Goal: Task Accomplishment & Management: Use online tool/utility

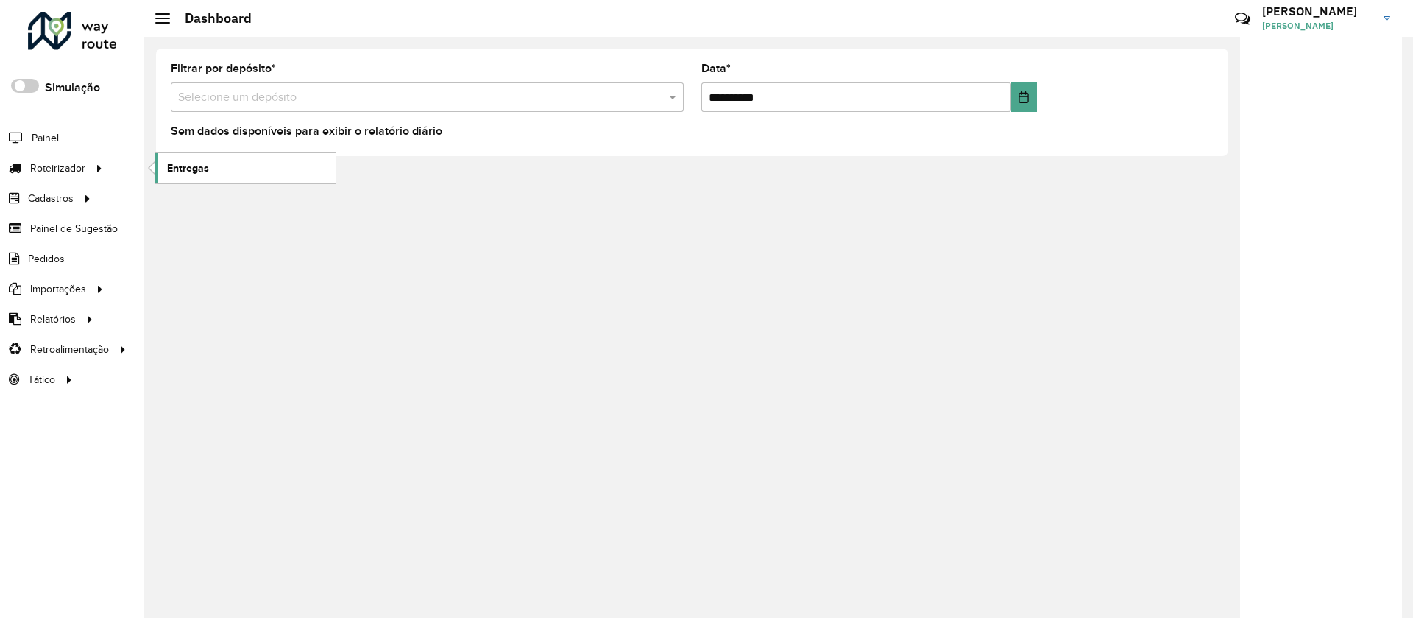
click at [184, 169] on span "Entregas" at bounding box center [188, 167] width 42 height 15
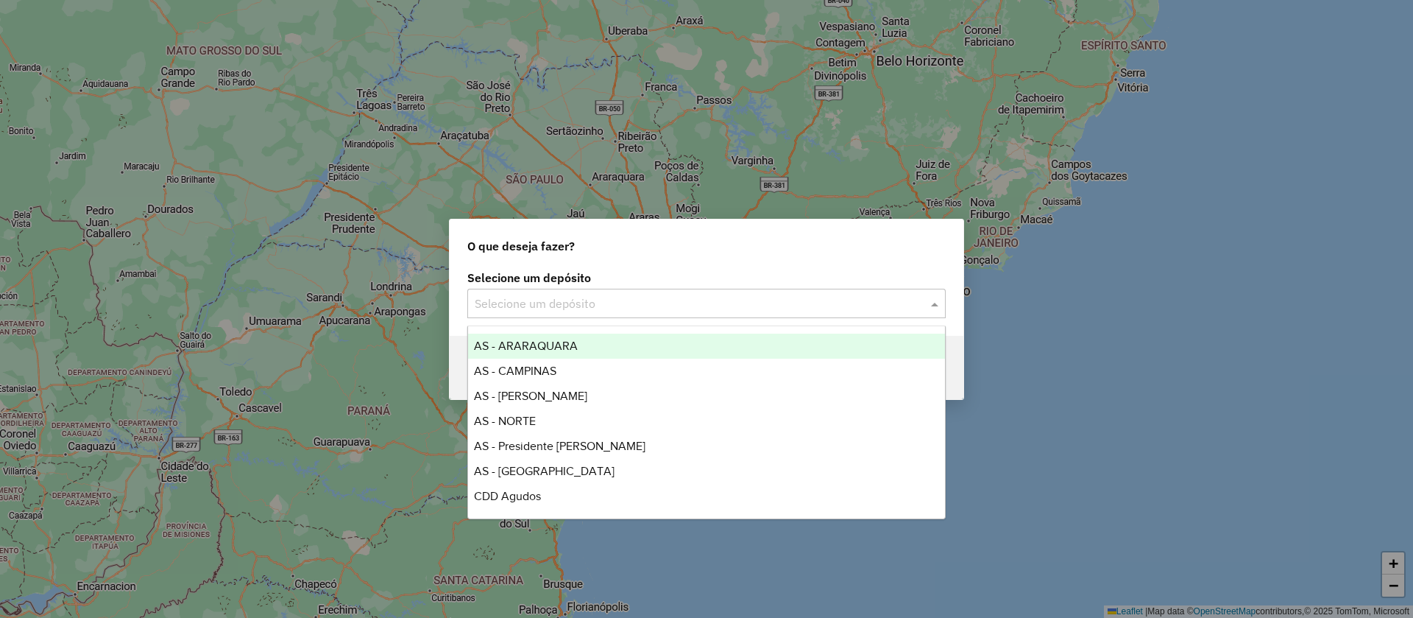
click at [610, 302] on input "text" at bounding box center [692, 304] width 434 height 18
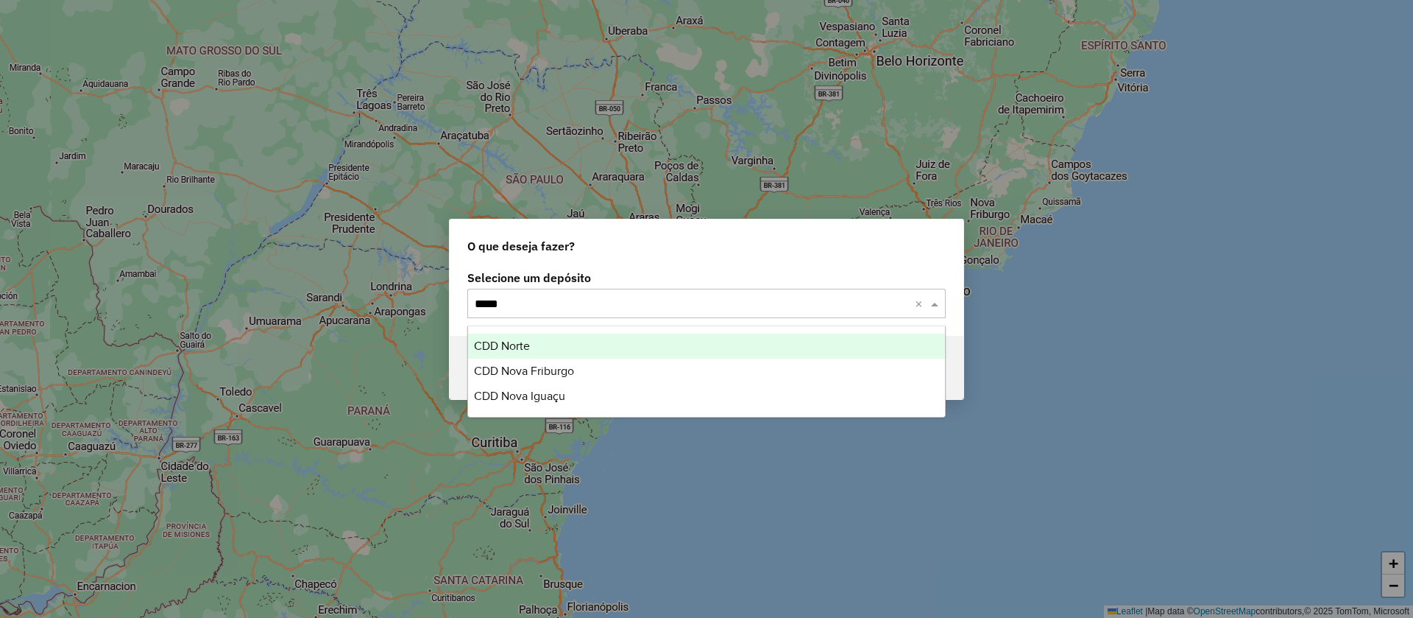
type input "******"
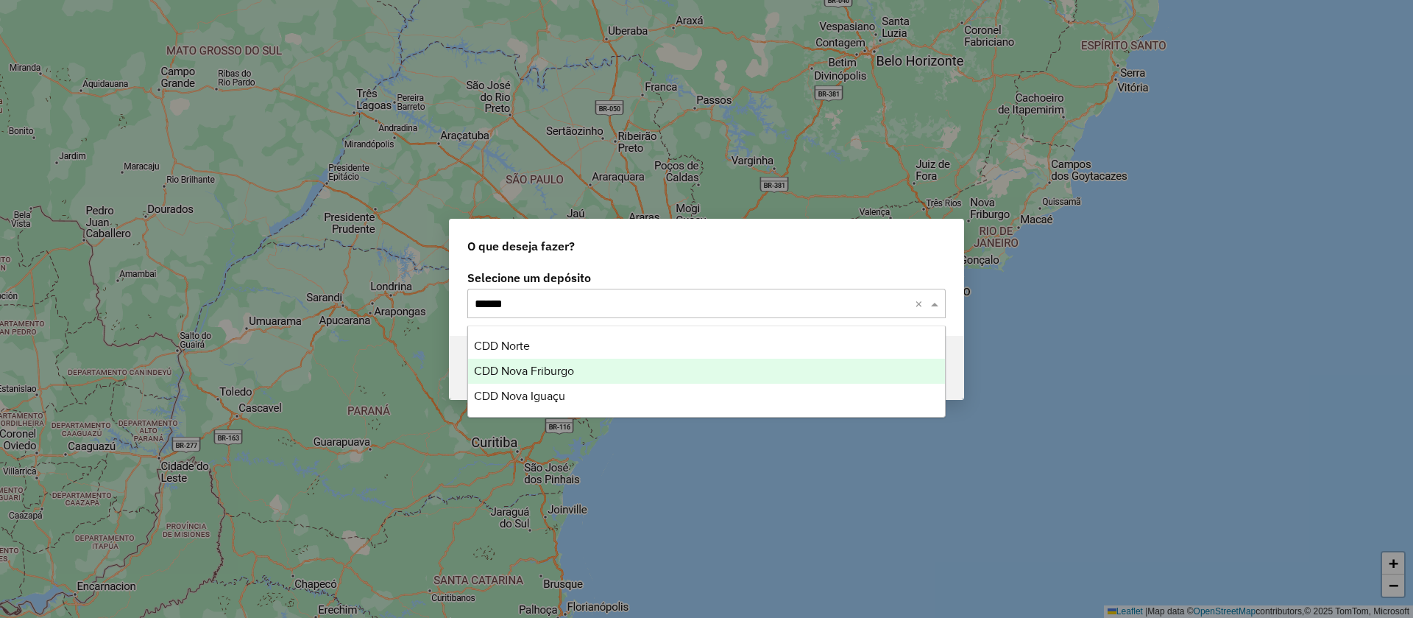
click at [559, 372] on span "CDD Nova Friburgo" at bounding box center [524, 370] width 100 height 13
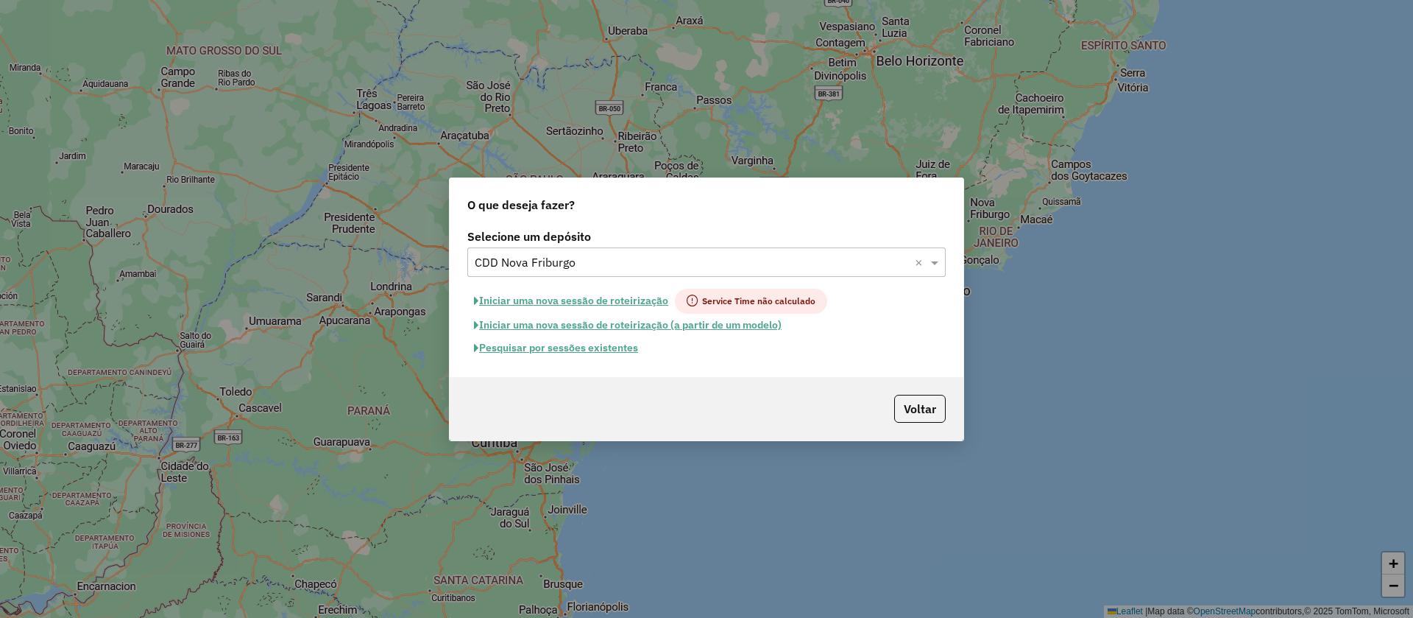
click at [564, 350] on button "Pesquisar por sessões existentes" at bounding box center [555, 347] width 177 height 23
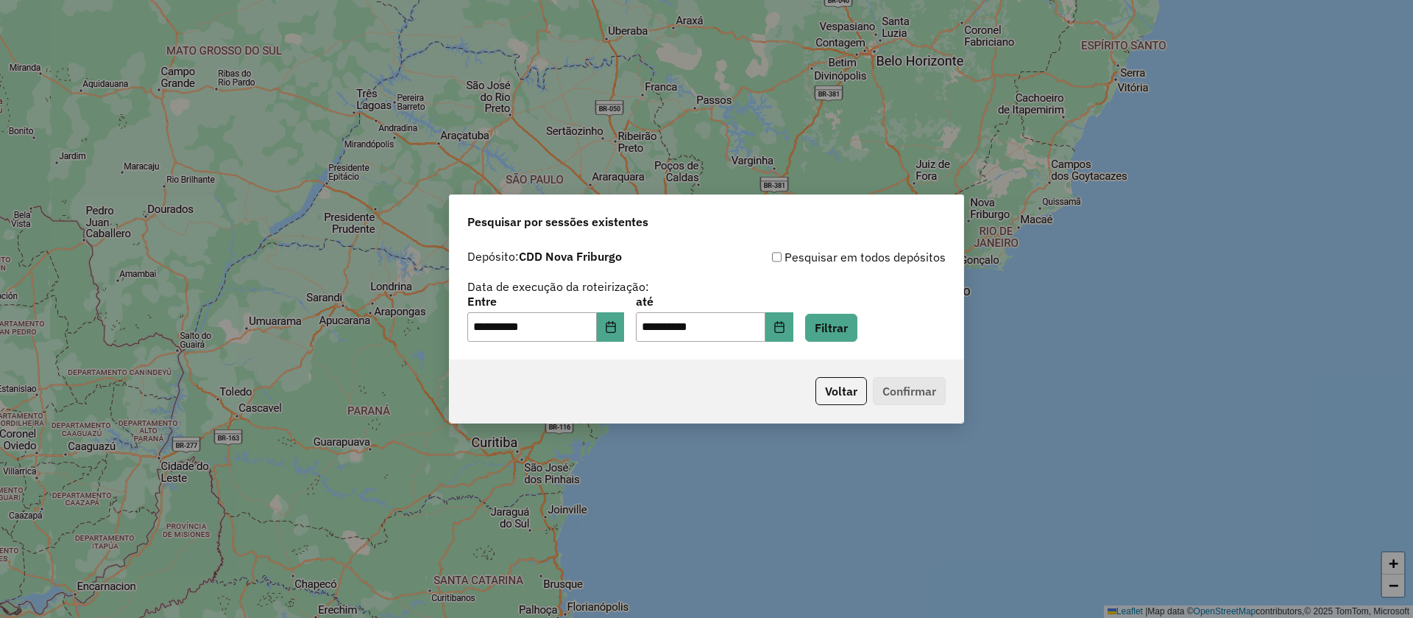
click at [643, 325] on div "**********" at bounding box center [706, 319] width 479 height 46
click at [615, 322] on icon "Choose Date" at bounding box center [611, 327] width 10 height 12
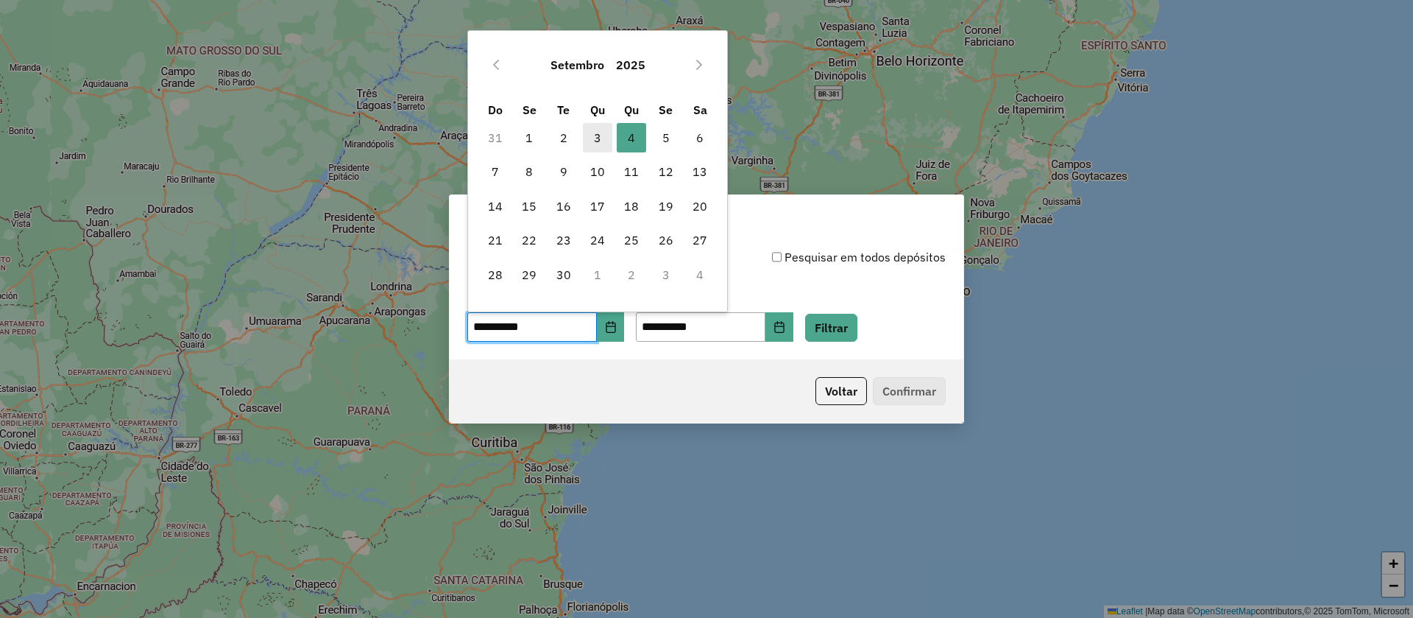
click at [607, 134] on span "3" at bounding box center [597, 137] width 29 height 29
type input "**********"
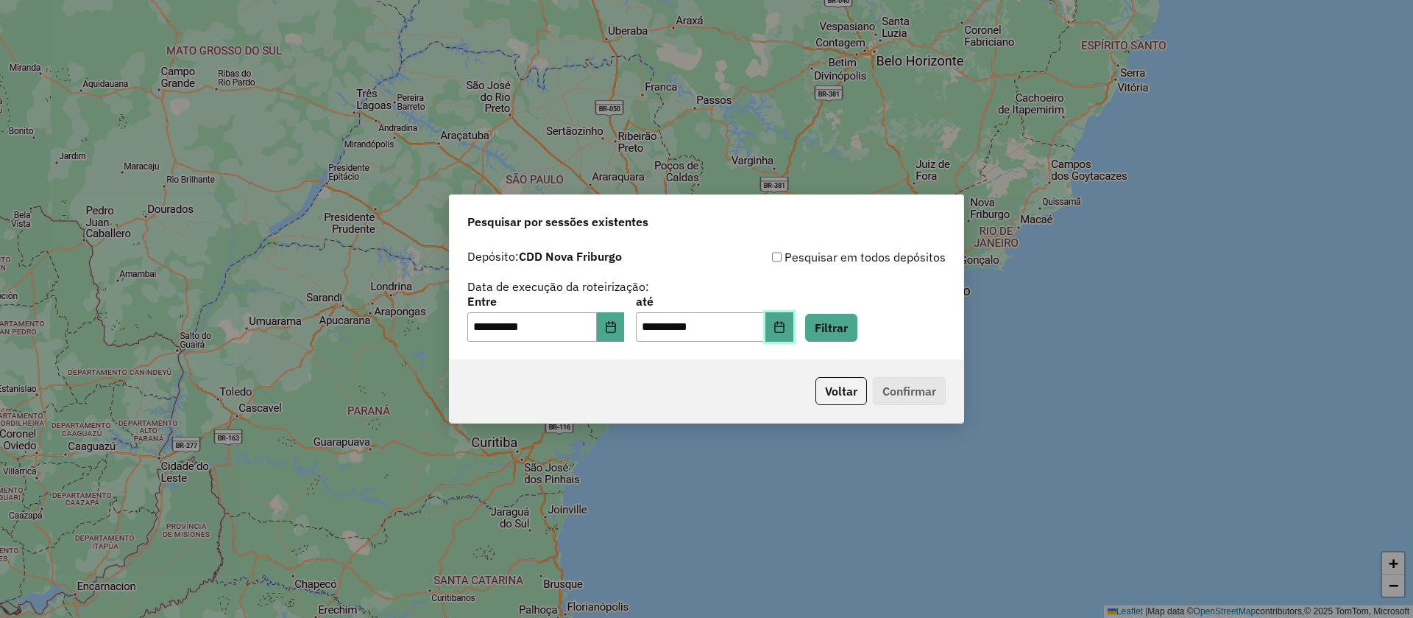
click at [792, 327] on button "Choose Date" at bounding box center [780, 326] width 28 height 29
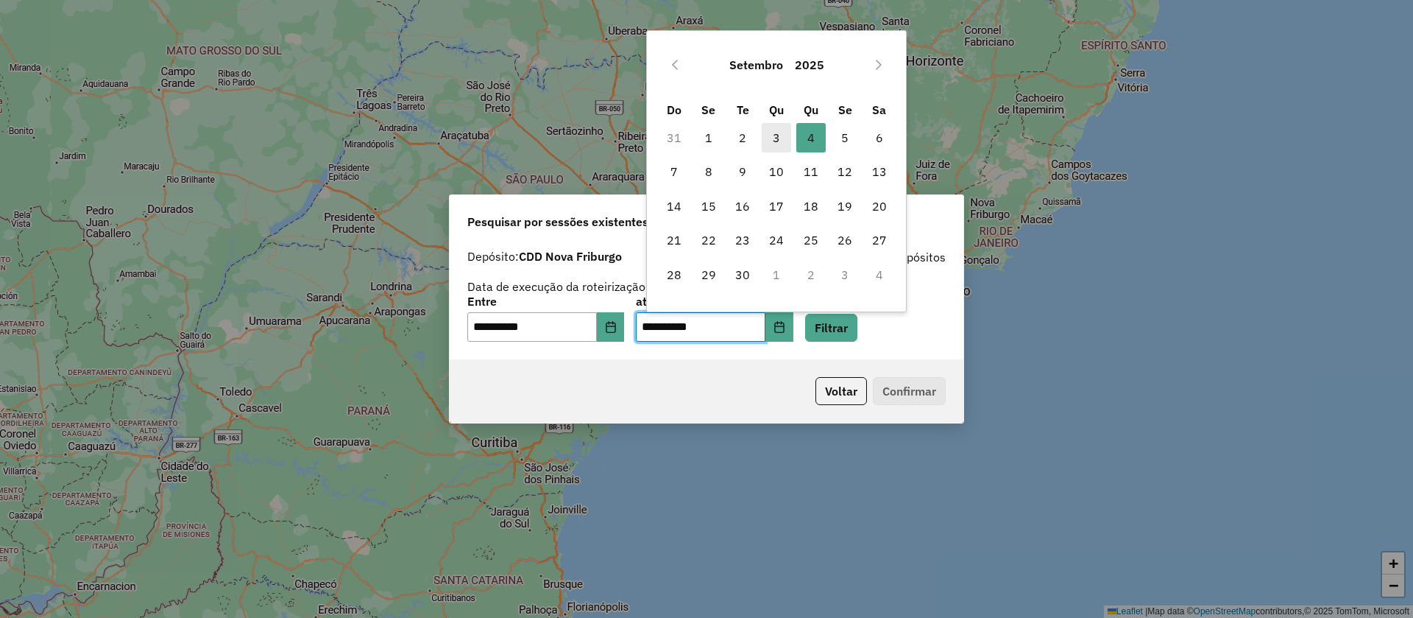
click at [776, 138] on span "3" at bounding box center [776, 137] width 29 height 29
type input "**********"
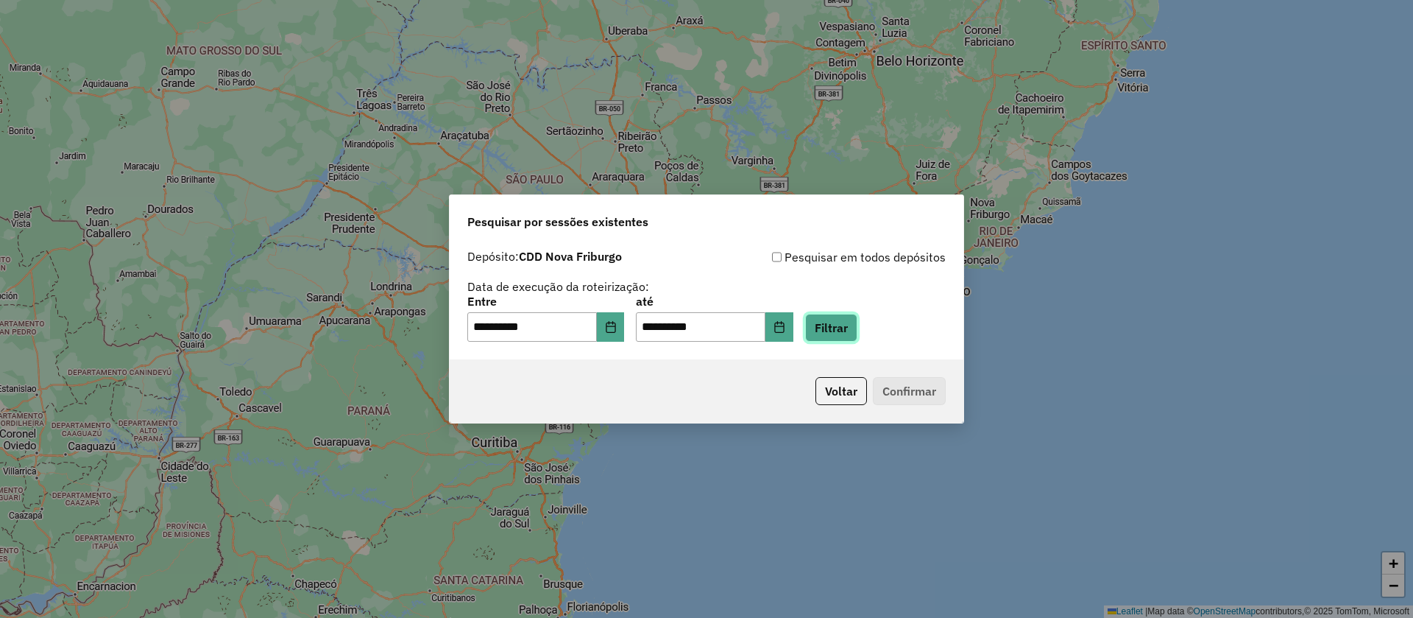
click at [857, 322] on button "Filtrar" at bounding box center [831, 328] width 52 height 28
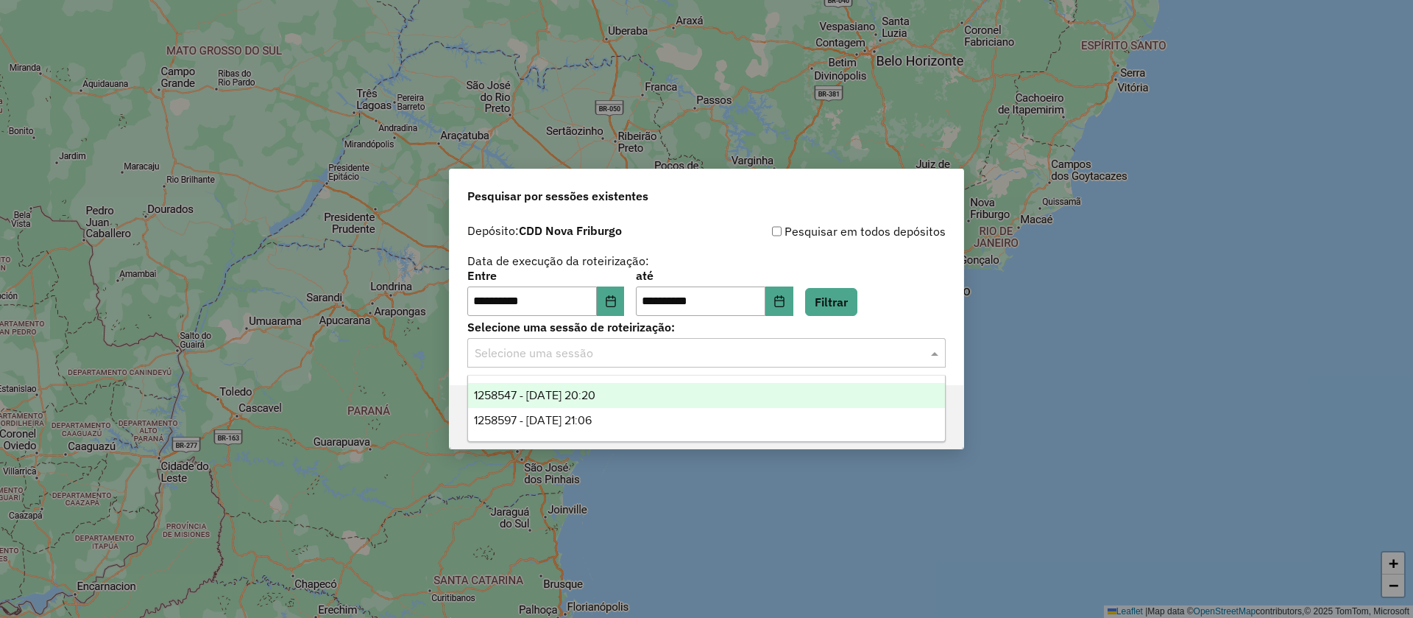
click at [574, 348] on input "text" at bounding box center [692, 354] width 434 height 18
click at [568, 400] on span "1258547 - 03/09/2025 20:20" at bounding box center [534, 395] width 121 height 13
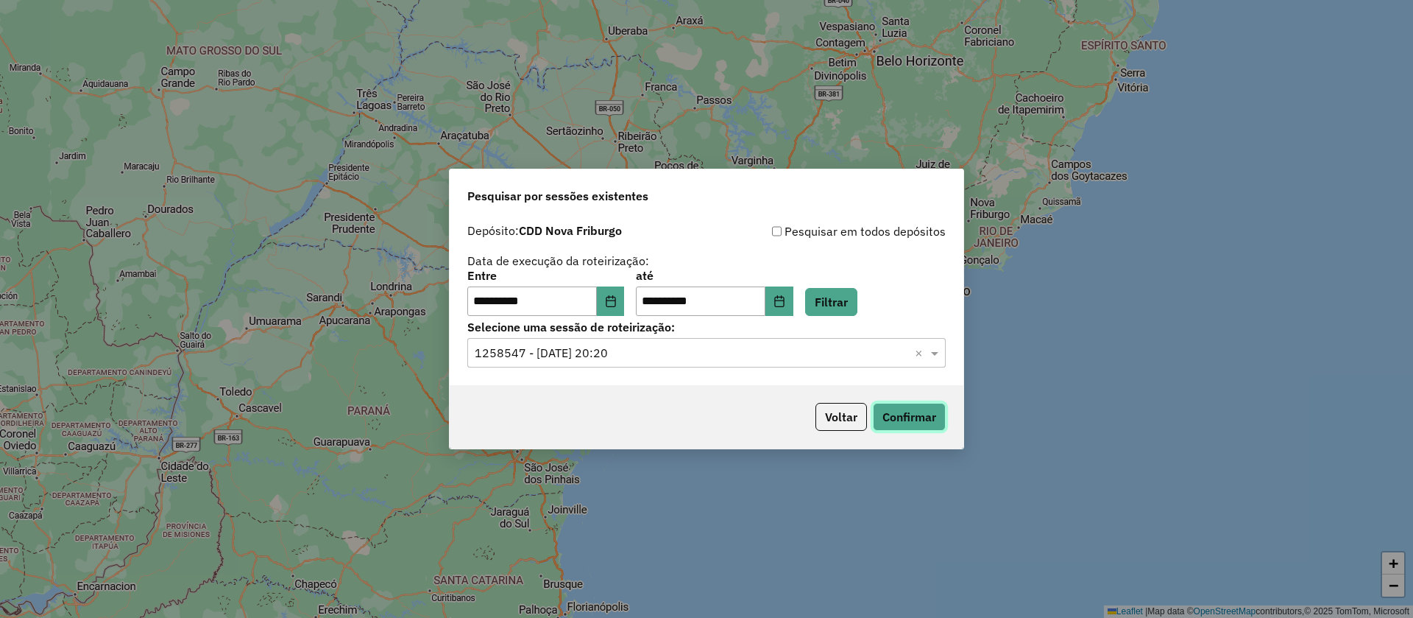
click at [897, 426] on button "Confirmar" at bounding box center [909, 417] width 73 height 28
click at [617, 303] on icon "Choose Date" at bounding box center [611, 301] width 12 height 12
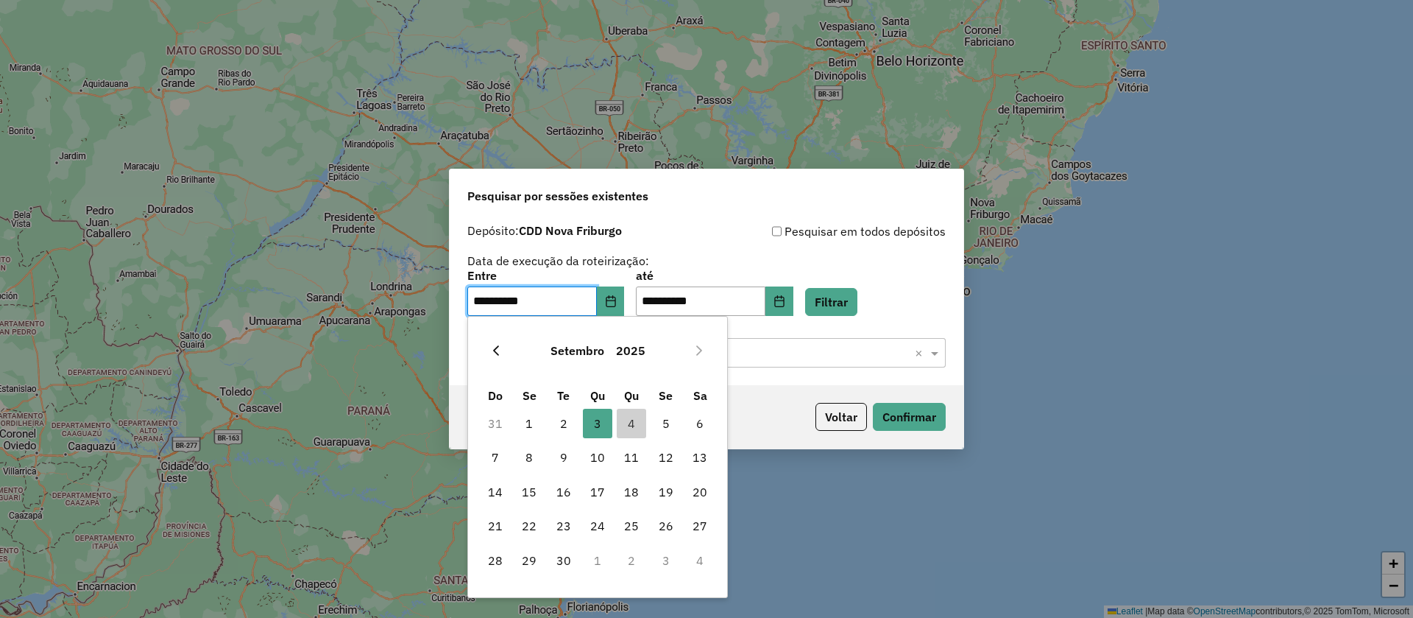
click at [495, 348] on icon "Previous Month" at bounding box center [496, 350] width 6 height 10
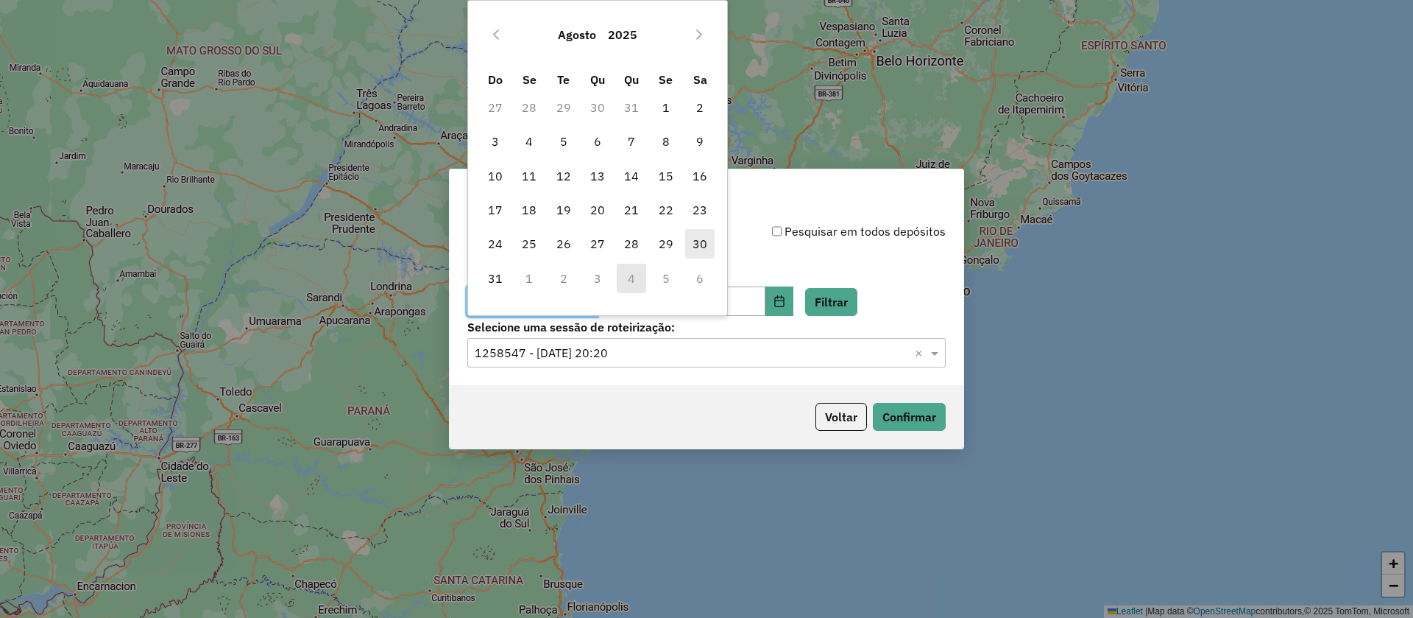
click at [702, 241] on span "30" at bounding box center [699, 243] width 29 height 29
type input "**********"
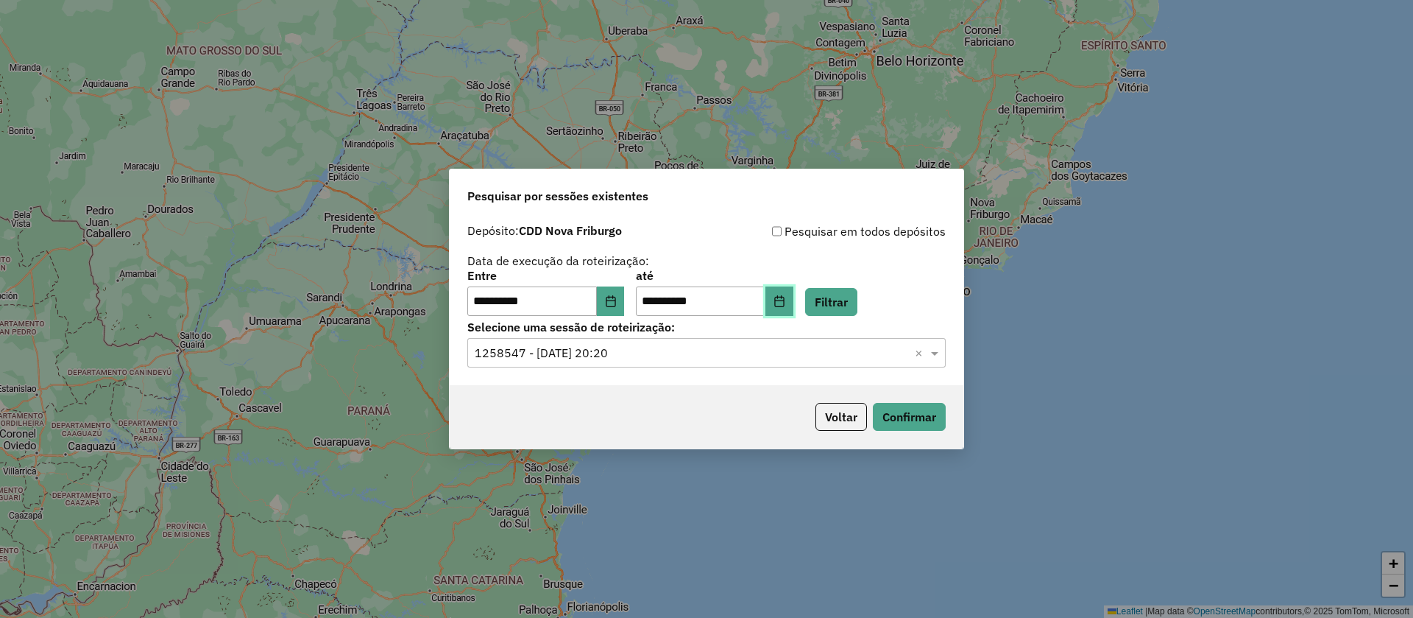
click at [784, 300] on icon "Choose Date" at bounding box center [779, 301] width 10 height 12
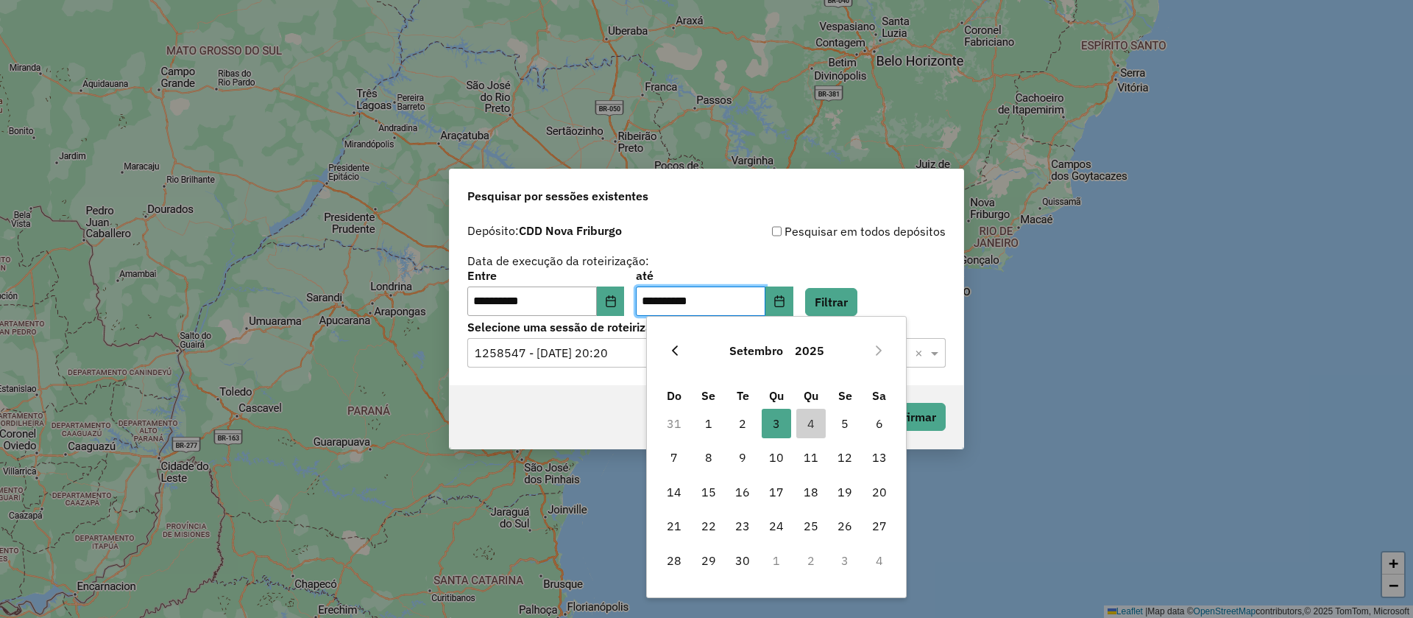
click at [674, 346] on icon "Previous Month" at bounding box center [675, 351] width 12 height 12
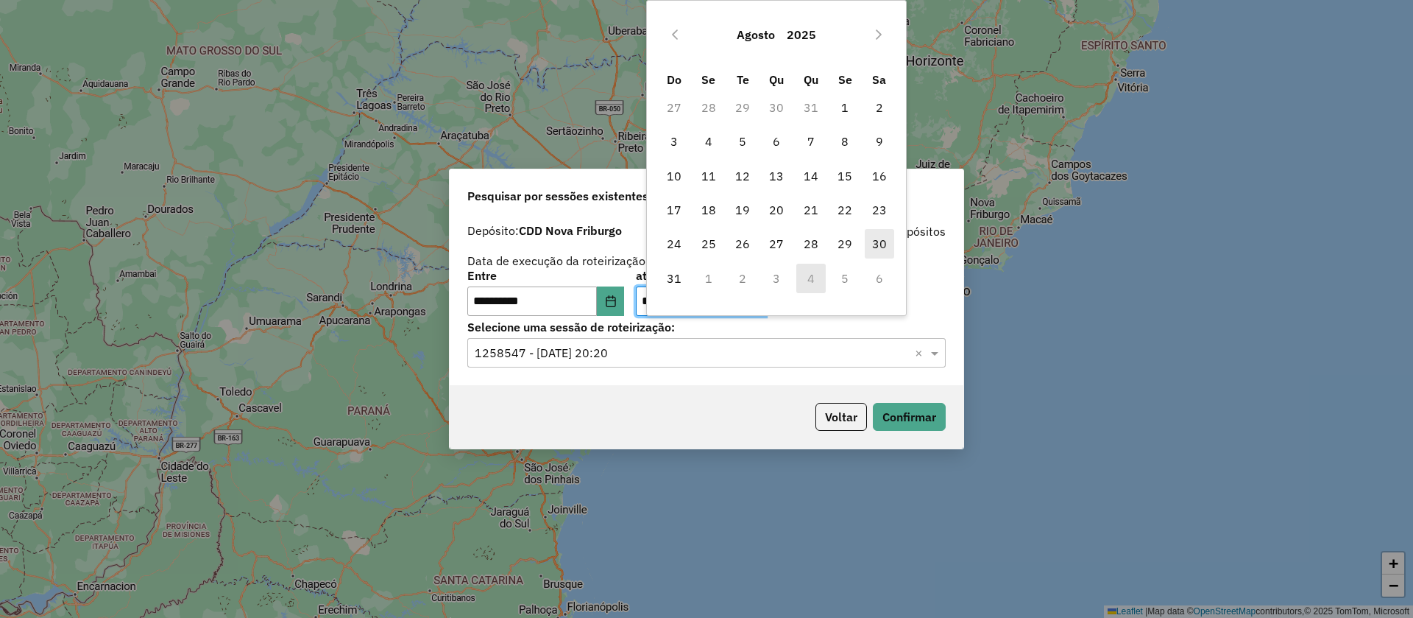
click at [884, 248] on span "30" at bounding box center [879, 243] width 29 height 29
type input "**********"
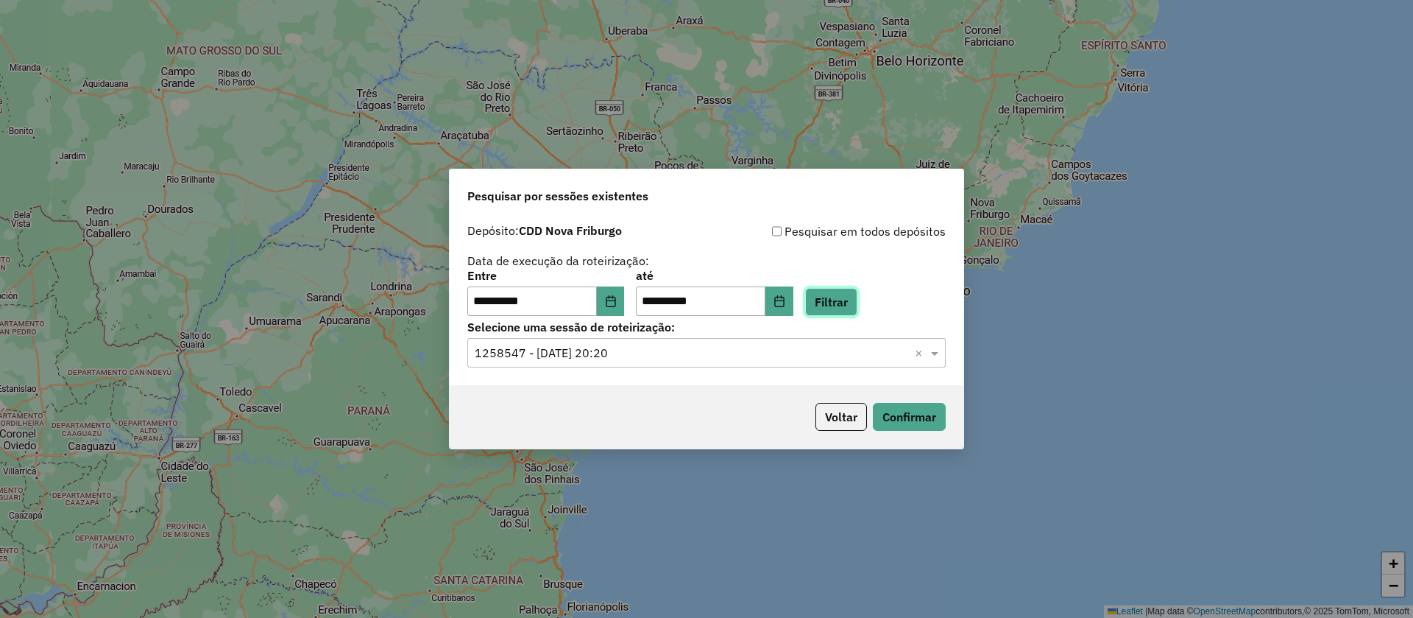
click at [837, 294] on button "Filtrar" at bounding box center [831, 302] width 52 height 28
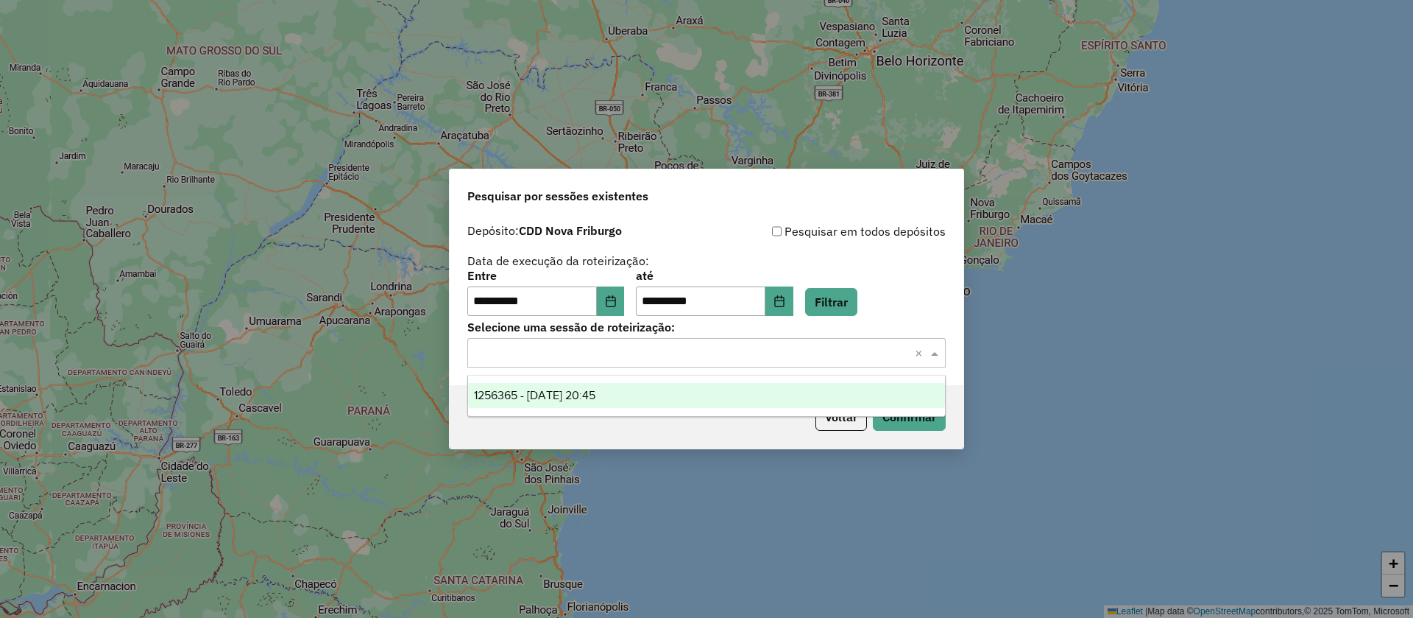
click at [628, 353] on input "text" at bounding box center [692, 354] width 434 height 18
click at [573, 392] on span "1256365 - 30/08/2025 20:45" at bounding box center [534, 395] width 121 height 13
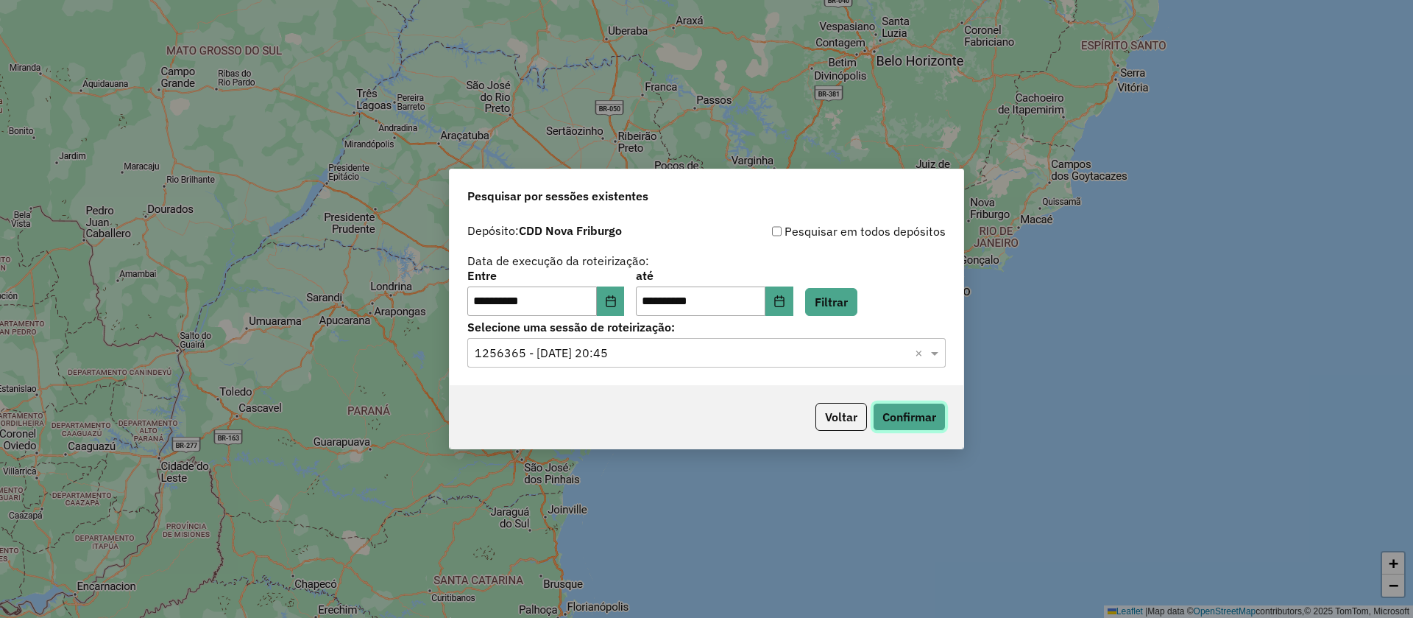
click at [909, 416] on button "Confirmar" at bounding box center [909, 417] width 73 height 28
click at [625, 294] on button "Choose Date" at bounding box center [611, 300] width 28 height 29
click at [850, 415] on button "Voltar" at bounding box center [842, 417] width 52 height 28
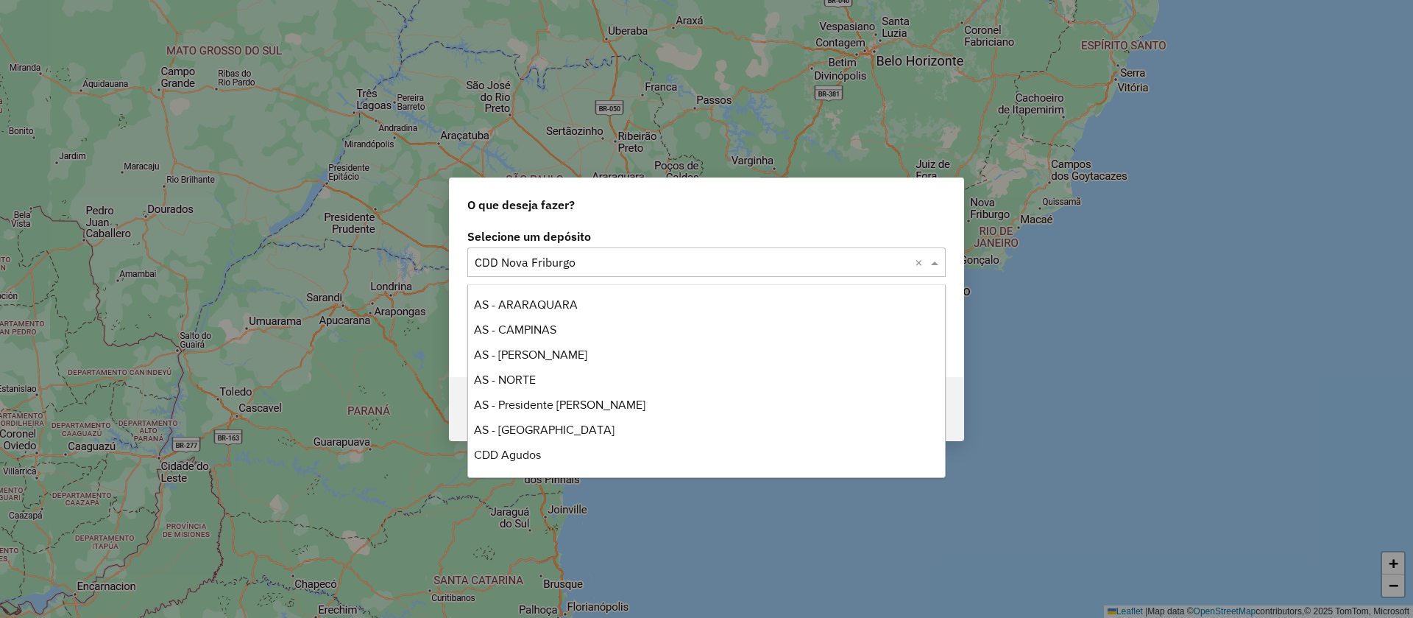
click at [559, 257] on input "text" at bounding box center [692, 263] width 434 height 18
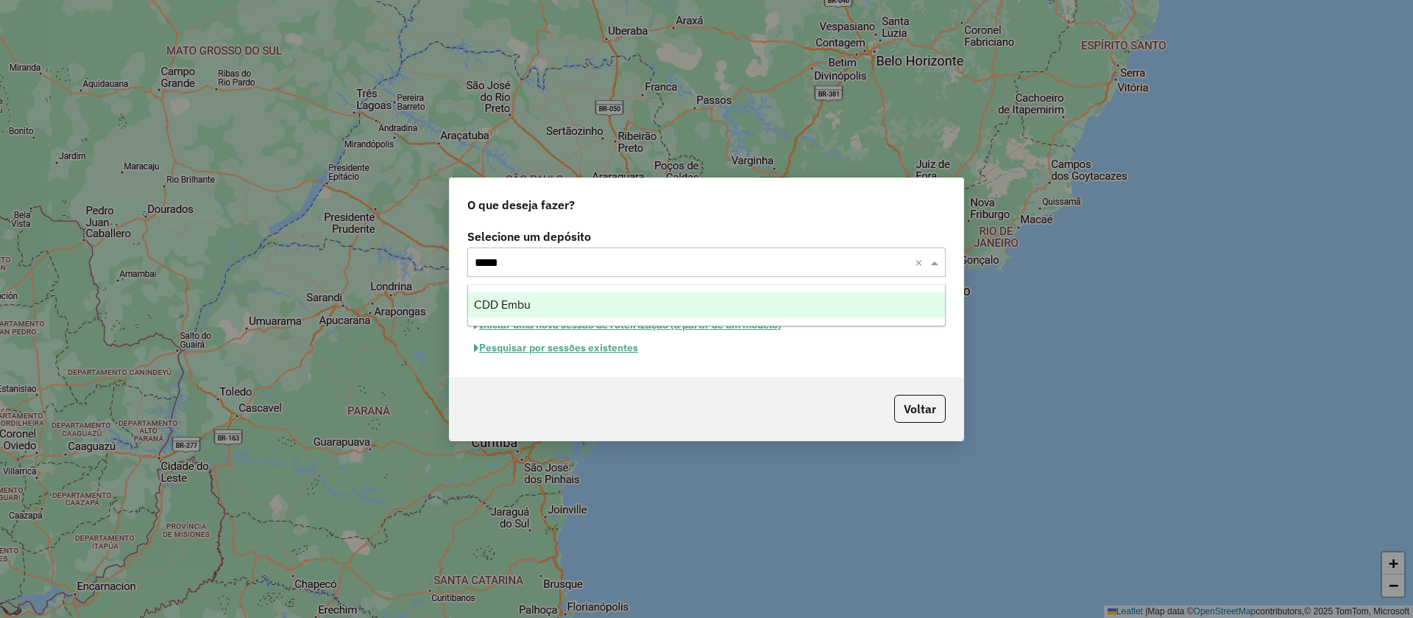
type input "******"
click at [522, 295] on div "CDD Embu" at bounding box center [706, 304] width 477 height 25
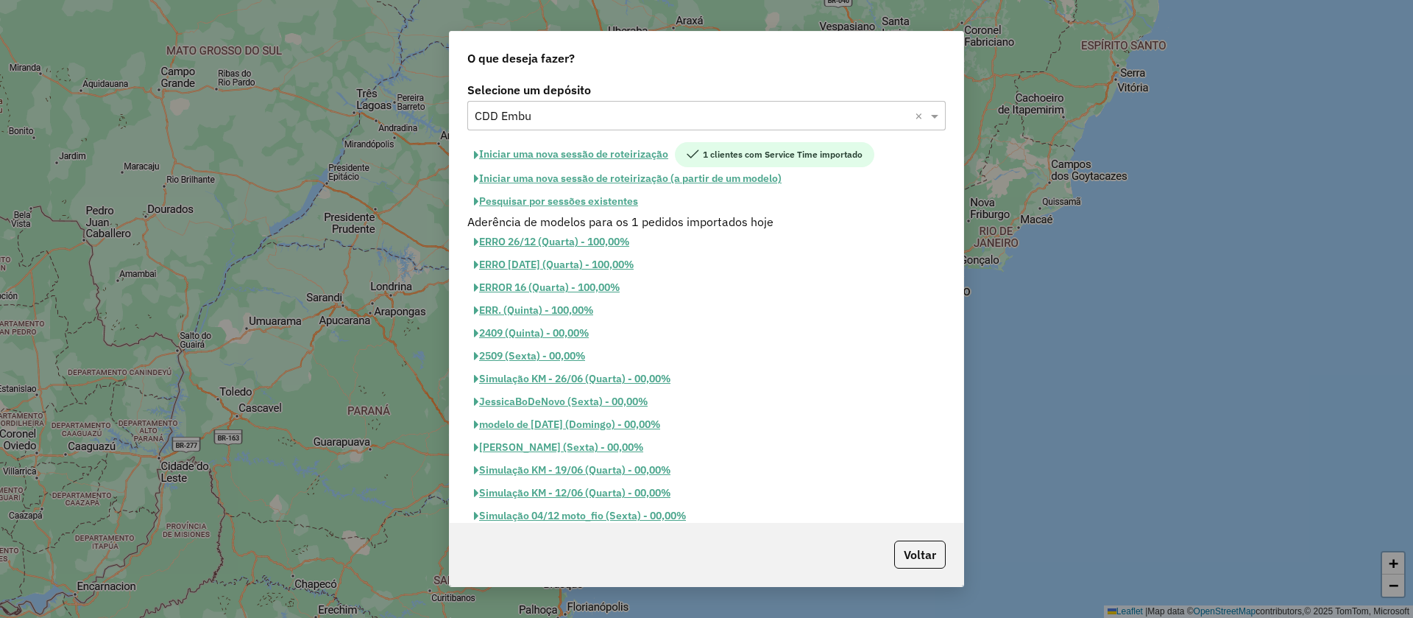
click at [543, 196] on button "Pesquisar por sessões existentes" at bounding box center [555, 201] width 177 height 23
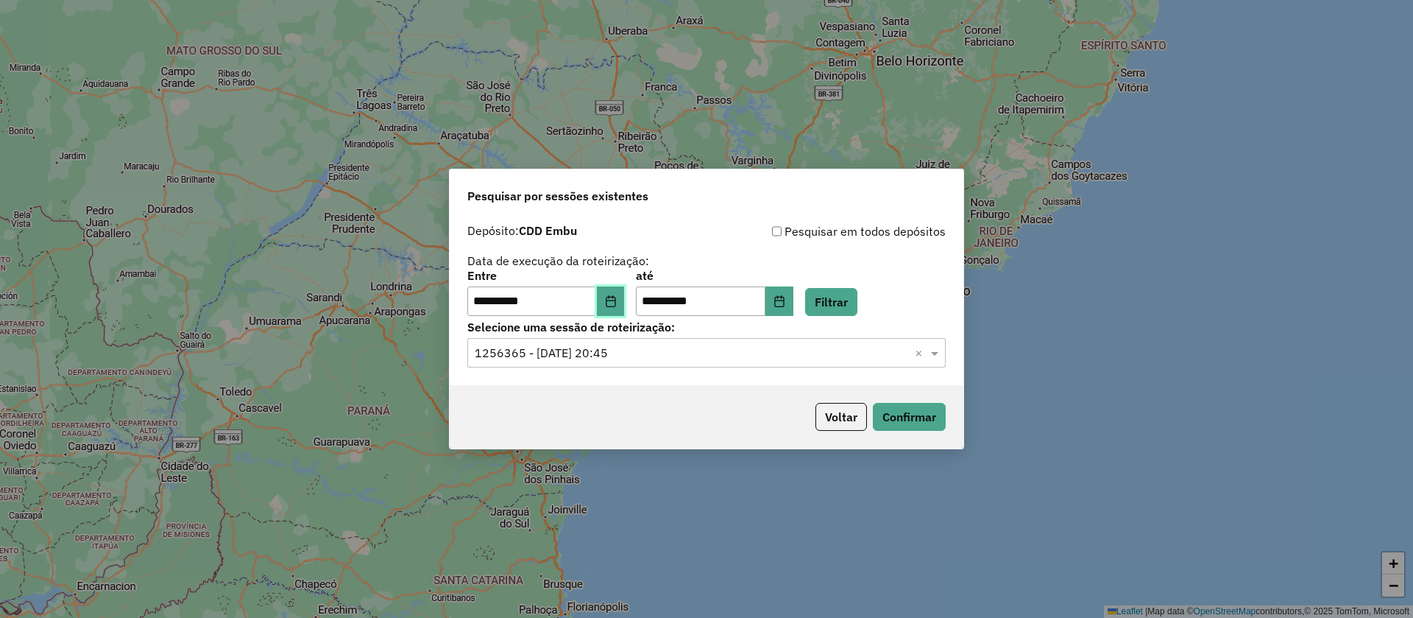
click at [610, 292] on button "Choose Date" at bounding box center [611, 300] width 28 height 29
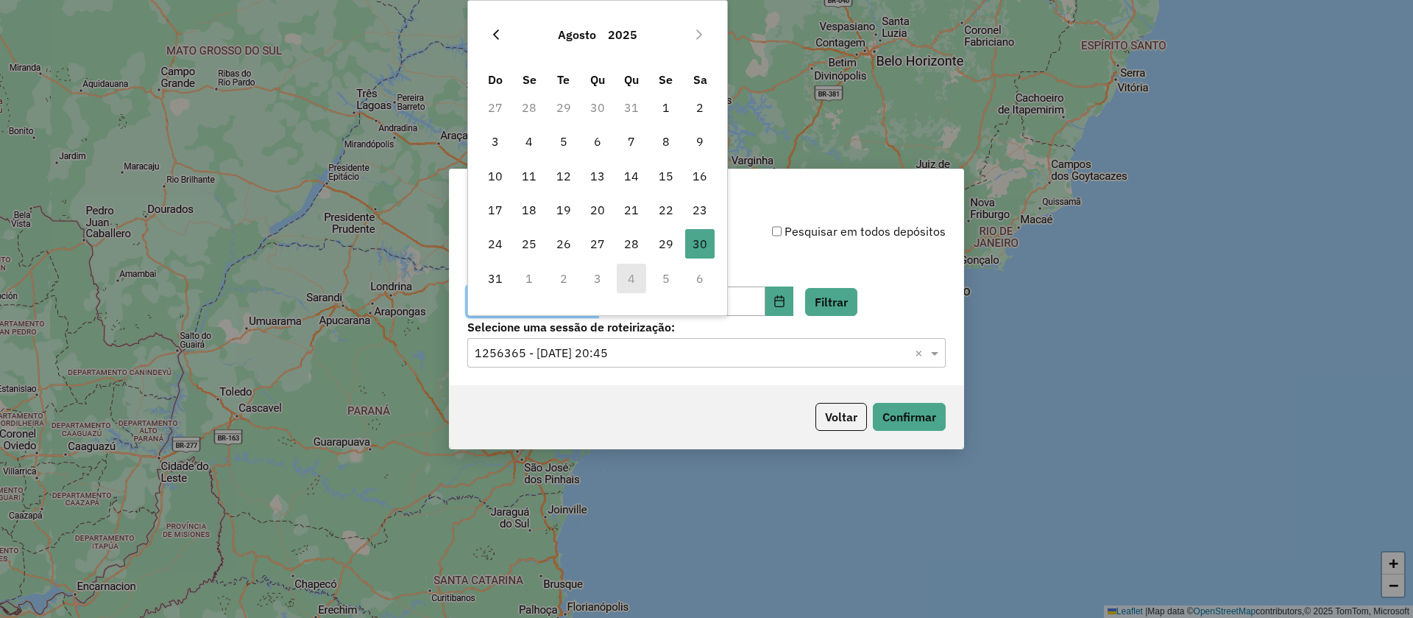
click at [498, 25] on button "Previous Month" at bounding box center [496, 35] width 24 height 24
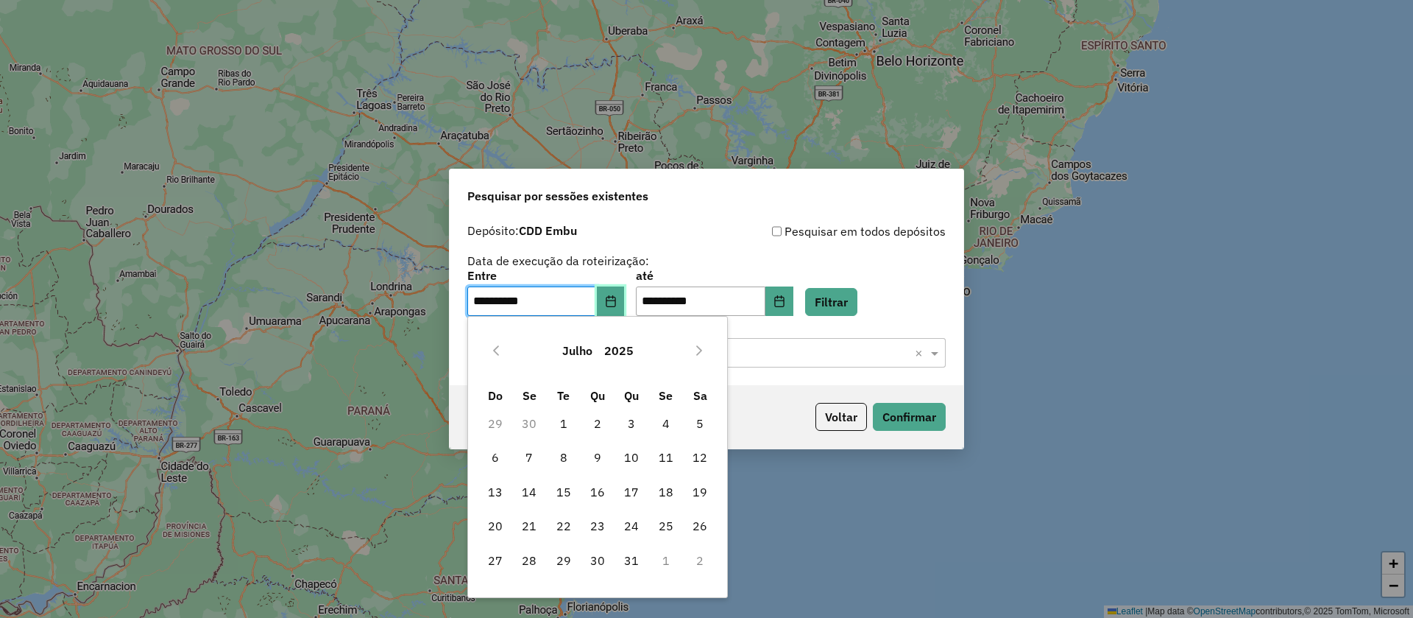
click at [620, 286] on button "Choose Date" at bounding box center [611, 300] width 28 height 29
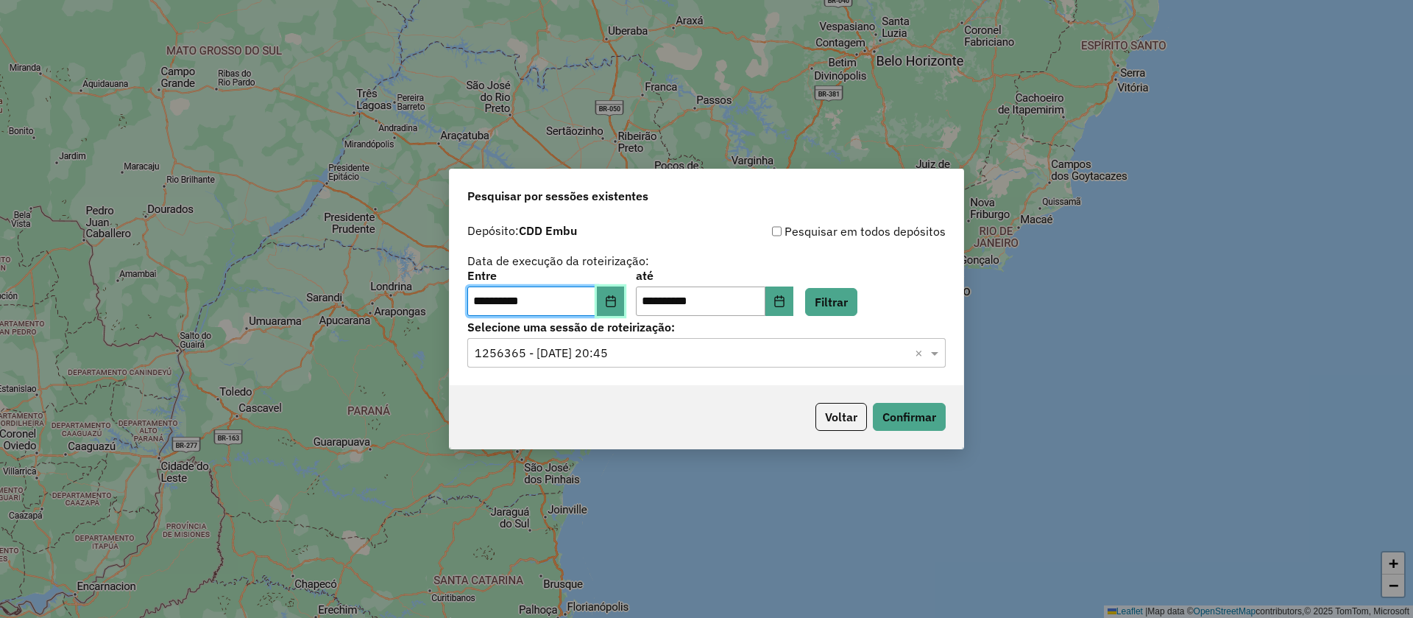
click at [615, 305] on icon "Choose Date" at bounding box center [611, 301] width 12 height 12
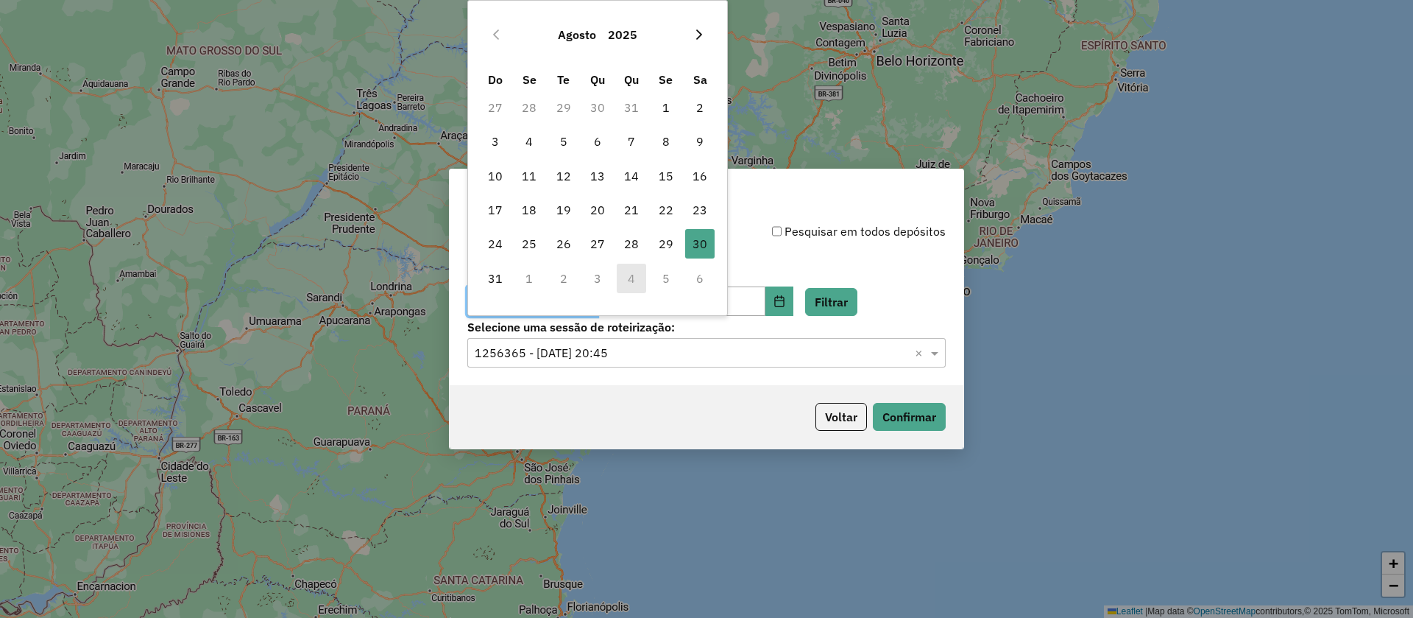
click at [705, 45] on button "Next Month" at bounding box center [700, 35] width 24 height 24
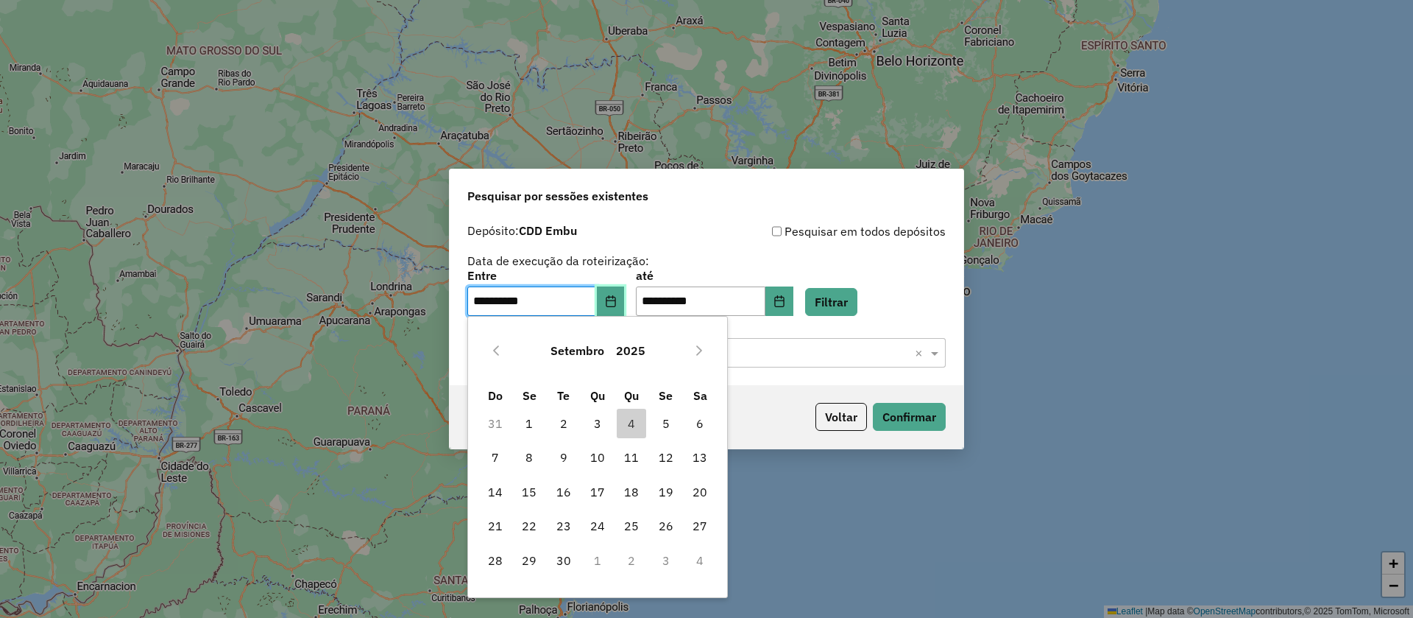
click at [625, 290] on button "Choose Date" at bounding box center [611, 300] width 28 height 29
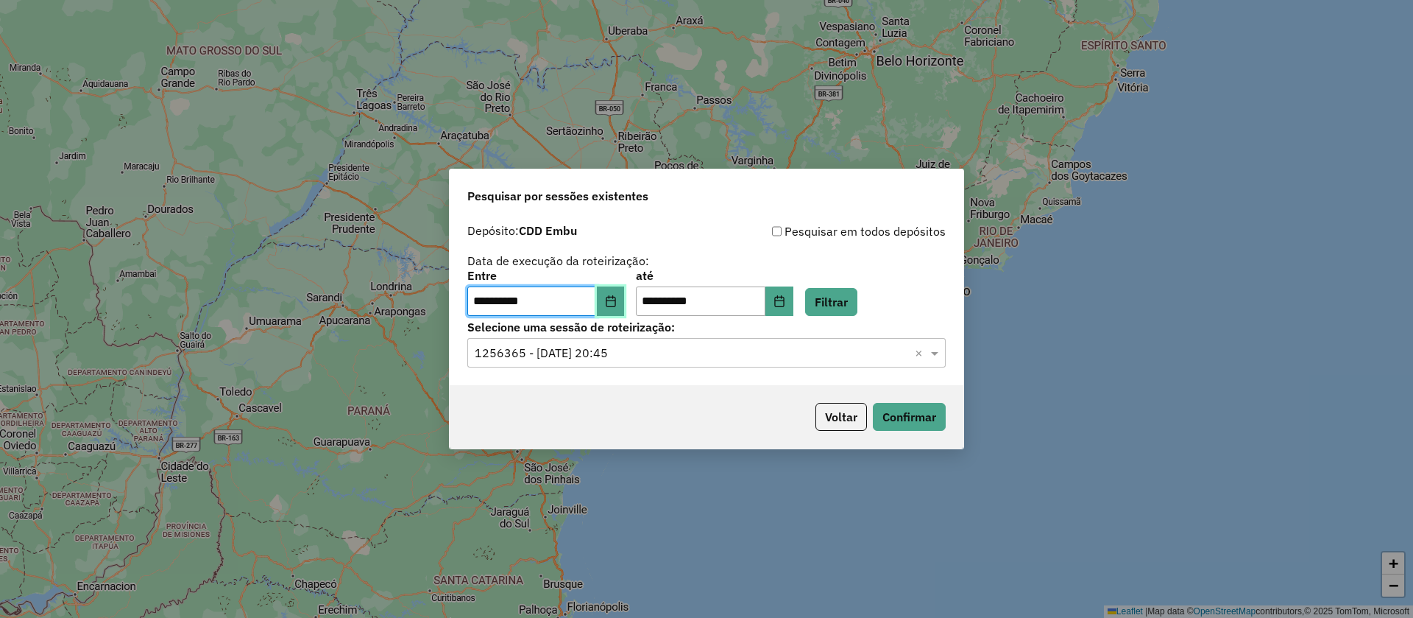
click at [617, 305] on icon "Choose Date" at bounding box center [611, 301] width 12 height 12
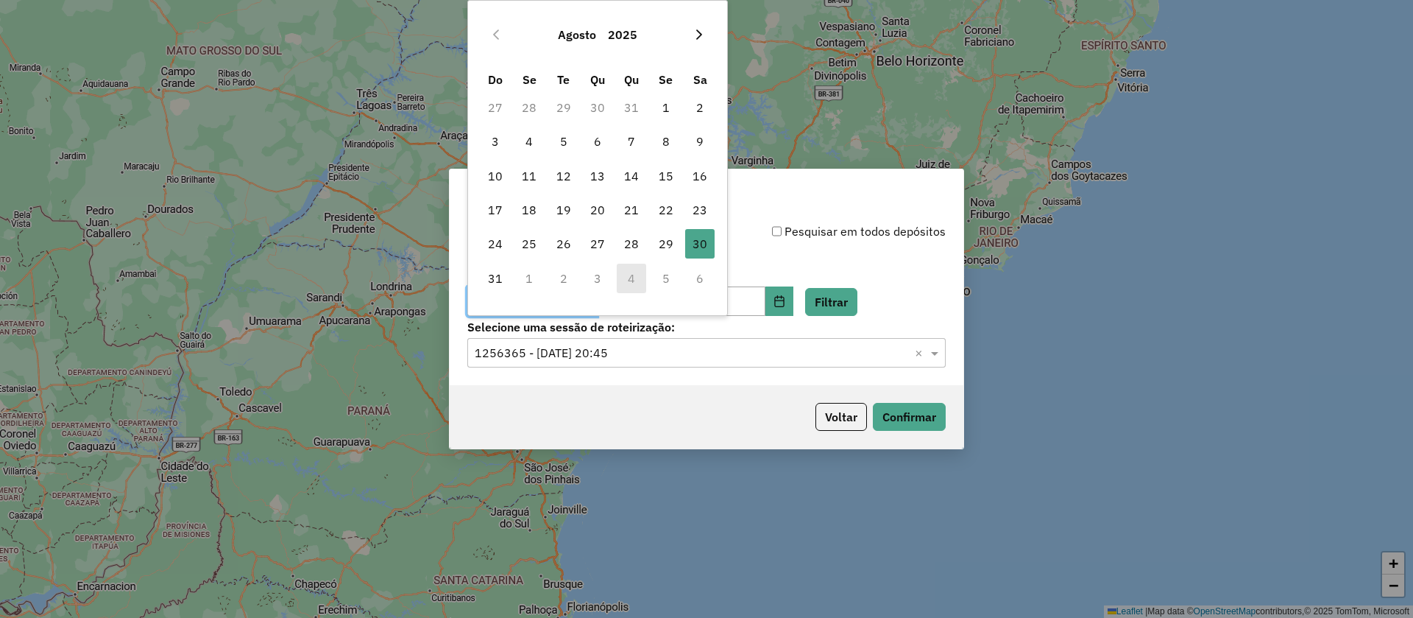
click at [696, 30] on icon "Next Month" at bounding box center [699, 35] width 12 height 12
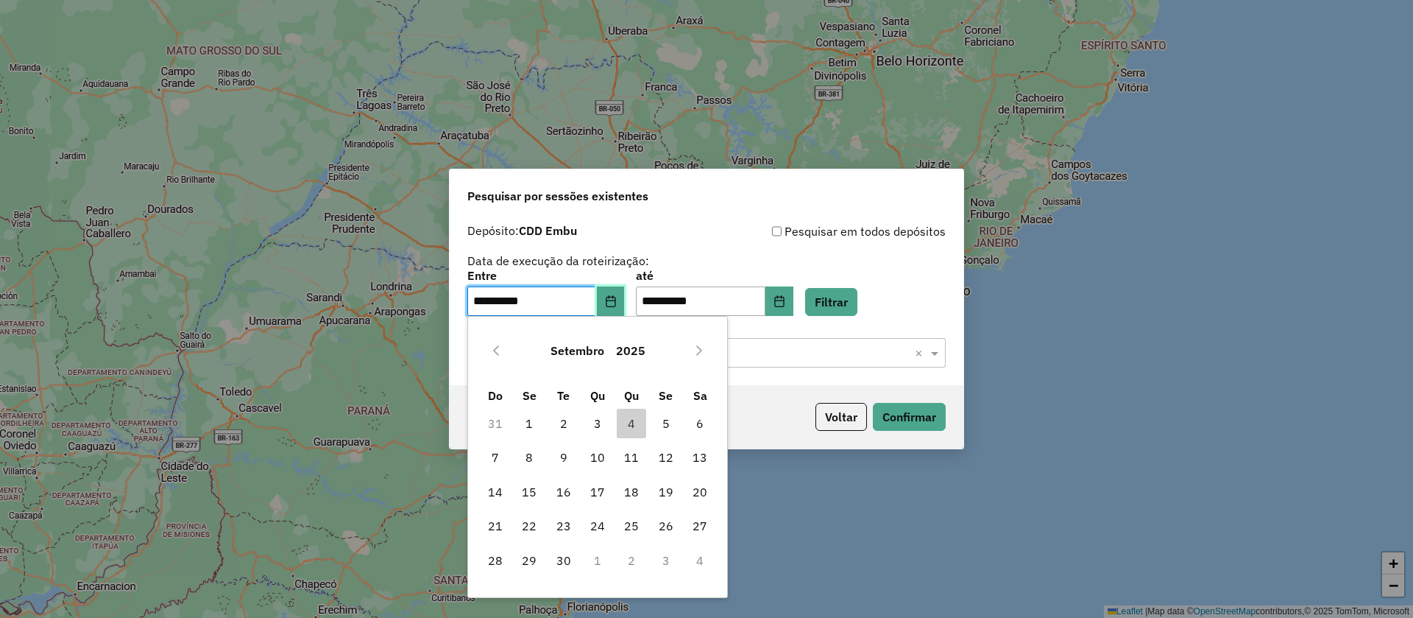
click at [619, 307] on button "Choose Date" at bounding box center [611, 300] width 28 height 29
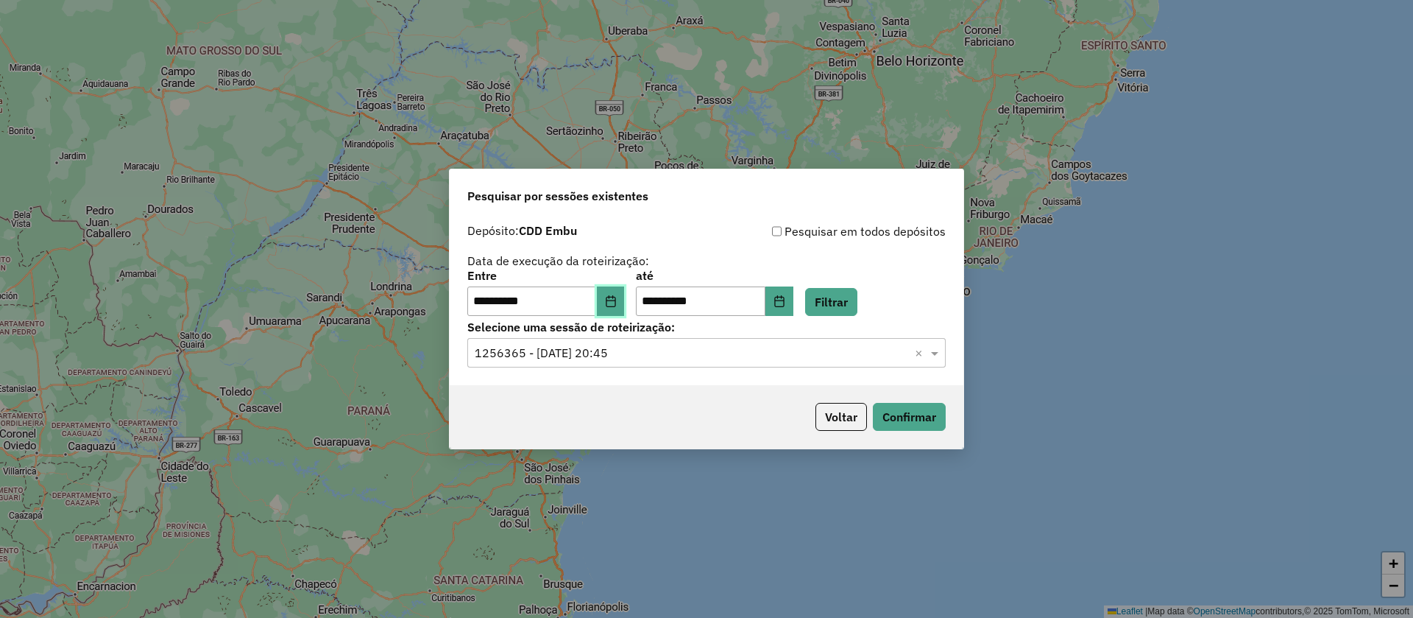
click at [617, 295] on icon "Choose Date" at bounding box center [611, 301] width 12 height 12
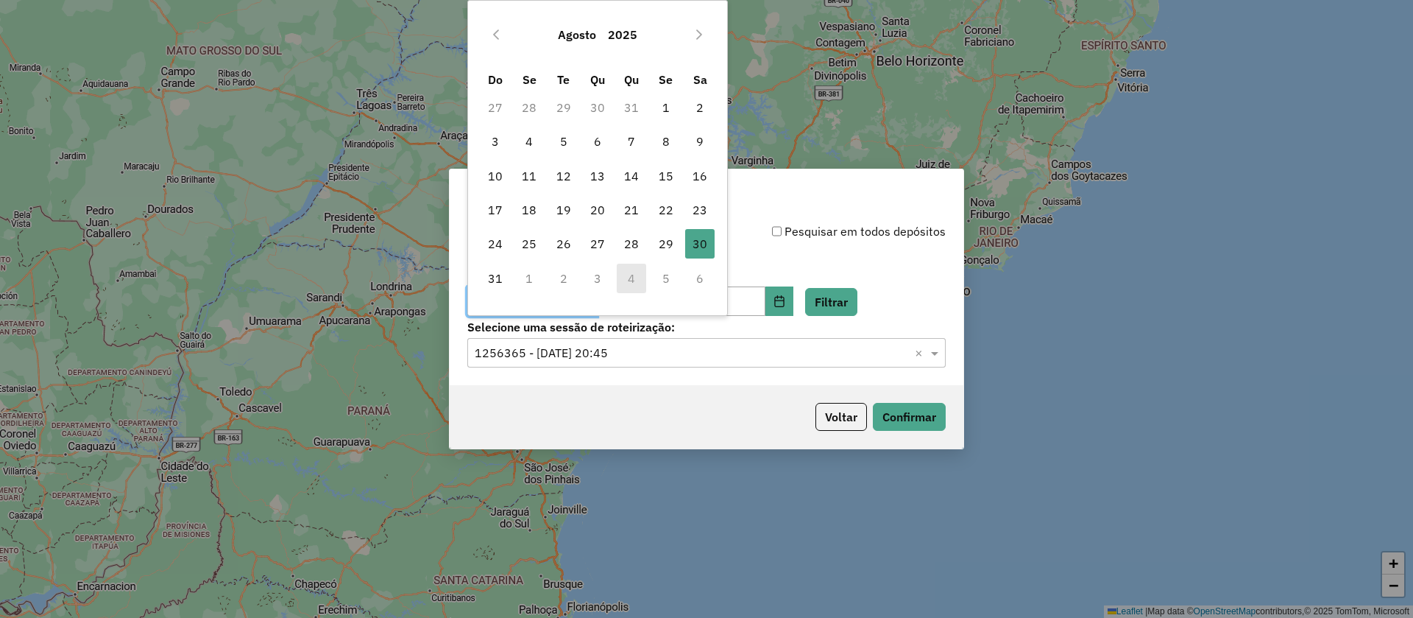
click at [631, 35] on button "2025" at bounding box center [622, 34] width 41 height 35
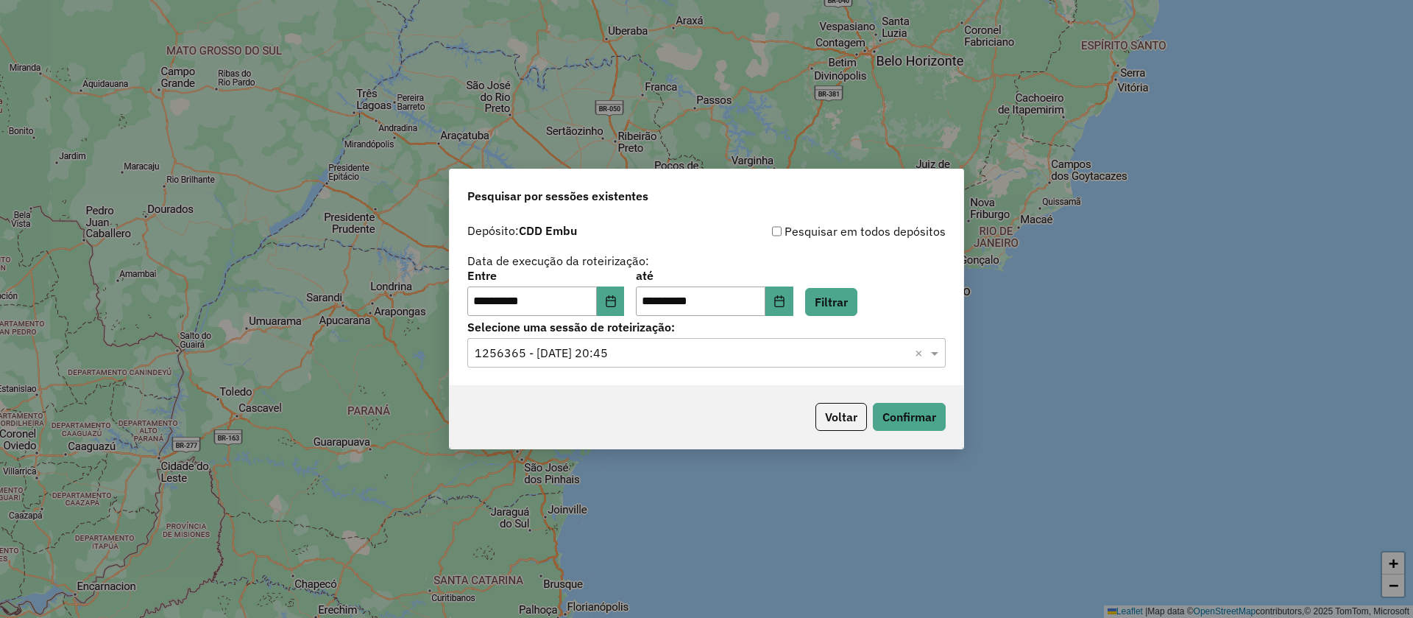
click at [702, 221] on div "**********" at bounding box center [707, 300] width 514 height 169
click at [625, 301] on button "Choose Date" at bounding box center [611, 300] width 28 height 29
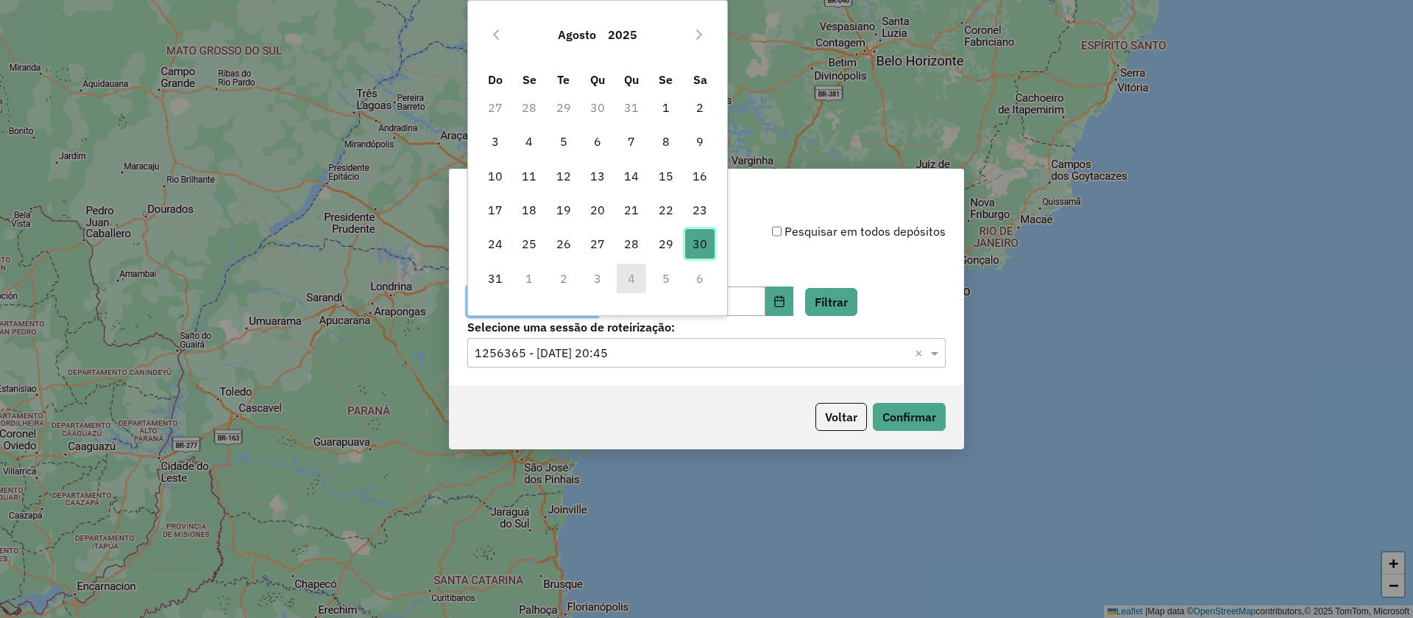
click at [706, 244] on span "30" at bounding box center [699, 243] width 29 height 29
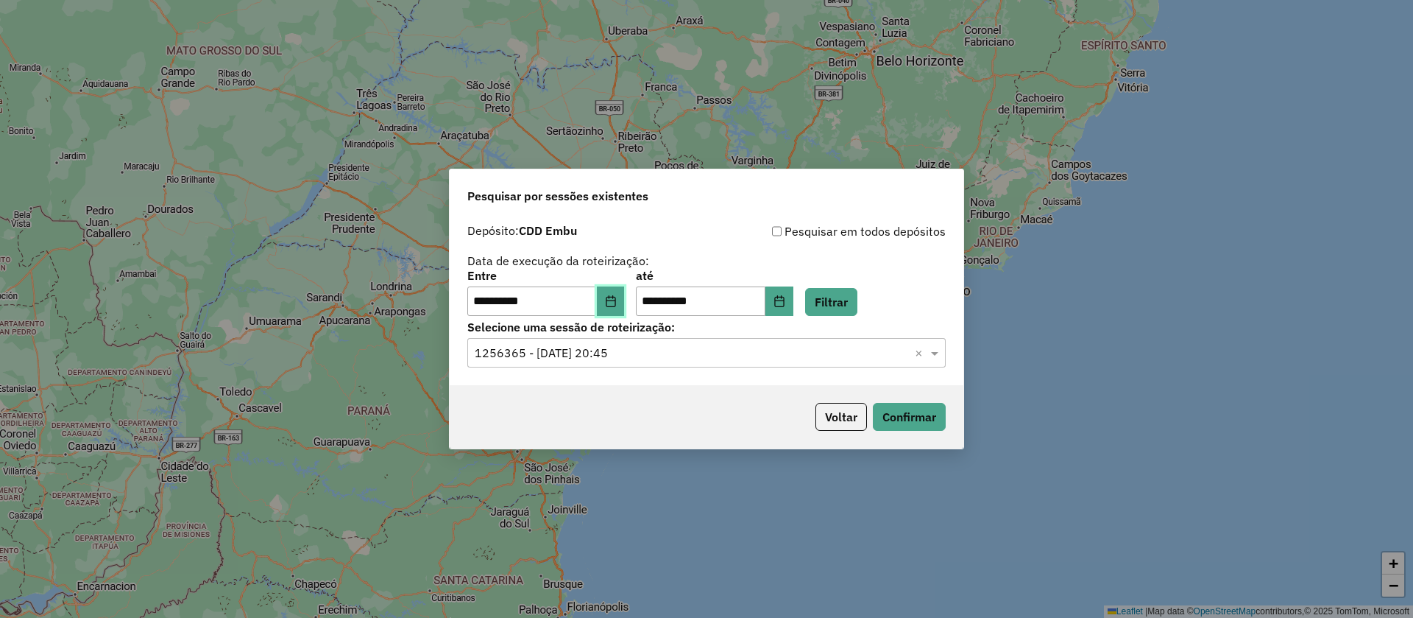
click at [617, 299] on icon "Choose Date" at bounding box center [611, 301] width 12 height 12
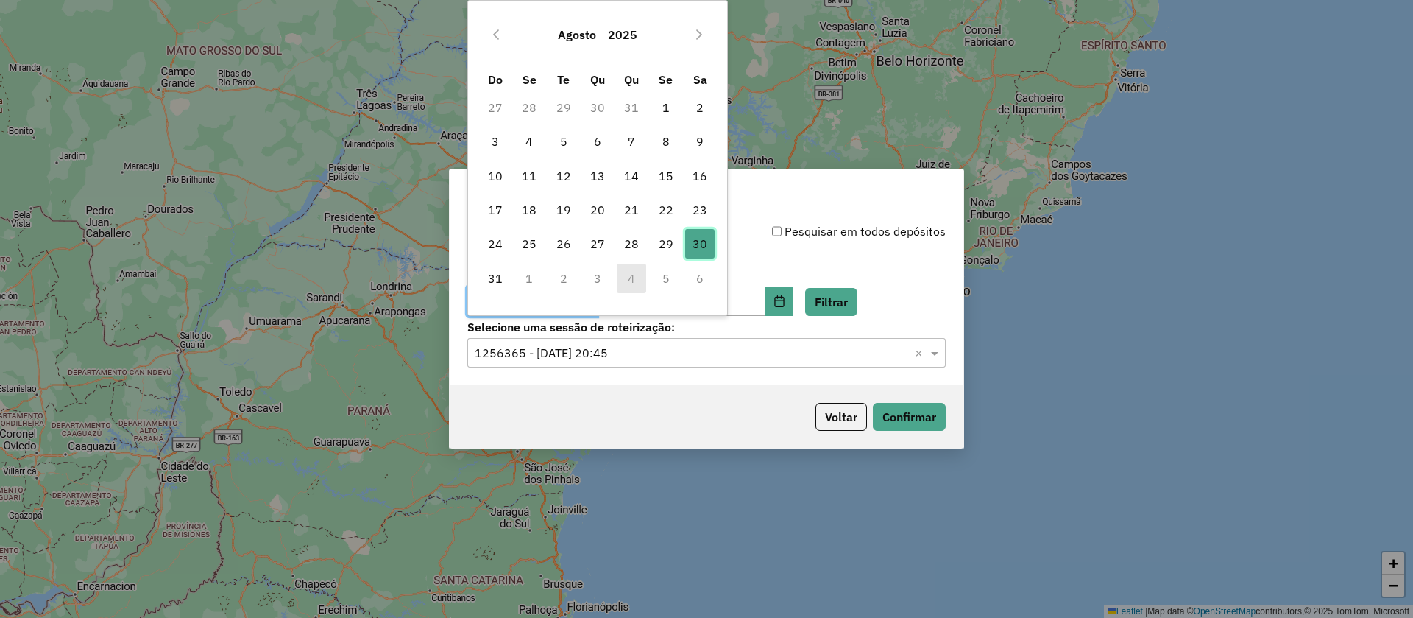
click at [705, 244] on span "30" at bounding box center [699, 243] width 29 height 29
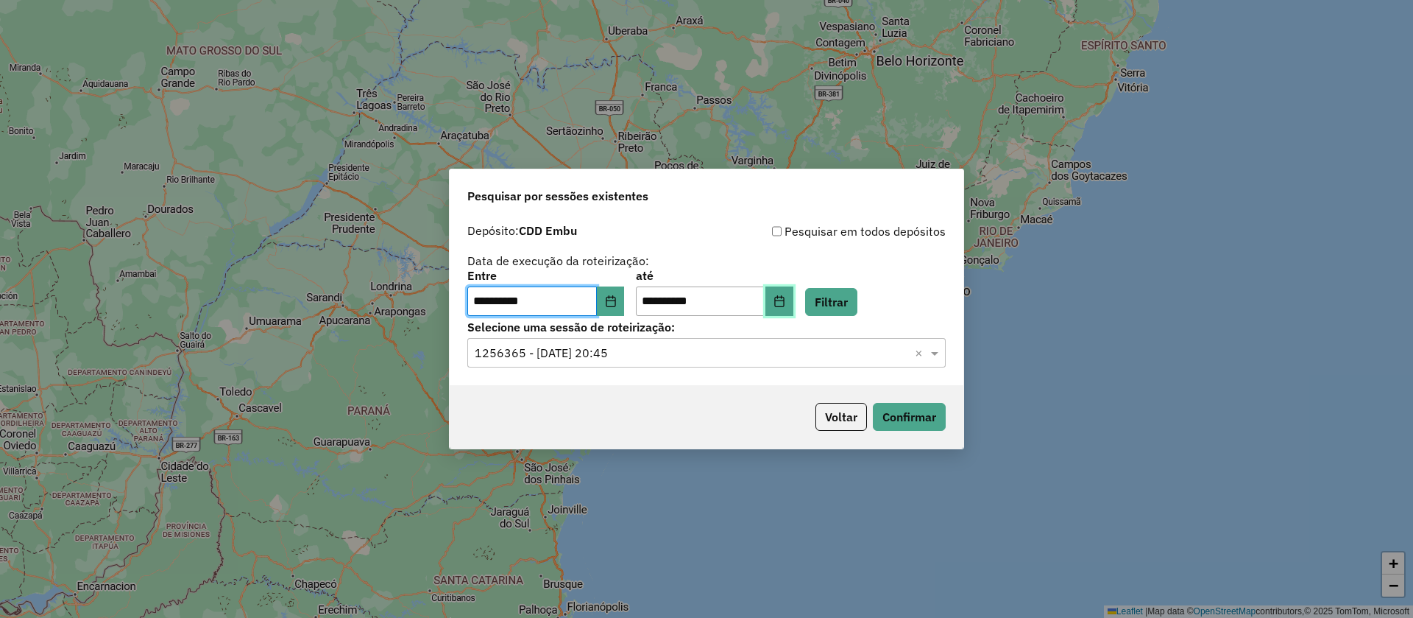
click at [791, 300] on button "Choose Date" at bounding box center [780, 300] width 28 height 29
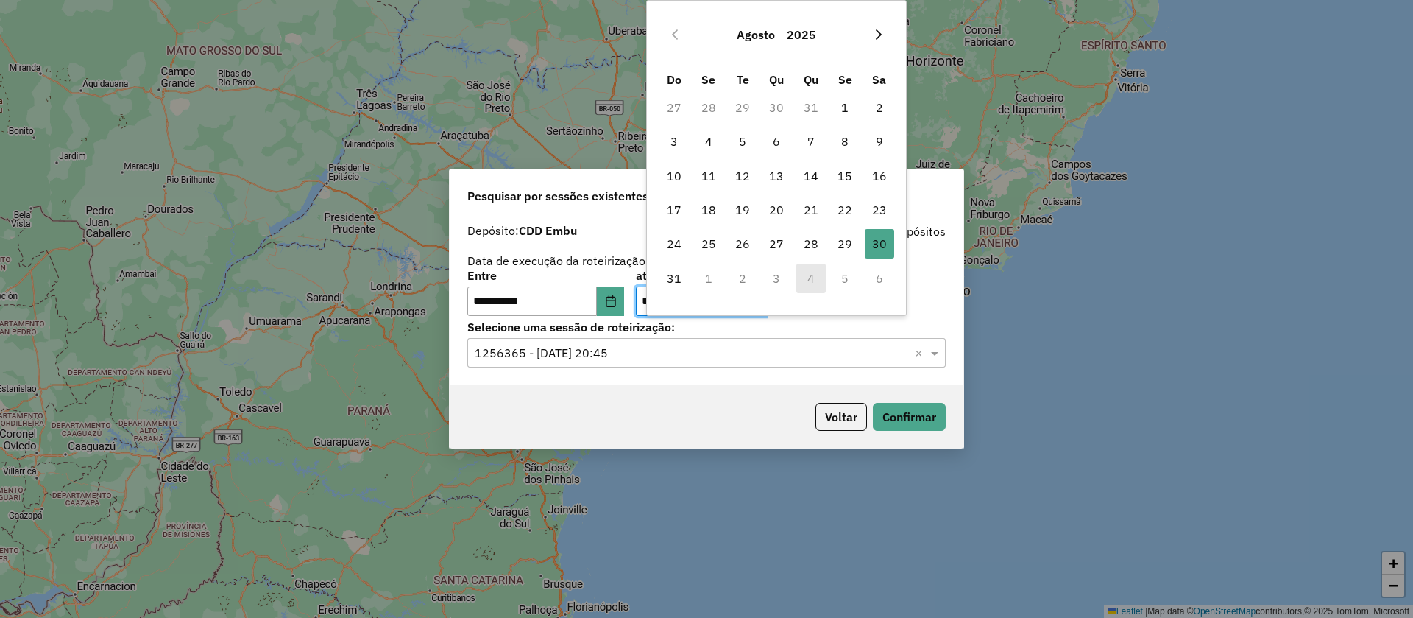
click at [884, 43] on button "Next Month" at bounding box center [879, 35] width 24 height 24
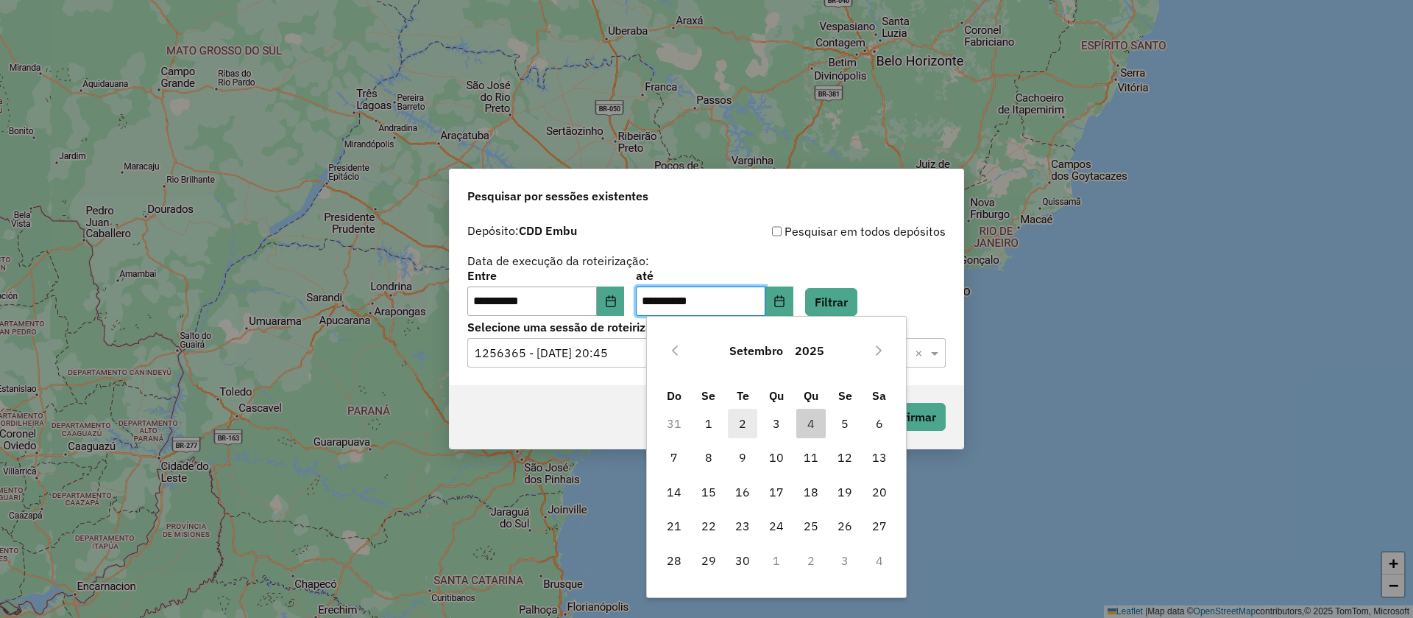
click at [735, 418] on span "2" at bounding box center [742, 423] width 29 height 29
type input "**********"
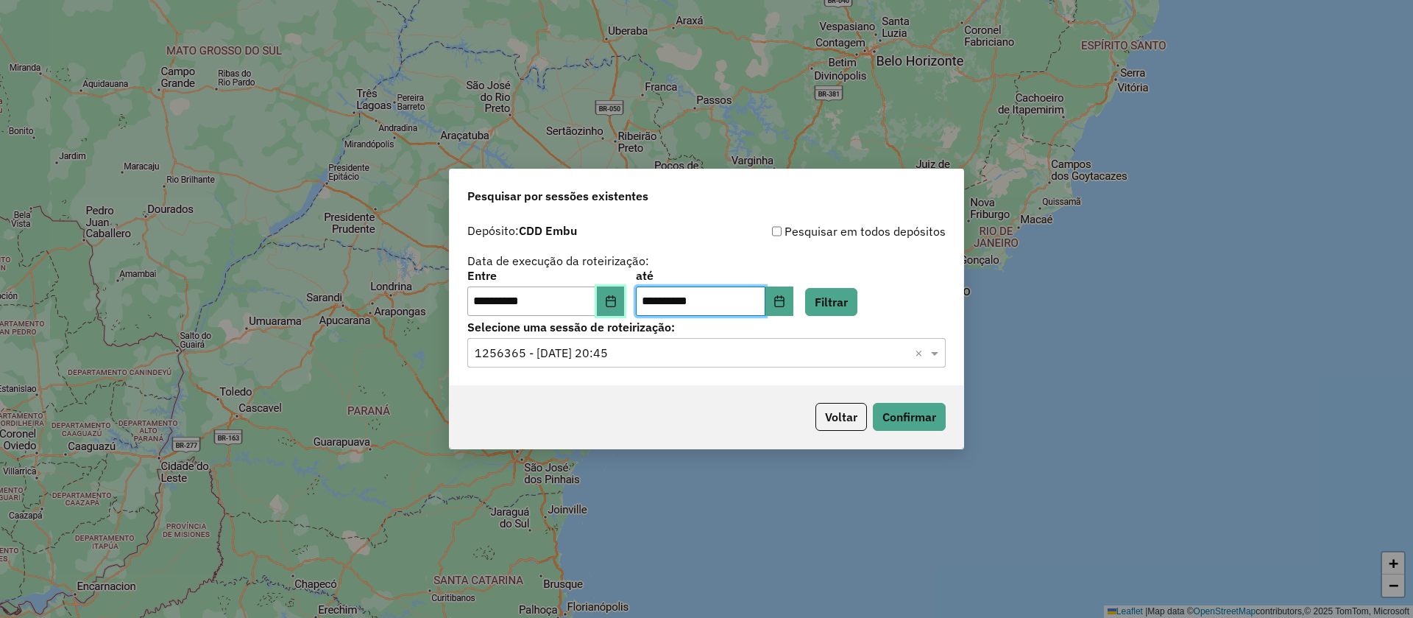
click at [613, 296] on button "Choose Date" at bounding box center [611, 300] width 28 height 29
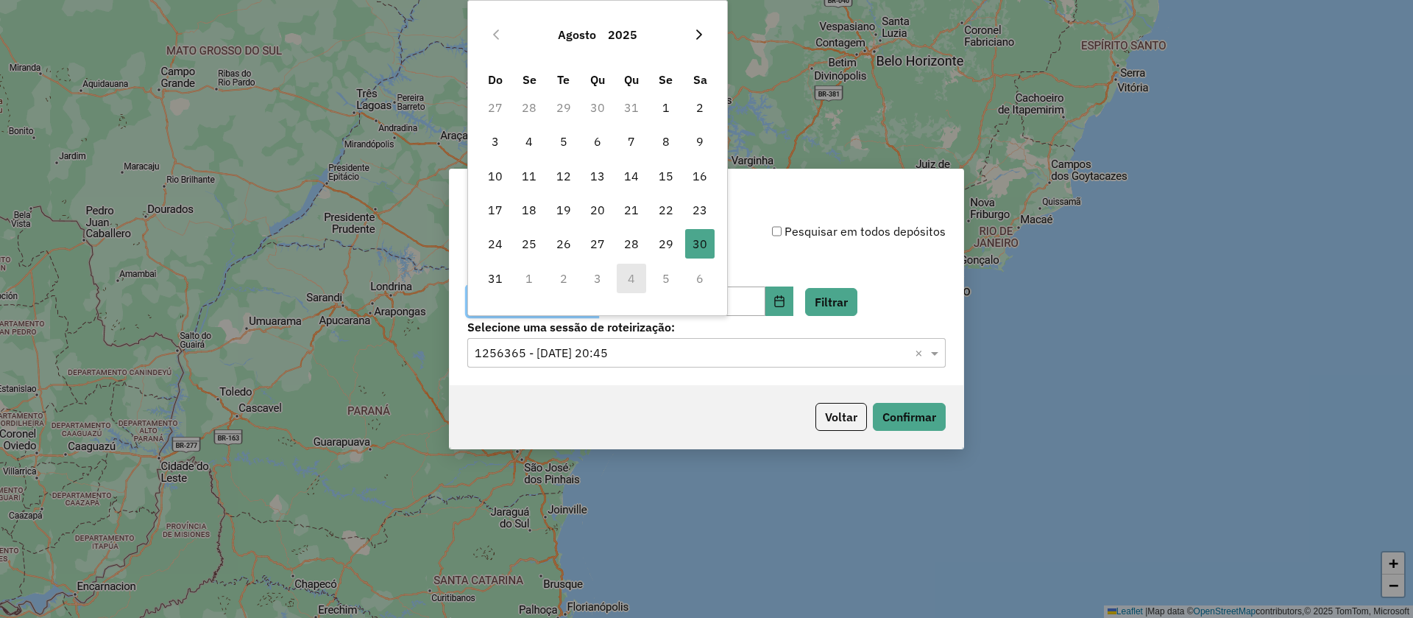
click at [694, 39] on icon "Next Month" at bounding box center [699, 35] width 12 height 12
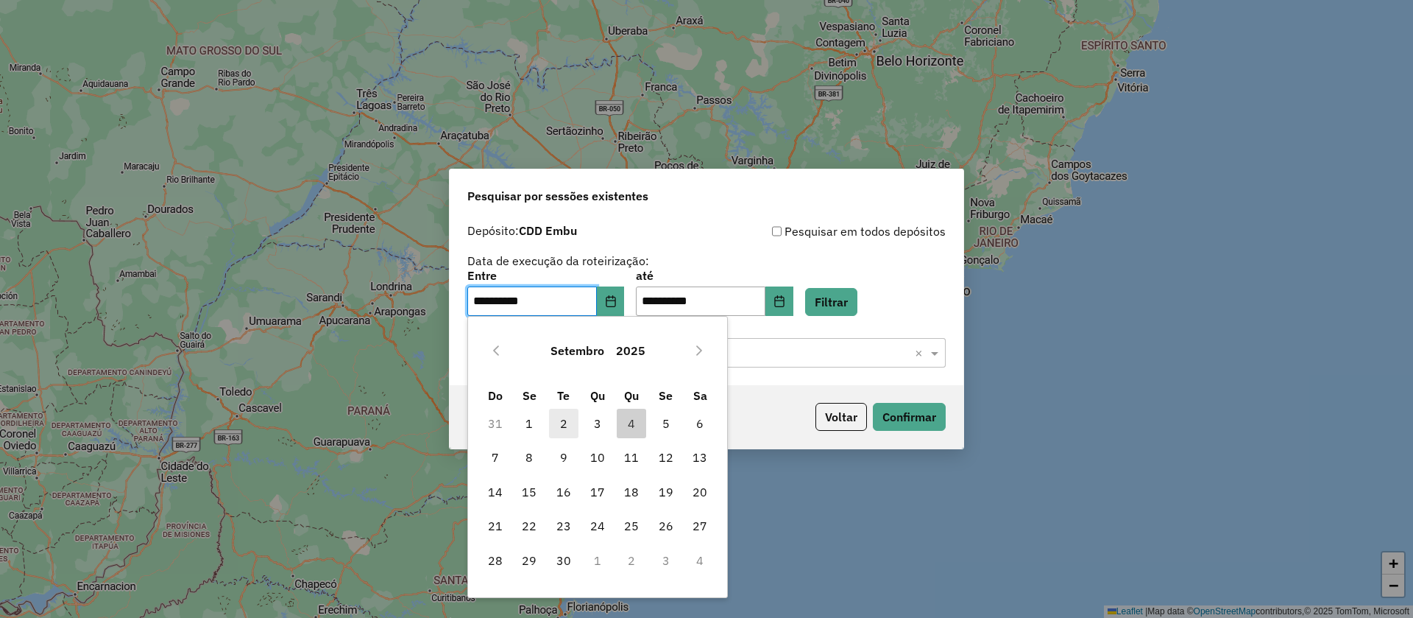
click at [564, 418] on span "2" at bounding box center [563, 423] width 29 height 29
type input "**********"
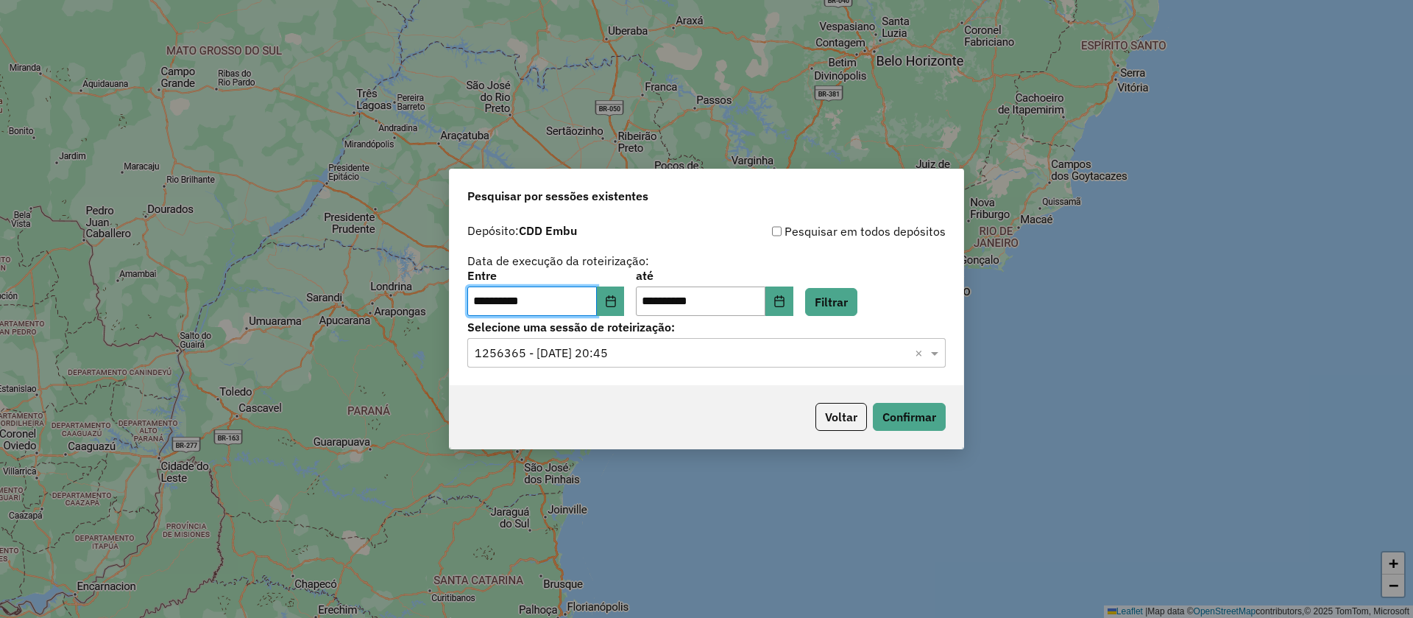
click at [914, 437] on div "Voltar Confirmar" at bounding box center [707, 416] width 514 height 63
click at [897, 404] on button "Confirmar" at bounding box center [909, 417] width 73 height 28
click at [906, 415] on button "Confirmar" at bounding box center [909, 417] width 73 height 28
click at [841, 411] on button "Voltar" at bounding box center [842, 417] width 52 height 28
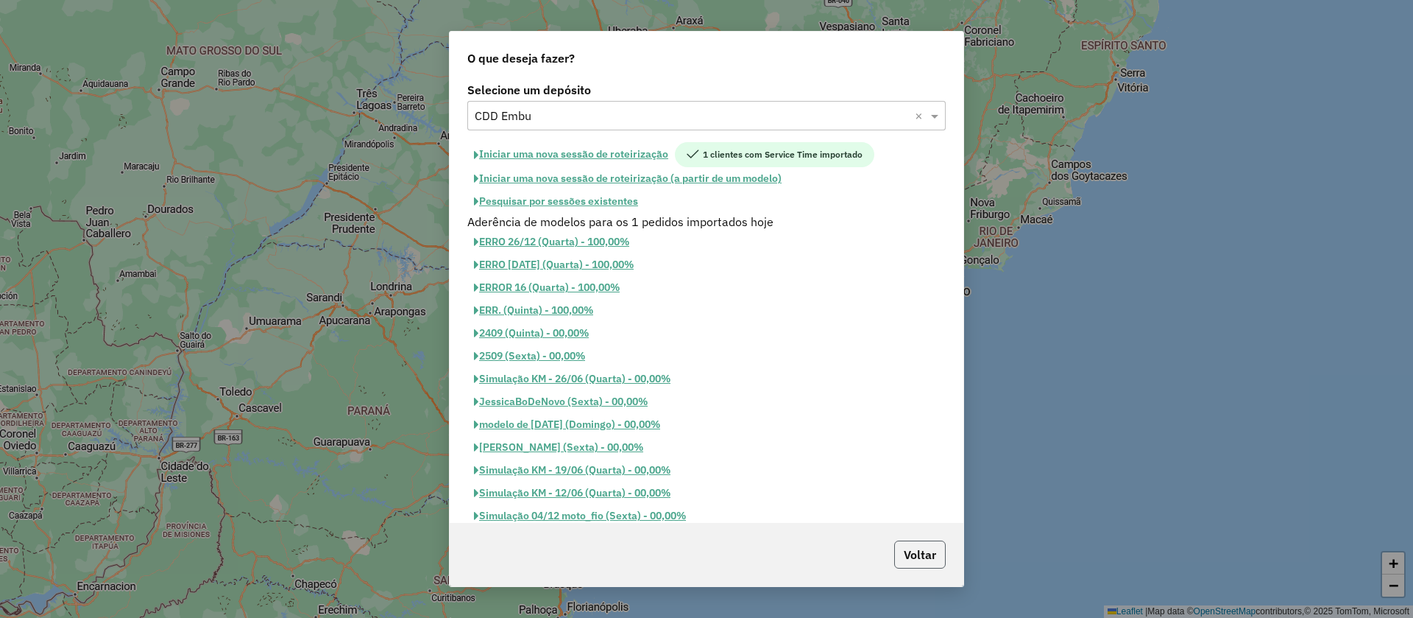
click at [911, 555] on button "Voltar" at bounding box center [920, 554] width 52 height 28
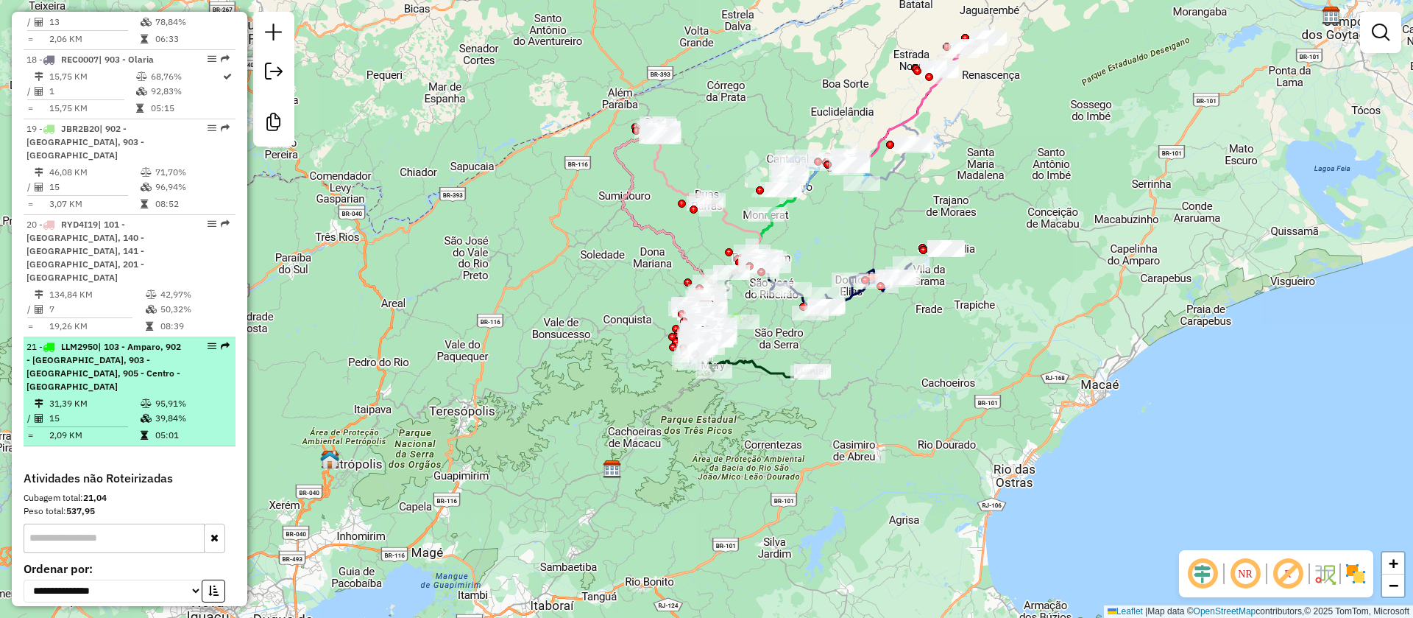
scroll to position [2042, 0]
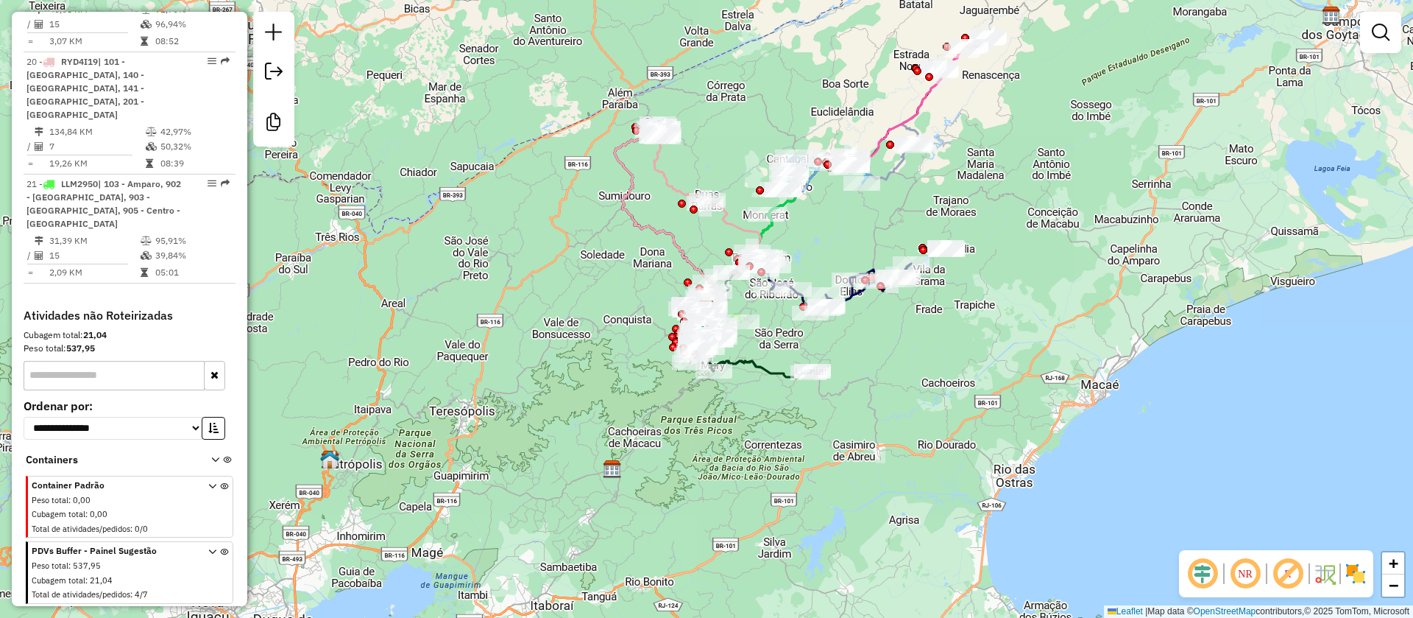
click at [582, 294] on div "Janela de atendimento Grade de atendimento Capacidade Transportadoras Veículos …" at bounding box center [706, 309] width 1413 height 618
drag, startPoint x: 930, startPoint y: 367, endPoint x: 827, endPoint y: 360, distance: 102.6
click at [923, 366] on div "Janela de atendimento Grade de atendimento Capacidade Transportadoras Veículos …" at bounding box center [706, 309] width 1413 height 618
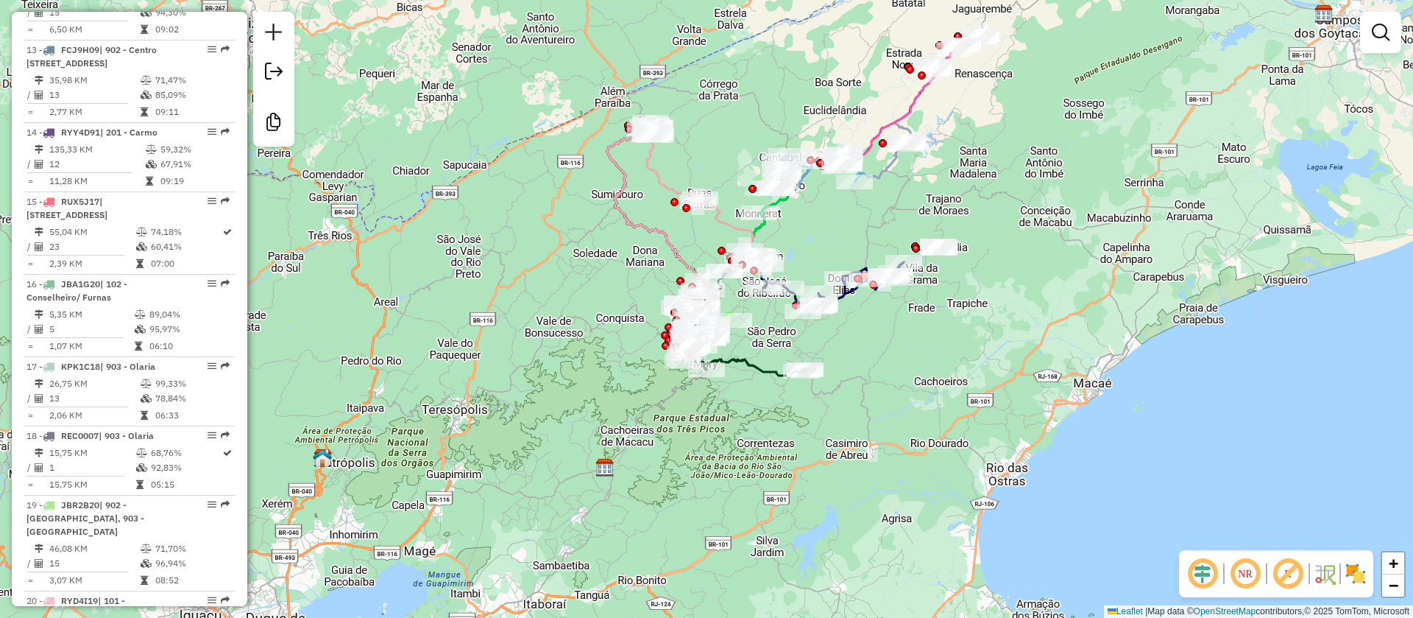
scroll to position [1490, 0]
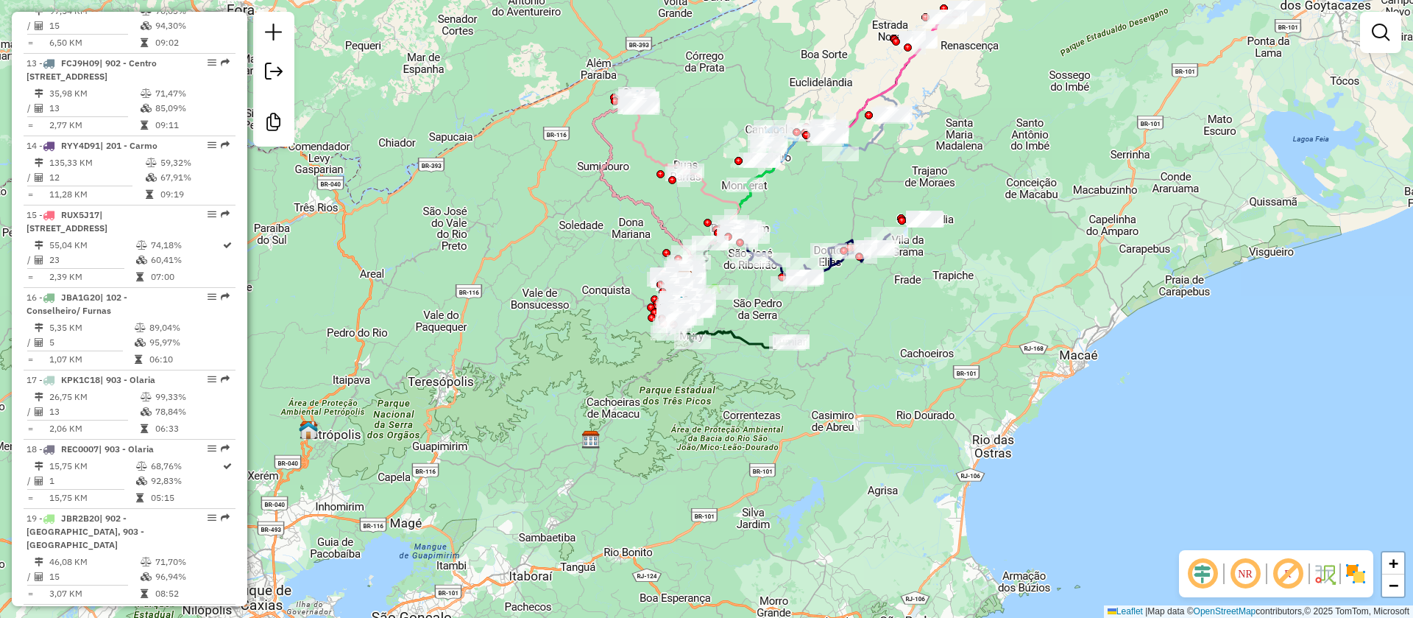
drag, startPoint x: 704, startPoint y: 474, endPoint x: 657, endPoint y: 409, distance: 80.3
click at [664, 426] on div "Janela de atendimento Grade de atendimento Capacidade Transportadoras Veículos …" at bounding box center [706, 309] width 1413 height 618
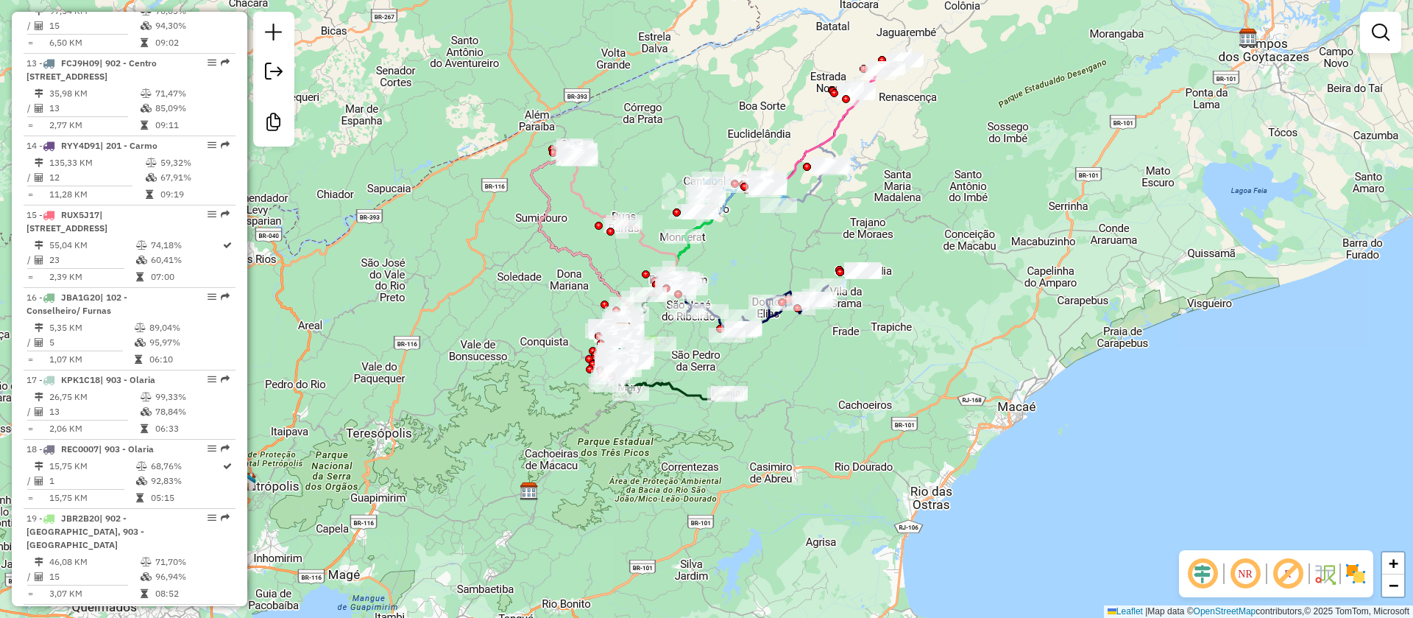
drag, startPoint x: 889, startPoint y: 285, endPoint x: 849, endPoint y: 350, distance: 76.6
click at [849, 350] on div "Janela de atendimento Grade de atendimento Capacidade Transportadoras Veículos …" at bounding box center [706, 309] width 1413 height 618
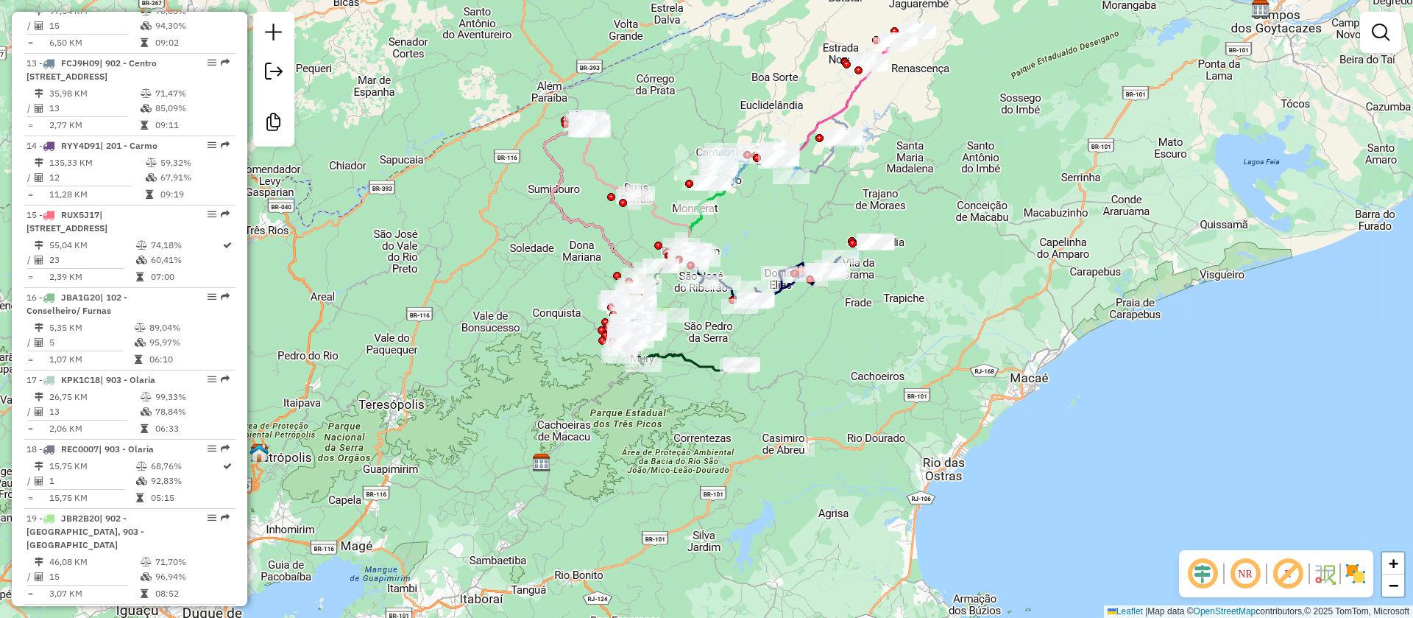
drag, startPoint x: 850, startPoint y: 398, endPoint x: 872, endPoint y: 247, distance: 152.4
click at [871, 254] on div "Janela de atendimento Grade de atendimento Capacidade Transportadoras Veículos …" at bounding box center [706, 309] width 1413 height 618
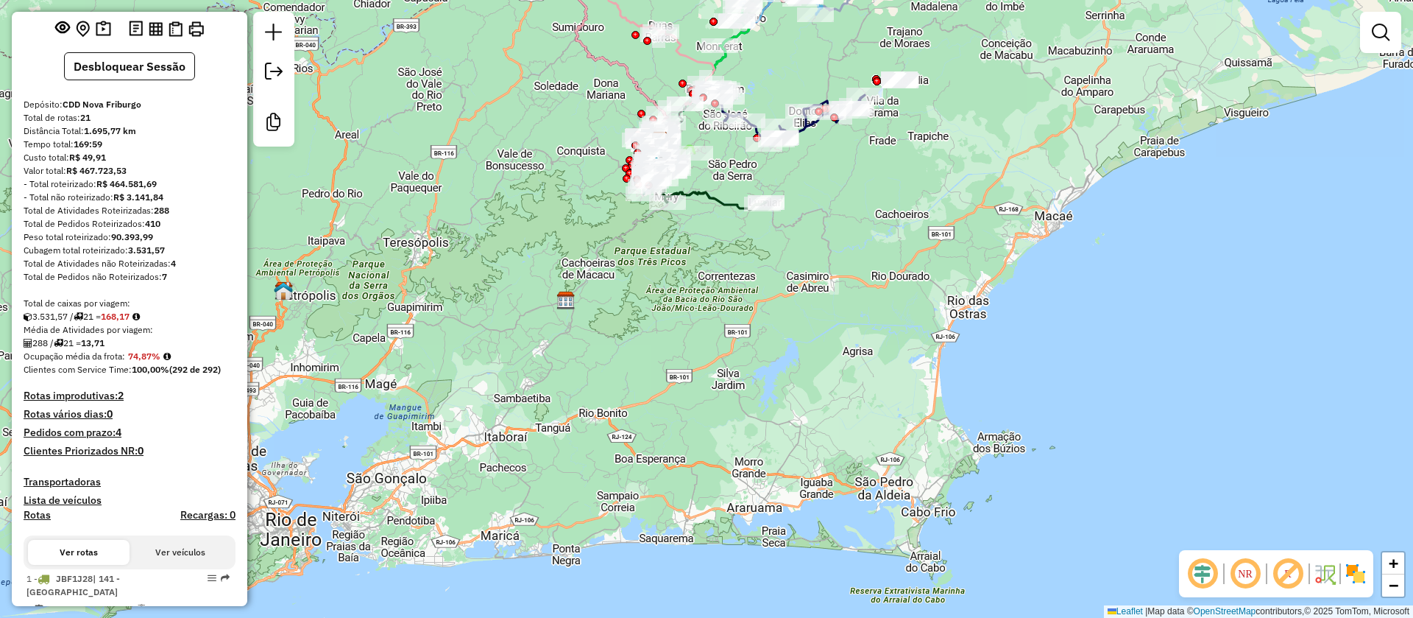
scroll to position [0, 0]
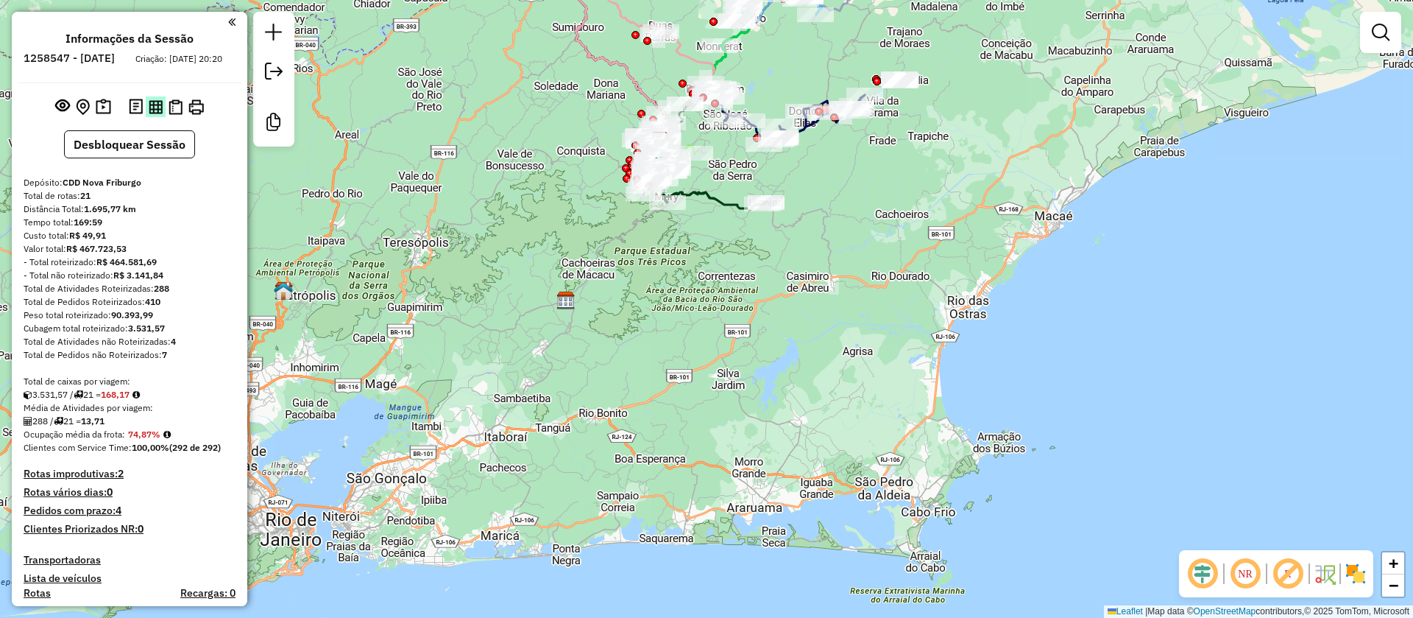
click at [153, 114] on img at bounding box center [156, 107] width 14 height 14
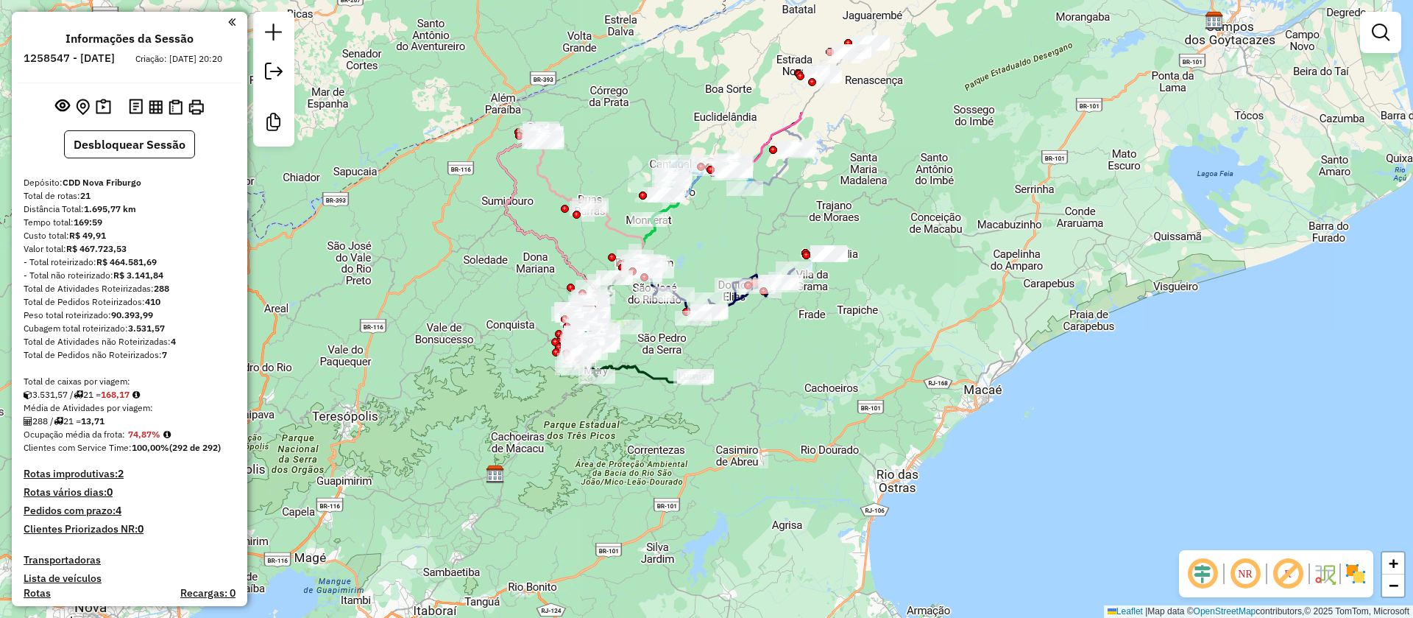
drag, startPoint x: 832, startPoint y: 291, endPoint x: 760, endPoint y: 465, distance: 187.8
click at [760, 465] on div "Janela de atendimento Grade de atendimento Capacidade Transportadoras Veículos …" at bounding box center [706, 309] width 1413 height 618
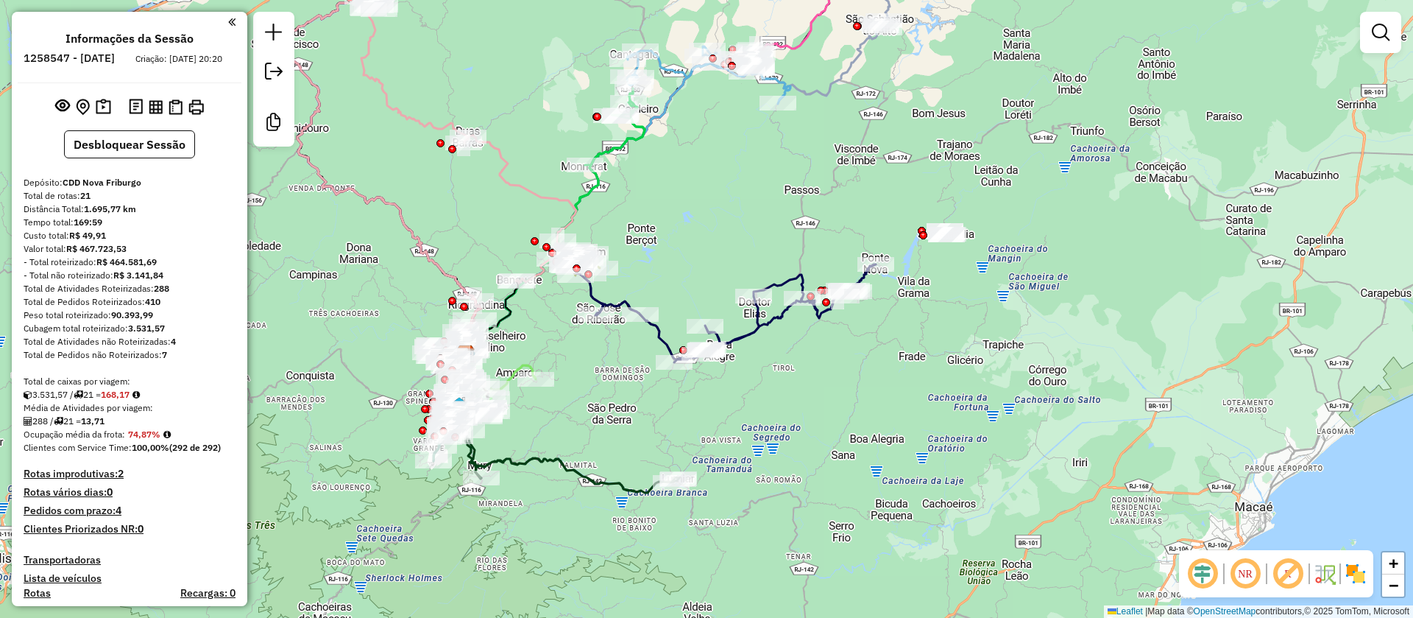
click at [753, 330] on icon at bounding box center [736, 313] width 280 height 98
select select "**********"
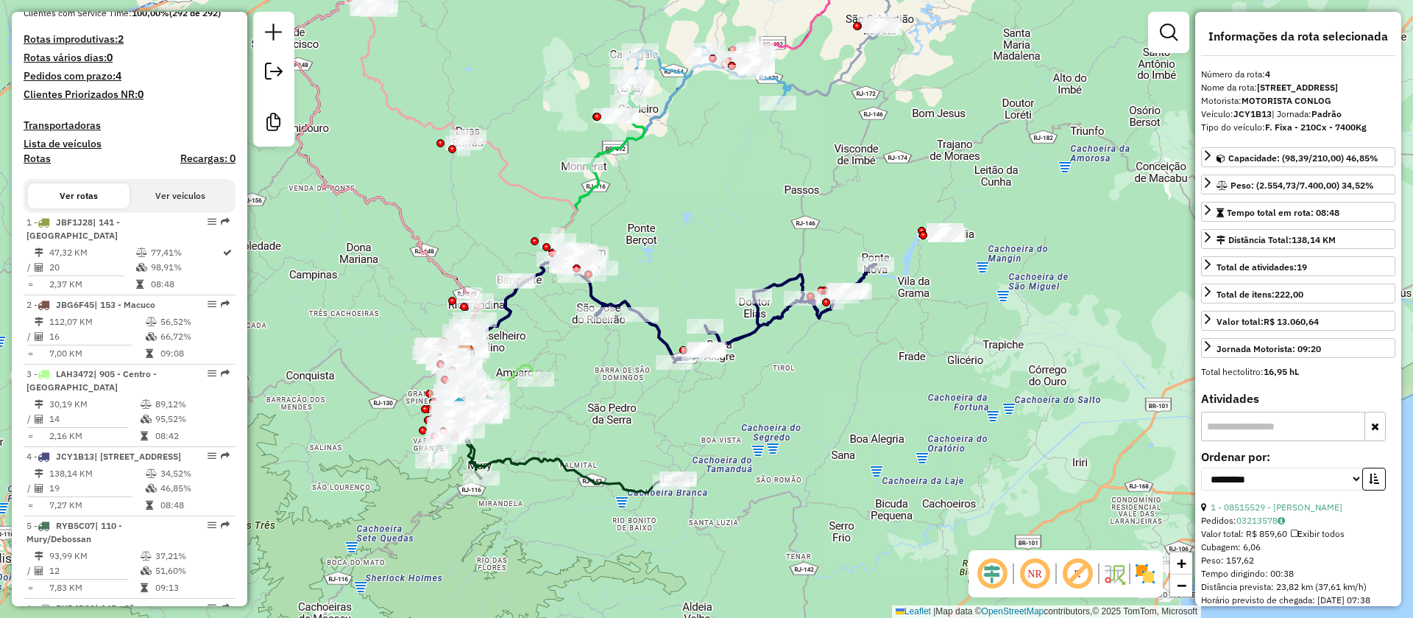
scroll to position [869, 0]
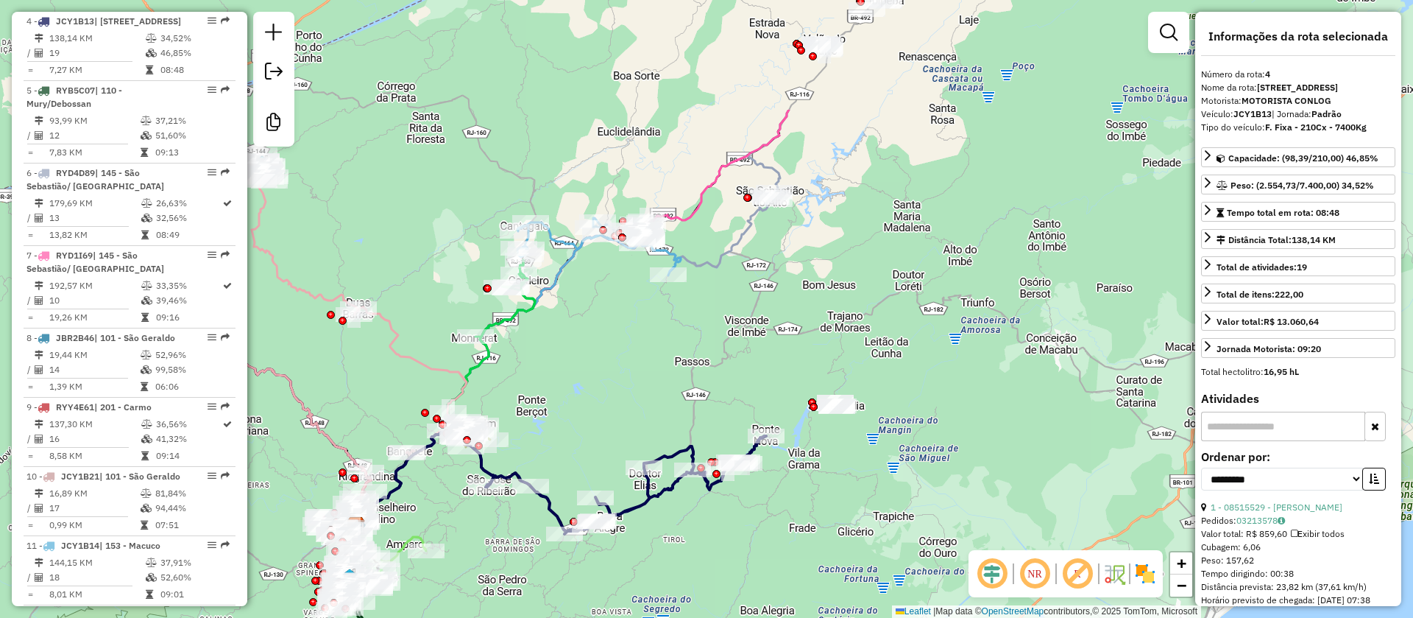
drag, startPoint x: 853, startPoint y: 386, endPoint x: 763, endPoint y: 538, distance: 177.3
click at [763, 538] on div "Janela de atendimento Grade de atendimento Capacidade Transportadoras Veículos …" at bounding box center [706, 309] width 1413 height 618
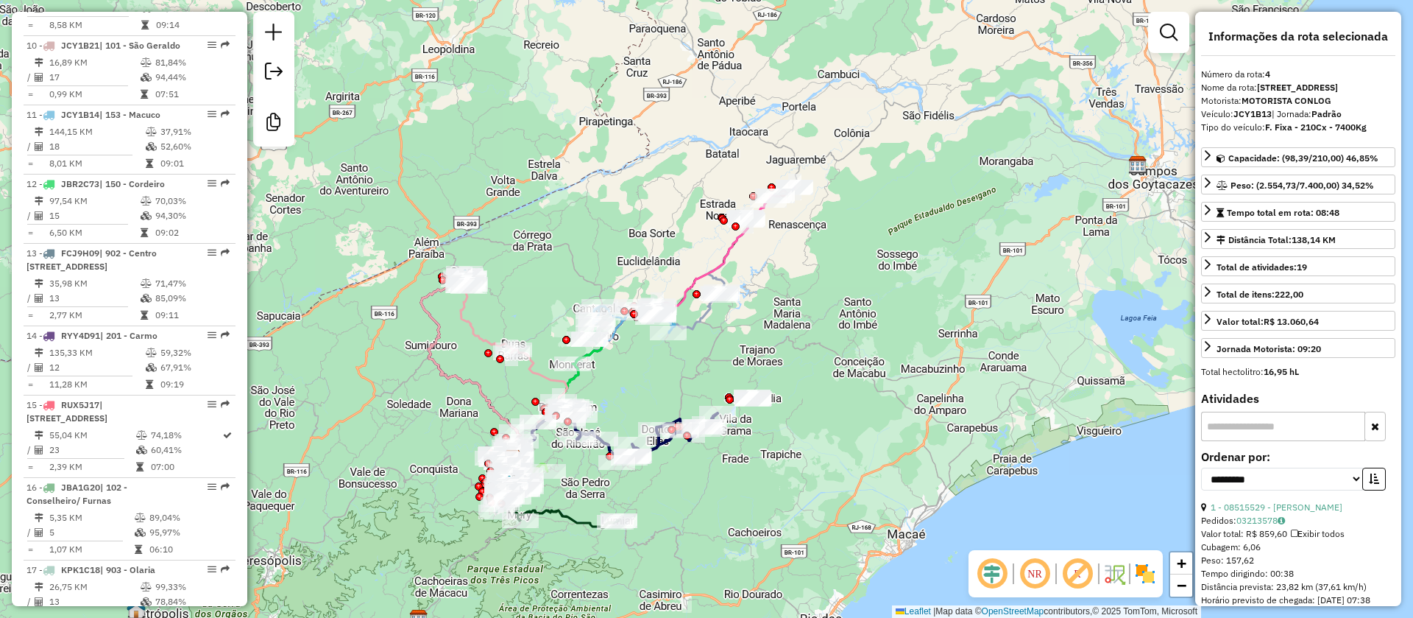
scroll to position [1422, 0]
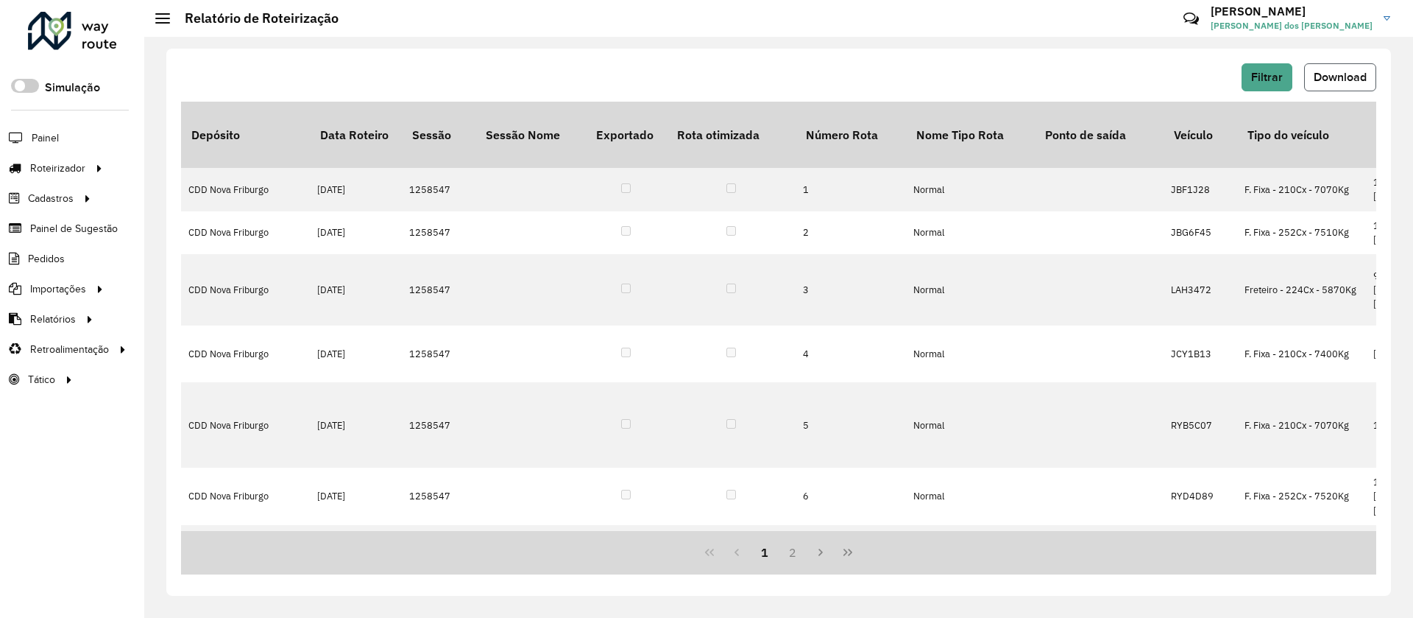
click at [1337, 76] on span "Download" at bounding box center [1340, 77] width 53 height 13
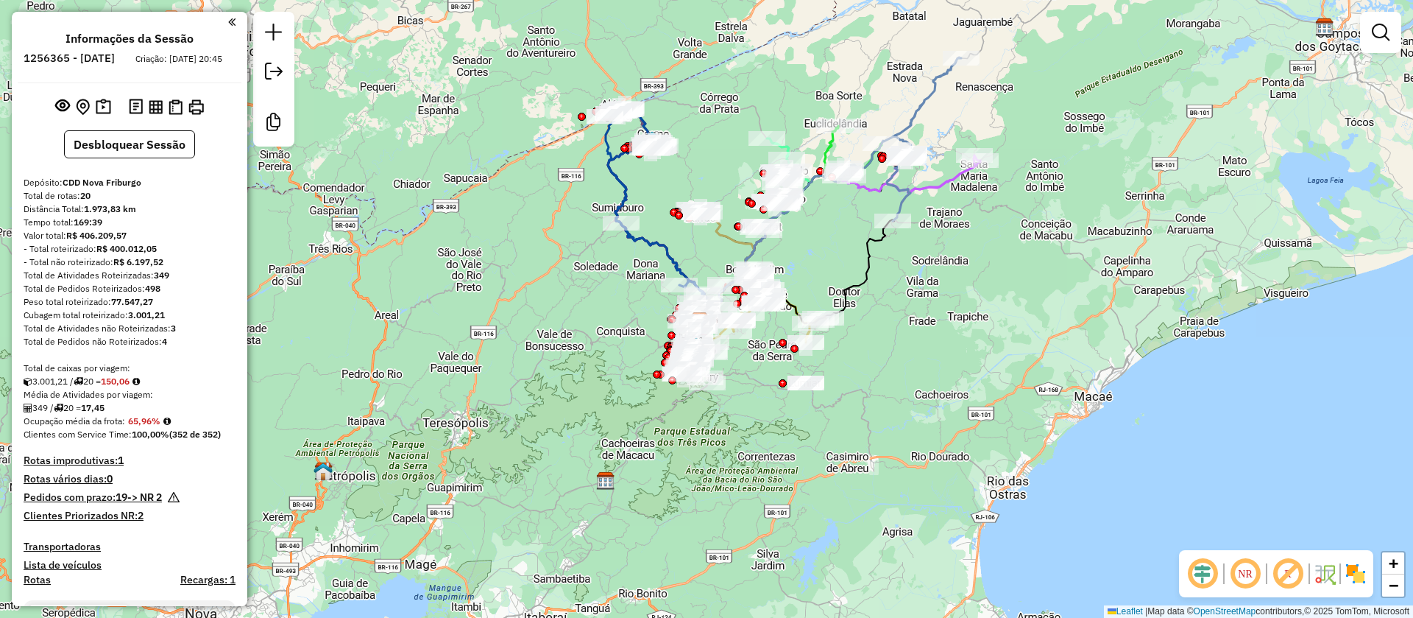
drag, startPoint x: 890, startPoint y: 333, endPoint x: 869, endPoint y: 359, distance: 33.0
click at [870, 359] on div "Janela de atendimento Grade de atendimento Capacidade Transportadoras Veículos …" at bounding box center [706, 309] width 1413 height 618
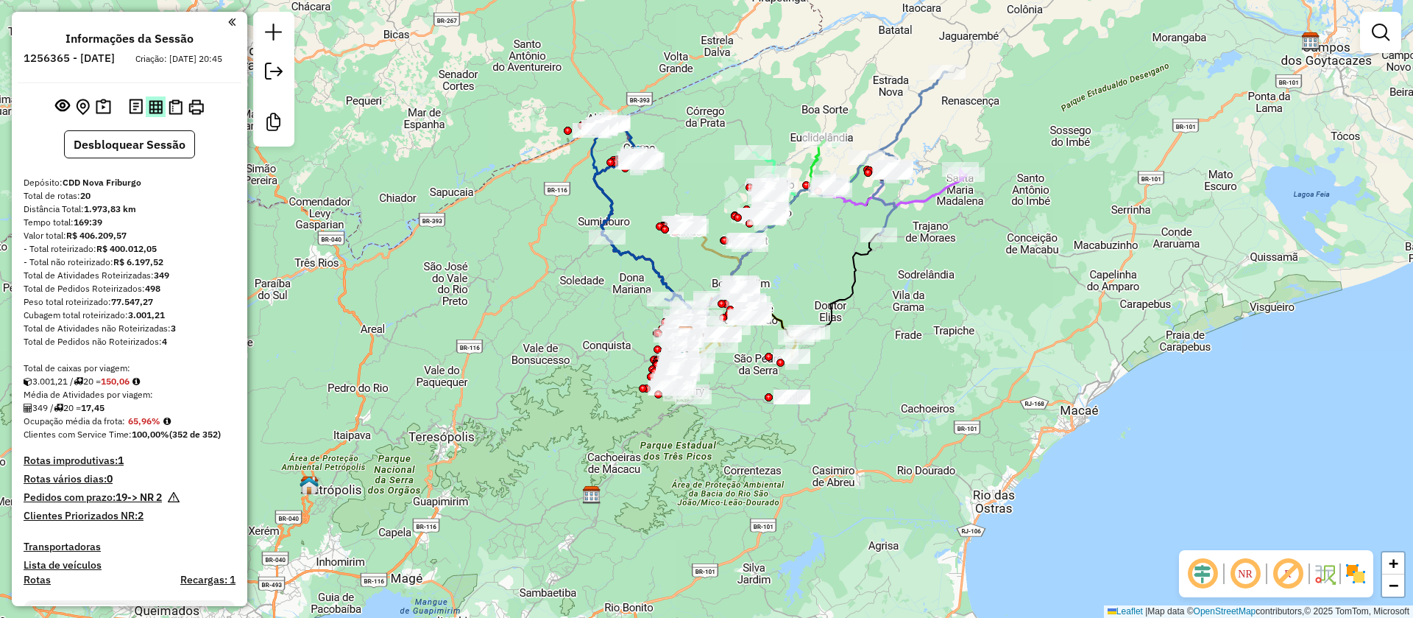
click at [152, 114] on img at bounding box center [156, 107] width 14 height 14
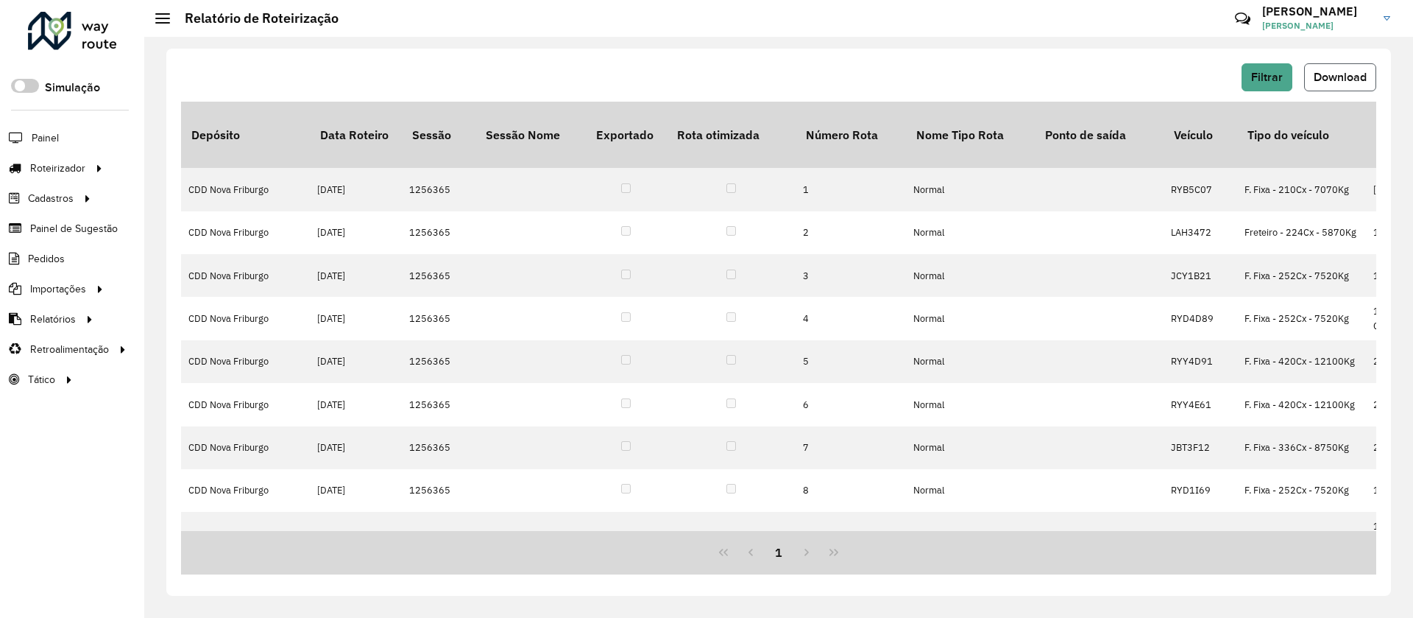
click at [1335, 67] on button "Download" at bounding box center [1341, 77] width 72 height 28
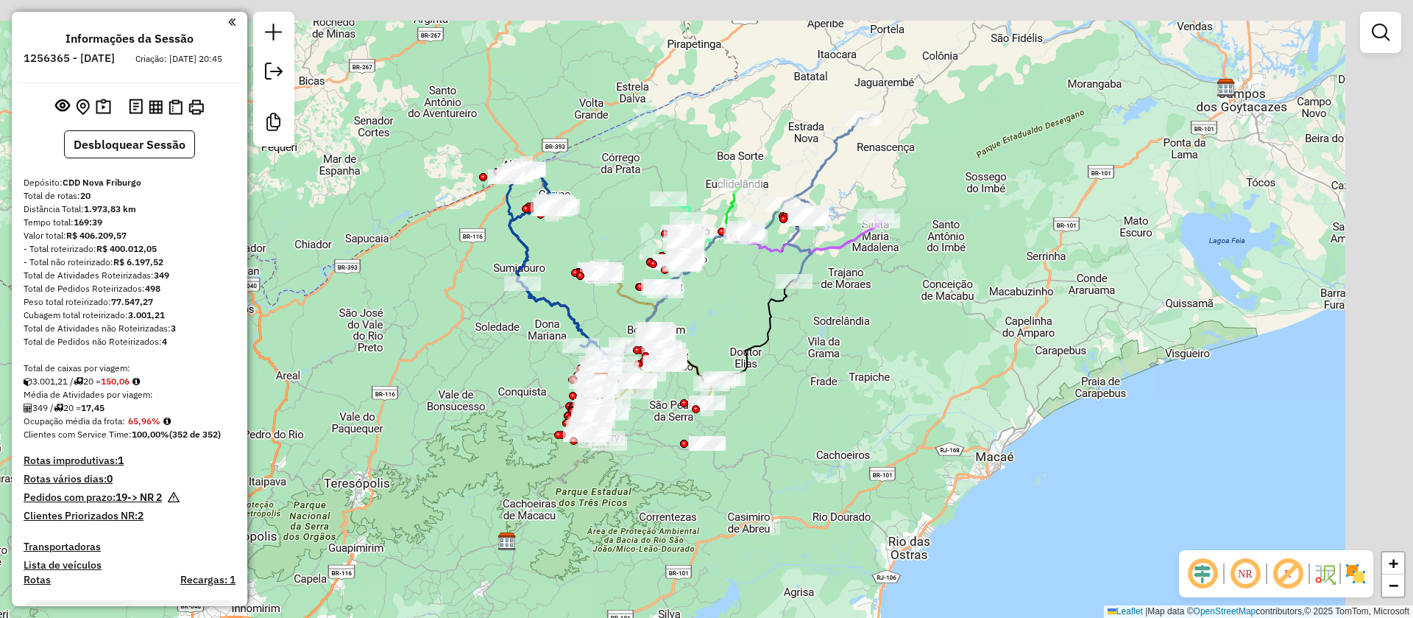
drag, startPoint x: 930, startPoint y: 322, endPoint x: 833, endPoint y: 400, distance: 124.1
click at [833, 400] on div "Janela de atendimento Grade de atendimento Capacidade Transportadoras Veículos …" at bounding box center [706, 309] width 1413 height 618
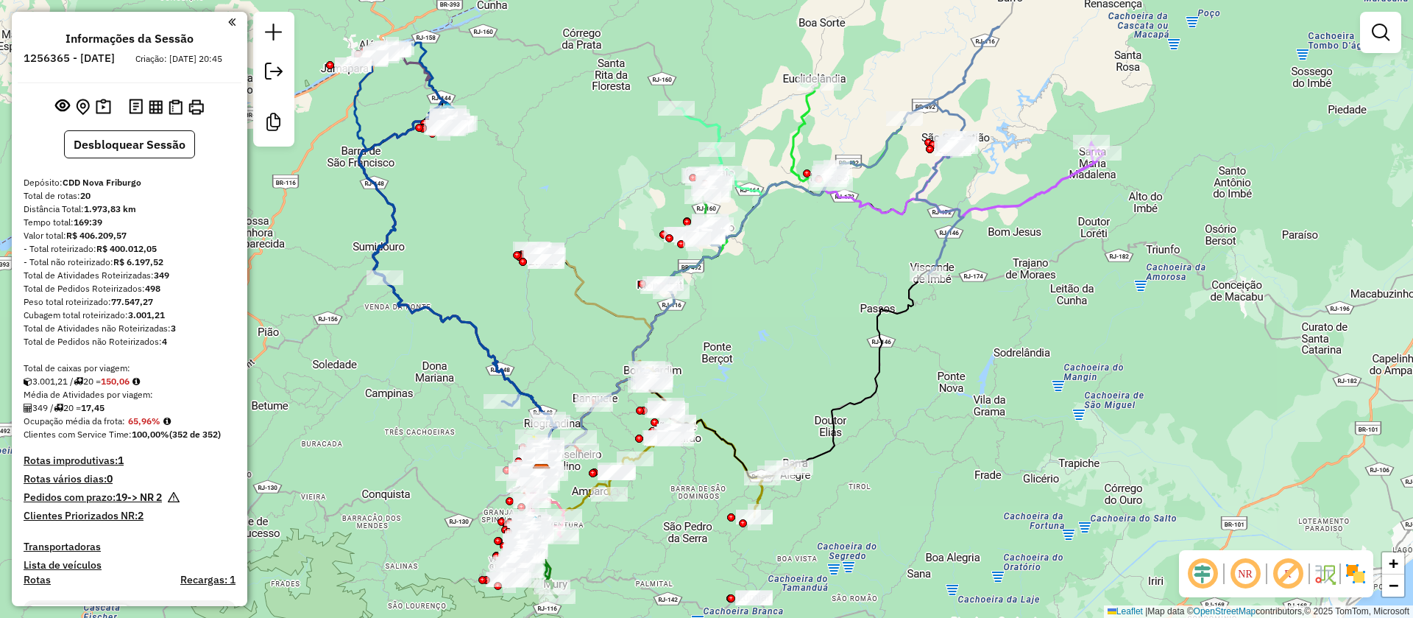
drag, startPoint x: 803, startPoint y: 213, endPoint x: 805, endPoint y: 345, distance: 131.8
click at [806, 339] on div "Janela de atendimento Grade de atendimento Capacidade Transportadoras Veículos …" at bounding box center [706, 309] width 1413 height 618
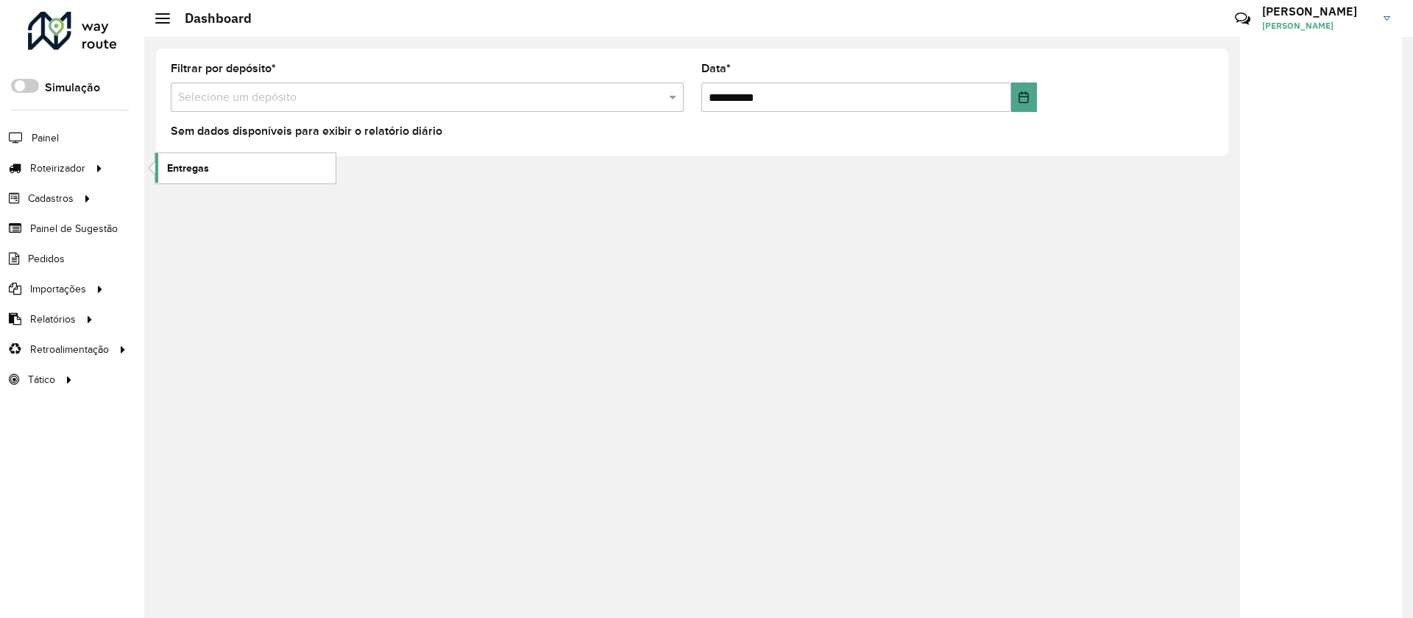
click at [205, 172] on span "Entregas" at bounding box center [188, 167] width 42 height 15
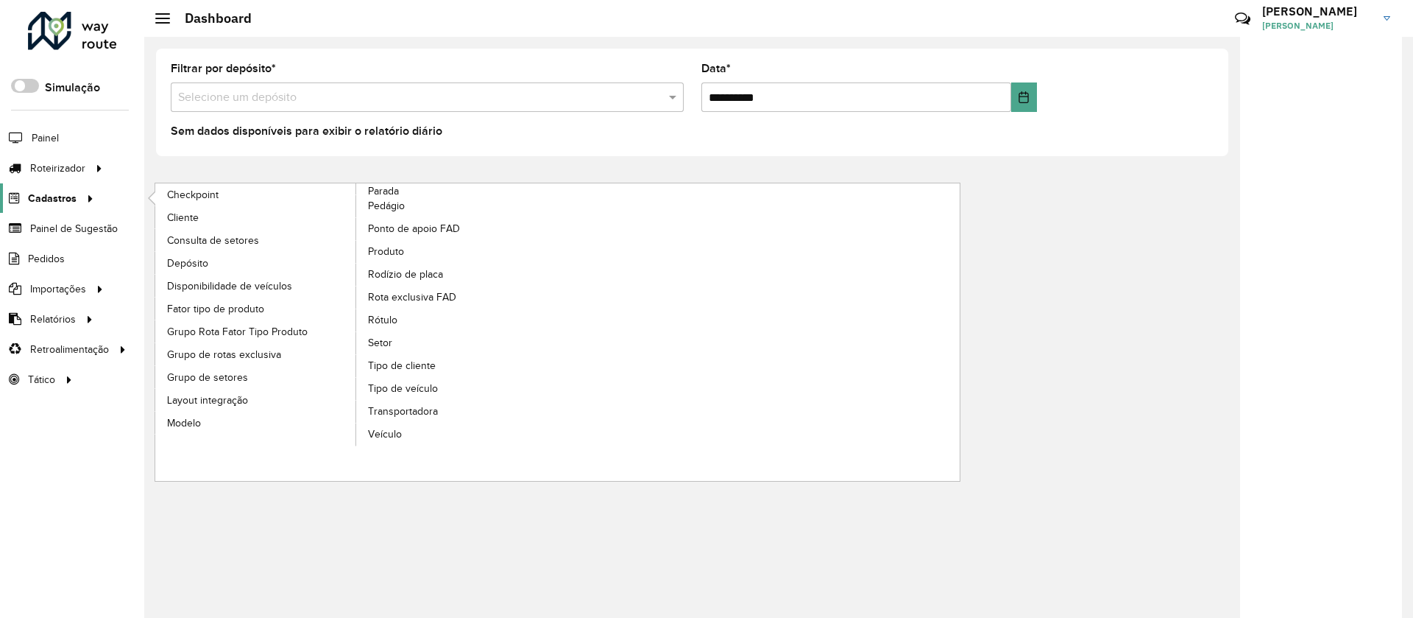
click at [47, 198] on span "Cadastros" at bounding box center [52, 198] width 49 height 15
click at [403, 294] on span "Rota exclusiva FAD" at bounding box center [414, 296] width 93 height 15
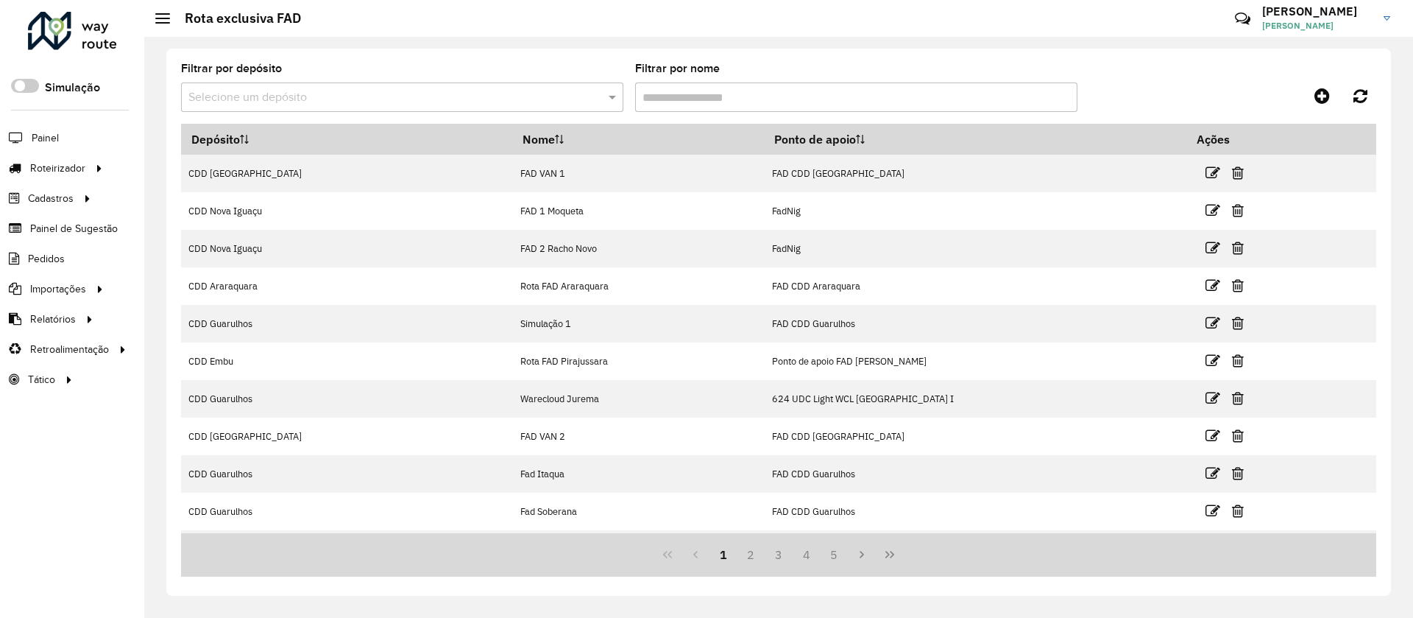
click at [263, 96] on input "text" at bounding box center [387, 98] width 398 height 18
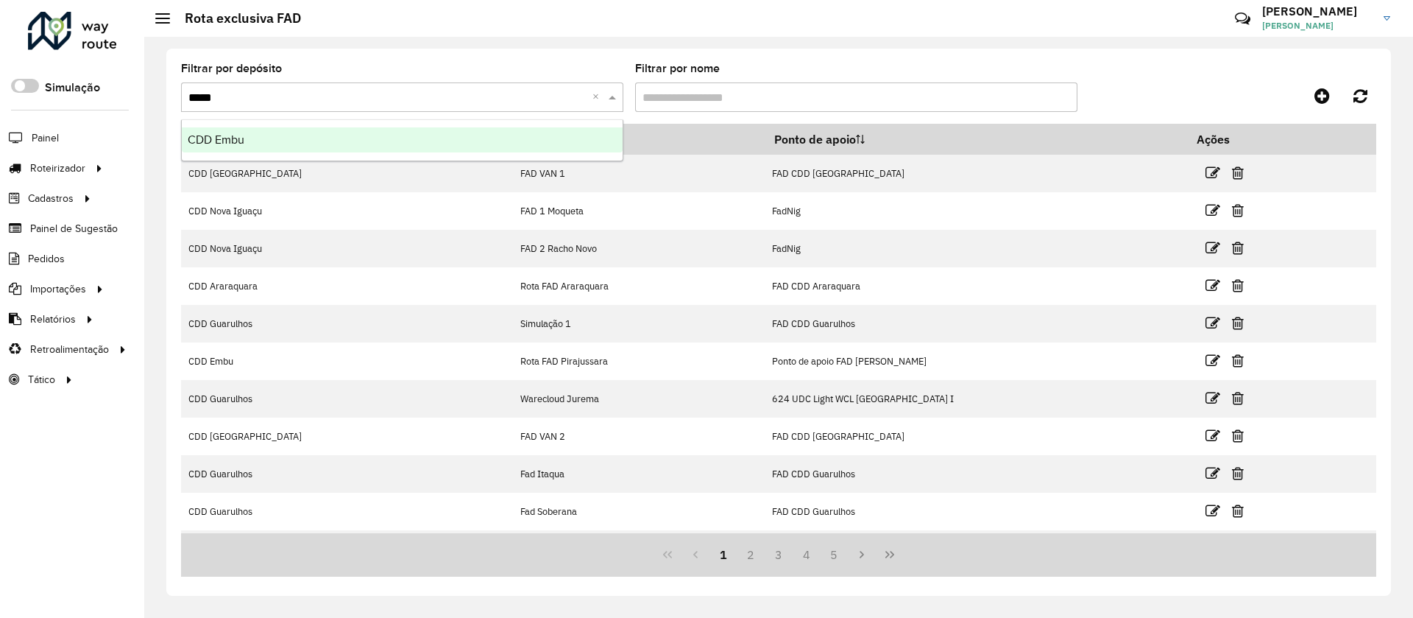
type input "******"
click at [246, 144] on div "CDD Embu" at bounding box center [402, 139] width 441 height 25
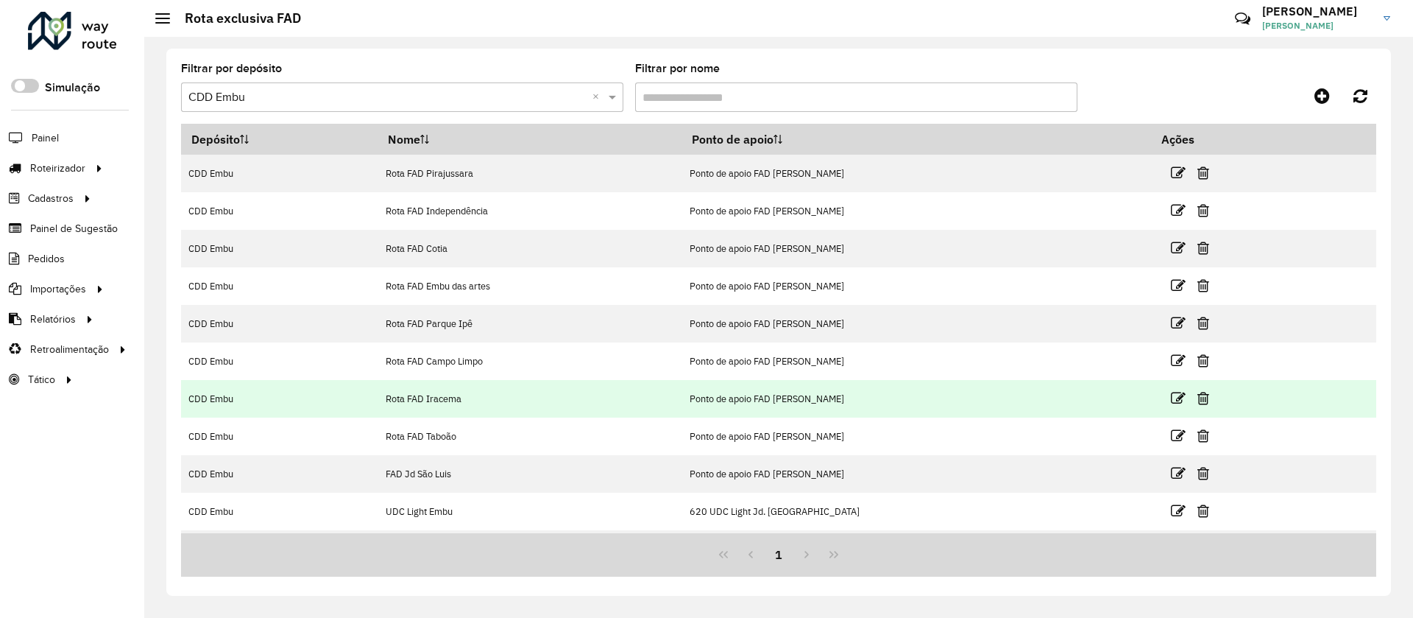
scroll to position [35, 0]
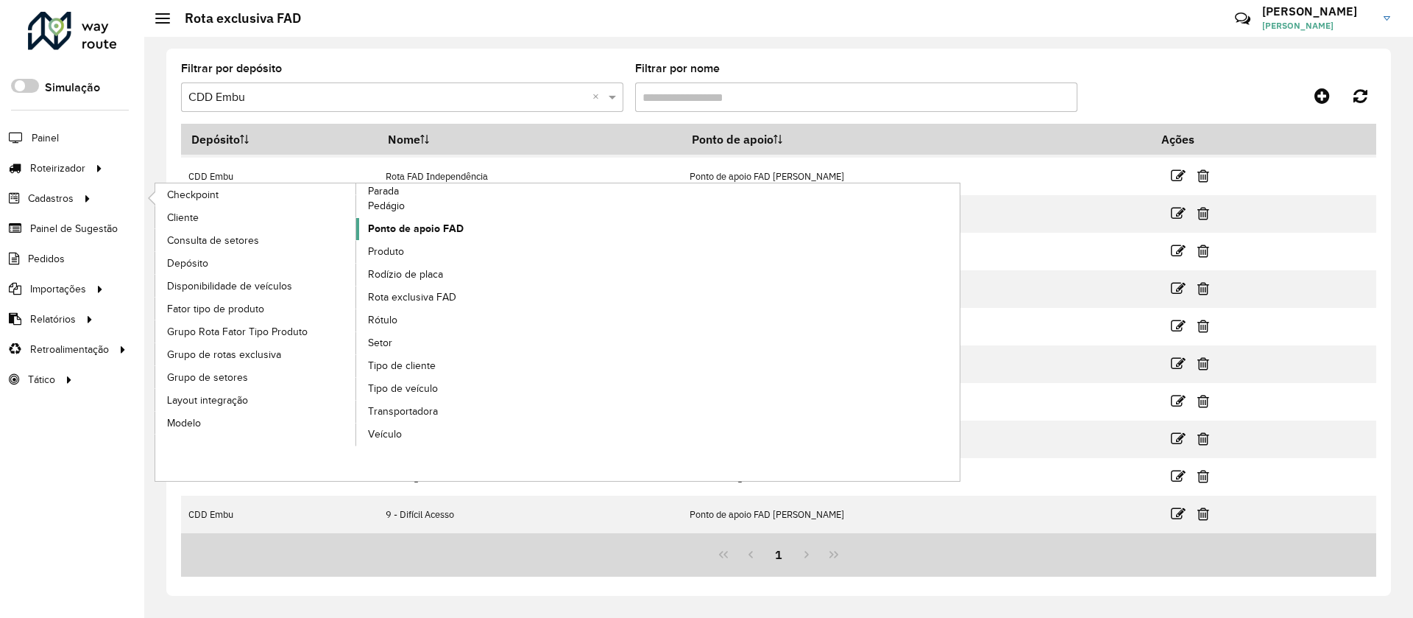
click at [398, 223] on span "Ponto de apoio FAD" at bounding box center [416, 228] width 96 height 15
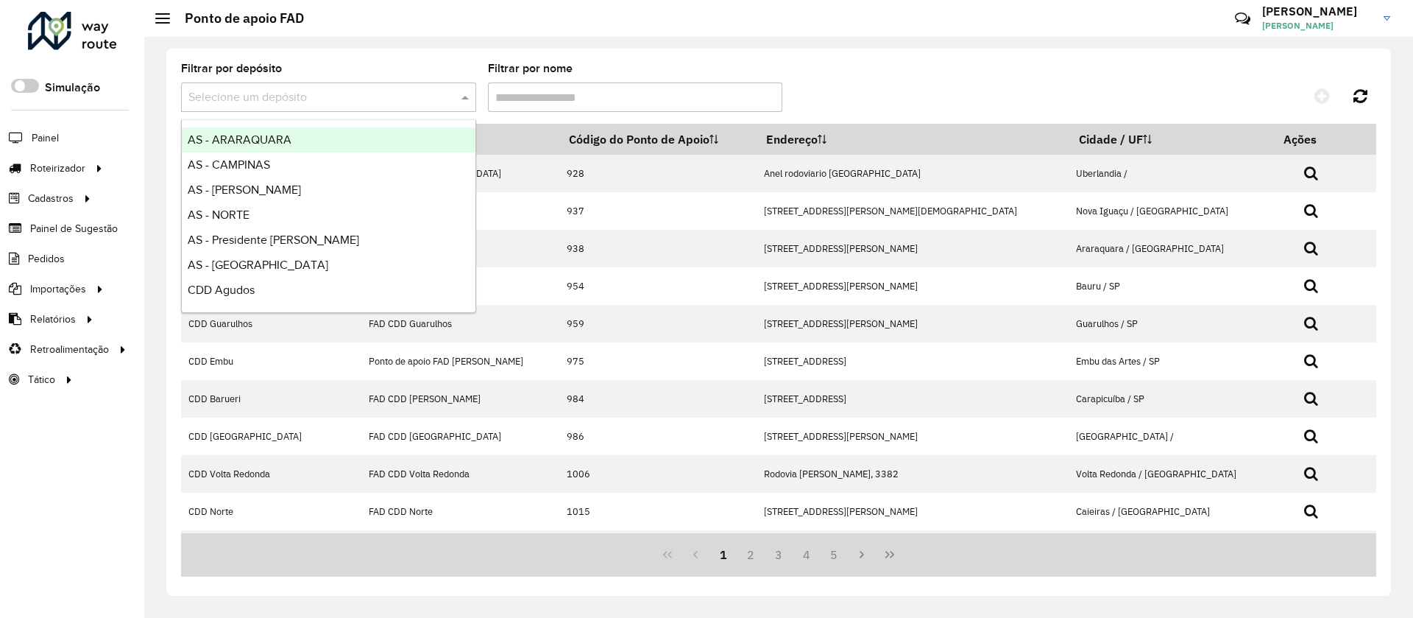
click at [283, 94] on input "text" at bounding box center [313, 98] width 251 height 18
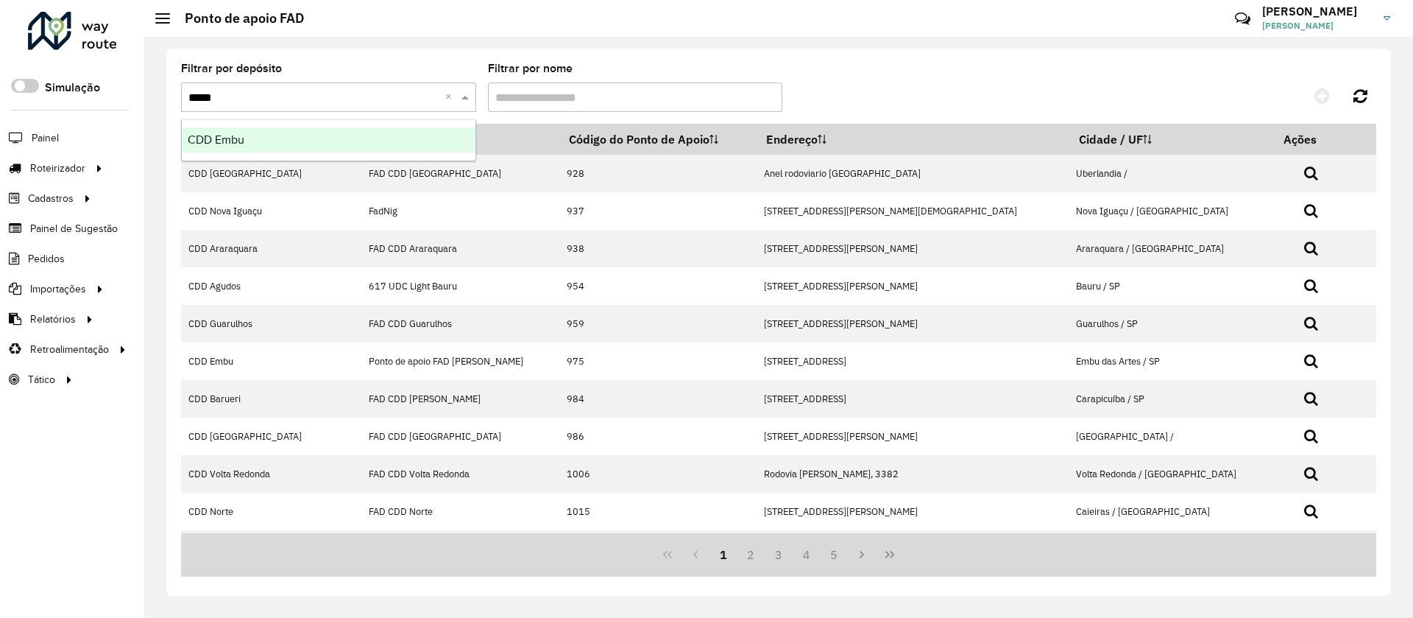
type input "******"
click at [244, 138] on span "CDD Embu" at bounding box center [216, 139] width 57 height 13
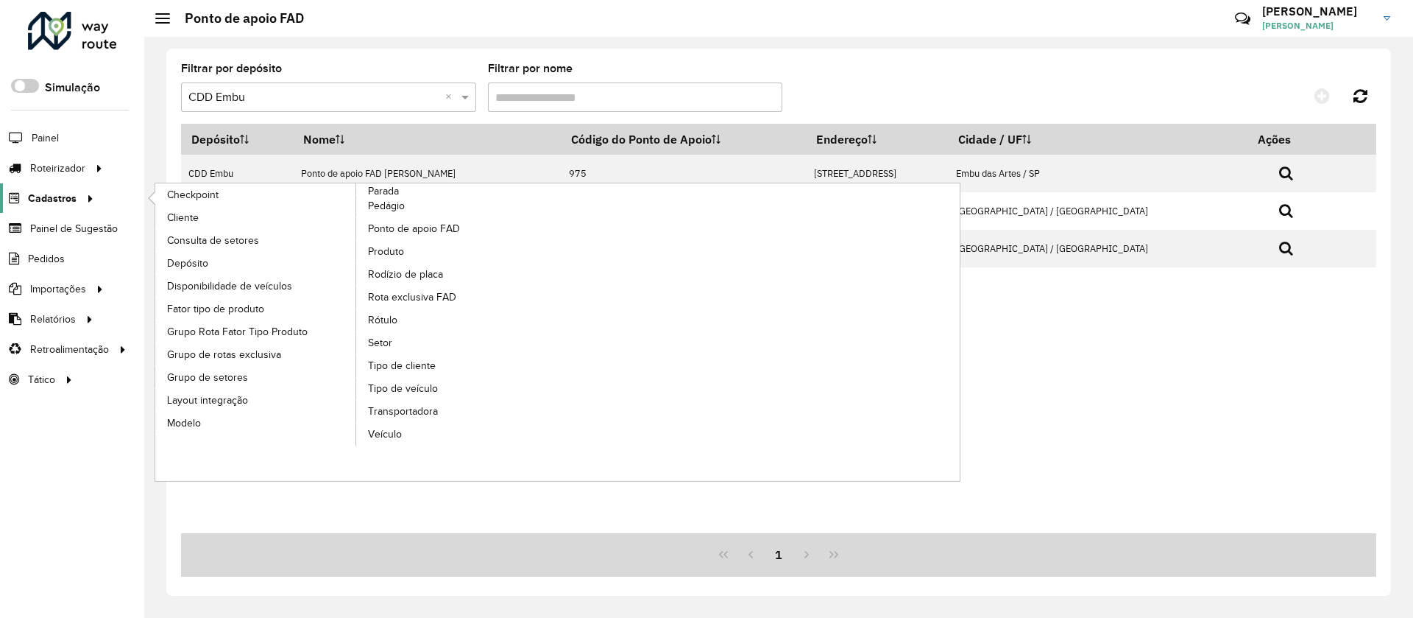
click at [45, 194] on span "Cadastros" at bounding box center [52, 198] width 49 height 15
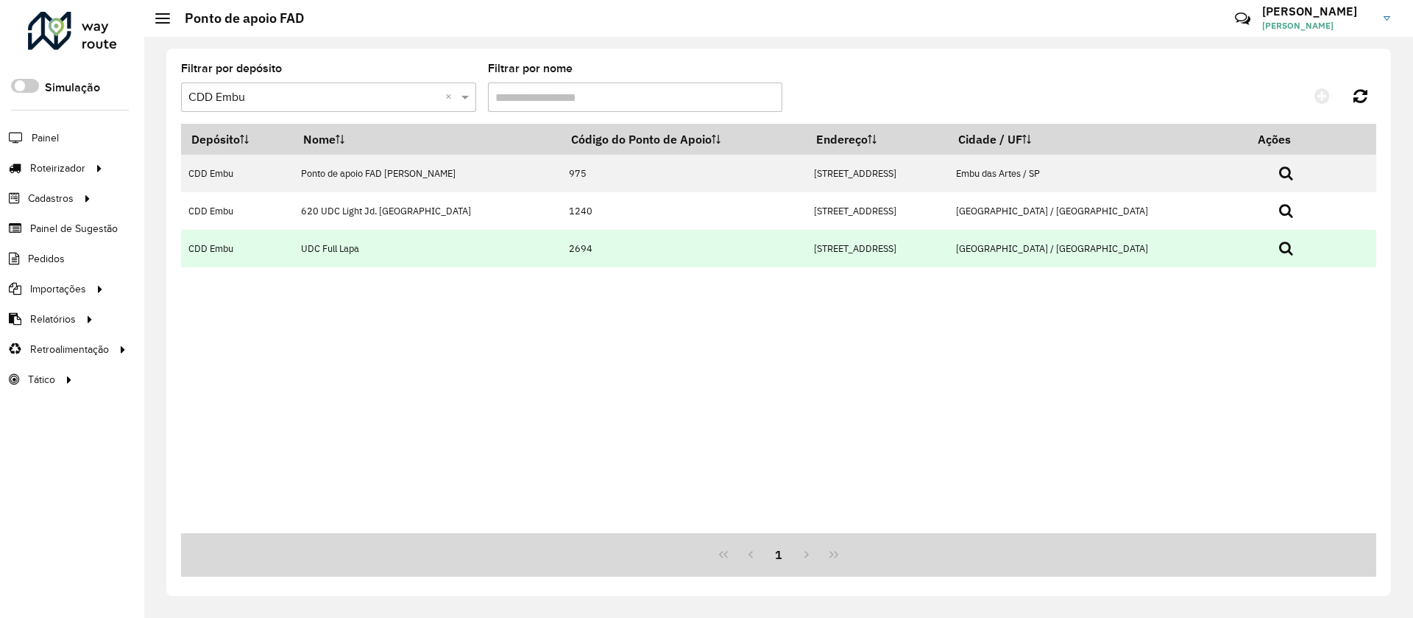
click at [1279, 244] on icon at bounding box center [1286, 248] width 14 height 15
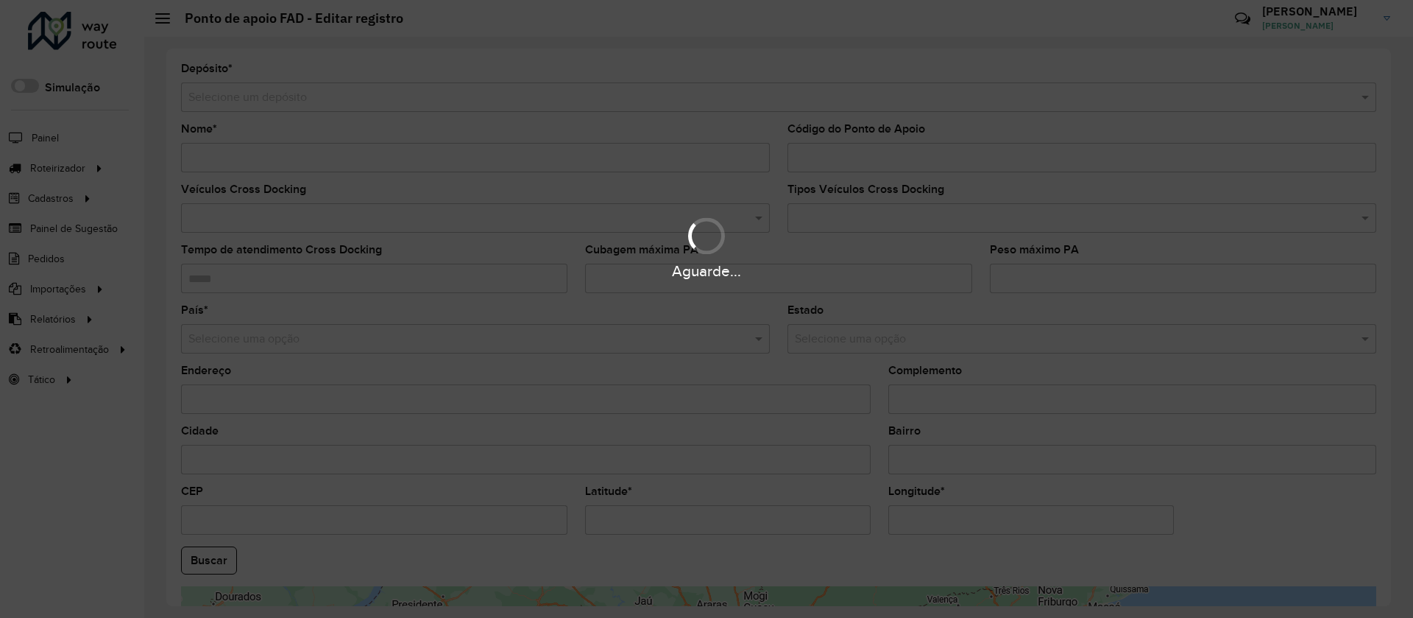
type input "**********"
type input "****"
type input "**********"
type input "*********"
type input "****"
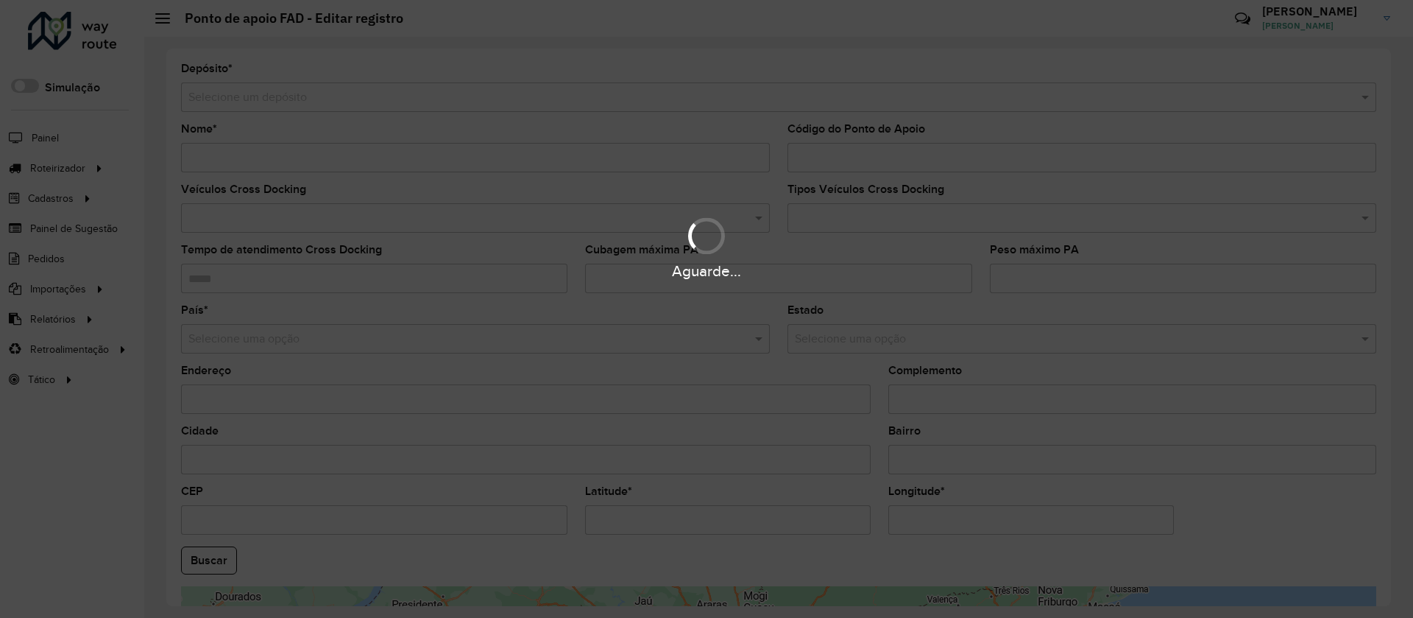
type input "*********"
type input "**********"
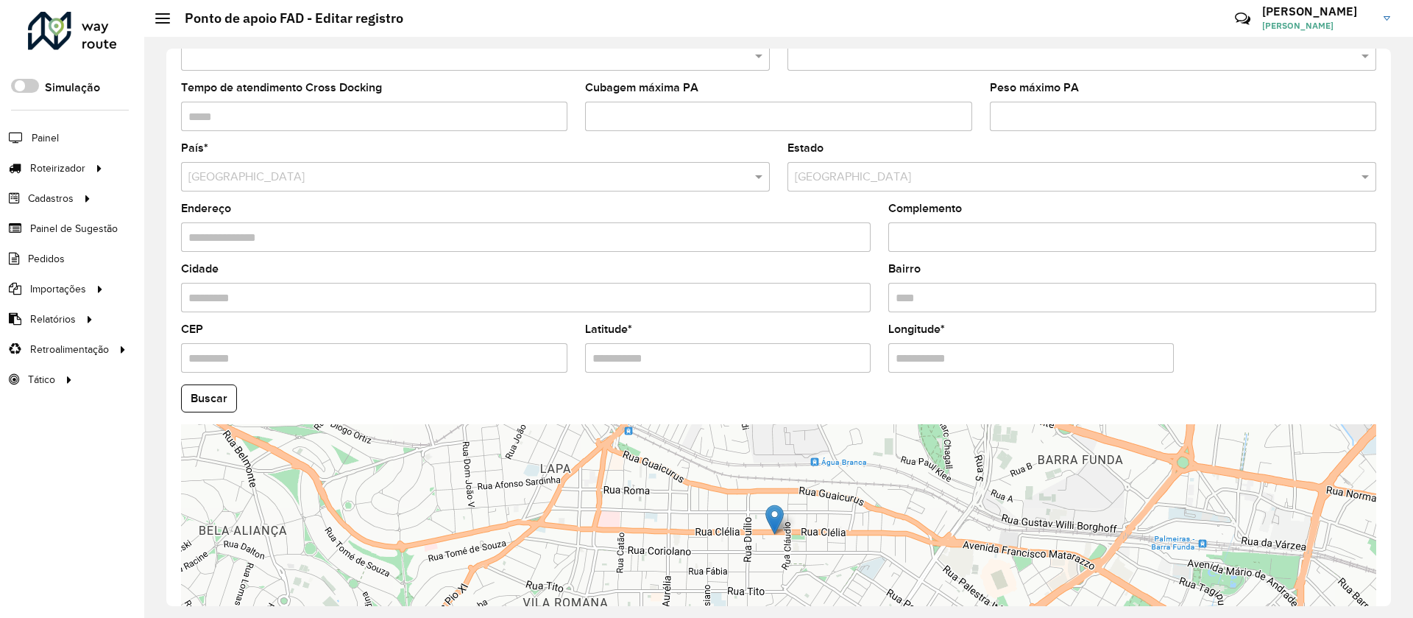
scroll to position [267, 0]
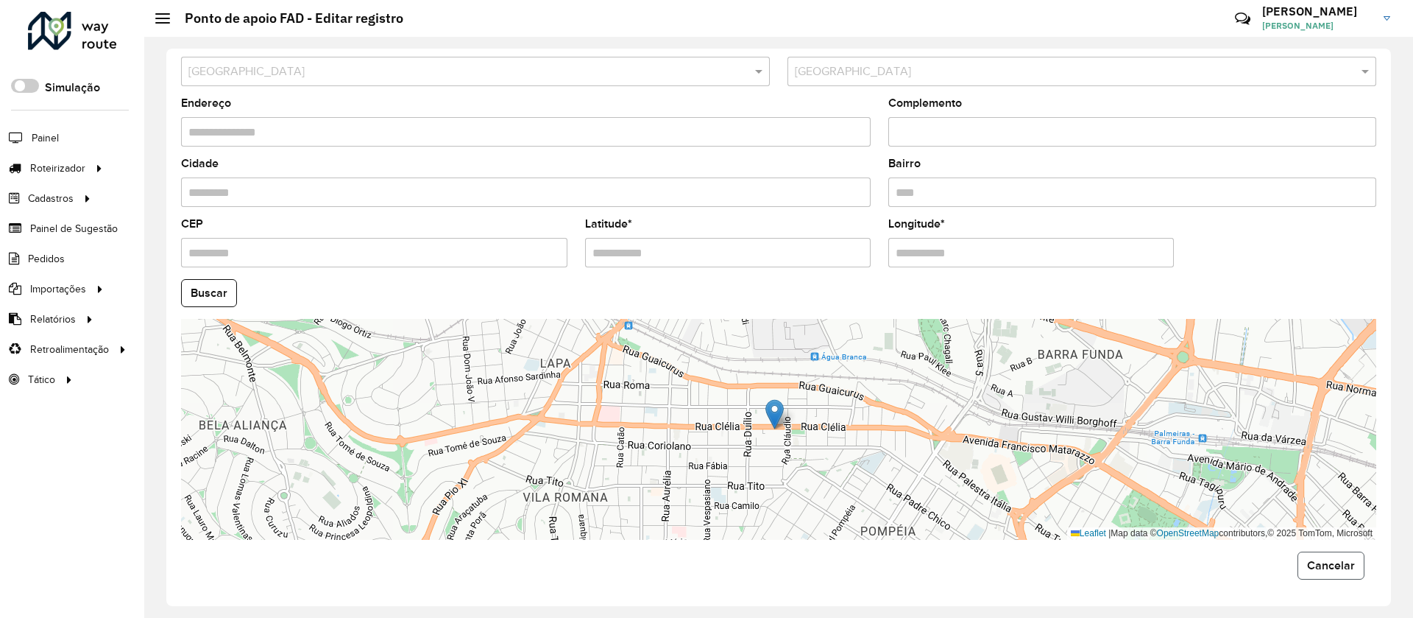
click at [1319, 567] on span "Cancelar" at bounding box center [1331, 565] width 48 height 13
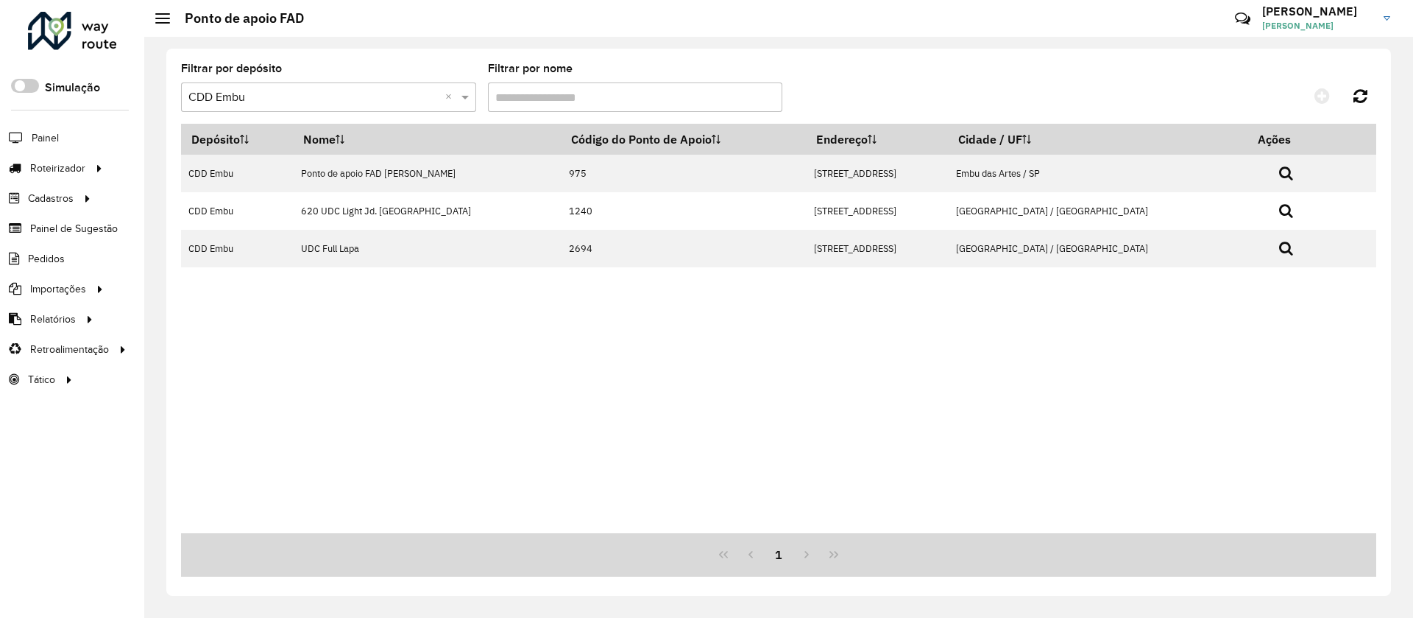
click at [268, 95] on input "text" at bounding box center [313, 98] width 251 height 18
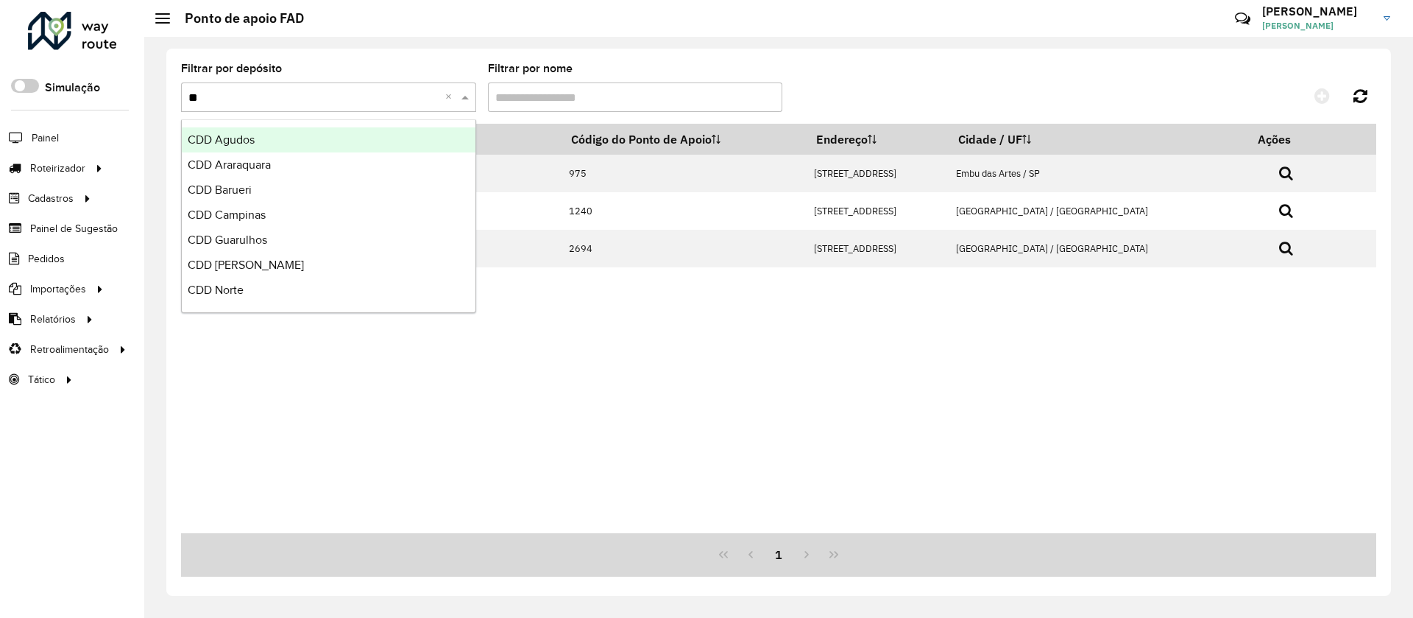
type input "*"
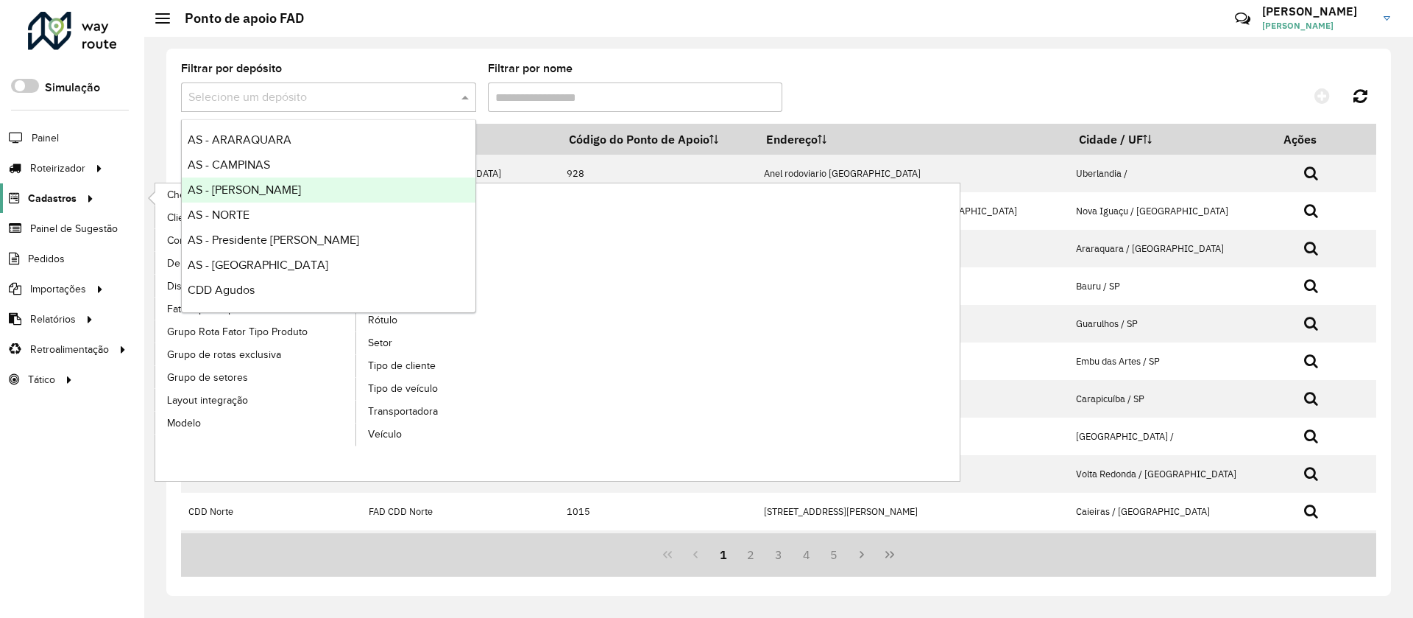
click at [48, 198] on span "Cadastros" at bounding box center [52, 198] width 49 height 15
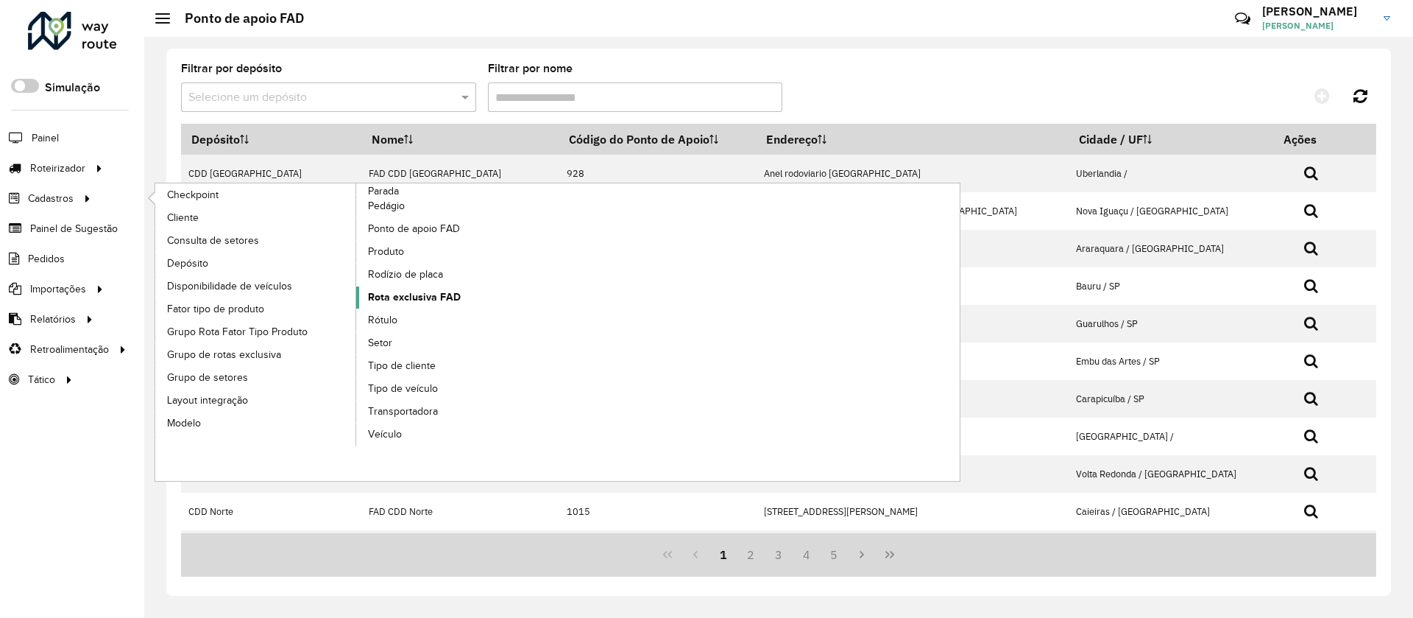
click at [408, 292] on span "Rota exclusiva FAD" at bounding box center [414, 296] width 93 height 15
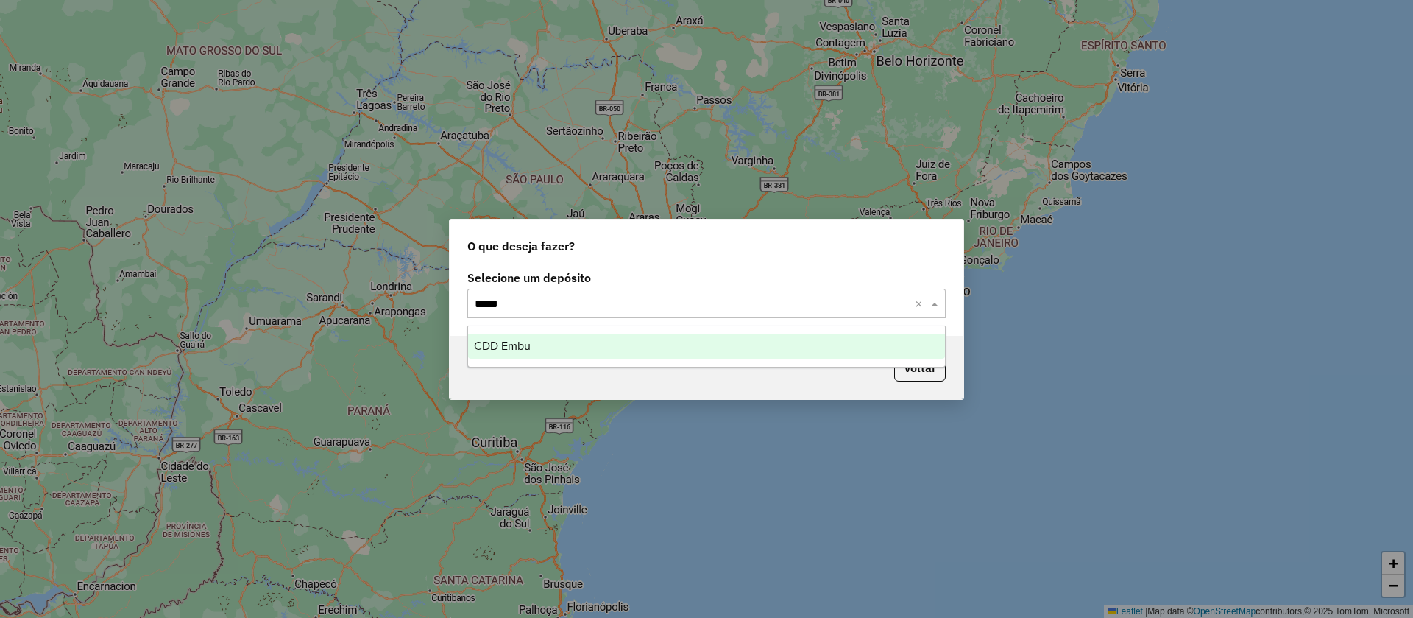
type input "******"
click at [538, 349] on div "CDD Embu" at bounding box center [706, 345] width 477 height 25
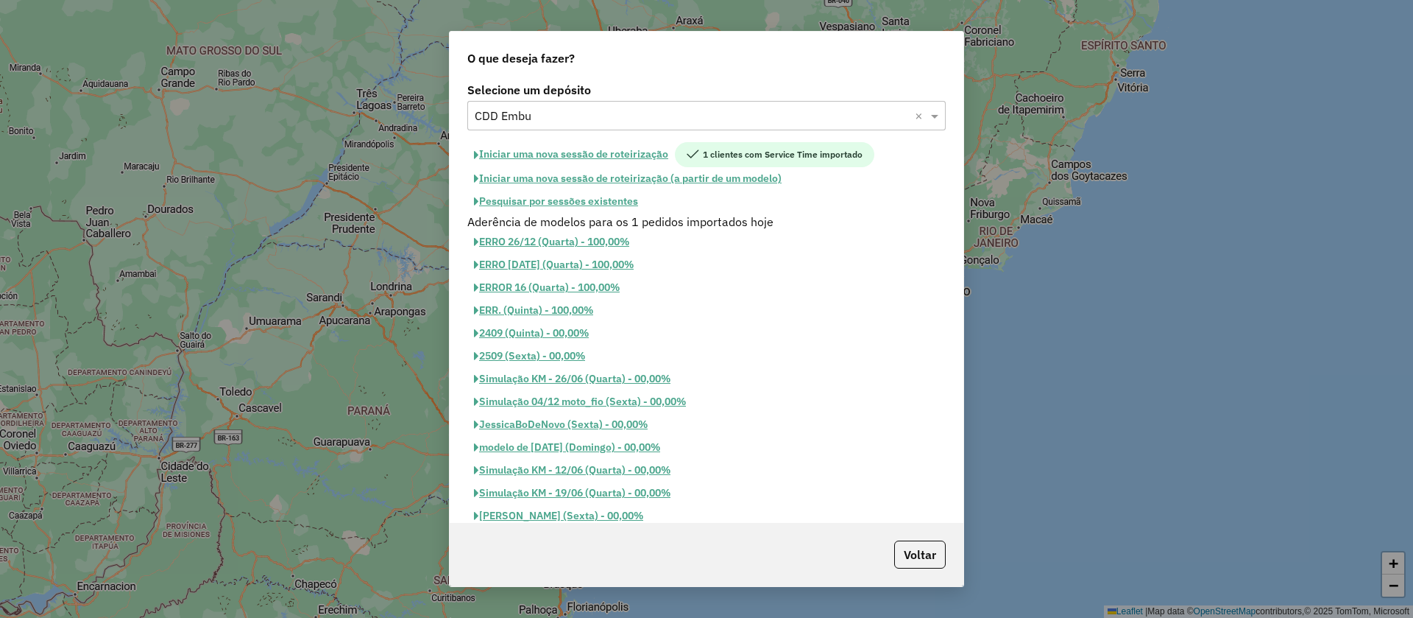
click at [557, 198] on button "Pesquisar por sessões existentes" at bounding box center [555, 201] width 177 height 23
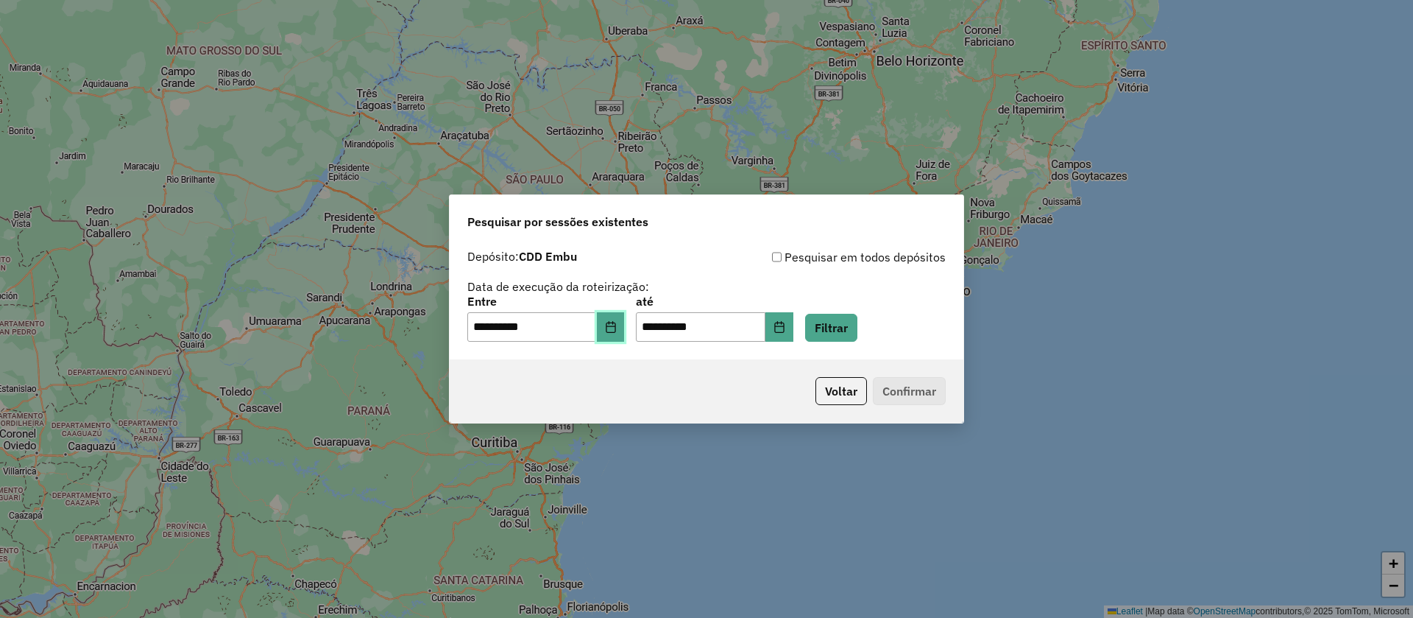
click at [617, 328] on icon "Choose Date" at bounding box center [611, 327] width 12 height 12
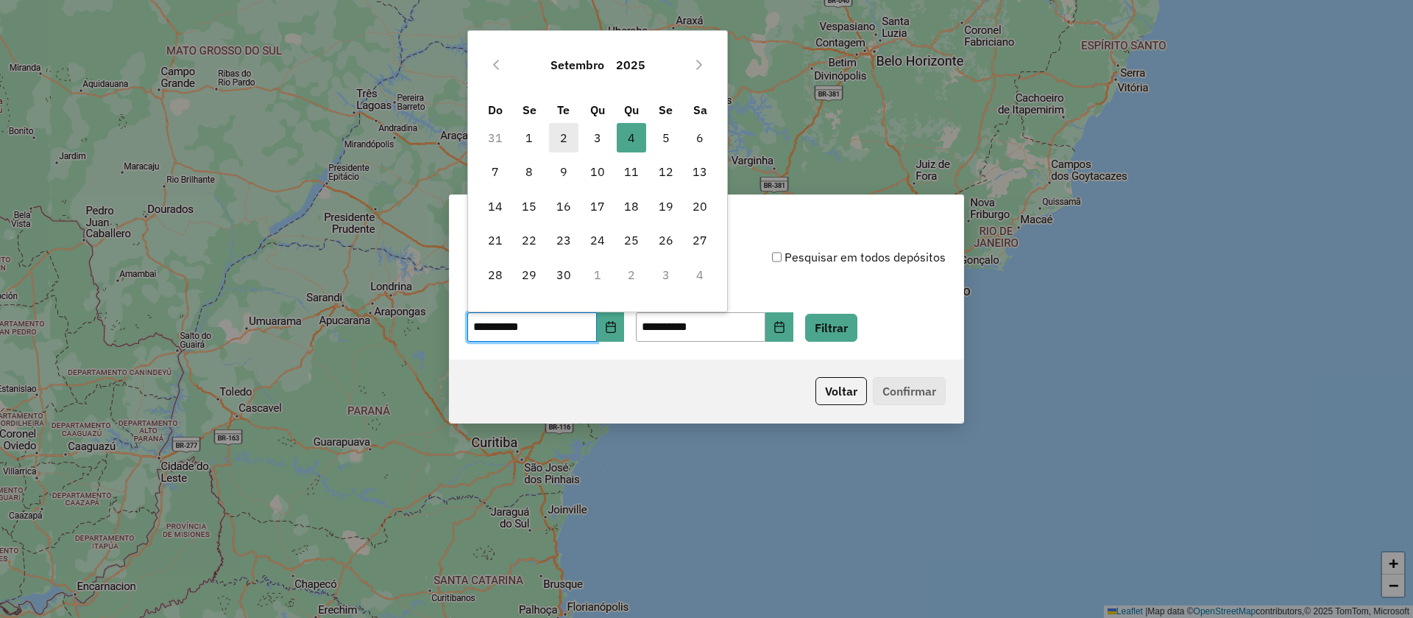
click at [573, 133] on span "2" at bounding box center [563, 137] width 29 height 29
type input "**********"
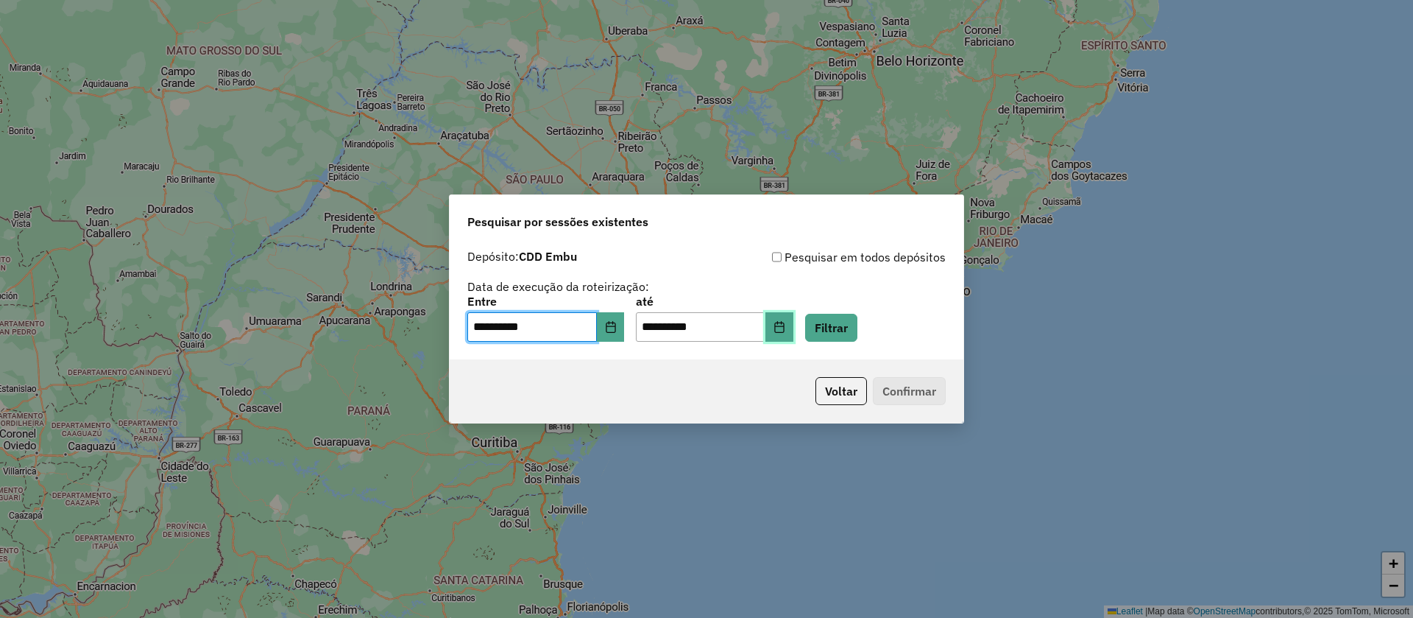
click at [784, 331] on icon "Choose Date" at bounding box center [779, 327] width 10 height 12
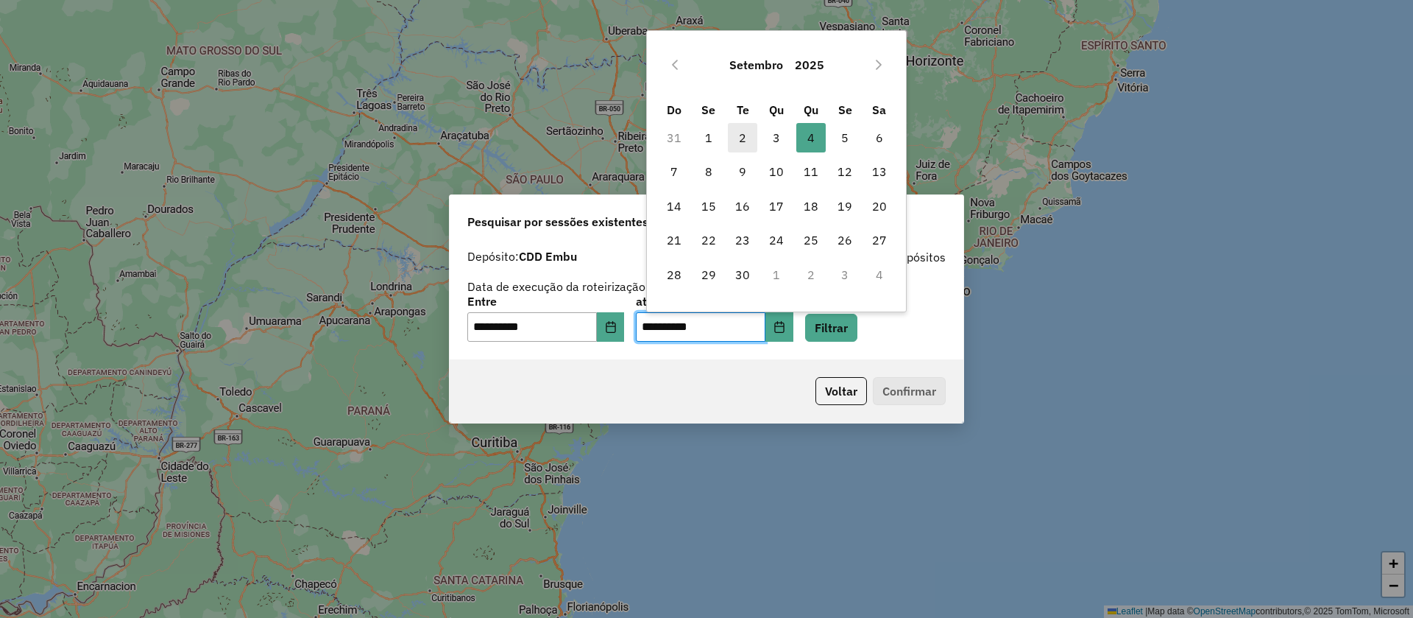
click at [738, 142] on span "2" at bounding box center [742, 137] width 29 height 29
type input "**********"
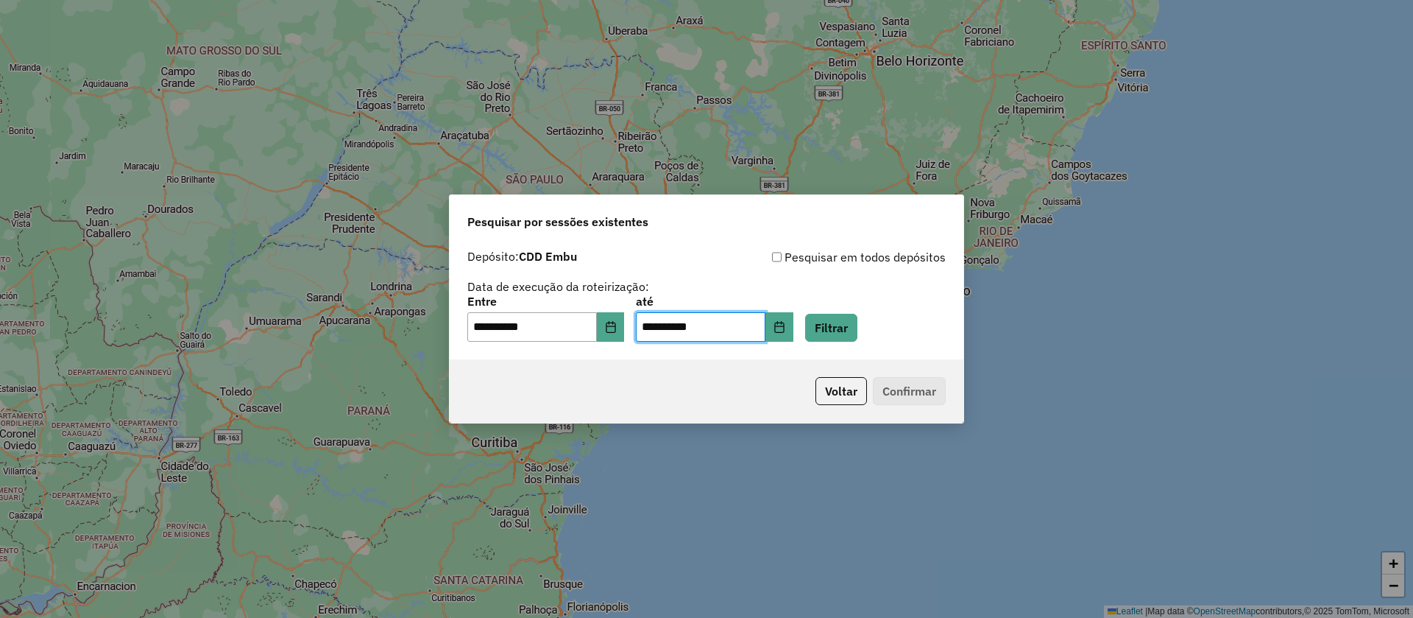
click at [854, 311] on div "**********" at bounding box center [706, 319] width 479 height 46
click at [853, 328] on button "Filtrar" at bounding box center [831, 328] width 52 height 28
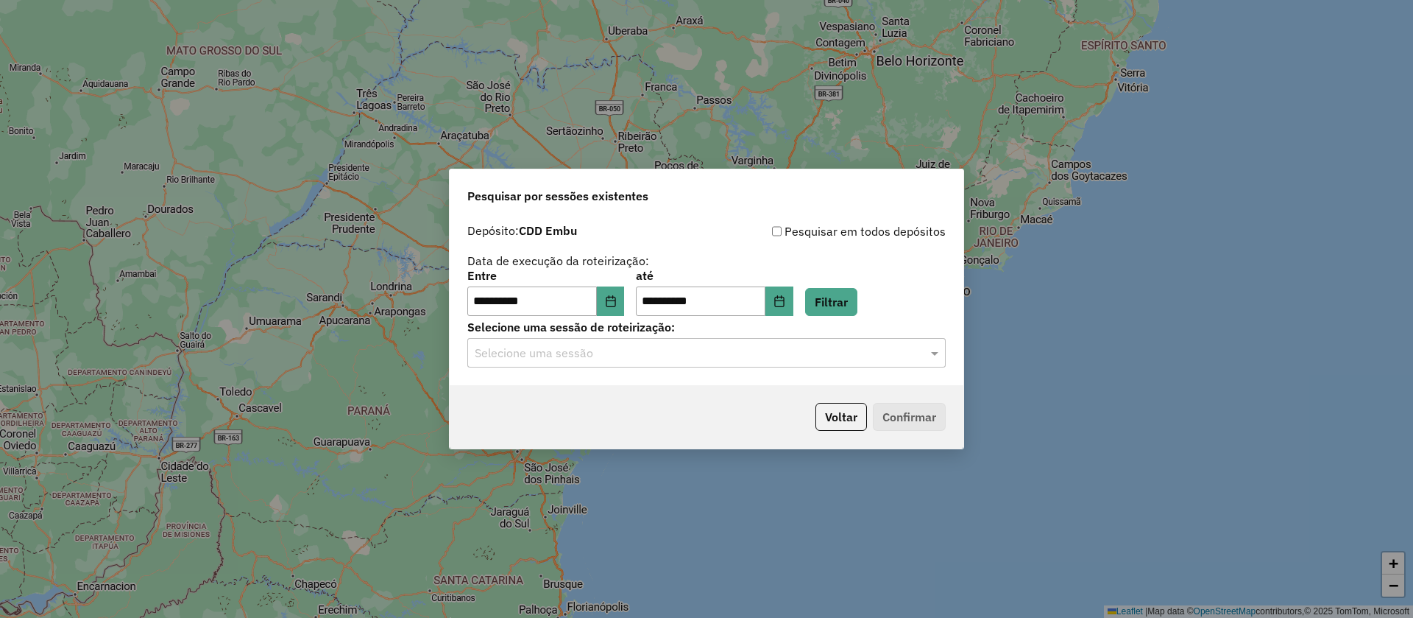
click at [584, 350] on input "text" at bounding box center [692, 354] width 434 height 18
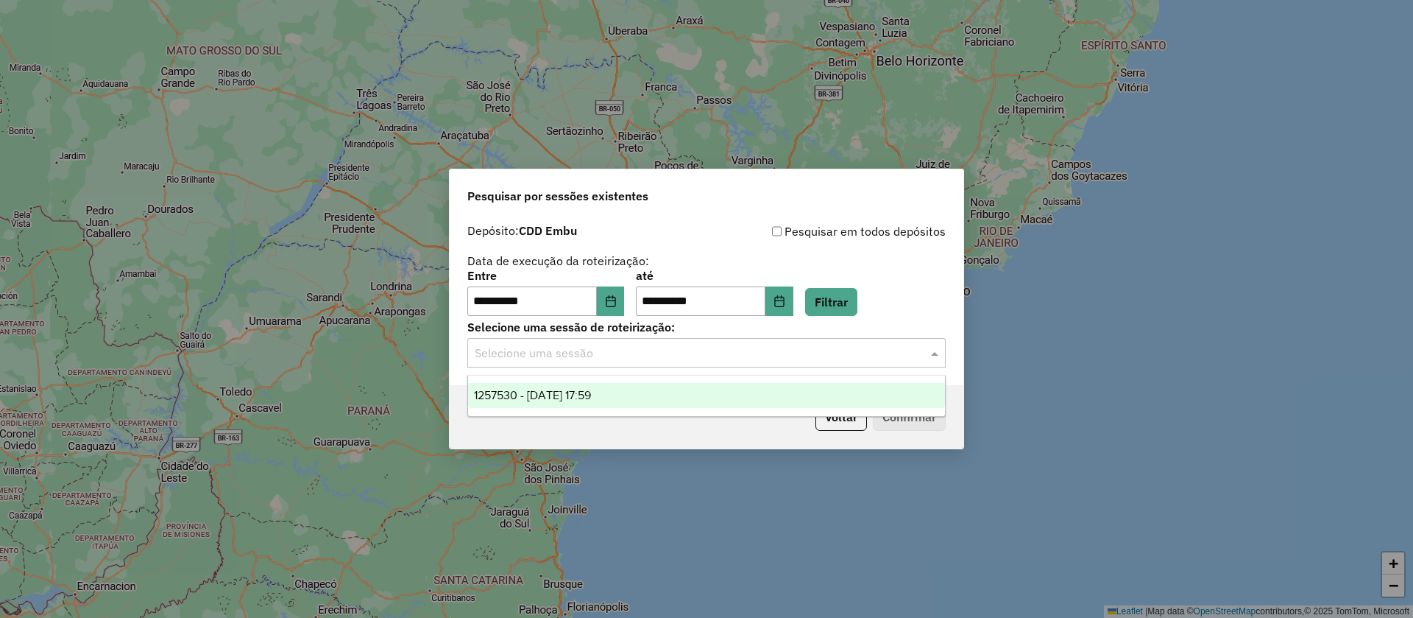
click at [567, 395] on span "1257530 - 02/09/2025 17:59" at bounding box center [532, 395] width 117 height 13
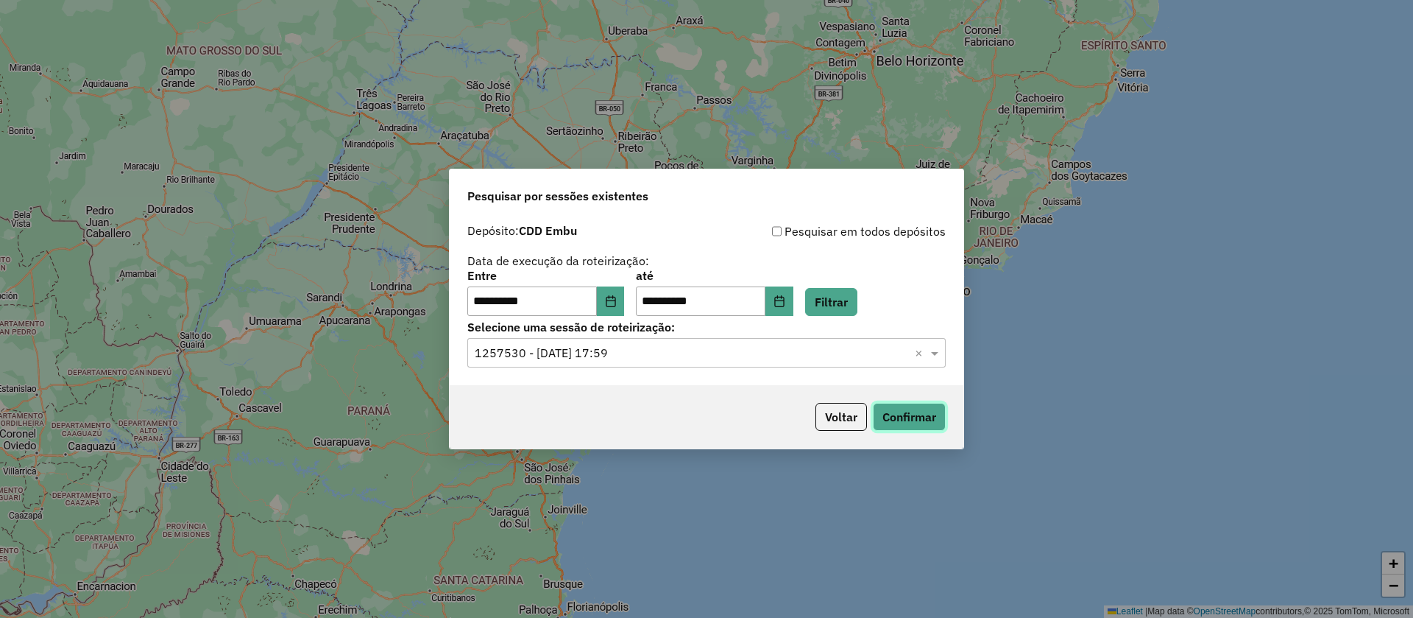
click at [918, 417] on button "Confirmar" at bounding box center [909, 417] width 73 height 28
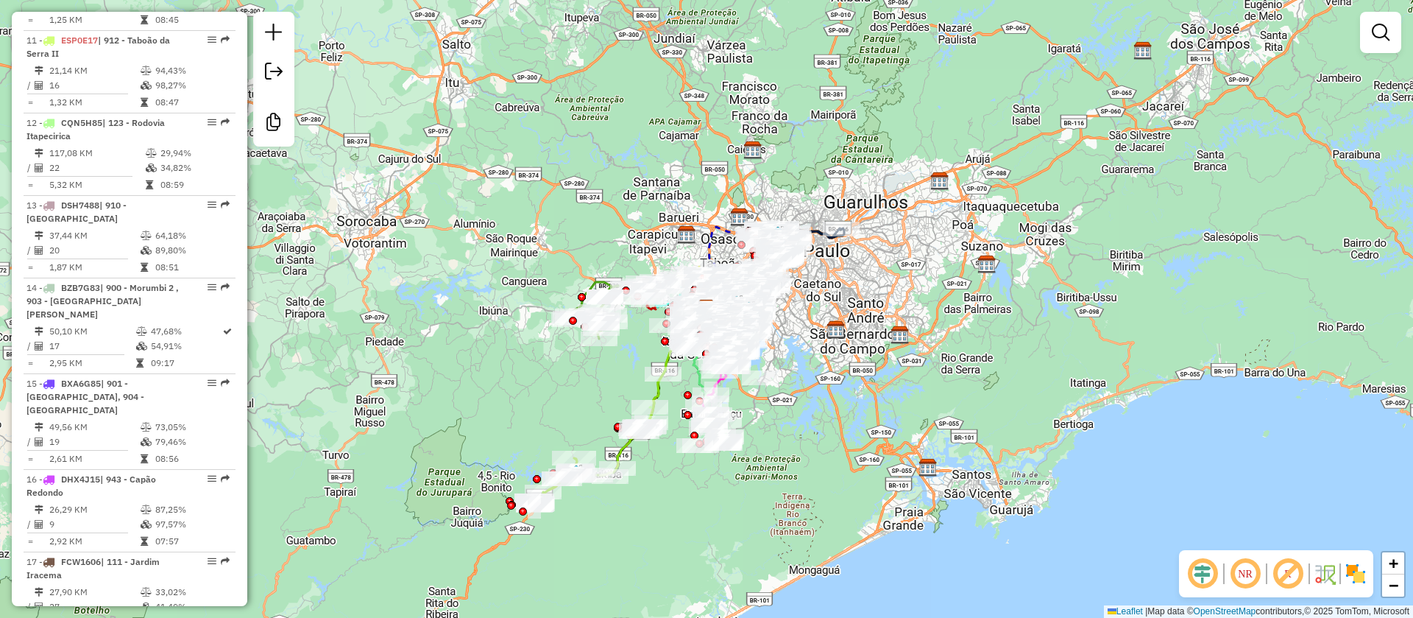
scroll to position [1325, 0]
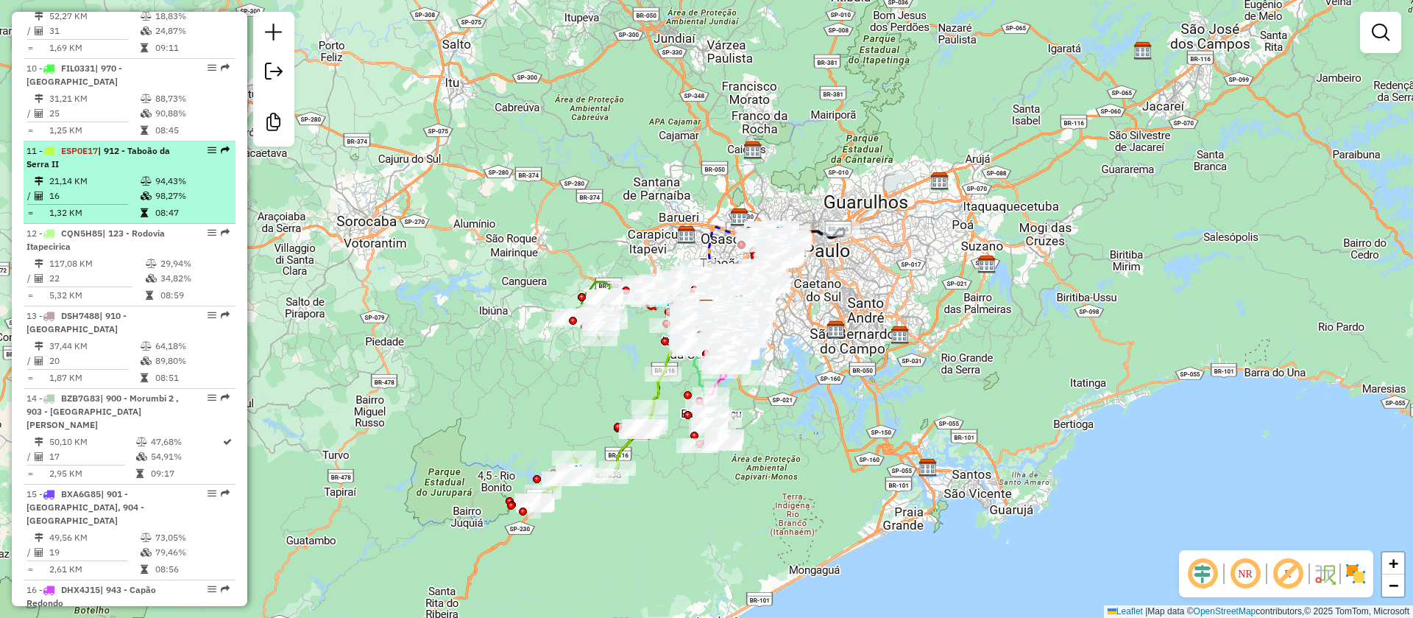
click at [124, 174] on td "21,14 KM" at bounding box center [94, 181] width 91 height 15
select select "**********"
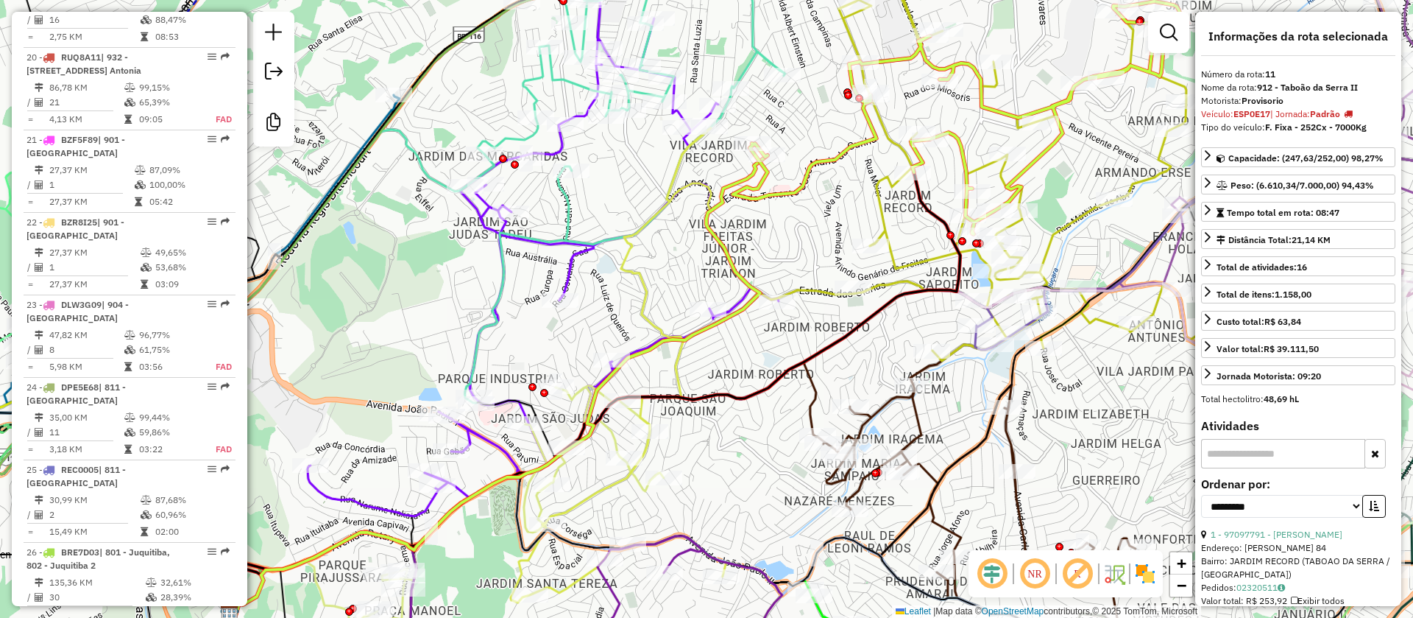
scroll to position [2189, 0]
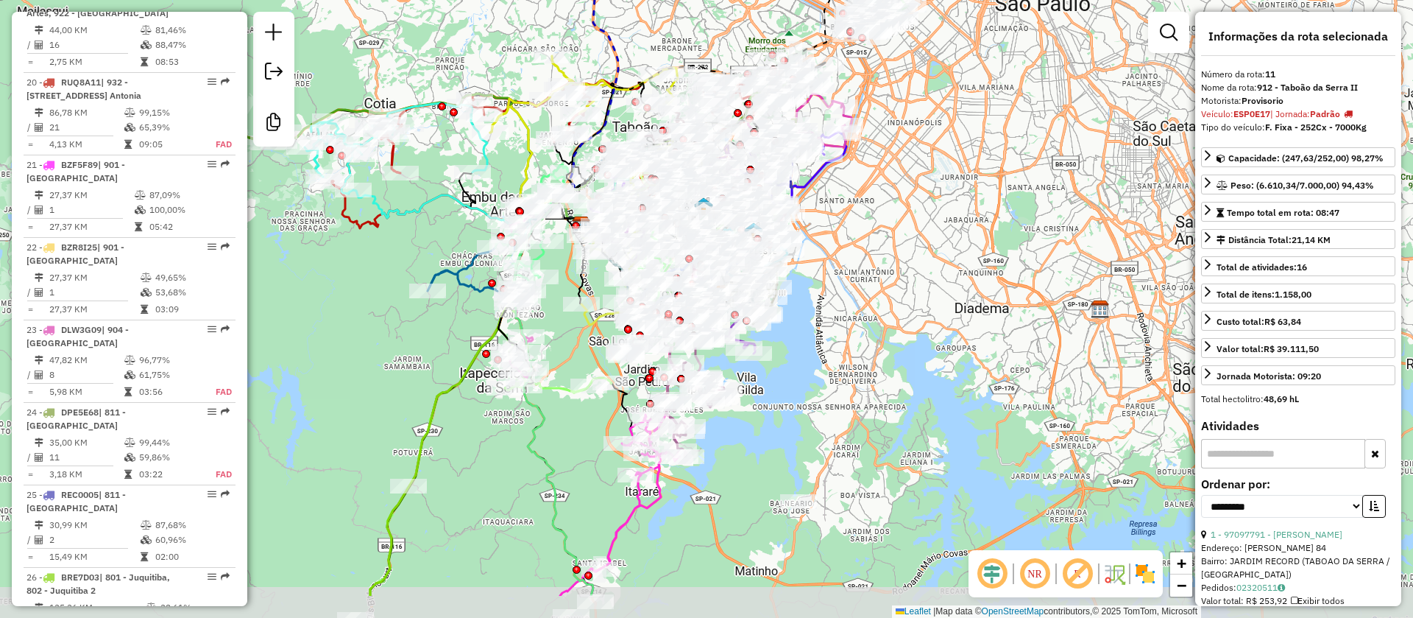
drag, startPoint x: 984, startPoint y: 356, endPoint x: 964, endPoint y: 240, distance: 117.9
click at [965, 241] on div "Janela de atendimento Grade de atendimento Capacidade Transportadoras Veículos …" at bounding box center [706, 309] width 1413 height 618
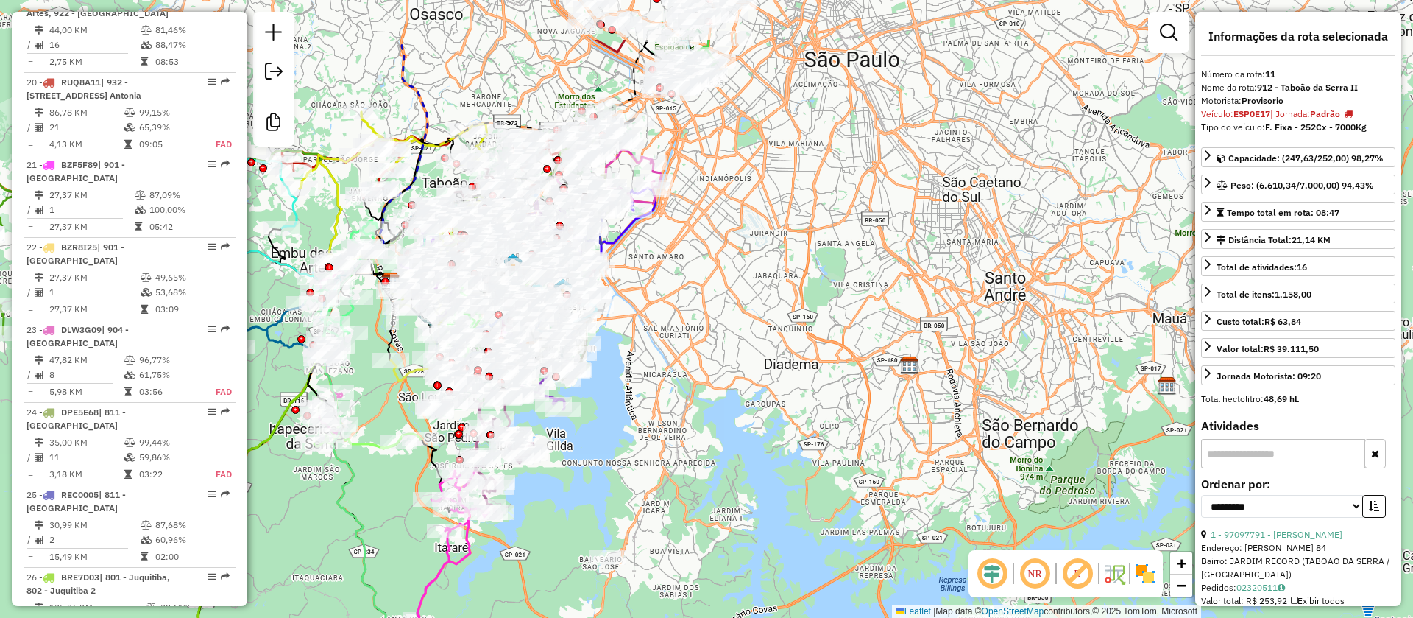
drag, startPoint x: 907, startPoint y: 356, endPoint x: 755, endPoint y: 443, distance: 175.8
click at [755, 443] on div "Janela de atendimento Grade de atendimento Capacidade Transportadoras Veículos …" at bounding box center [706, 309] width 1413 height 618
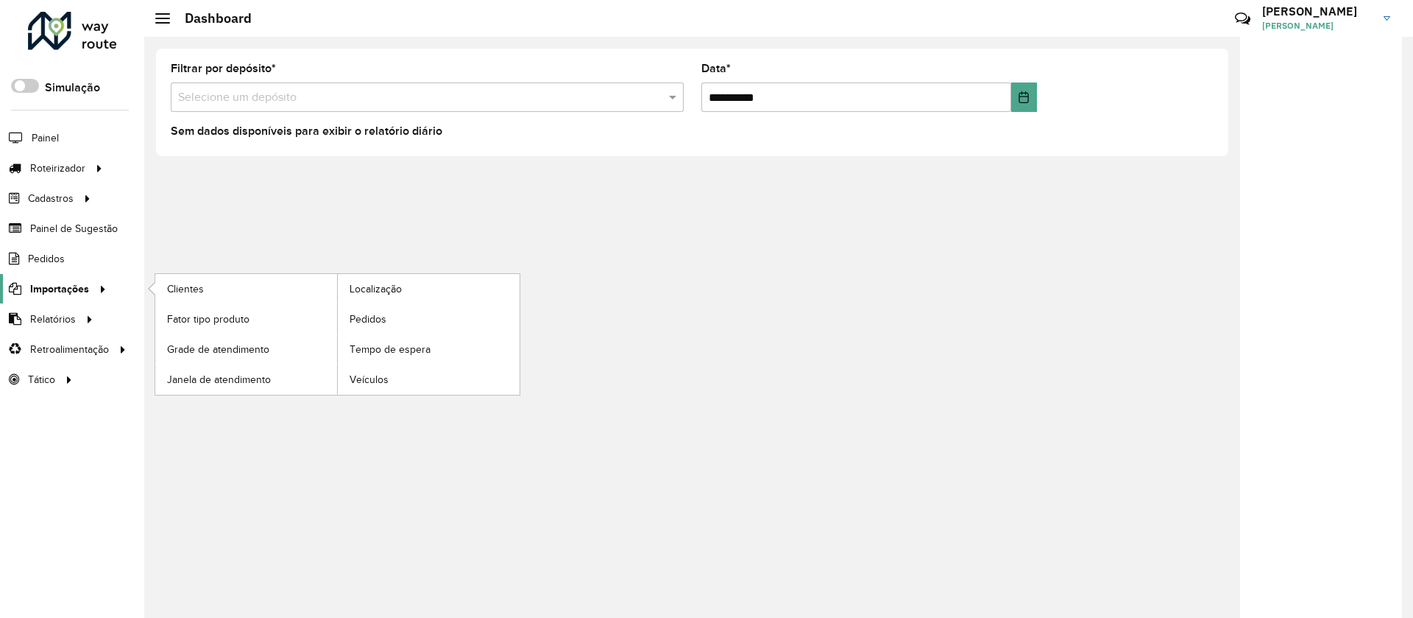
click at [56, 290] on span "Importações" at bounding box center [59, 288] width 59 height 15
click at [214, 345] on span "Grade de atendimento" at bounding box center [220, 349] width 107 height 15
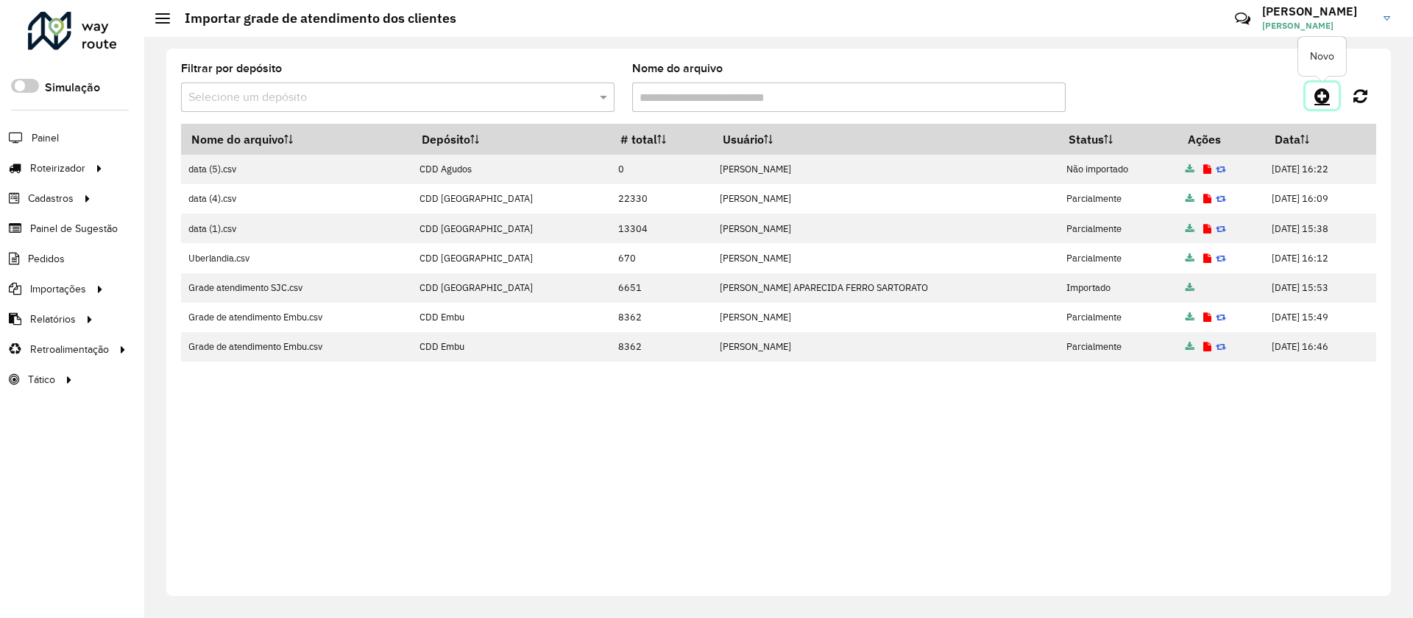
click at [1325, 93] on icon at bounding box center [1322, 96] width 15 height 18
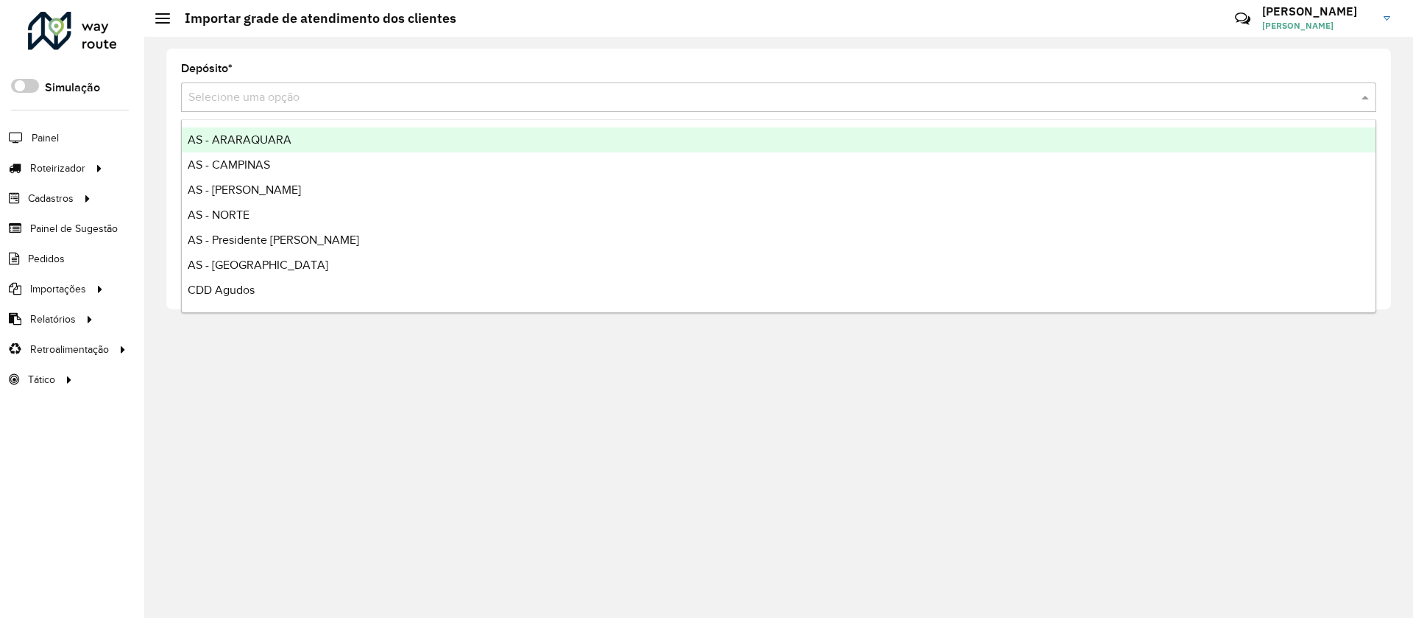
click at [293, 91] on input "text" at bounding box center [763, 98] width 1151 height 18
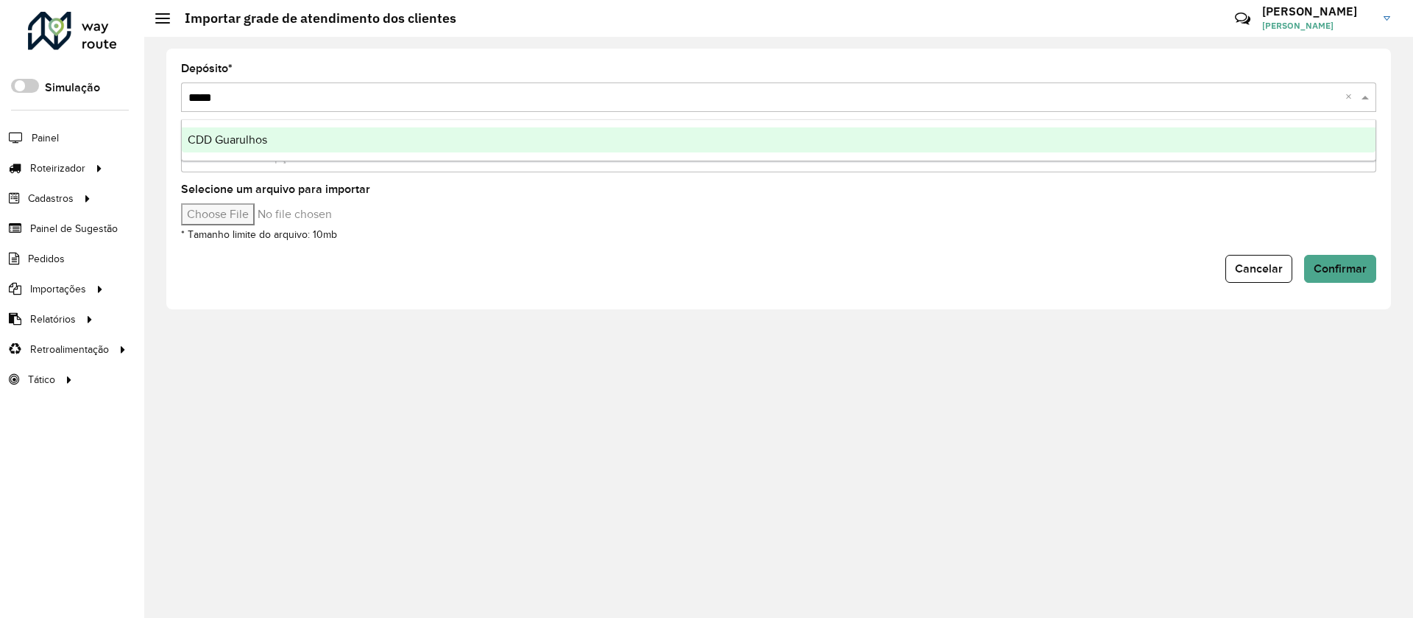
type input "******"
click at [271, 134] on div "CDD Guarulhos" at bounding box center [779, 139] width 1194 height 25
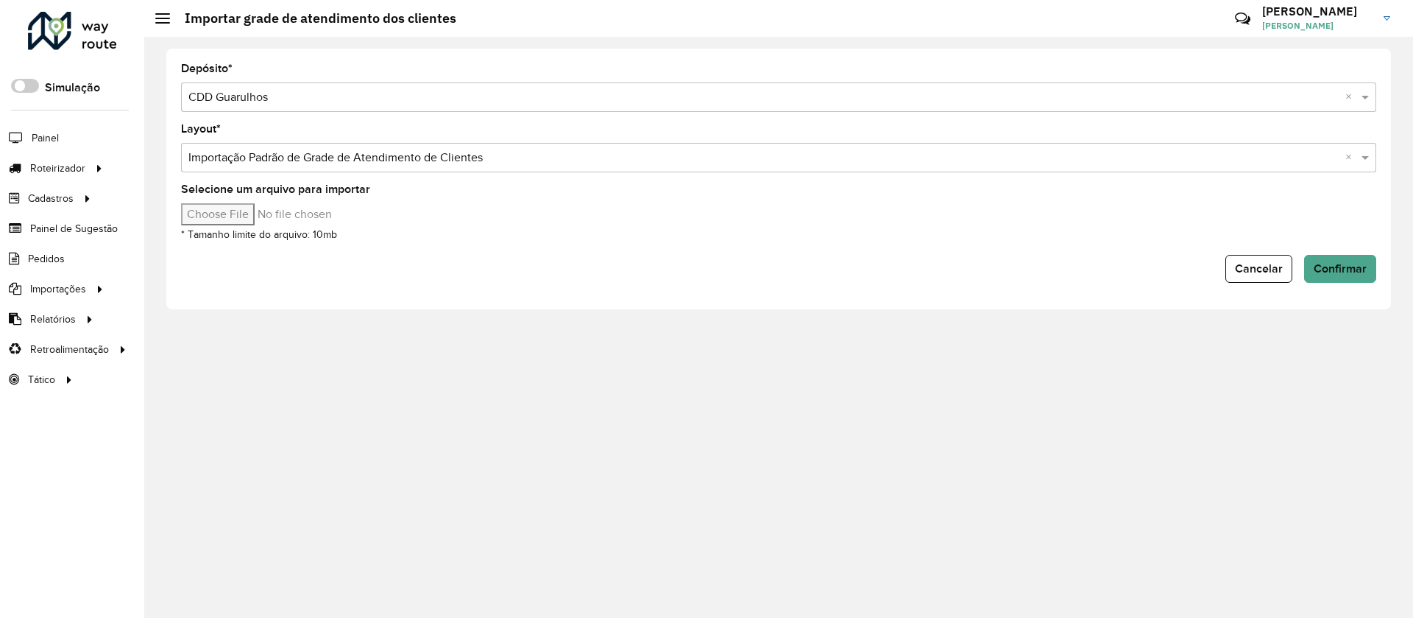
click at [253, 211] on input "Selecione um arquivo para importar" at bounding box center [306, 214] width 250 height 22
type input "**********"
click at [1339, 267] on span "Confirmar" at bounding box center [1340, 268] width 53 height 13
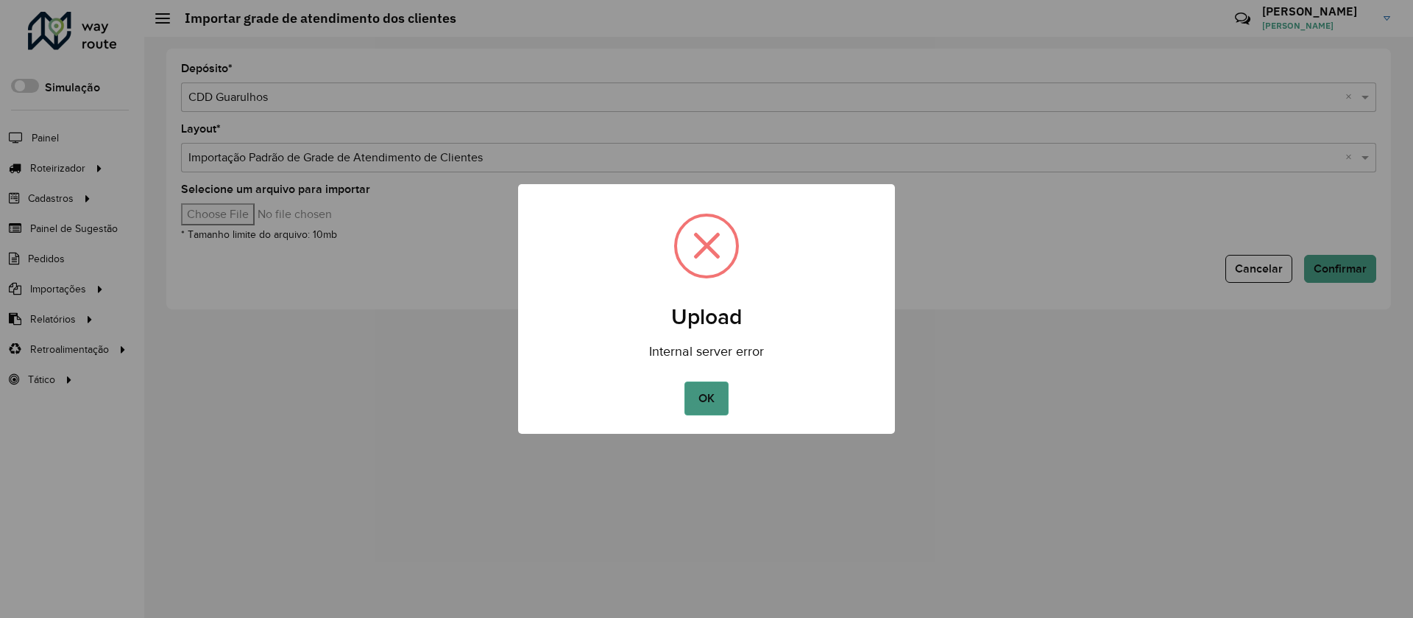
click at [710, 393] on button "OK" at bounding box center [706, 398] width 43 height 34
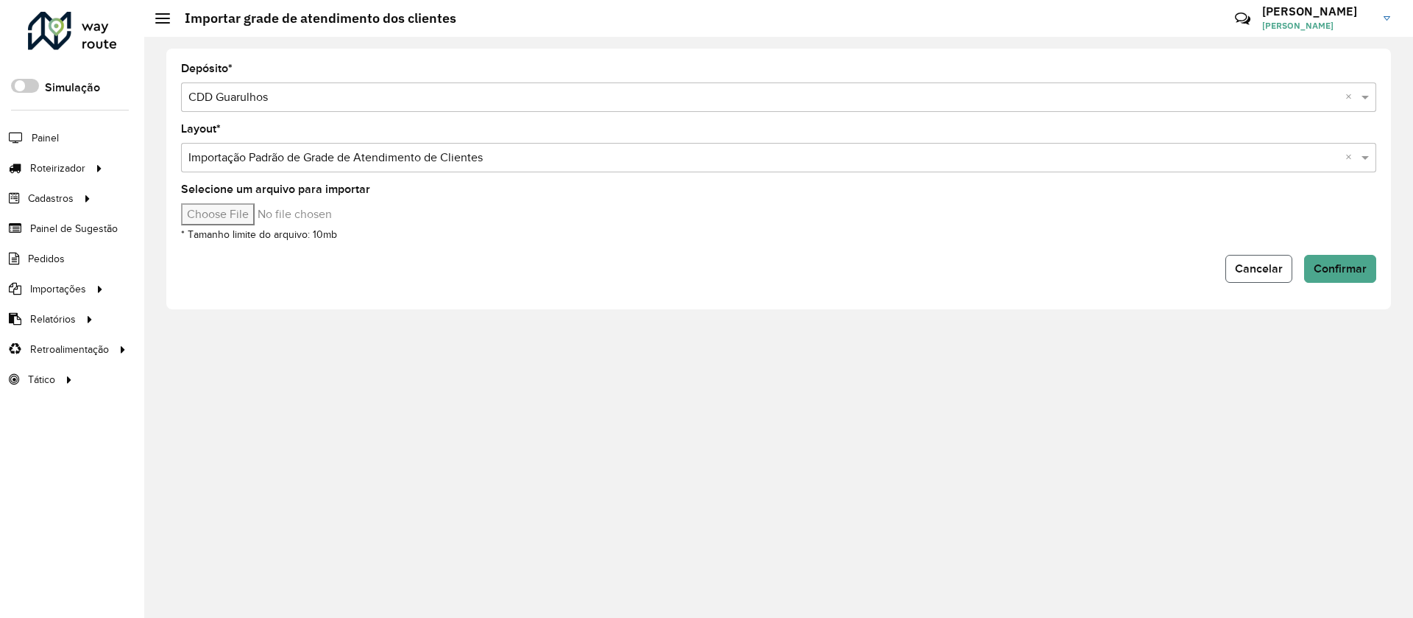
click at [1271, 273] on span "Cancelar" at bounding box center [1259, 268] width 48 height 13
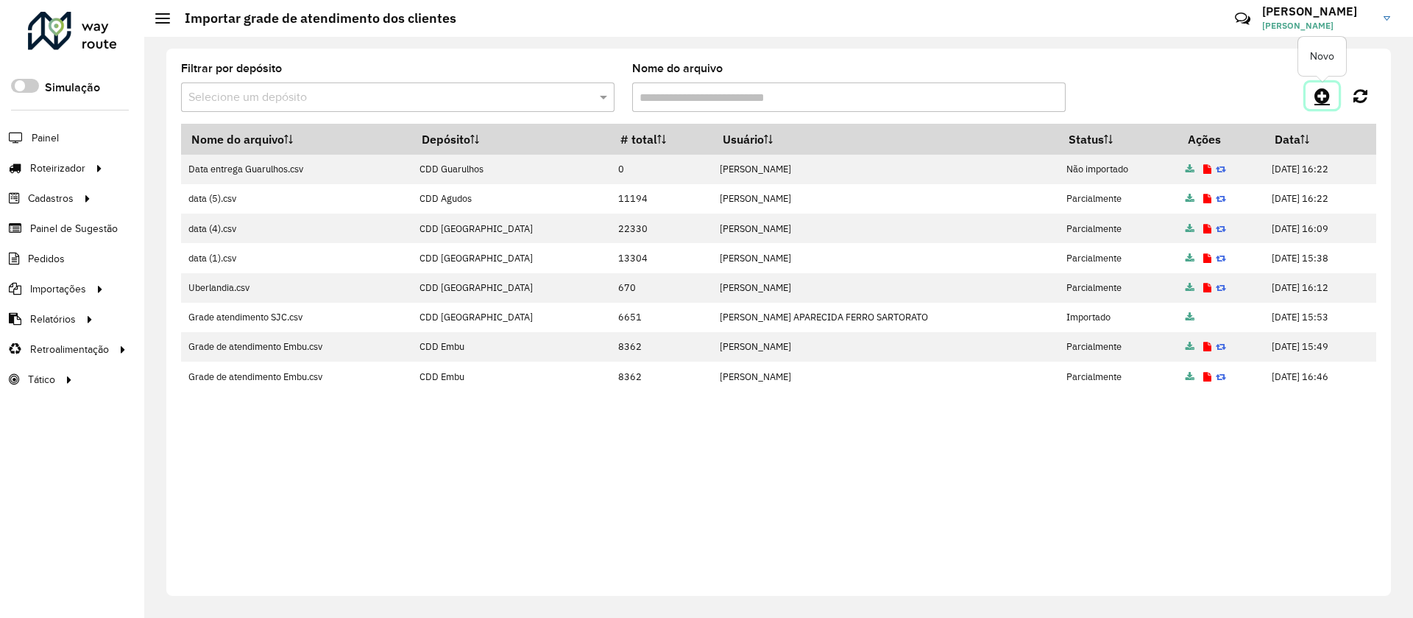
click at [1327, 93] on icon at bounding box center [1322, 96] width 15 height 18
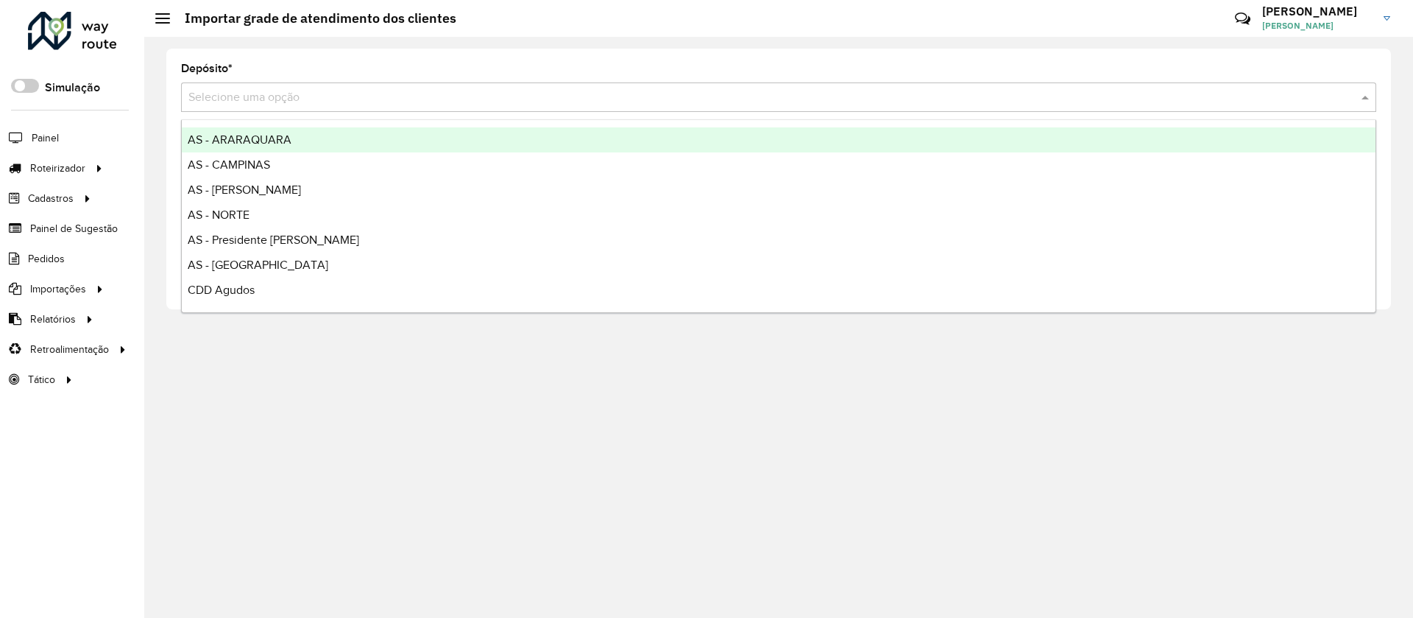
click at [265, 101] on input "text" at bounding box center [763, 98] width 1151 height 18
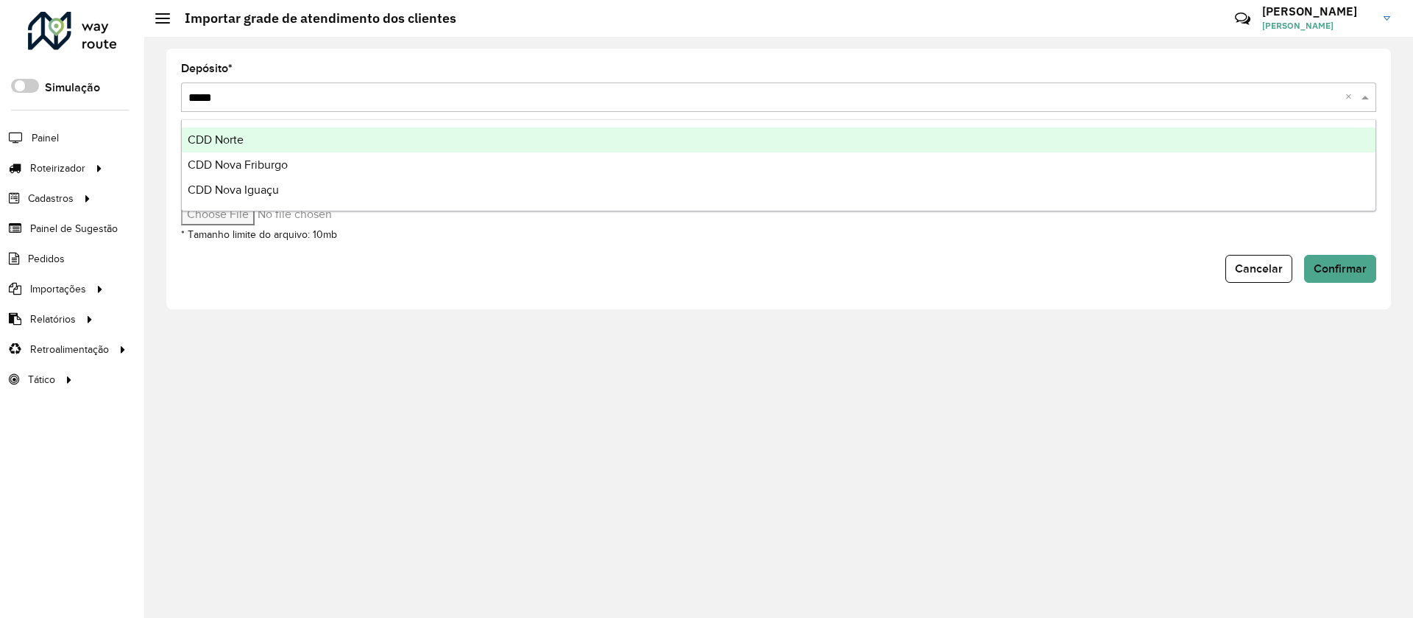
type input "******"
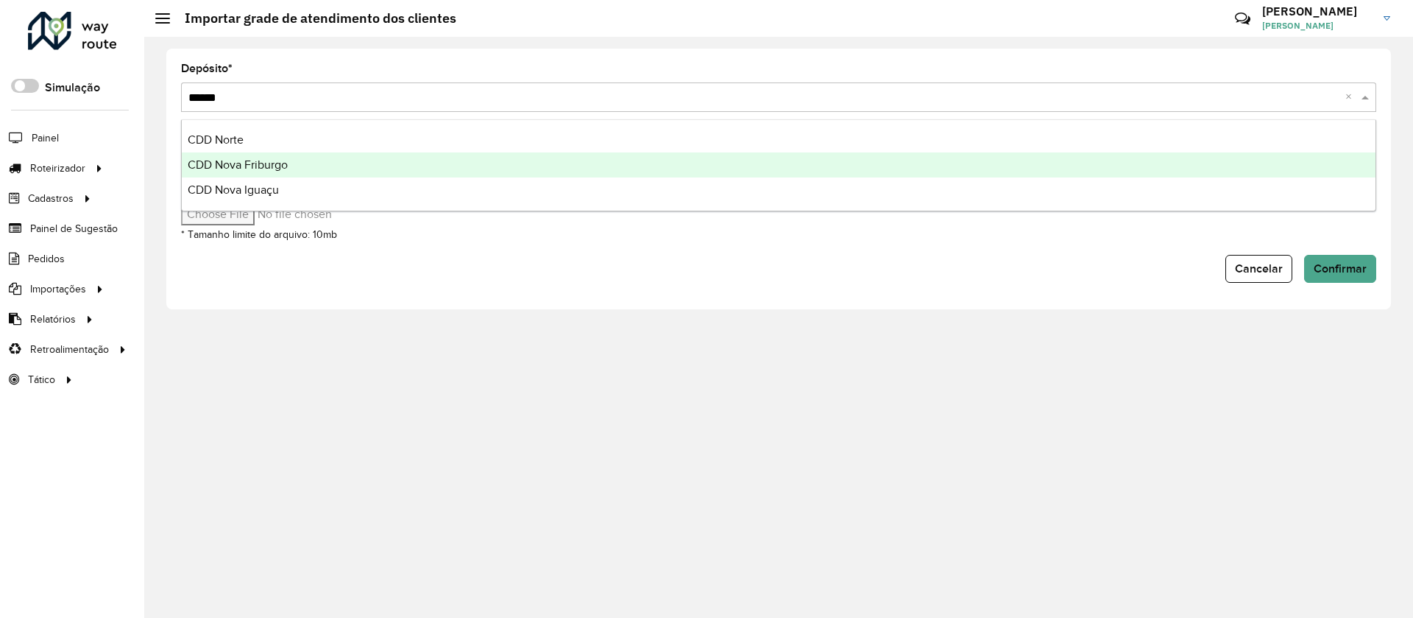
click at [236, 159] on span "CDD Nova Friburgo" at bounding box center [238, 164] width 100 height 13
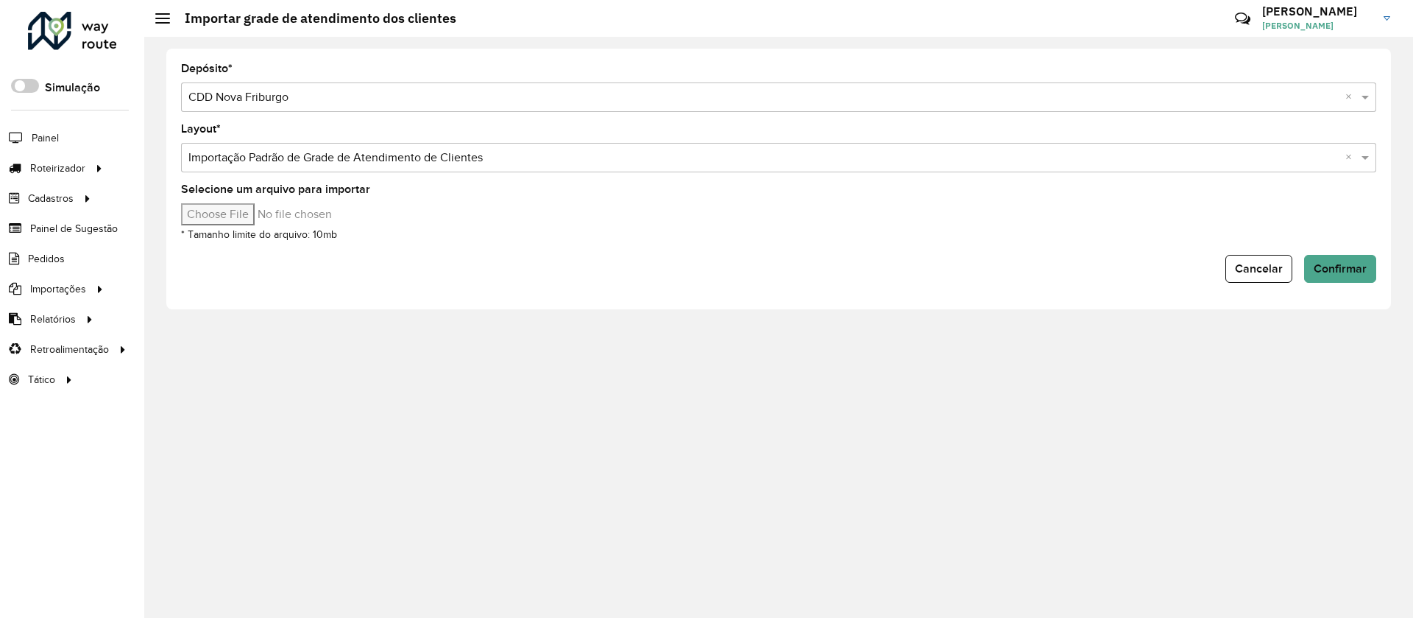
click at [229, 213] on input "Selecione um arquivo para importar" at bounding box center [306, 214] width 250 height 22
type input "**********"
click at [1337, 268] on span "Confirmar" at bounding box center [1340, 268] width 53 height 13
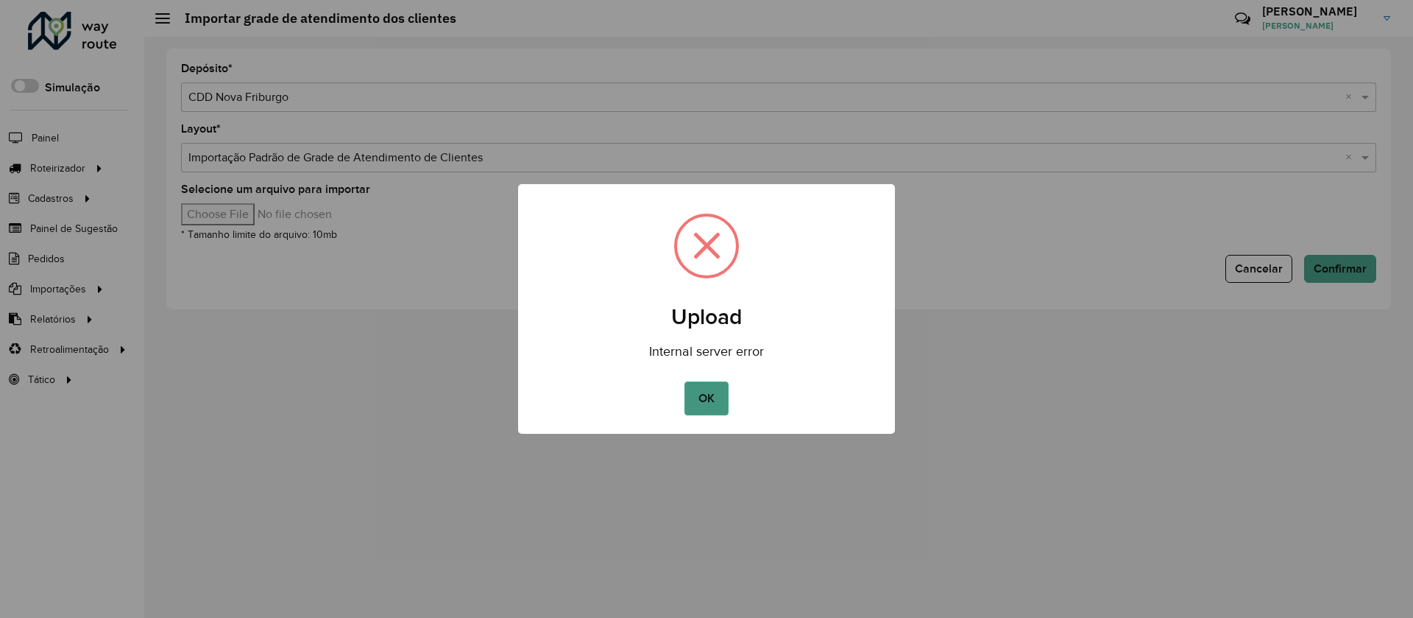
click at [713, 399] on button "OK" at bounding box center [706, 398] width 43 height 34
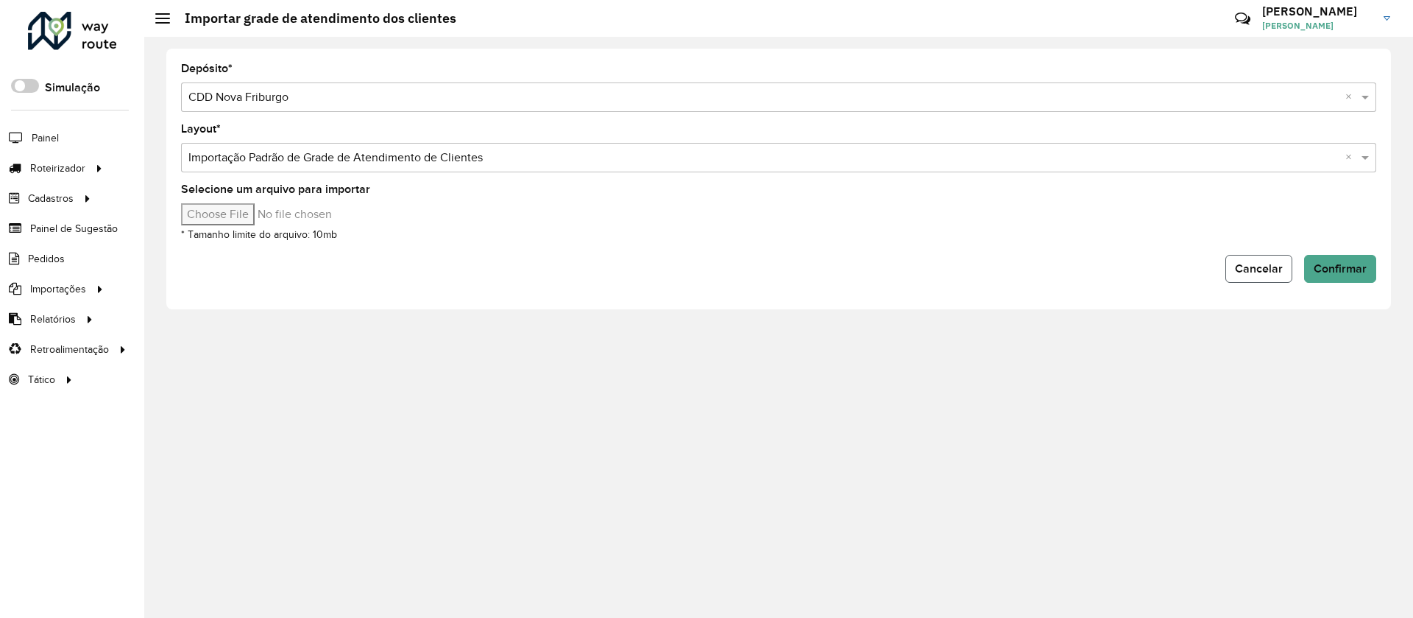
click at [1277, 263] on span "Cancelar" at bounding box center [1259, 268] width 48 height 13
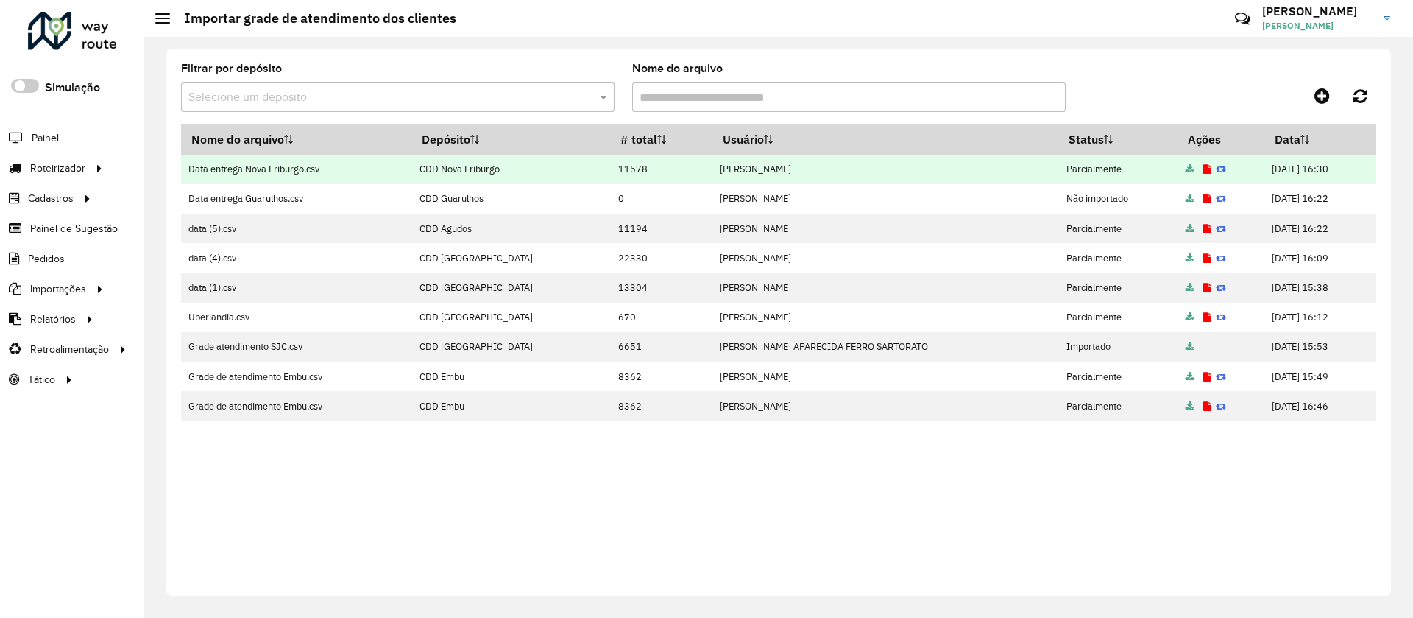
click at [1186, 168] on icon at bounding box center [1190, 170] width 9 height 10
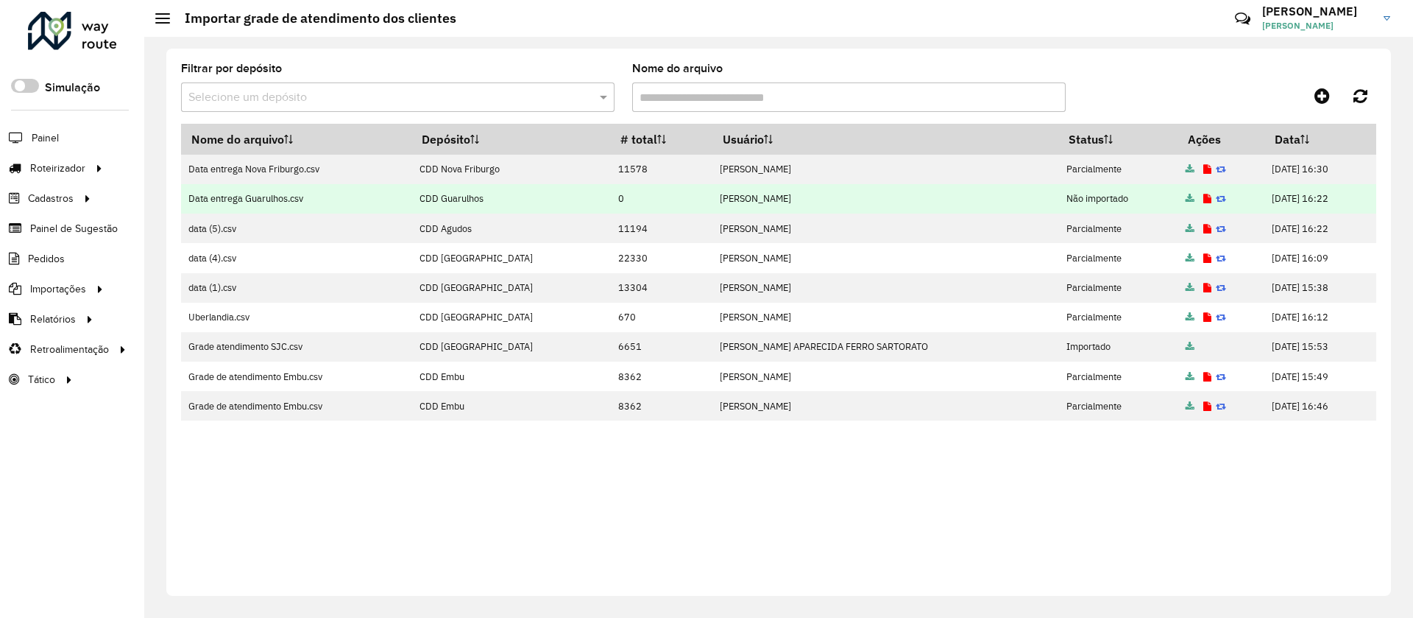
click at [1186, 198] on icon at bounding box center [1190, 199] width 9 height 10
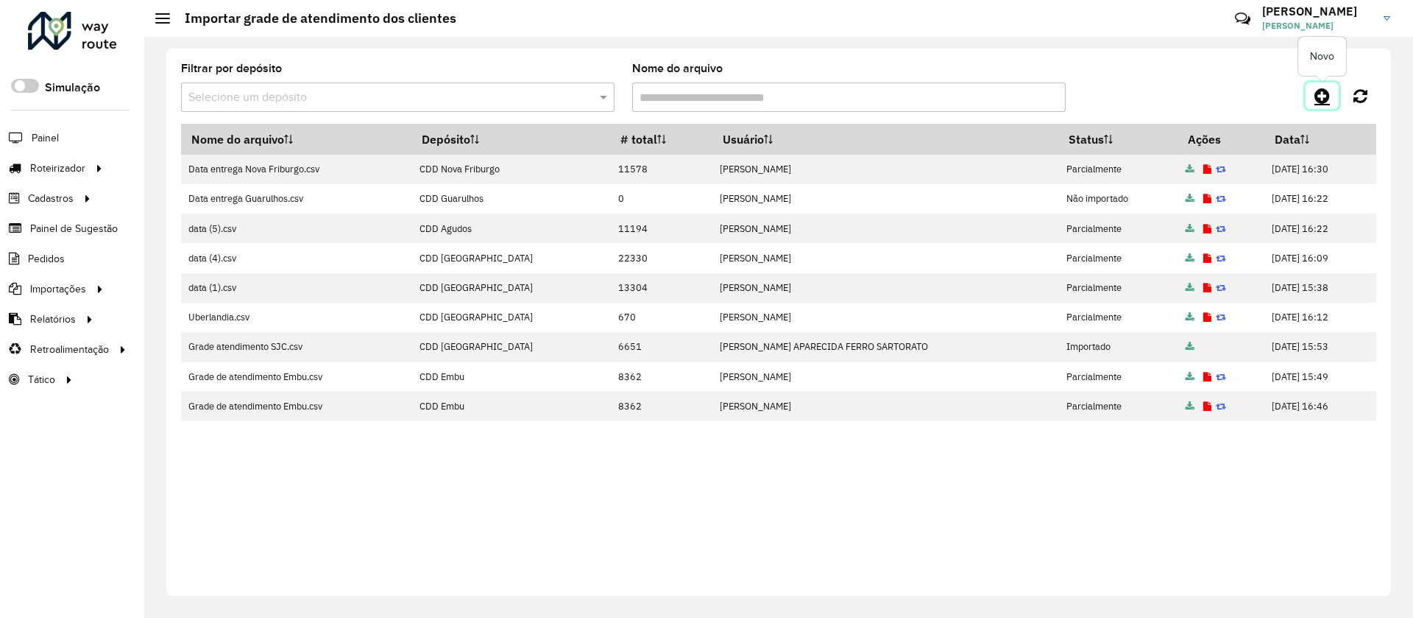
click at [1321, 92] on icon at bounding box center [1322, 96] width 15 height 18
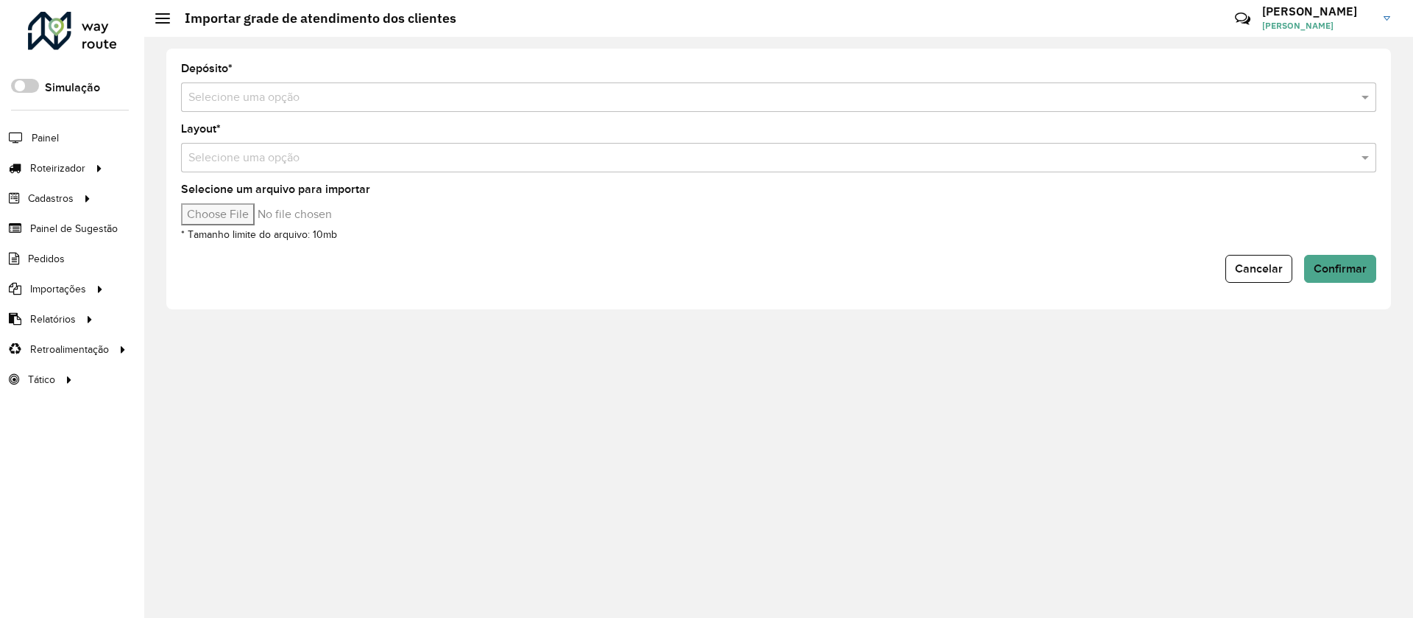
click at [239, 93] on input "text" at bounding box center [763, 98] width 1151 height 18
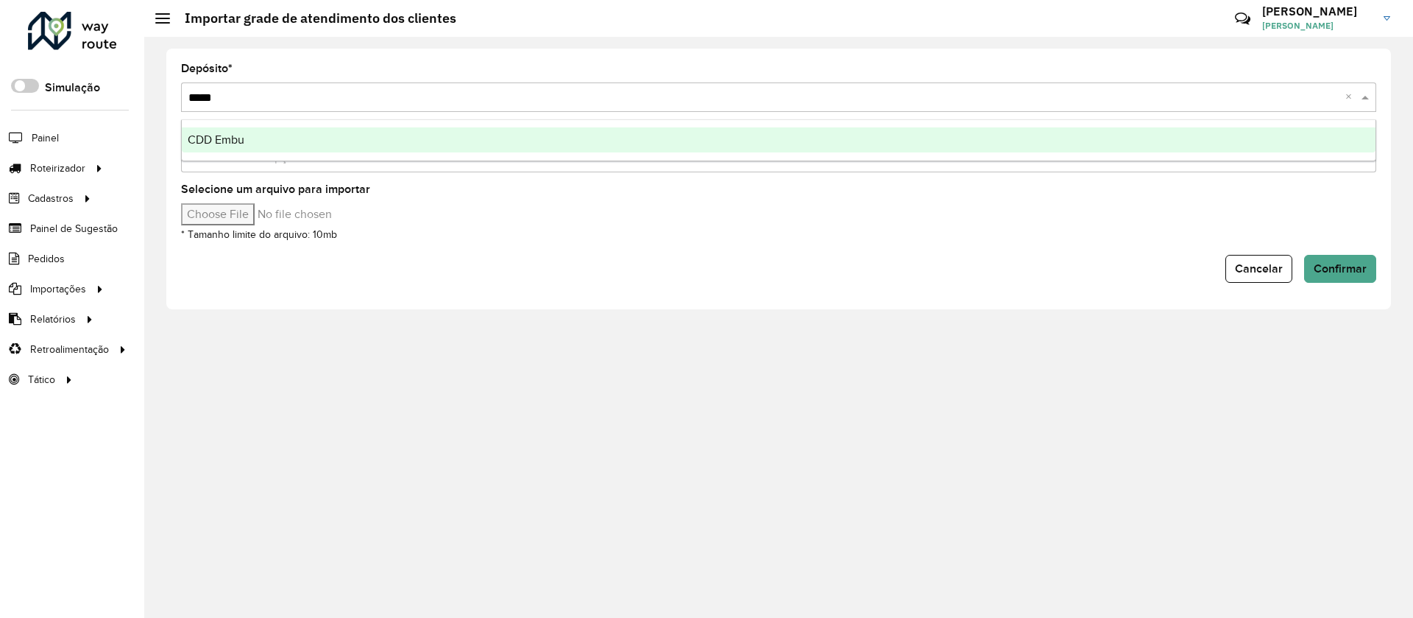
type input "******"
click at [226, 136] on span "CDD Embu" at bounding box center [216, 139] width 57 height 13
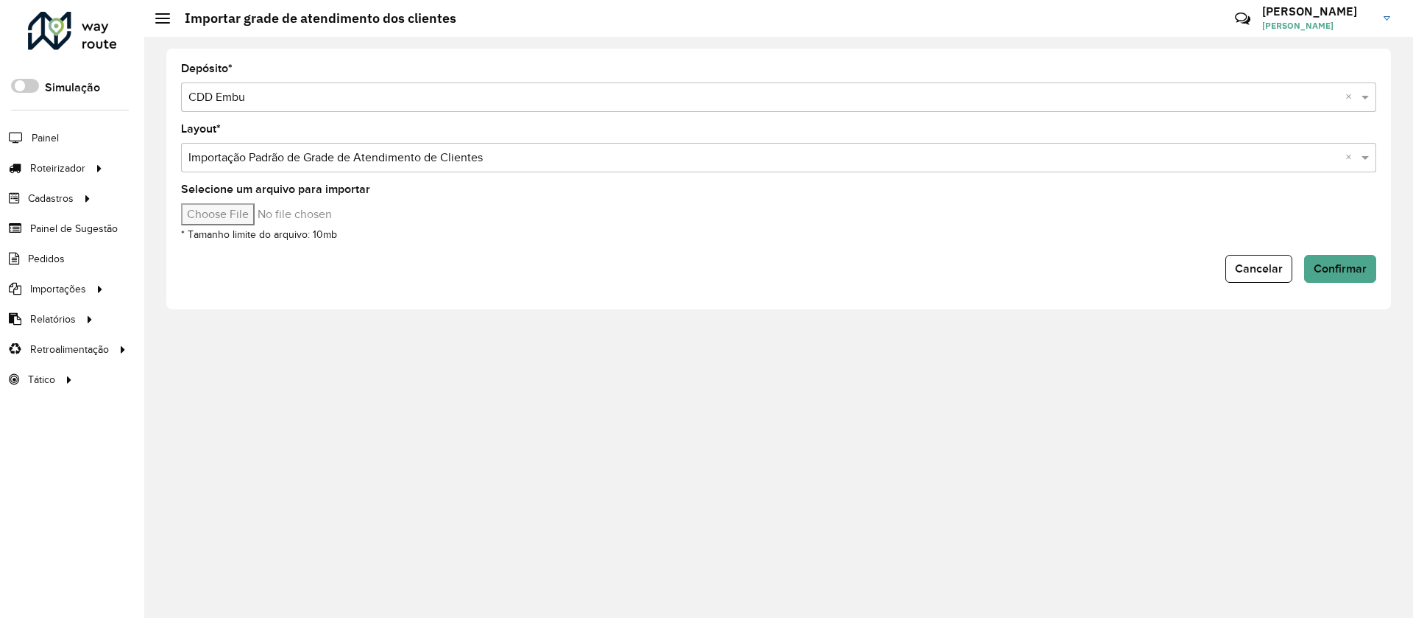
click at [230, 157] on input "text" at bounding box center [763, 158] width 1151 height 18
click at [230, 208] on input "Selecione um arquivo para importar" at bounding box center [306, 214] width 250 height 22
type input "**********"
click at [1343, 259] on button "Confirmar" at bounding box center [1341, 269] width 72 height 28
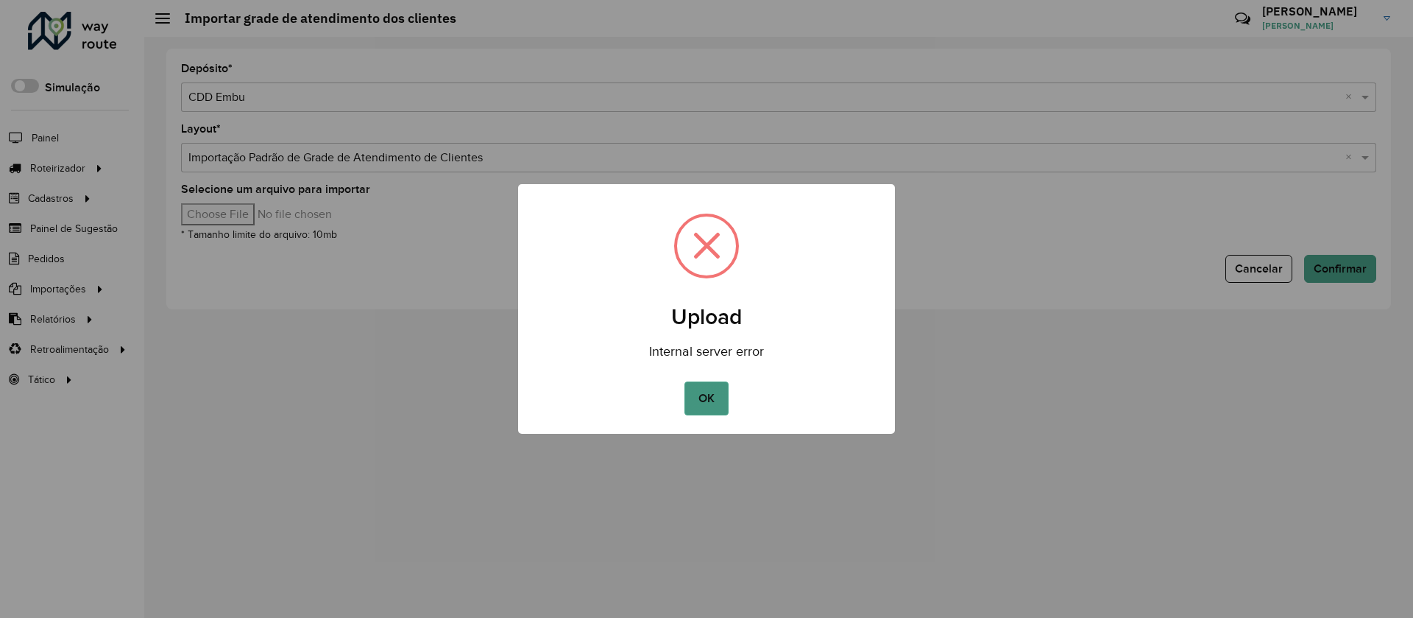
click at [713, 407] on button "OK" at bounding box center [706, 398] width 43 height 34
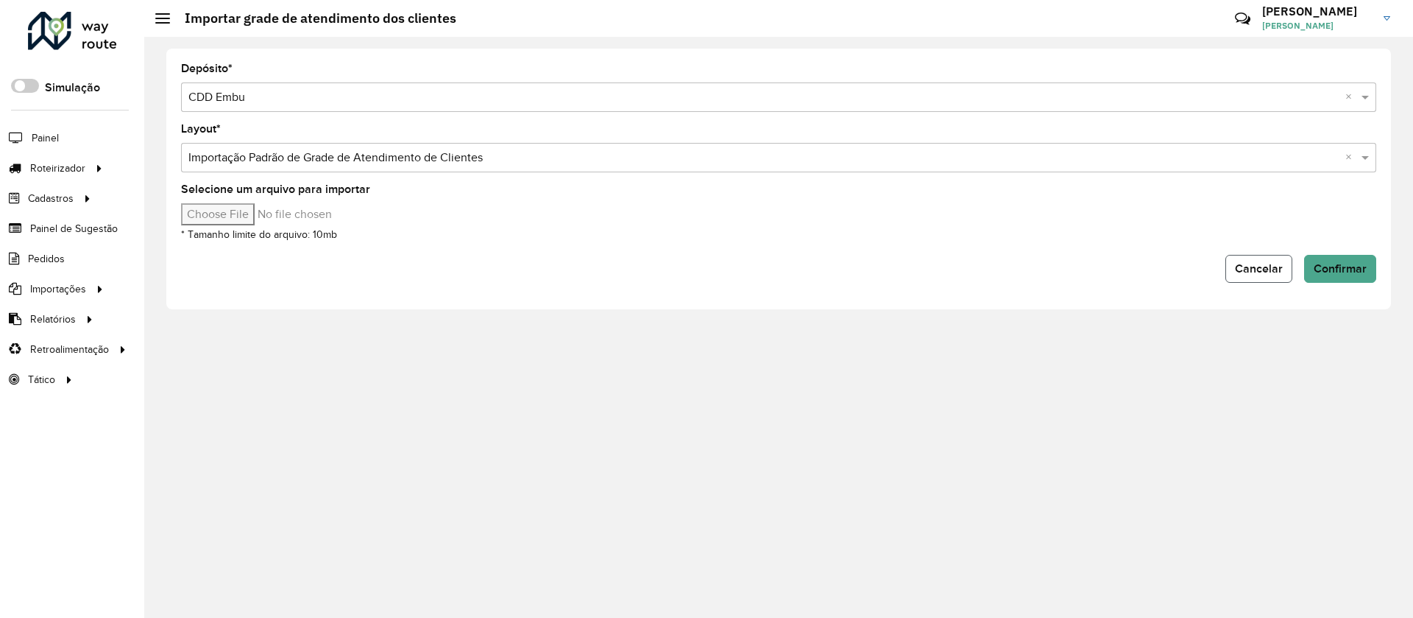
click at [1268, 270] on span "Cancelar" at bounding box center [1259, 268] width 48 height 13
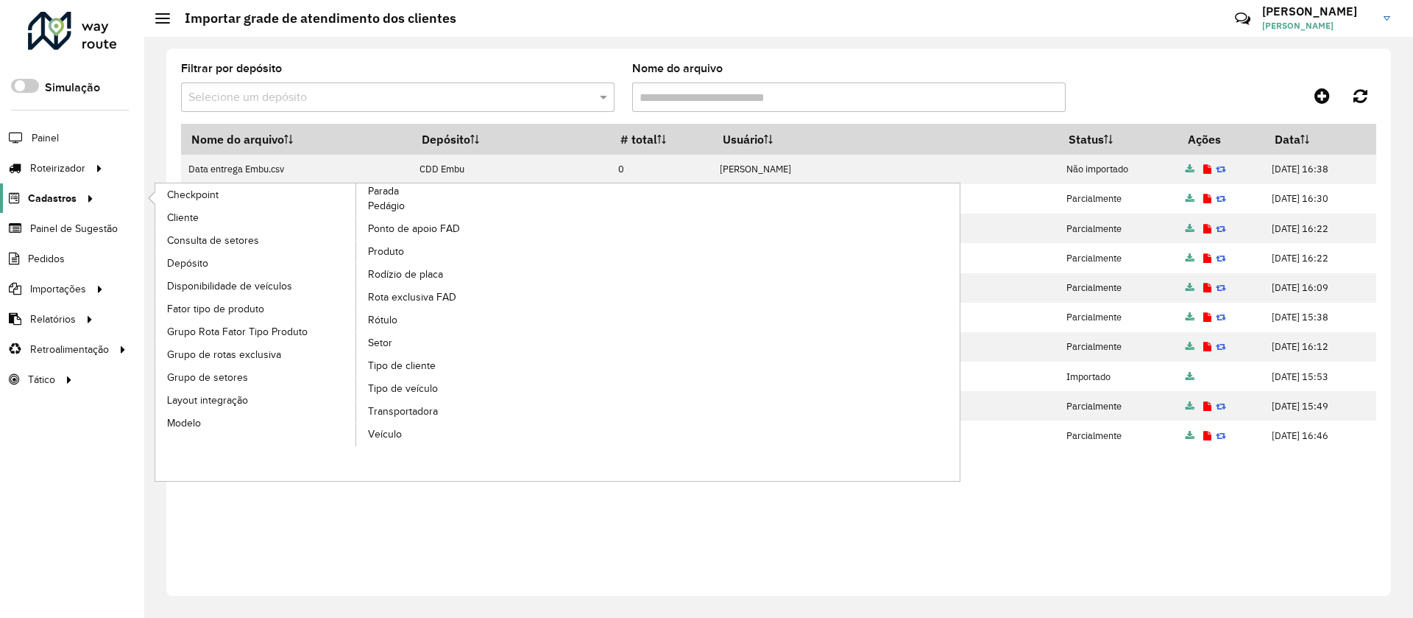
click at [48, 205] on span "Cadastros" at bounding box center [52, 198] width 49 height 15
click at [420, 296] on span "Rota exclusiva FAD" at bounding box center [414, 296] width 93 height 15
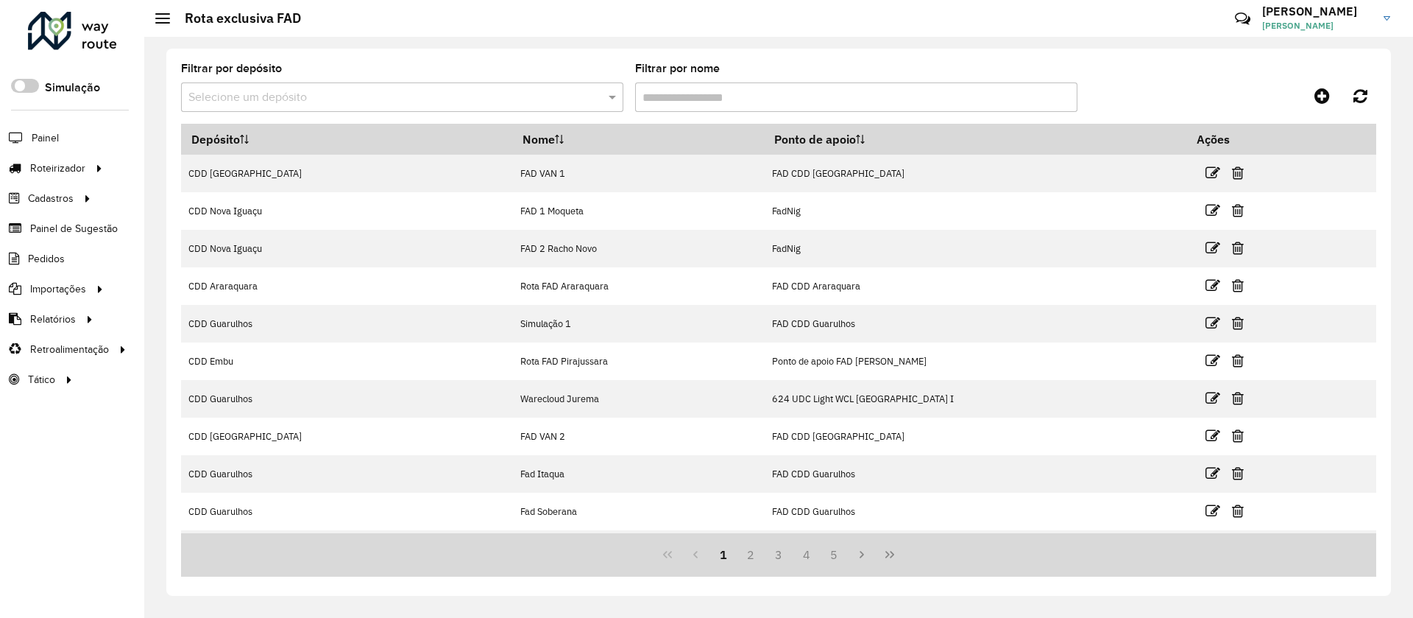
click at [253, 108] on div "Selecione um depósito" at bounding box center [402, 96] width 442 height 29
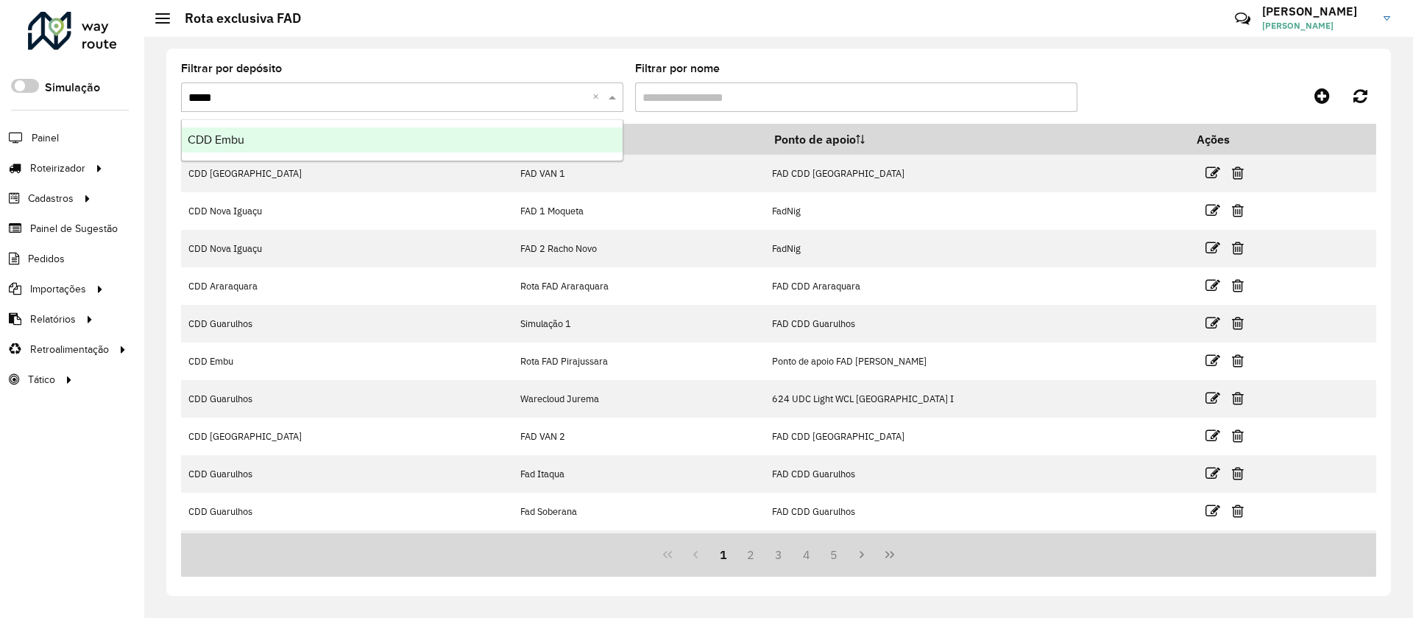
type input "******"
click at [233, 136] on span "CDD Embu" at bounding box center [216, 139] width 57 height 13
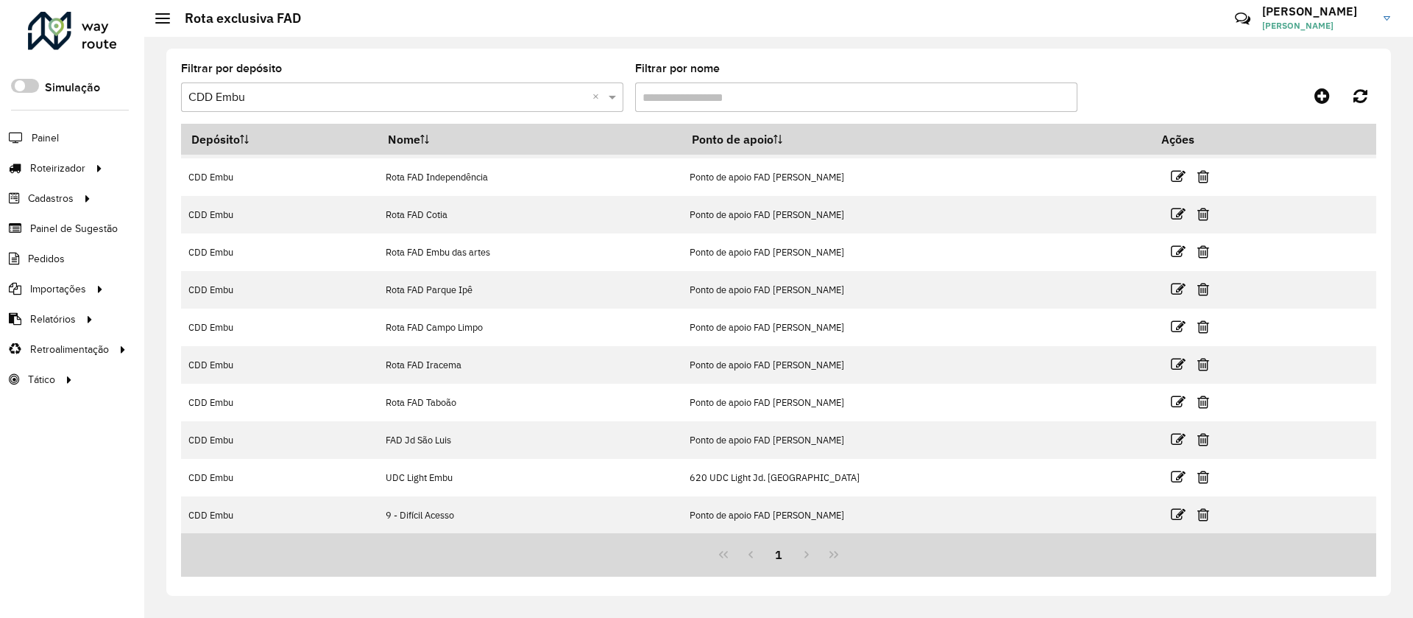
scroll to position [35, 0]
click at [777, 558] on button "1" at bounding box center [779, 554] width 28 height 28
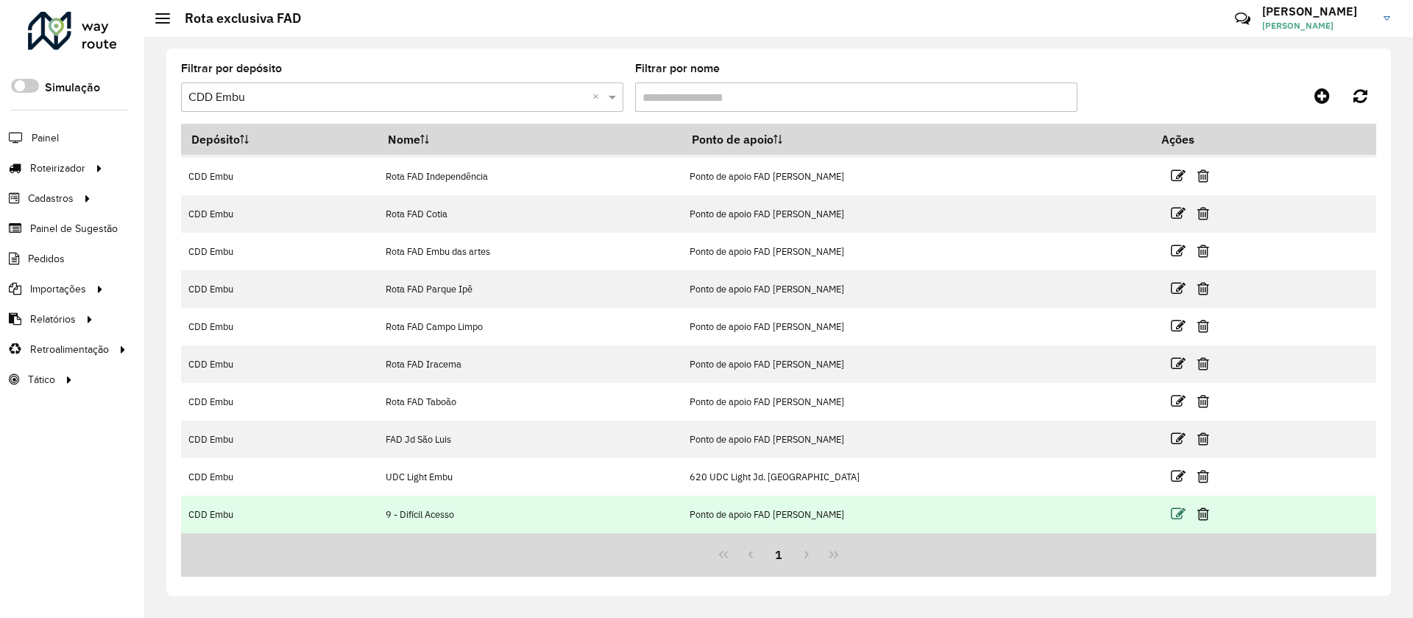
click at [1171, 515] on icon at bounding box center [1178, 513] width 15 height 15
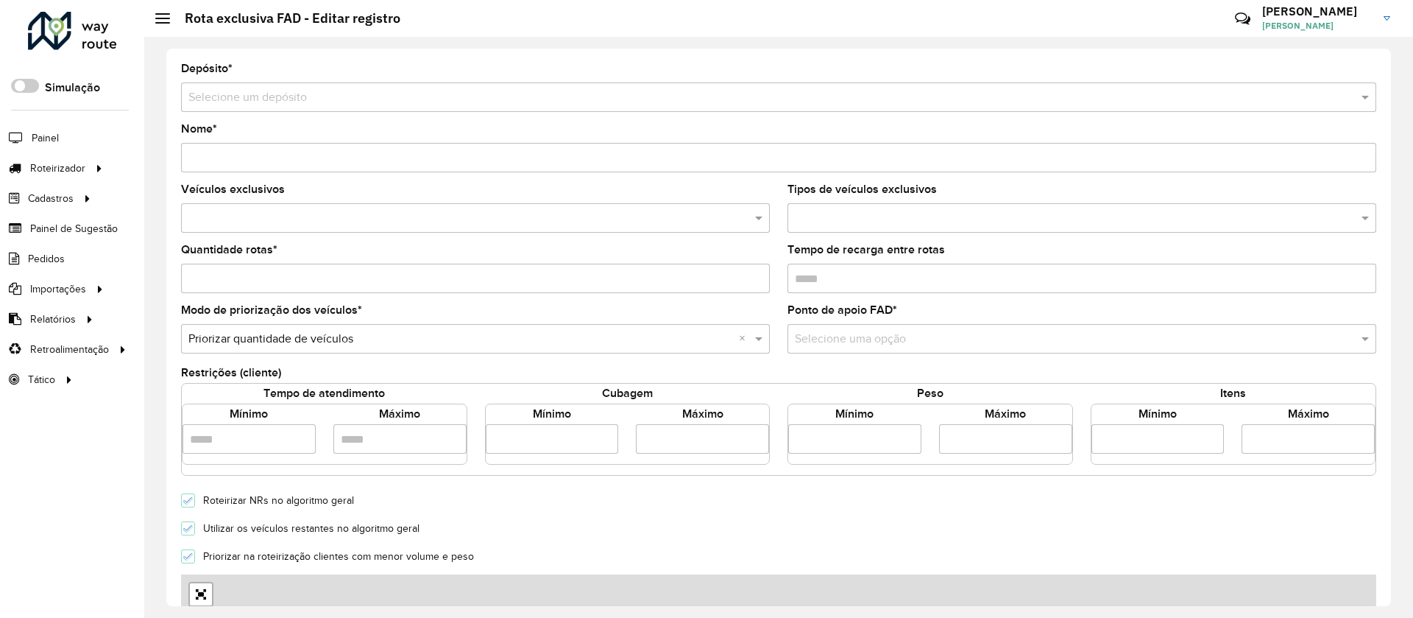
type input "**********"
type input "*"
type input "****"
type input "*****"
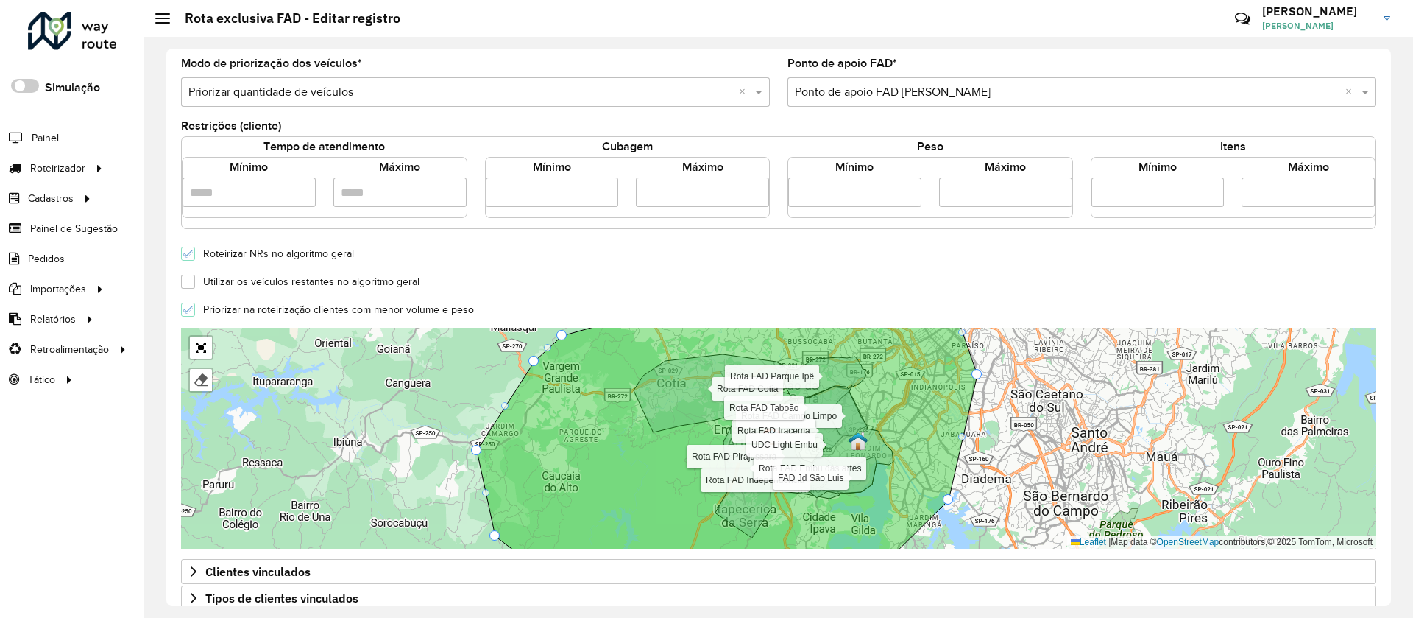
scroll to position [331, 0]
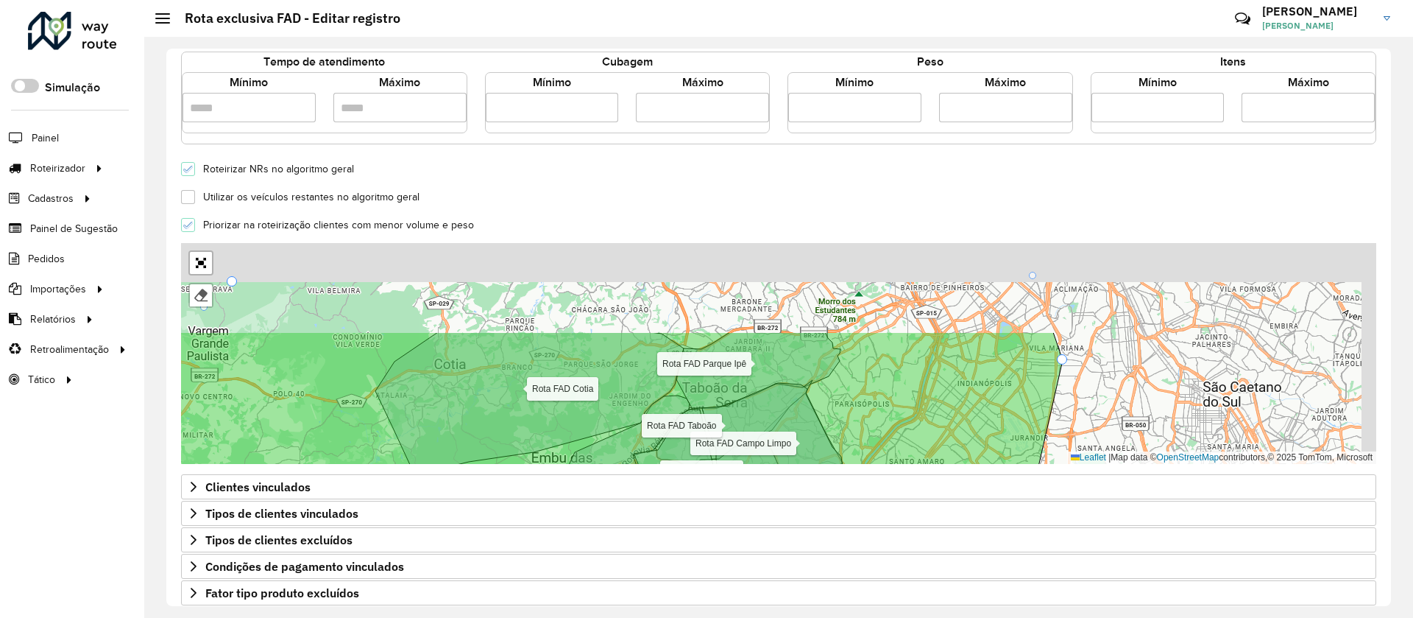
drag, startPoint x: 972, startPoint y: 310, endPoint x: 878, endPoint y: 452, distance: 170.1
click at [878, 452] on icon at bounding box center [562, 465] width 1001 height 266
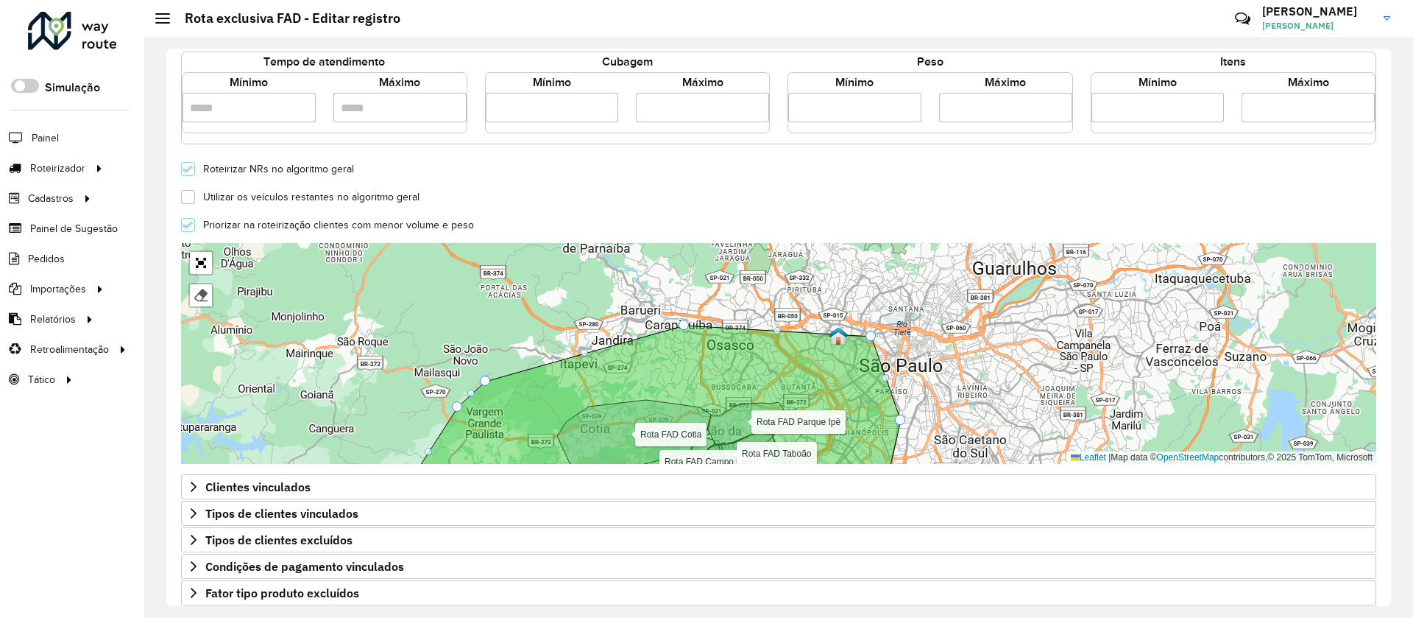
drag, startPoint x: 952, startPoint y: 342, endPoint x: 939, endPoint y: 382, distance: 41.7
click at [939, 382] on div "Rota FAD Pirajussara Rota FAD Independência Rota FAD Cotia Rota FAD Embu das ar…" at bounding box center [779, 353] width 1196 height 221
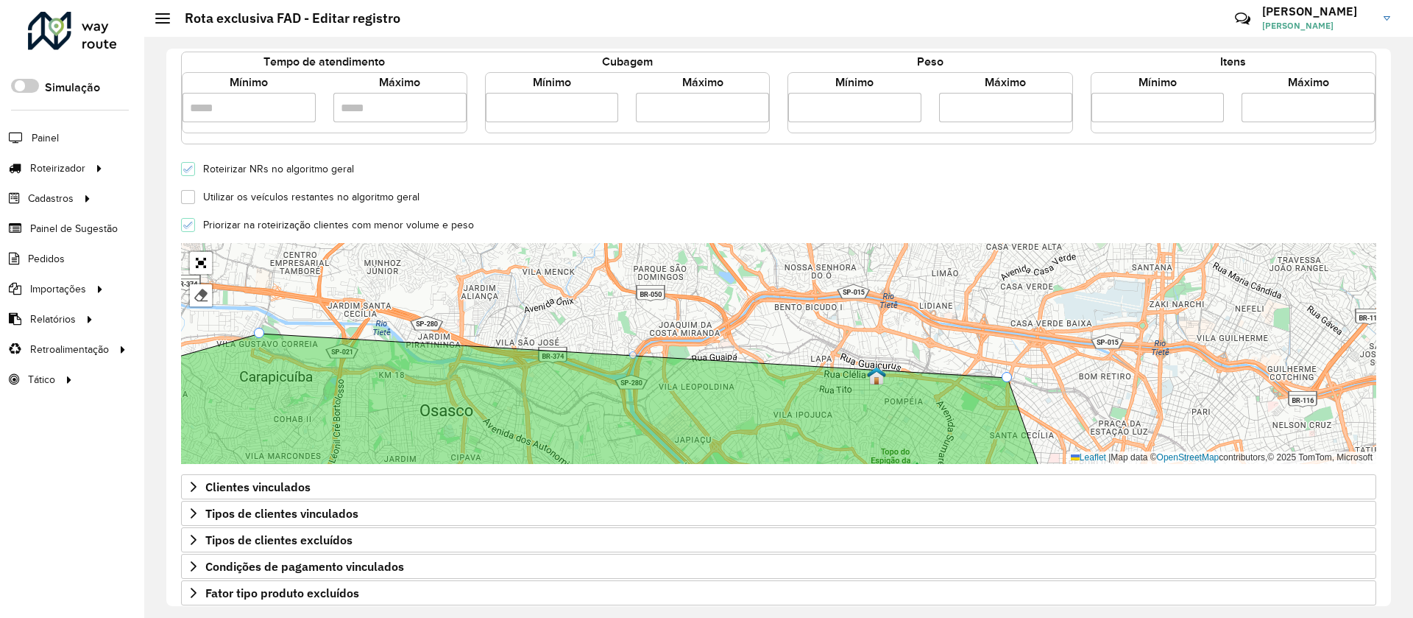
click at [878, 375] on img at bounding box center [876, 375] width 19 height 19
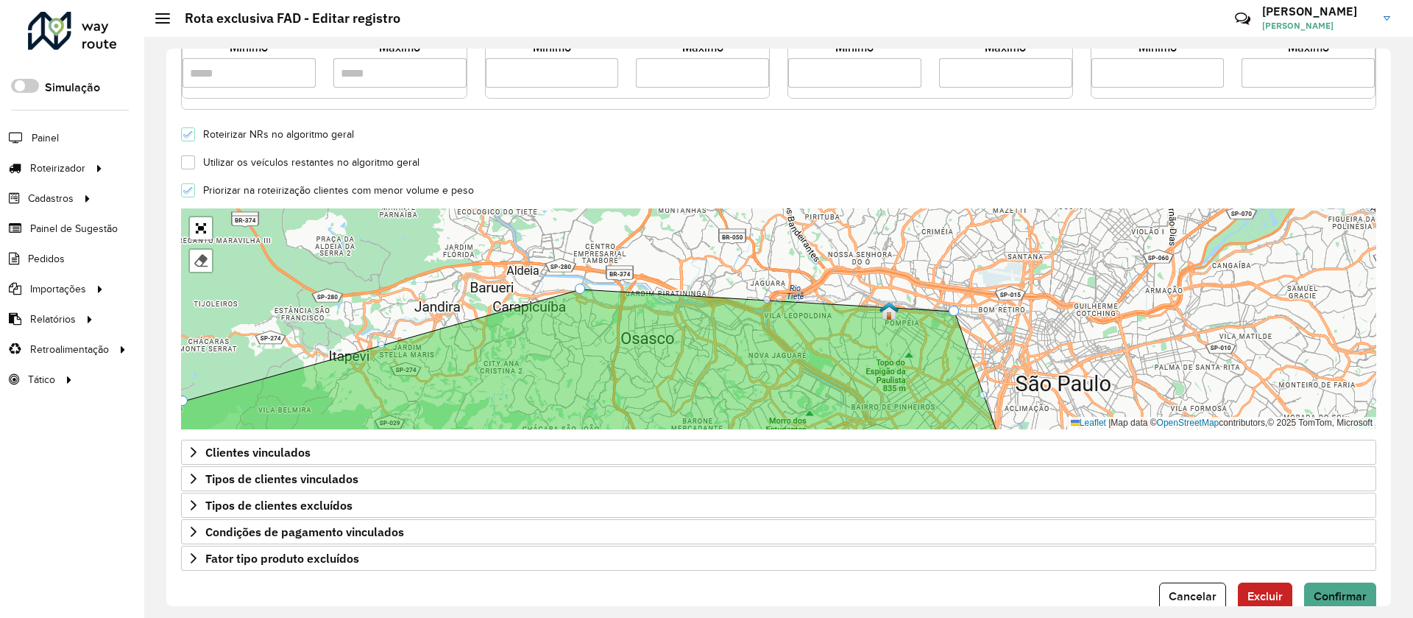
scroll to position [397, 0]
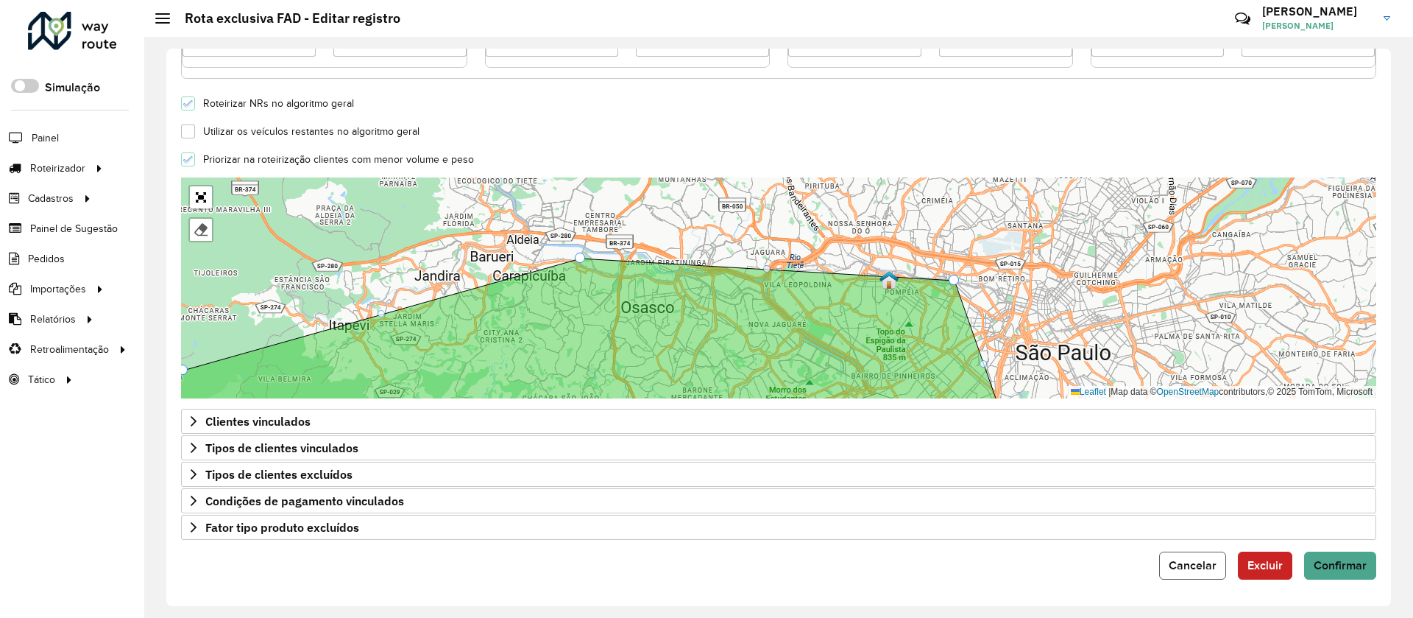
click at [1199, 561] on span "Cancelar" at bounding box center [1193, 565] width 48 height 13
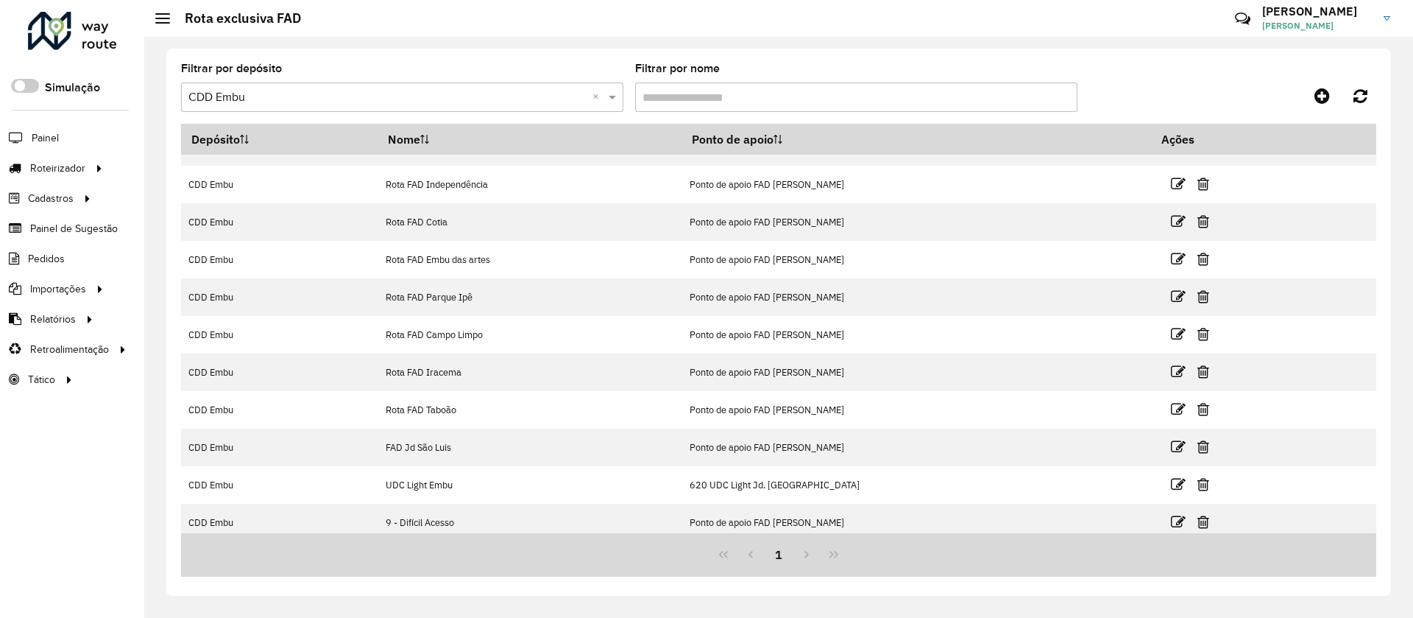
scroll to position [35, 0]
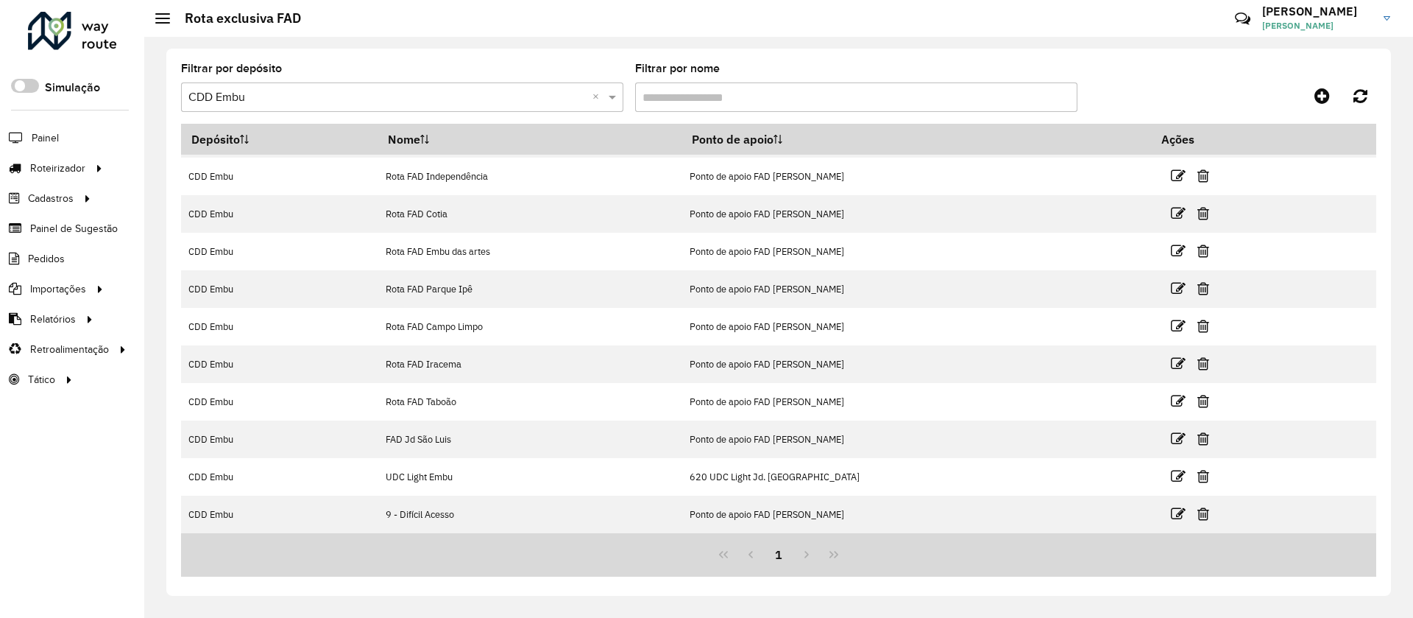
click at [802, 559] on div "1" at bounding box center [779, 554] width 1196 height 43
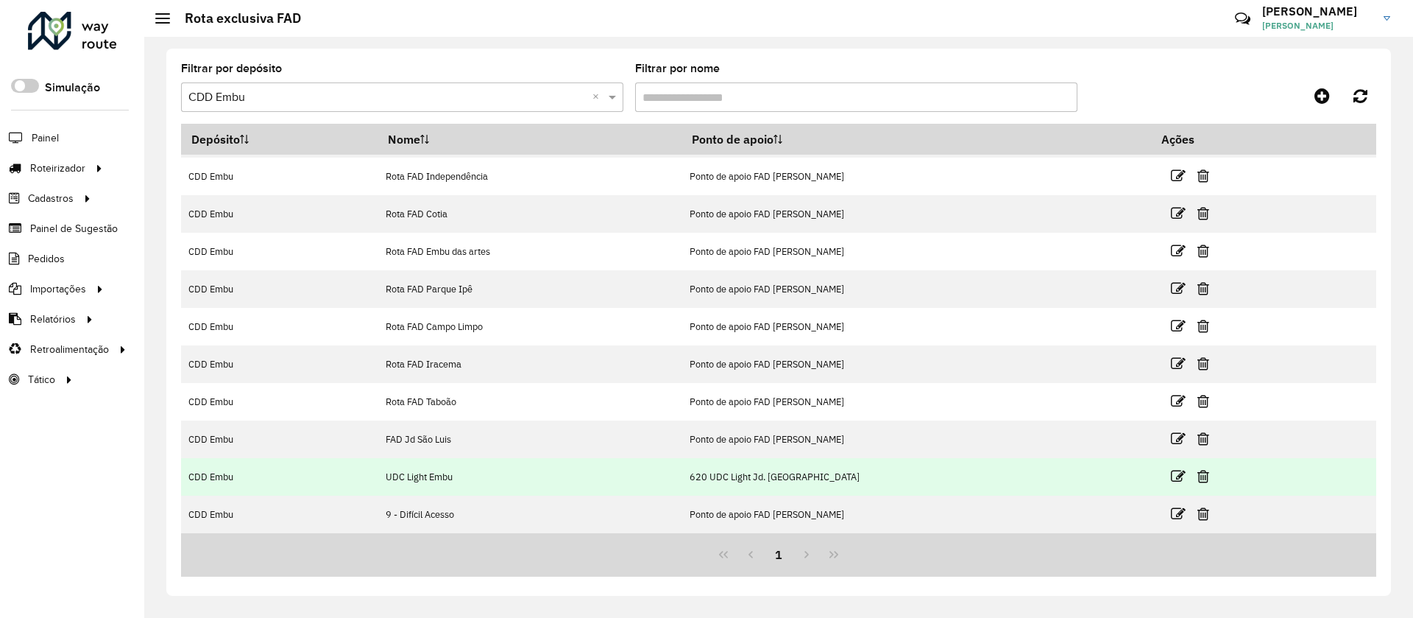
scroll to position [0, 0]
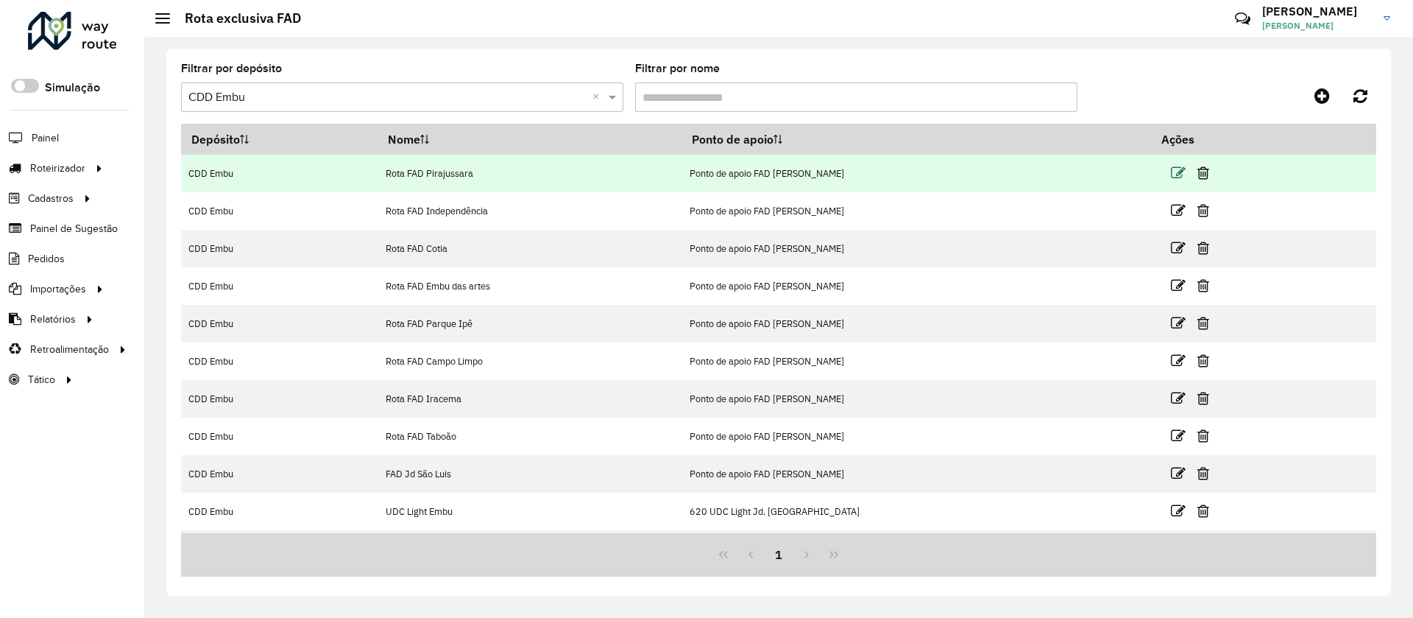
click at [1171, 169] on icon at bounding box center [1178, 173] width 15 height 15
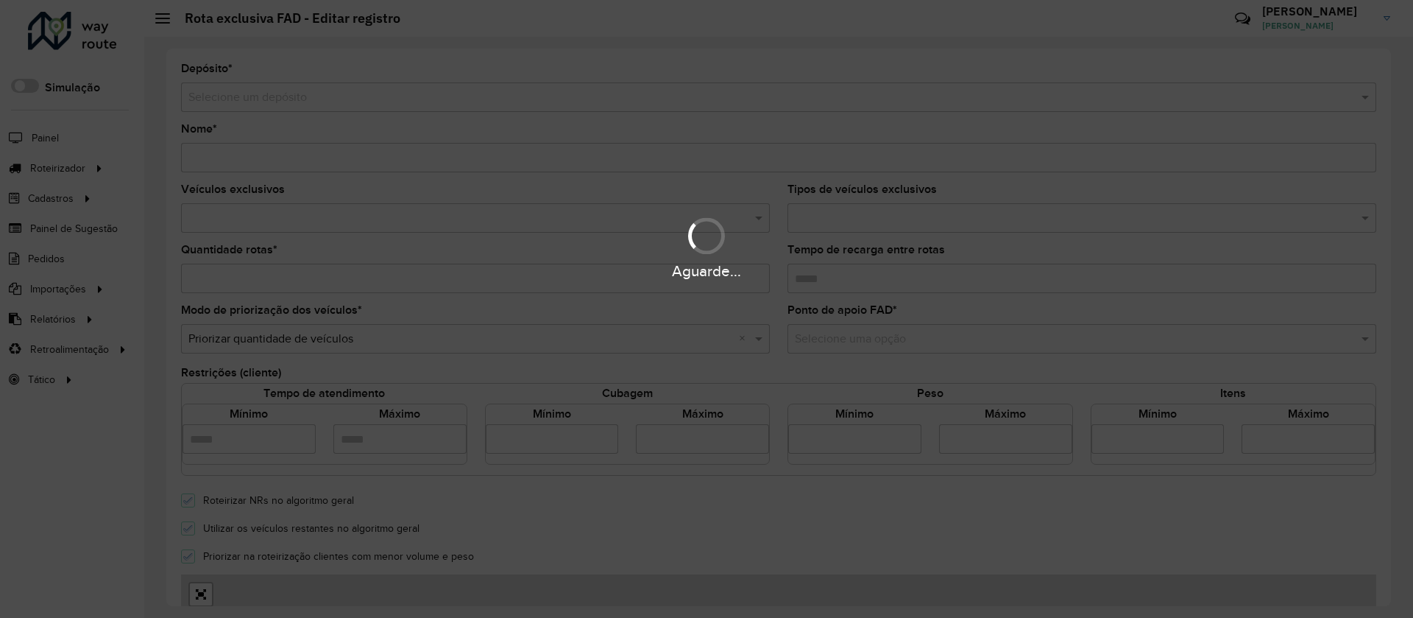
type input "**********"
type input "*"
type input "****"
type input "******"
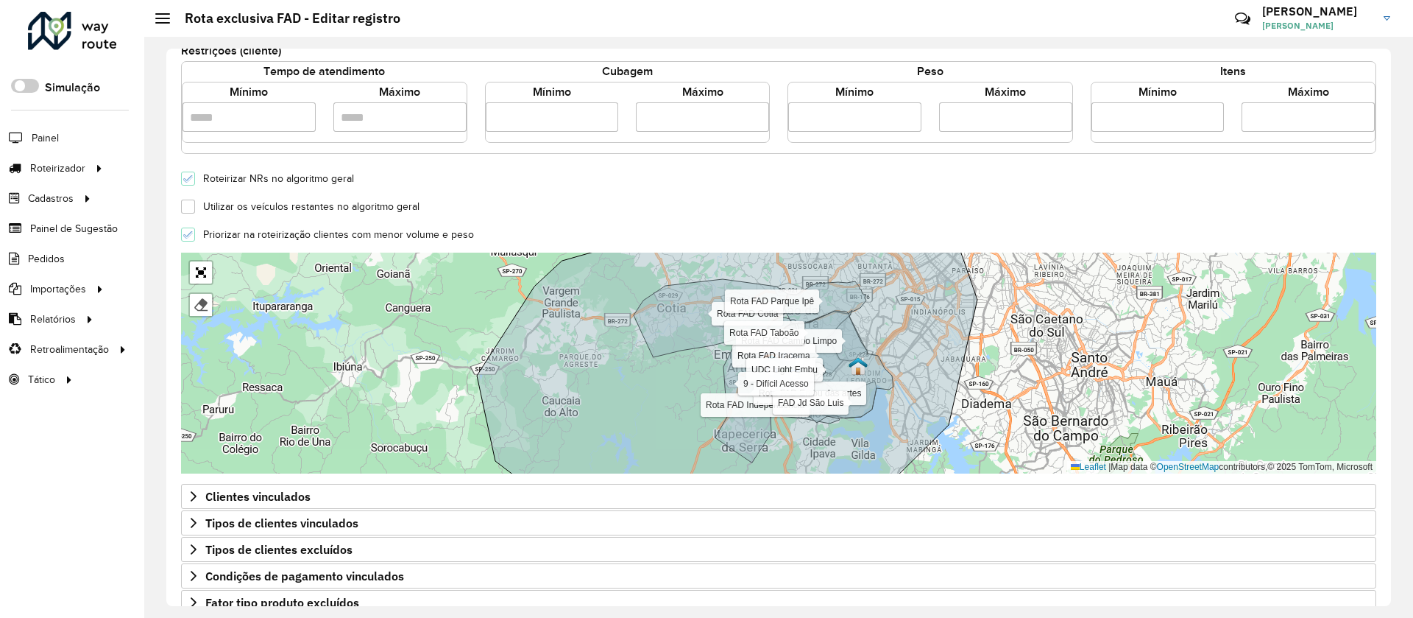
scroll to position [331, 0]
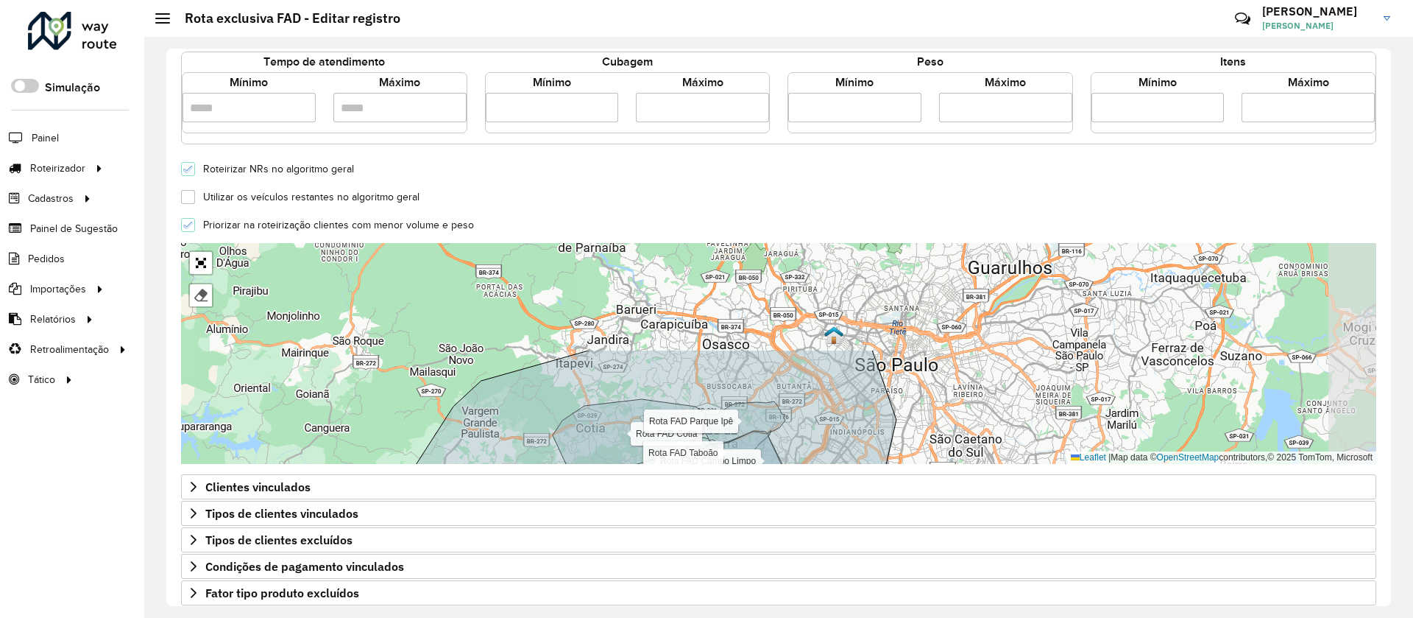
drag, startPoint x: 1031, startPoint y: 300, endPoint x: 925, endPoint y: 456, distance: 189.3
click at [925, 456] on div "Rota FAD Independência Rota FAD Cotia Rota FAD Embu das artes Rota FAD Parque I…" at bounding box center [779, 353] width 1196 height 221
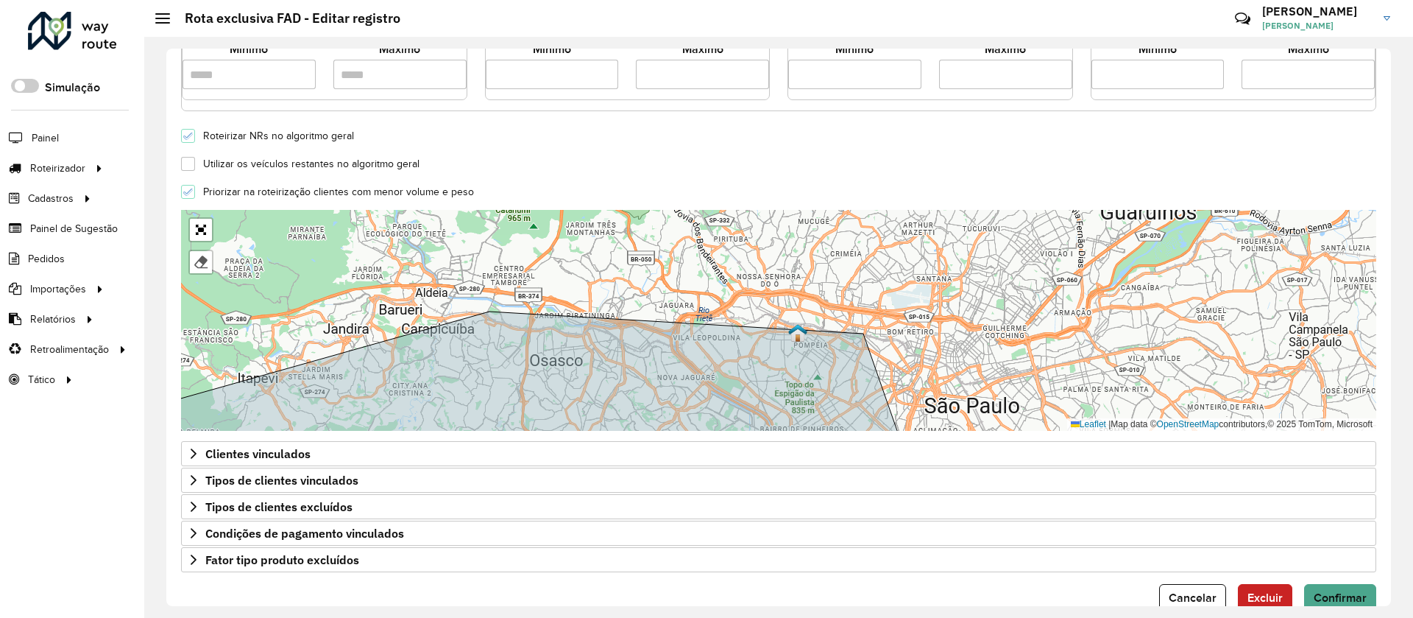
scroll to position [397, 0]
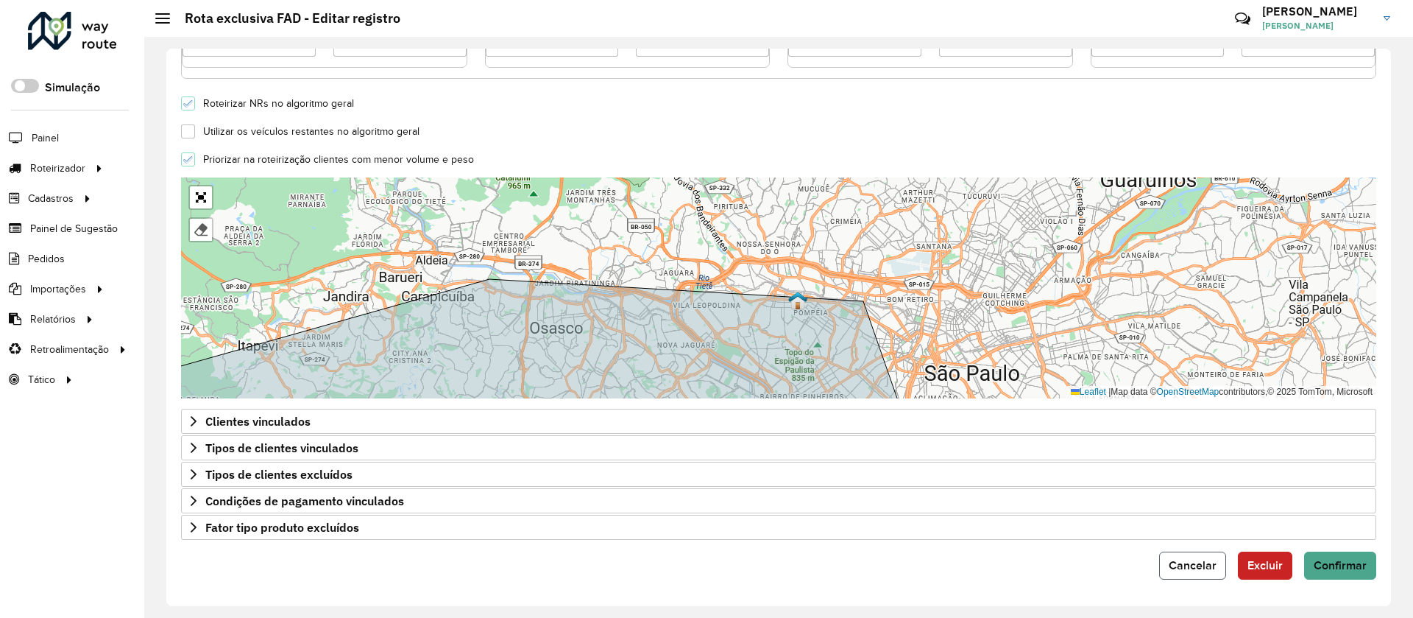
click at [1175, 559] on span "Cancelar" at bounding box center [1193, 565] width 48 height 13
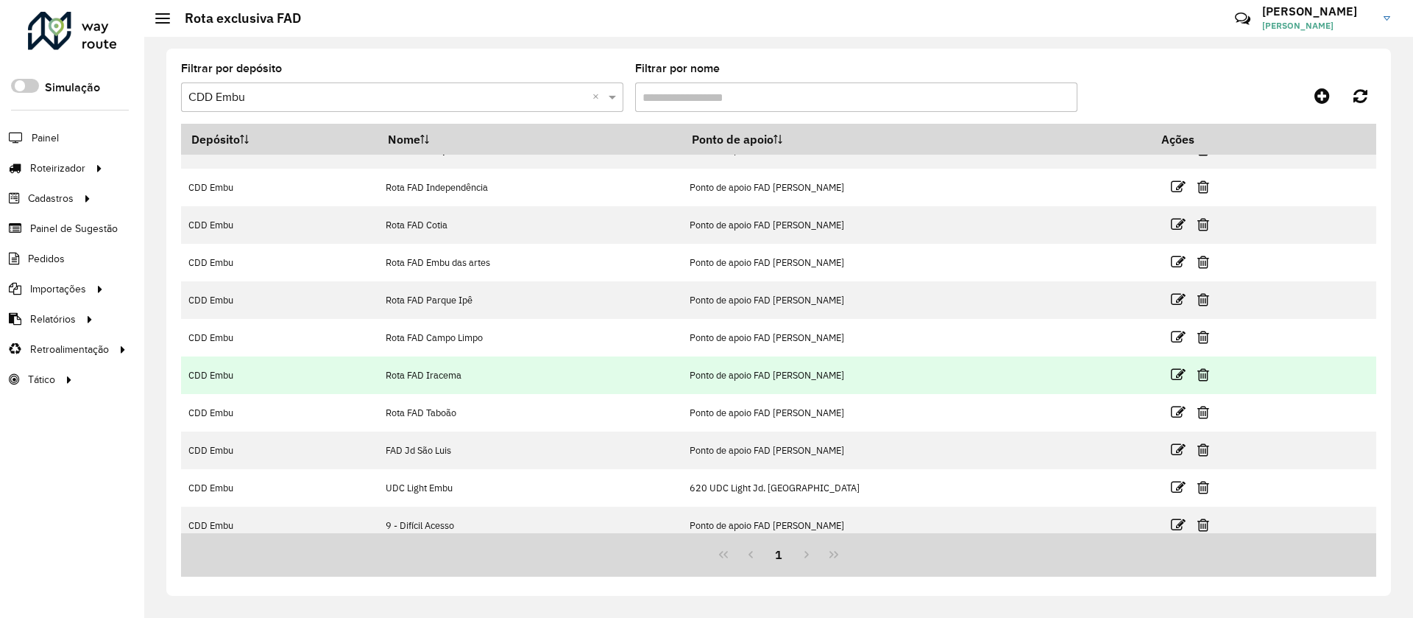
scroll to position [35, 0]
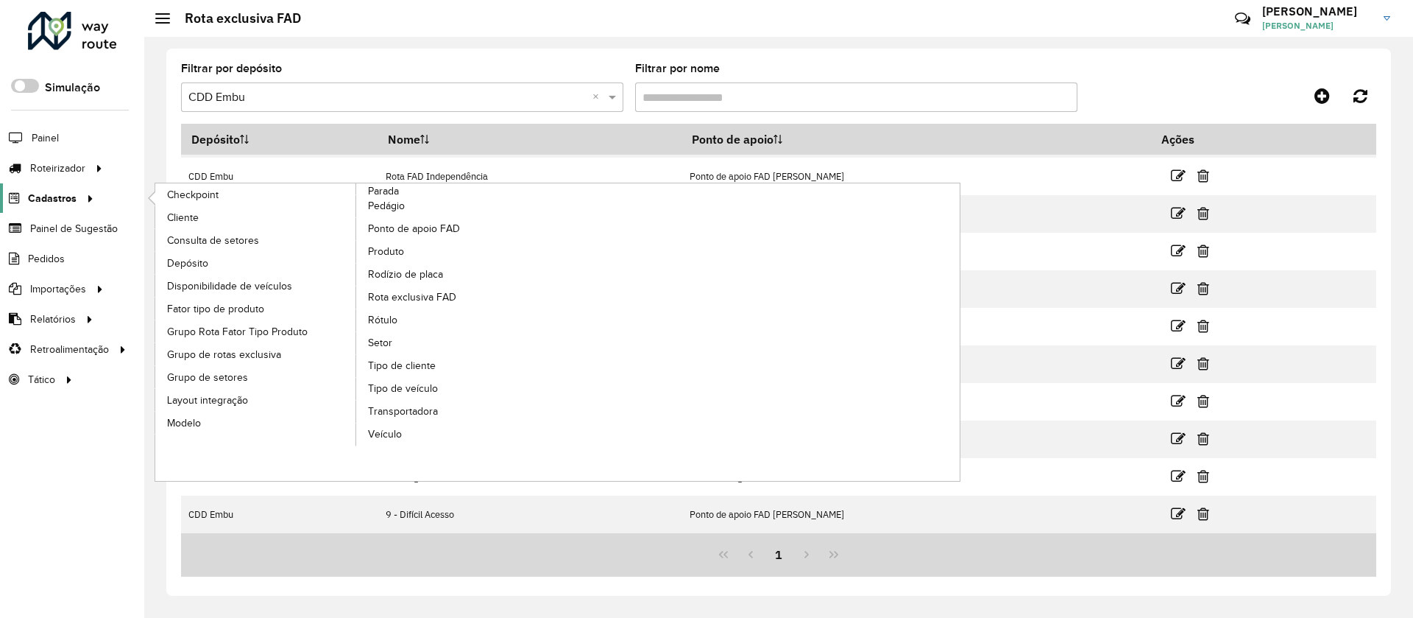
click at [46, 199] on span "Cadastros" at bounding box center [52, 198] width 49 height 15
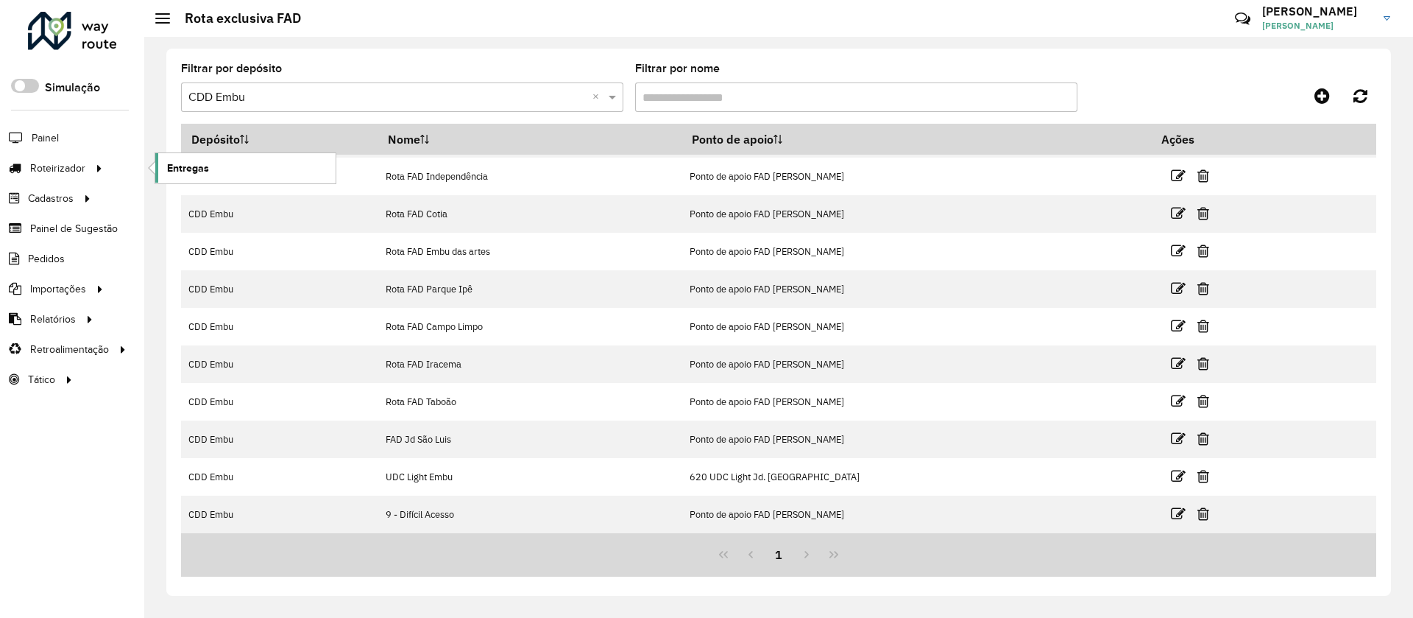
click at [198, 163] on span "Entregas" at bounding box center [188, 167] width 42 height 15
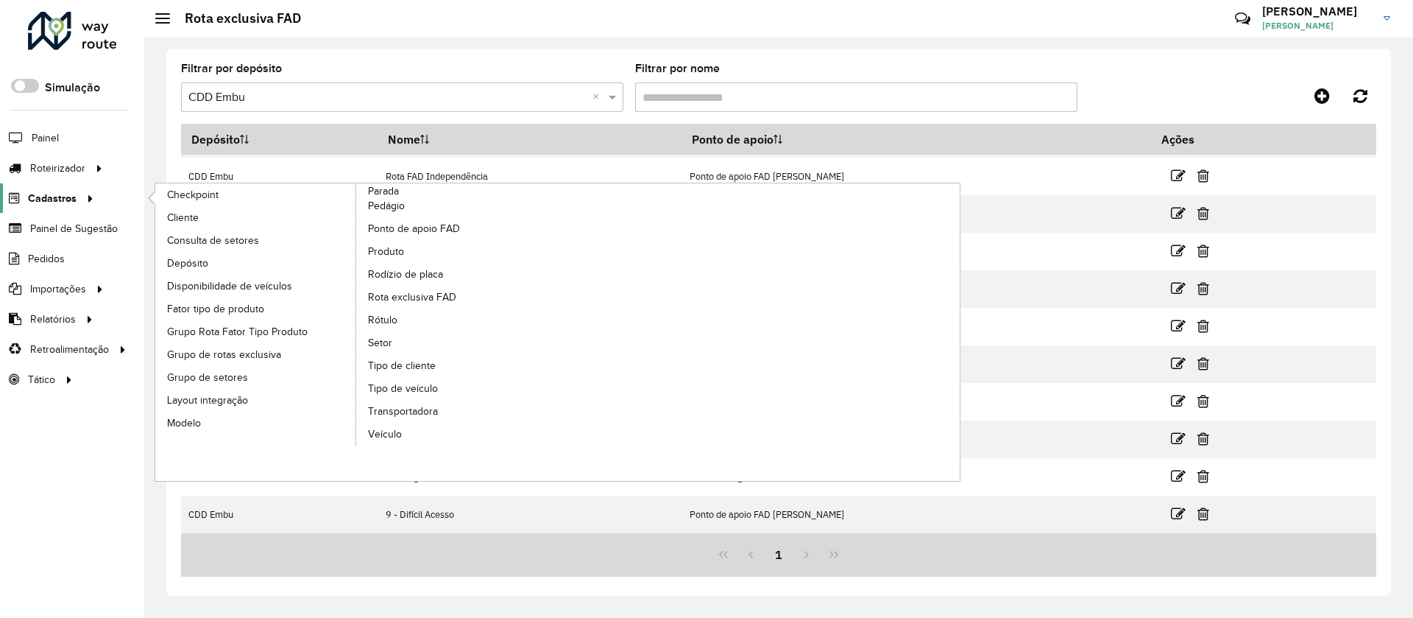
click at [40, 196] on span "Cadastros" at bounding box center [52, 198] width 49 height 15
click at [432, 230] on span "Ponto de apoio FAD" at bounding box center [416, 228] width 96 height 15
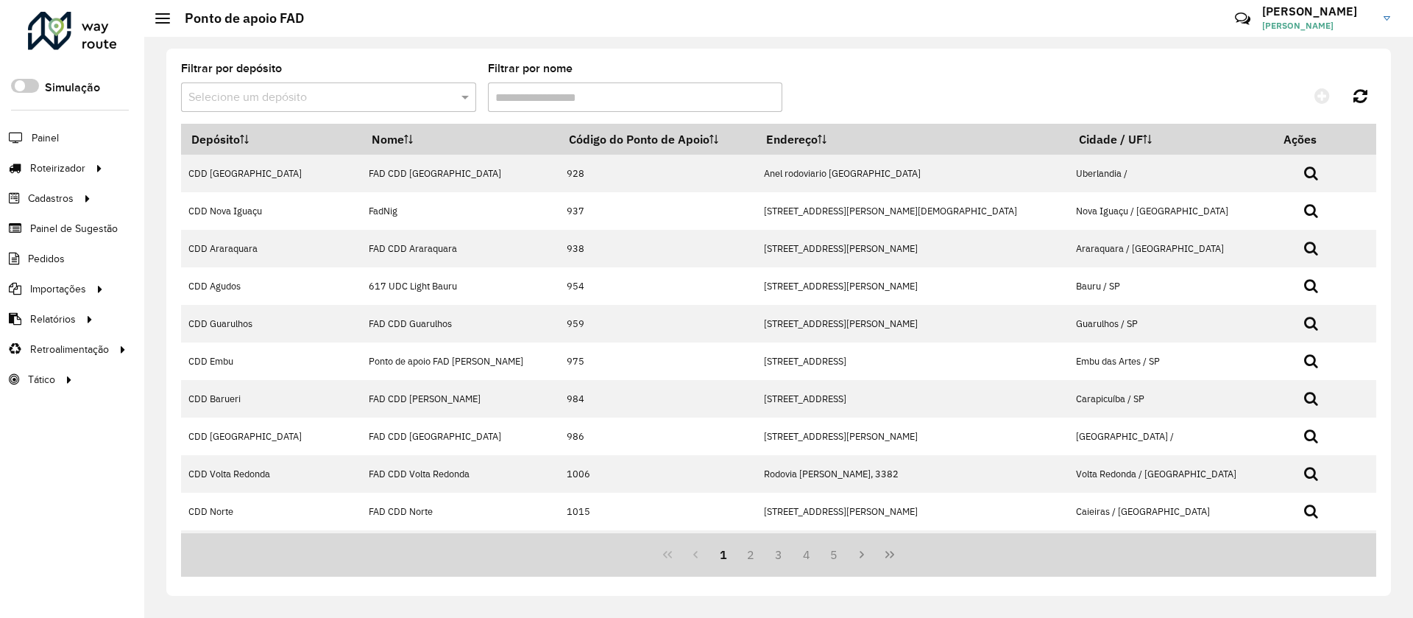
click at [267, 93] on input "text" at bounding box center [313, 98] width 251 height 18
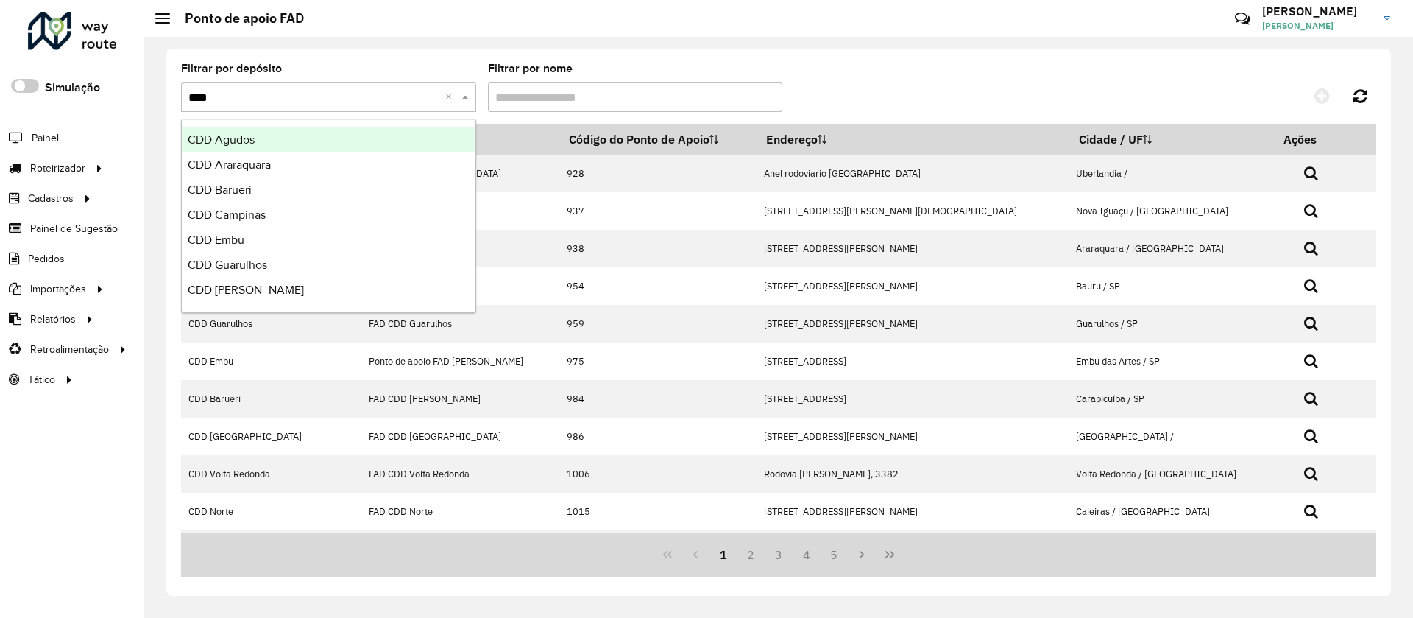
type input "*****"
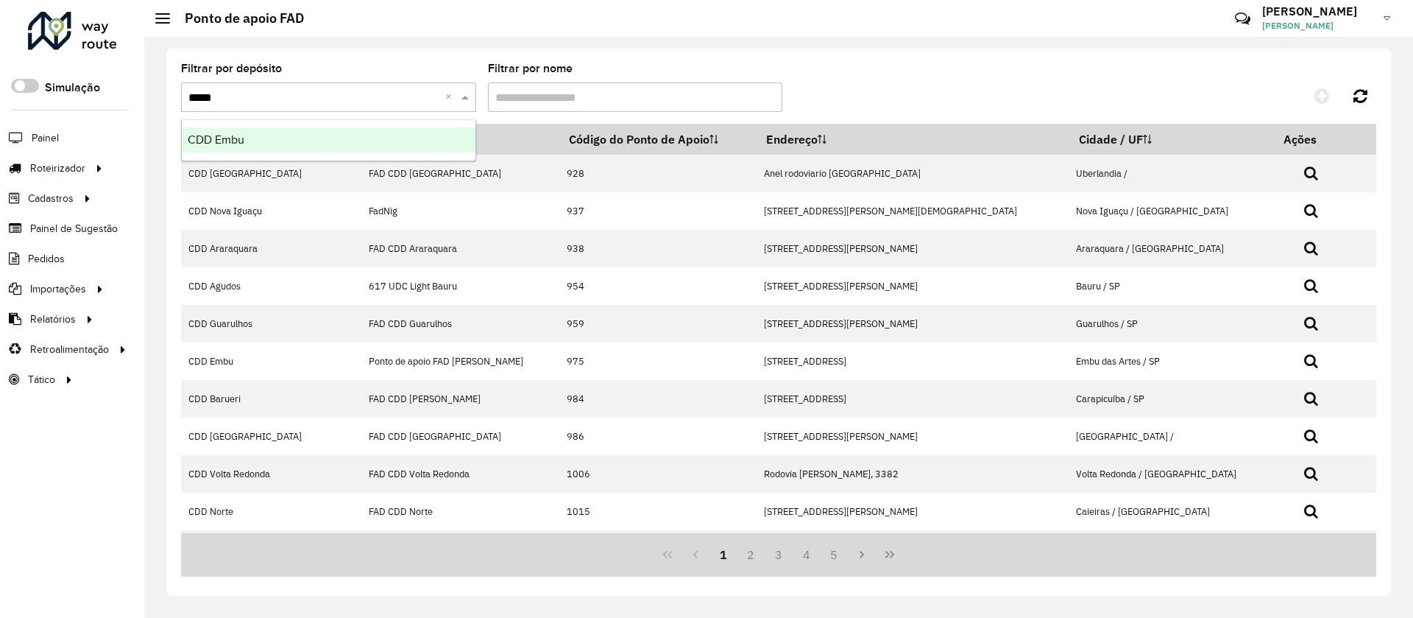
click at [251, 140] on div "CDD Embu" at bounding box center [329, 139] width 294 height 25
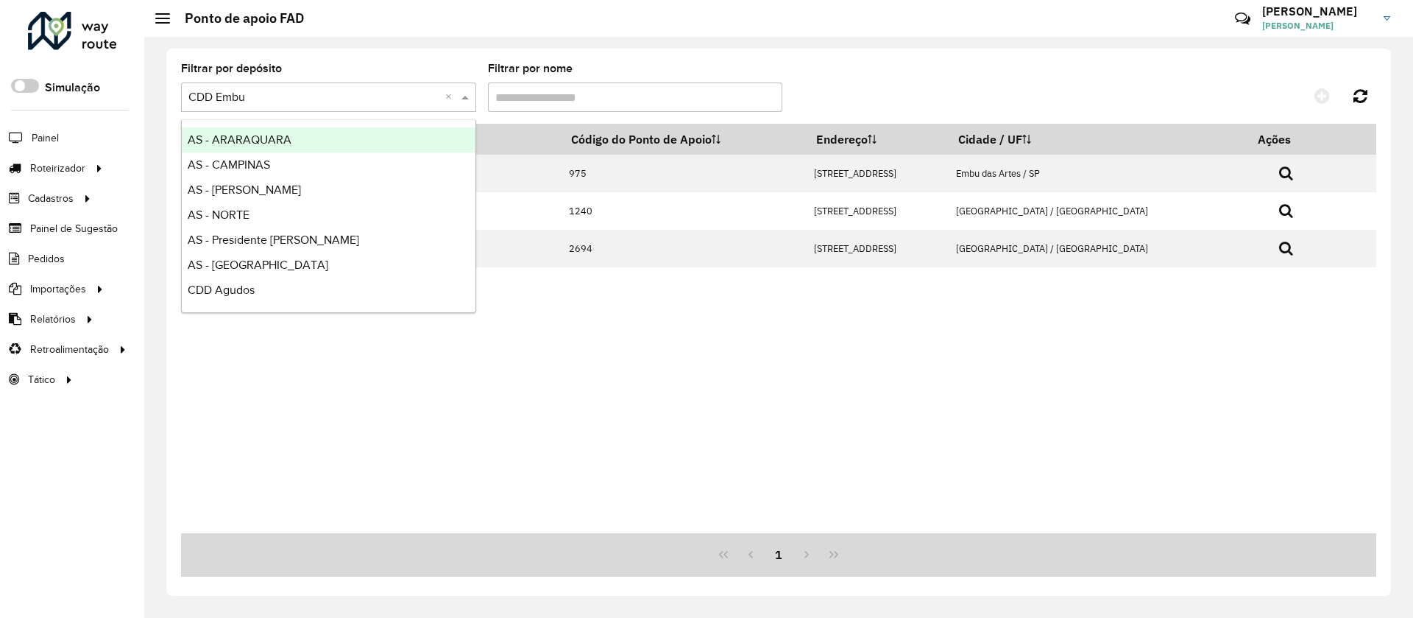
click at [364, 97] on input "text" at bounding box center [313, 98] width 251 height 18
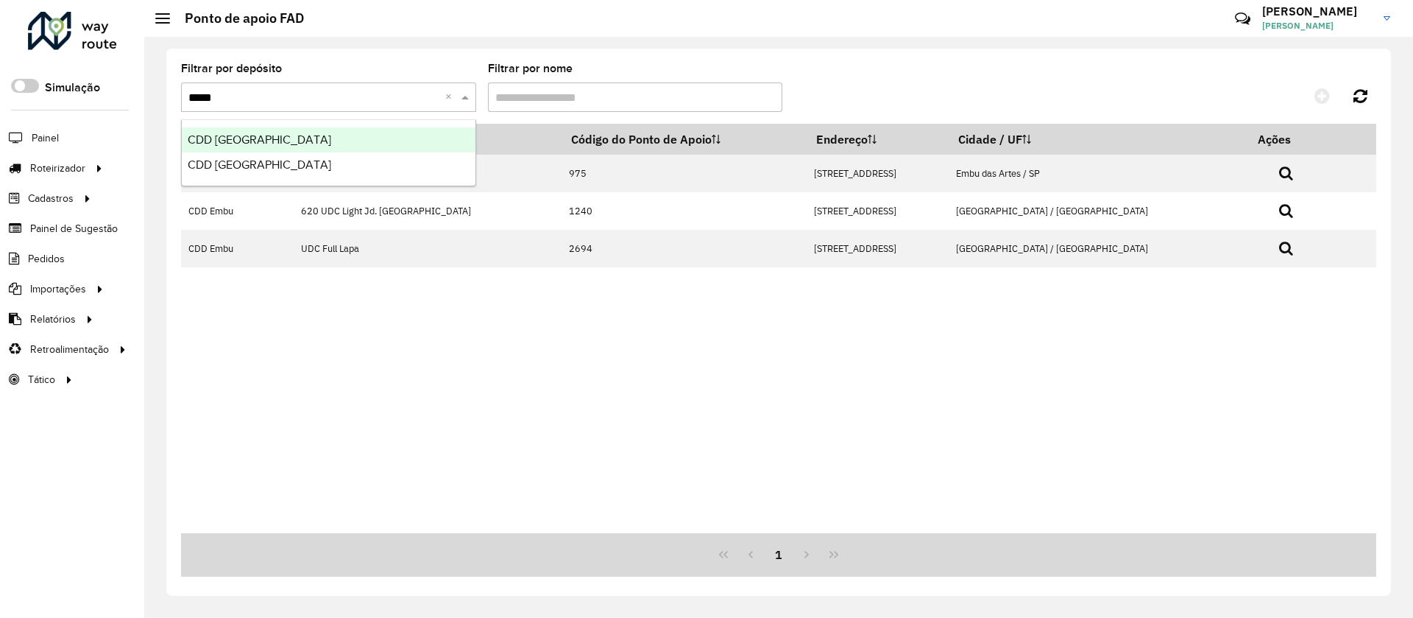
type input "******"
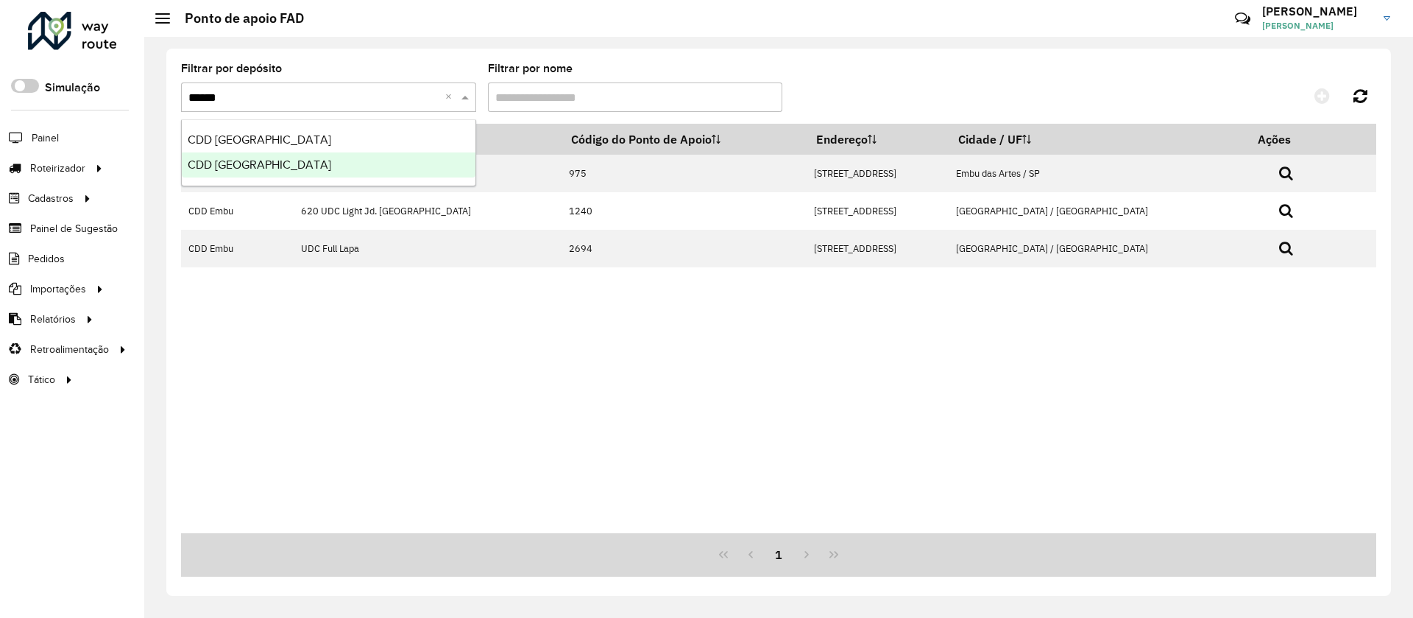
click at [255, 161] on span "CDD São Paulo" at bounding box center [260, 164] width 144 height 13
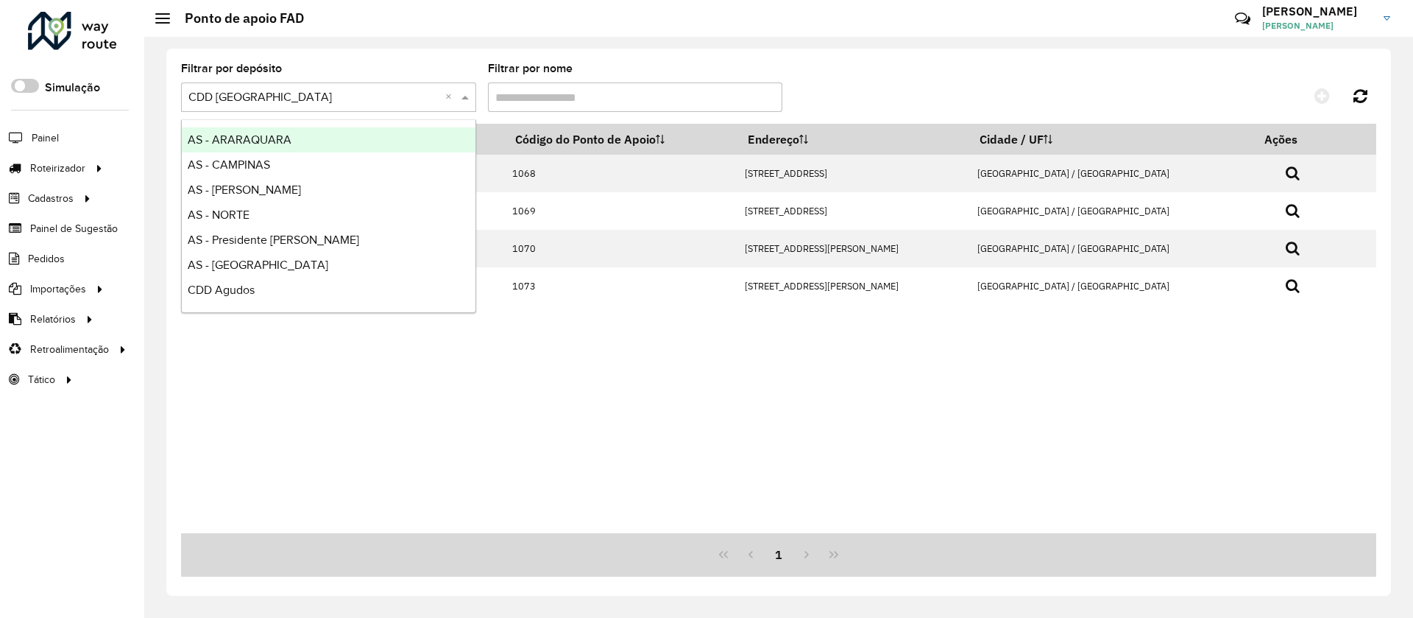
click at [283, 102] on input "text" at bounding box center [313, 98] width 251 height 18
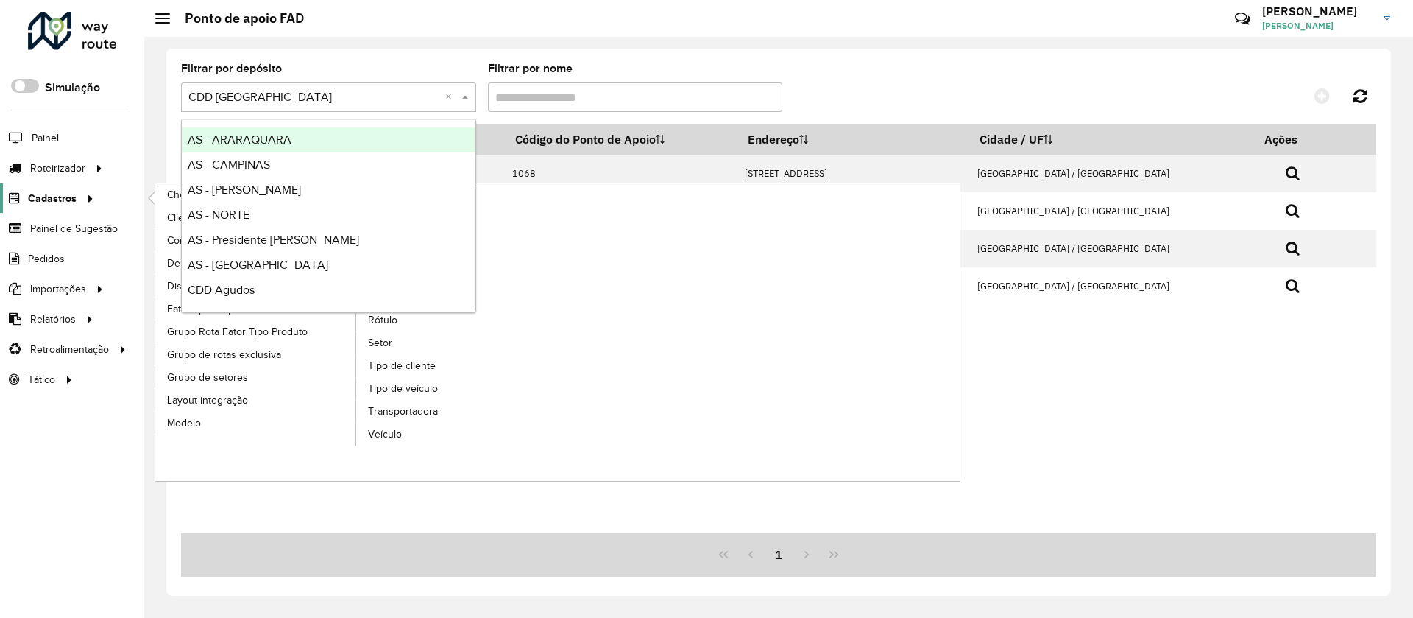
click at [46, 199] on span "Cadastros" at bounding box center [52, 198] width 49 height 15
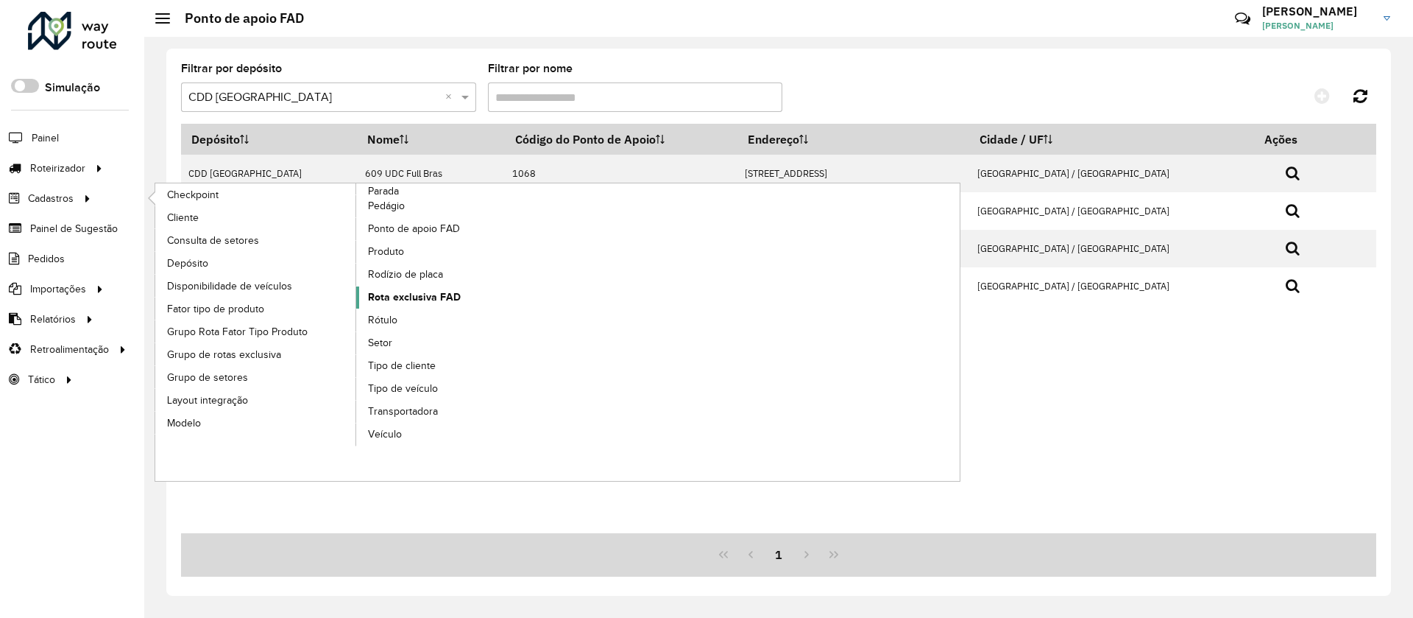
click at [411, 297] on span "Rota exclusiva FAD" at bounding box center [414, 296] width 93 height 15
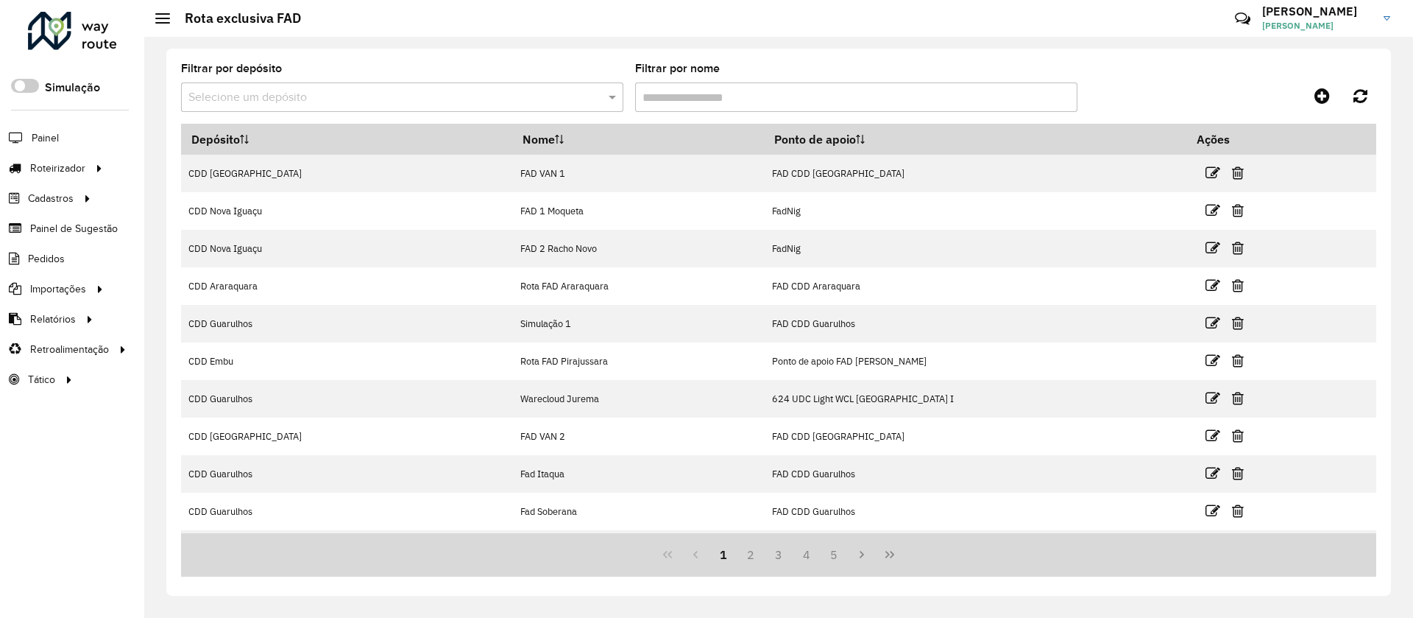
click at [311, 98] on input "text" at bounding box center [387, 98] width 398 height 18
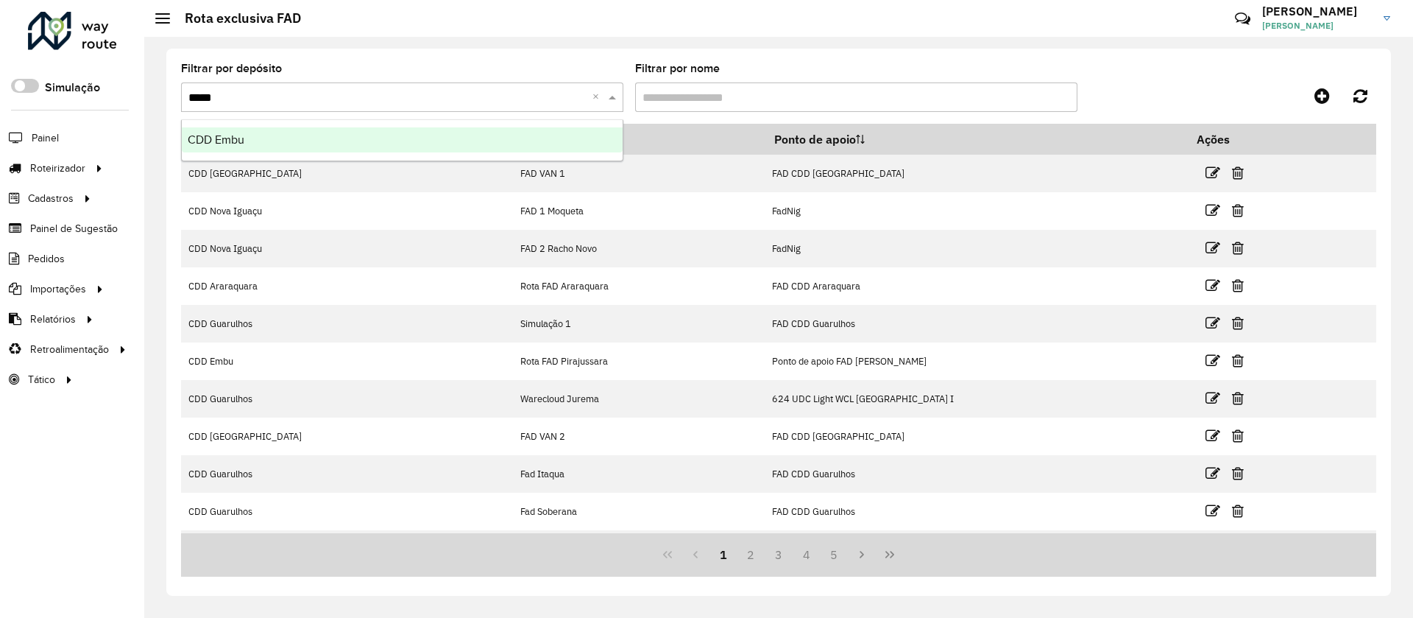
type input "******"
click at [239, 144] on span "CDD Embu" at bounding box center [216, 139] width 57 height 13
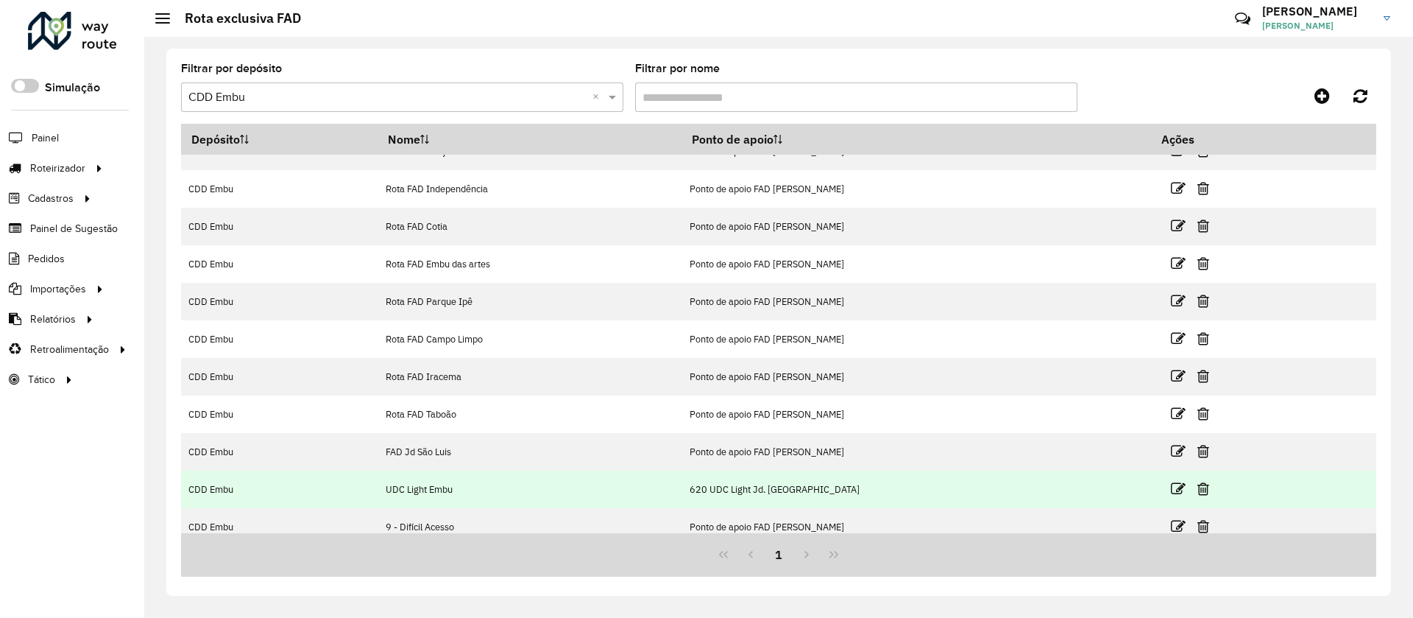
scroll to position [35, 0]
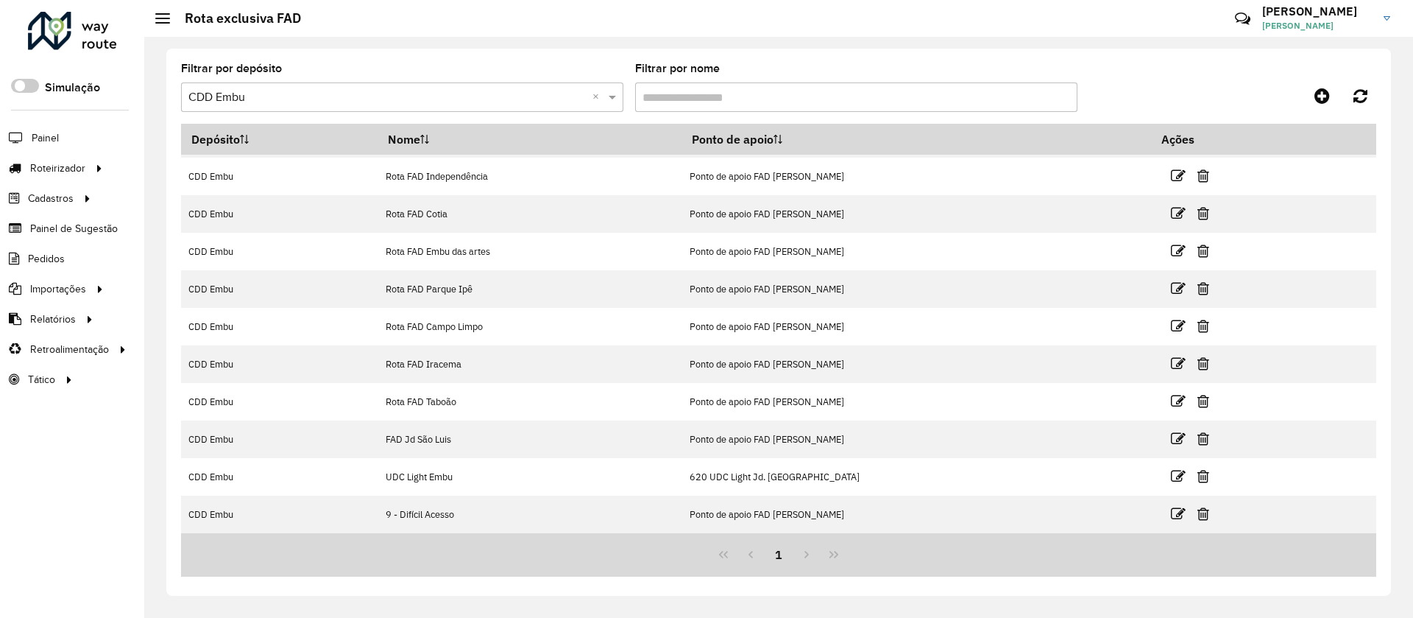
click at [687, 85] on input "Filtrar por nome" at bounding box center [856, 96] width 442 height 29
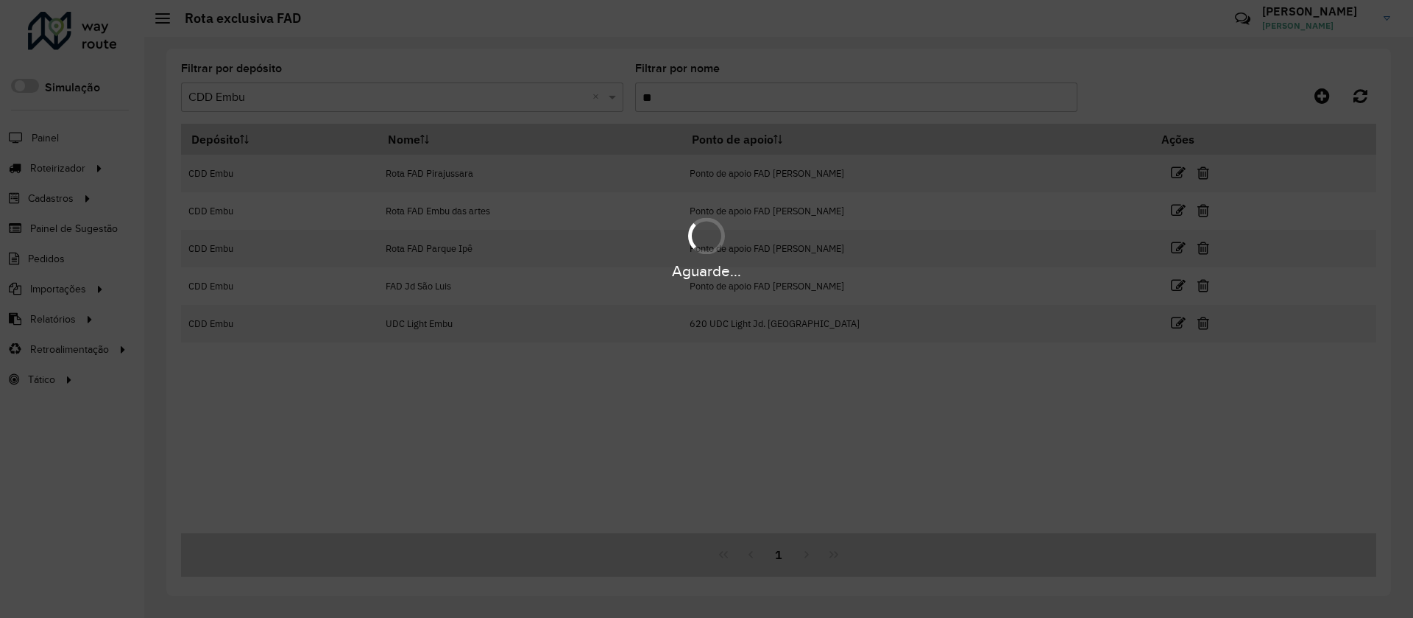
scroll to position [0, 0]
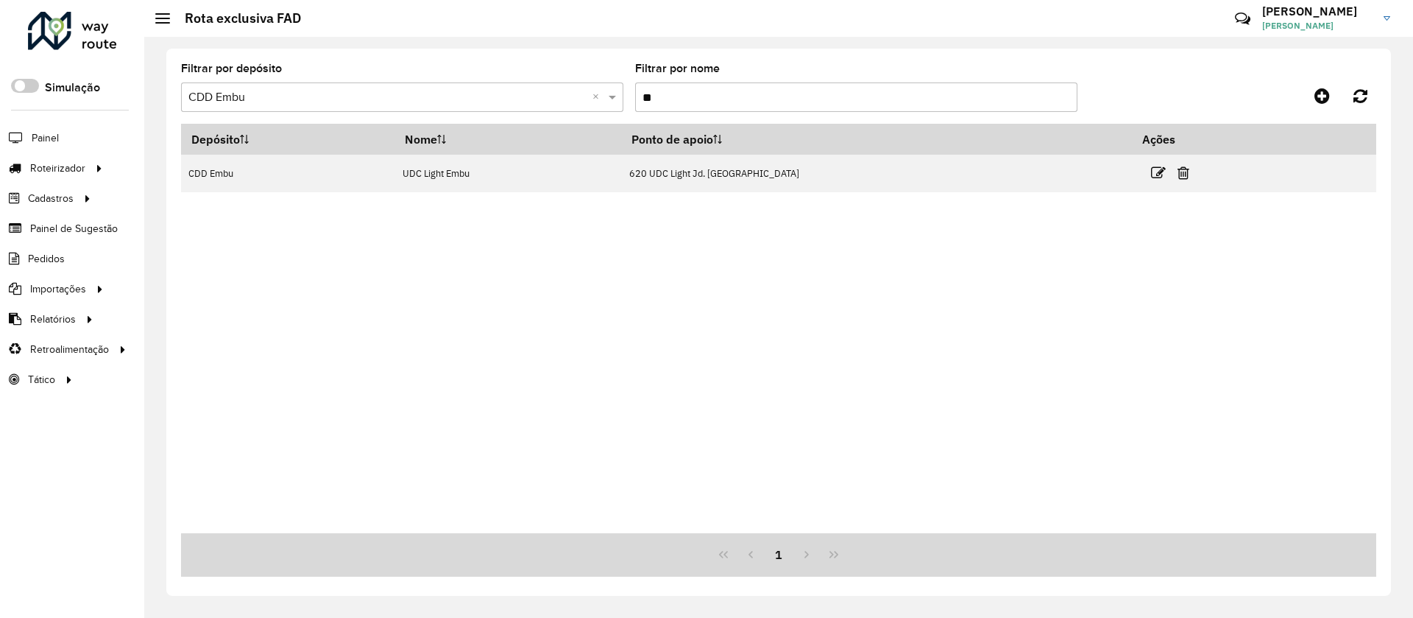
type input "*"
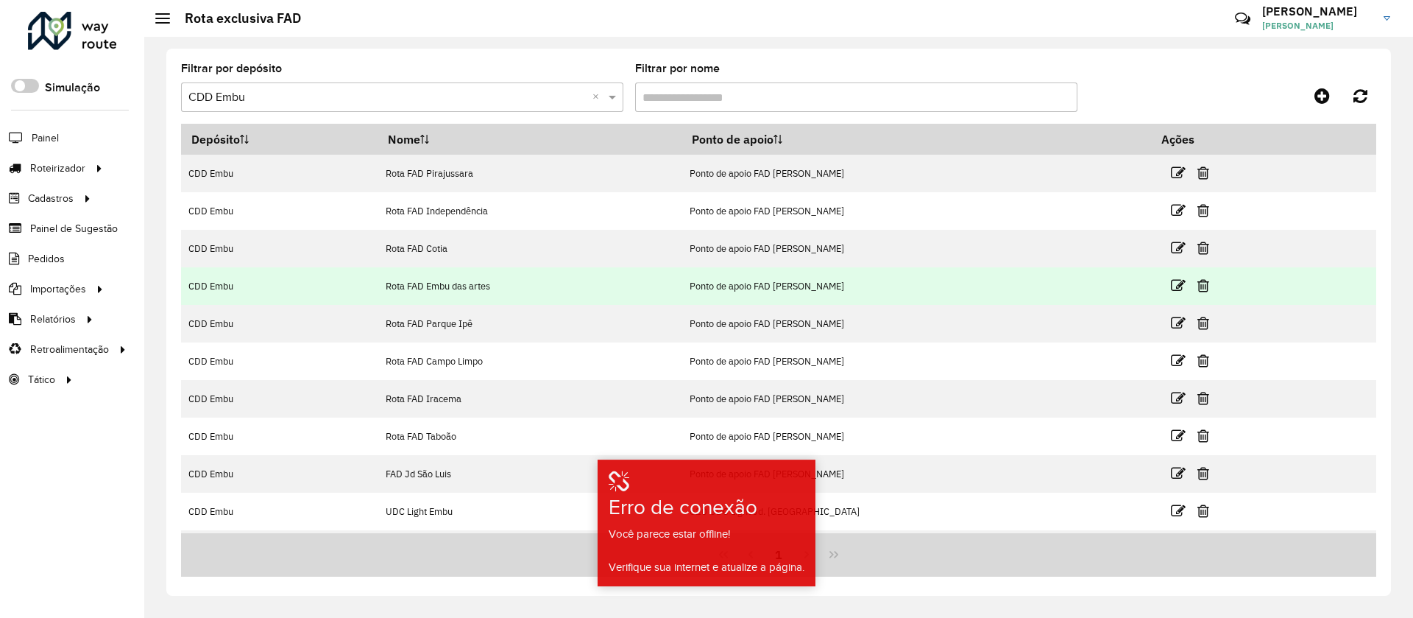
click at [959, 280] on td "Ponto de apoio FAD [PERSON_NAME]" at bounding box center [917, 286] width 470 height 38
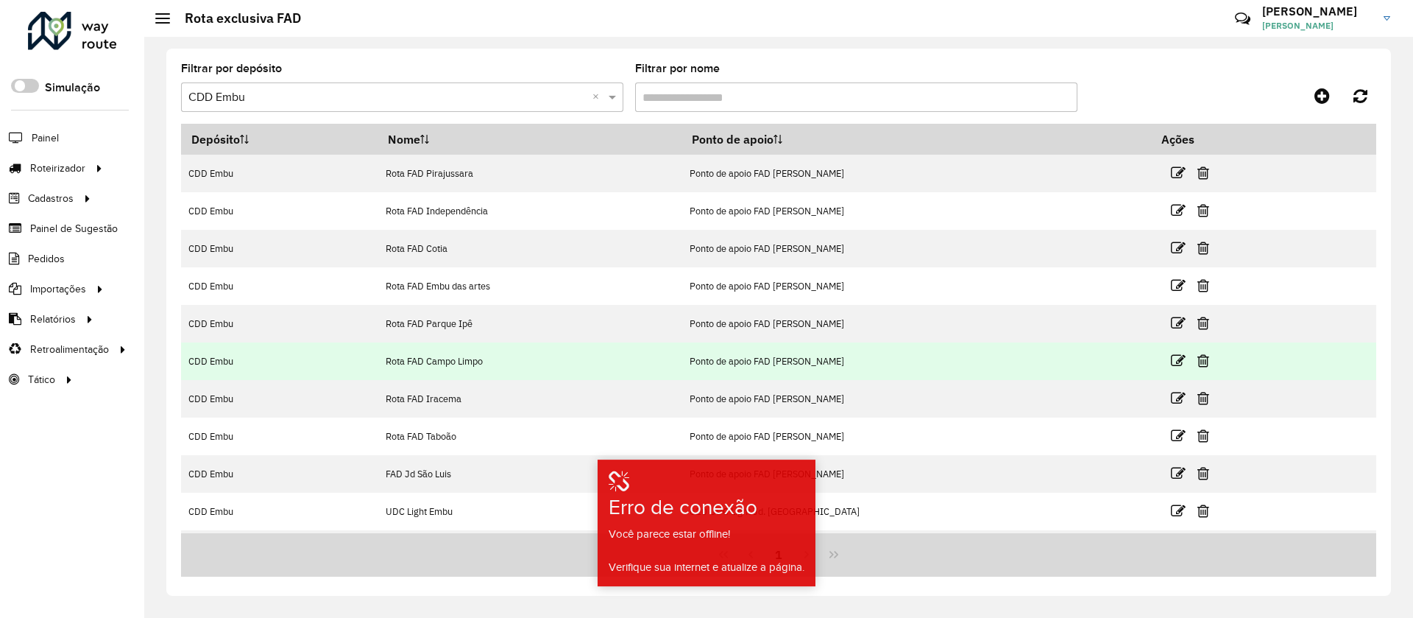
click at [940, 373] on td "Ponto de apoio FAD [PERSON_NAME]" at bounding box center [917, 361] width 470 height 38
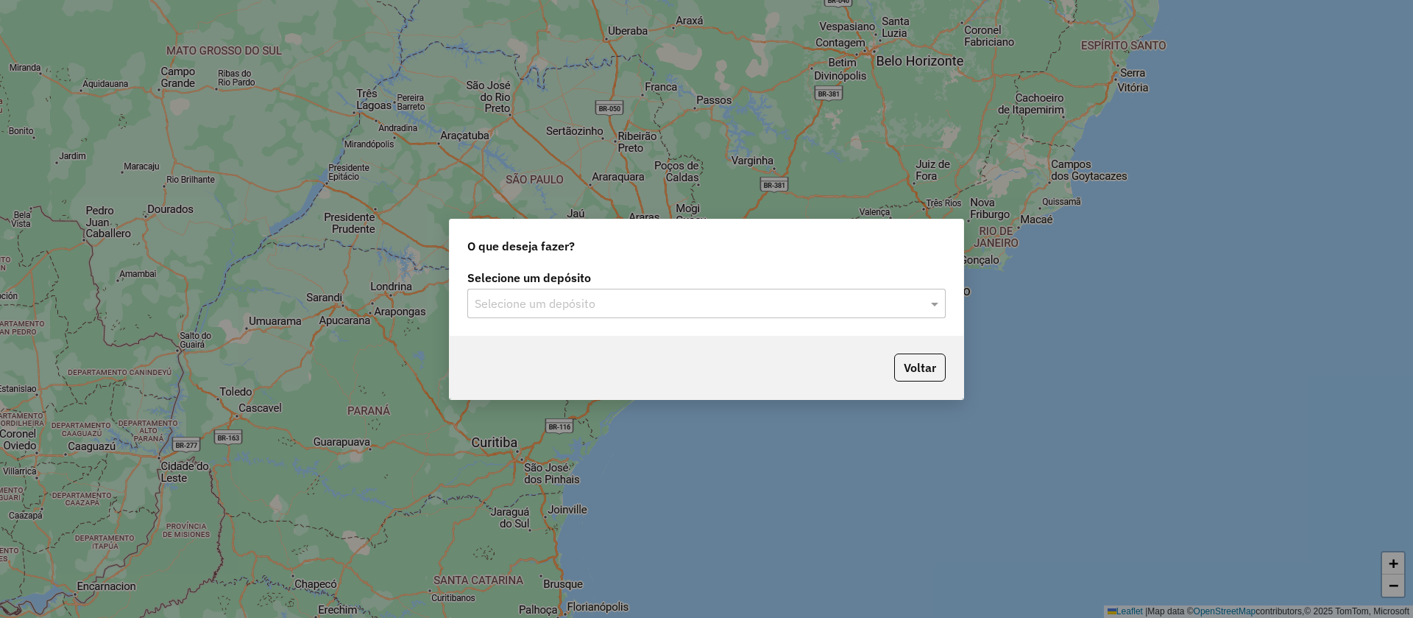
click at [634, 307] on input "text" at bounding box center [692, 304] width 434 height 18
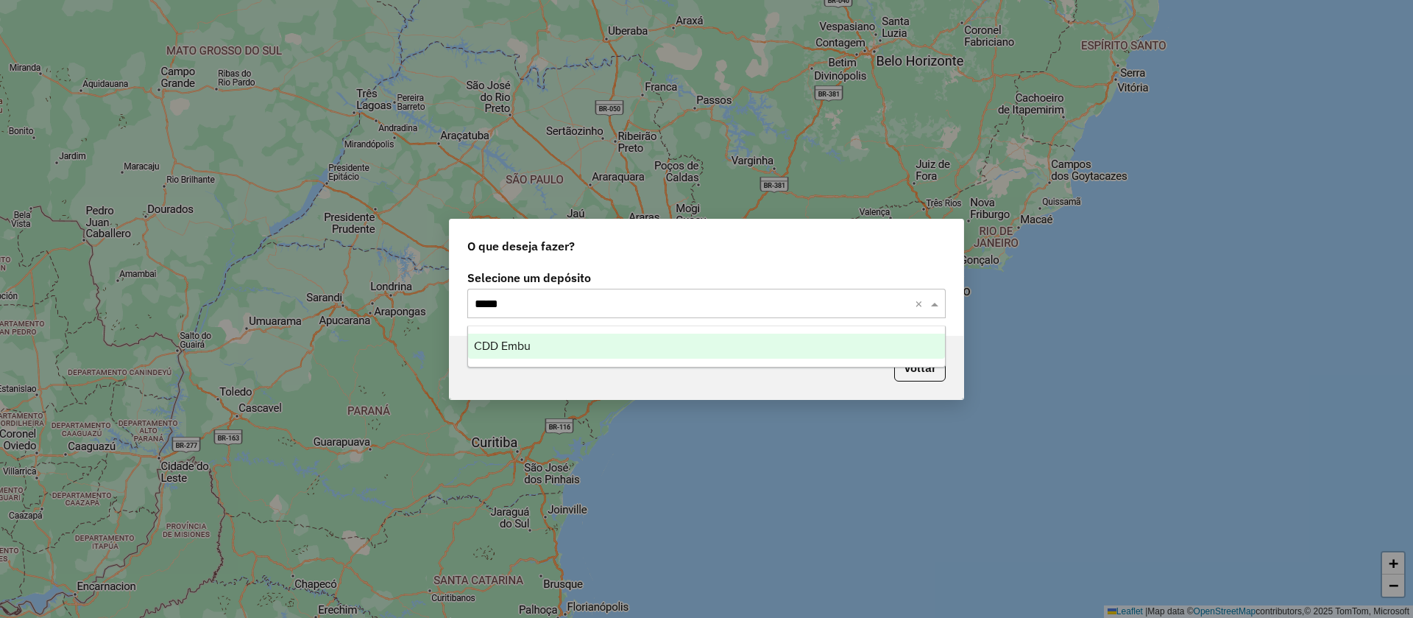
type input "******"
click at [513, 345] on span "CDD Embu" at bounding box center [502, 345] width 57 height 13
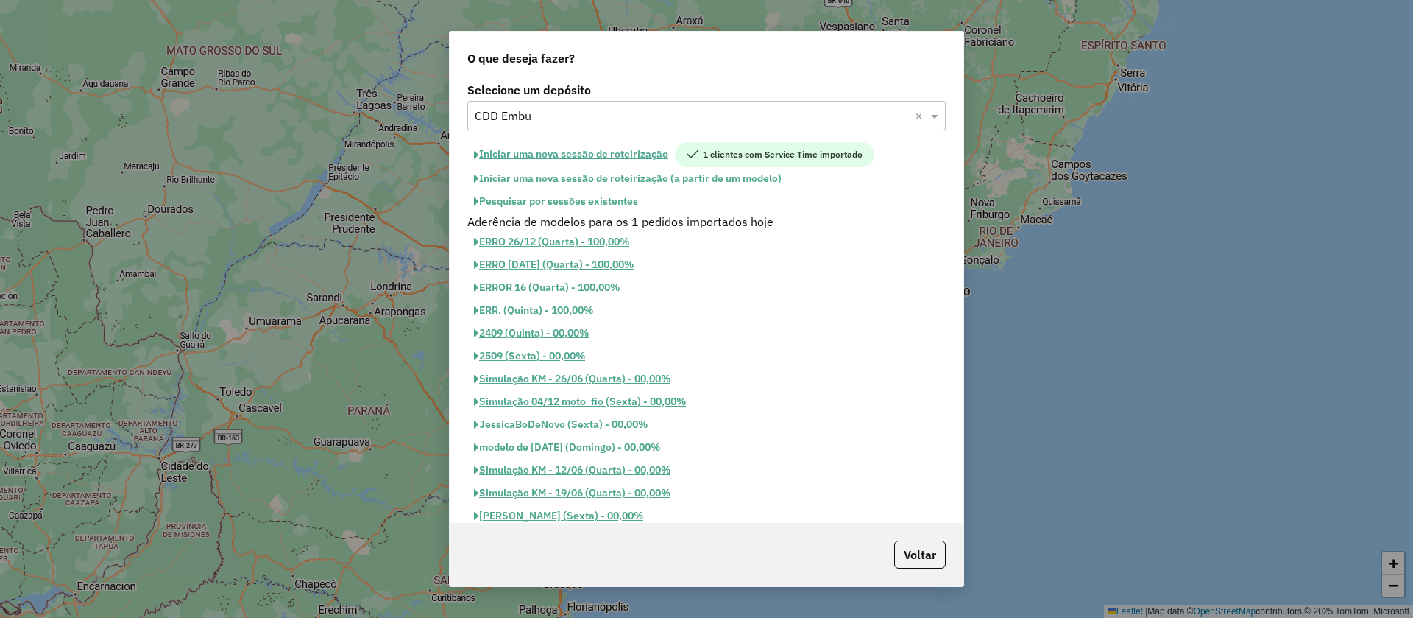
click at [557, 197] on button "Pesquisar por sessões existentes" at bounding box center [555, 201] width 177 height 23
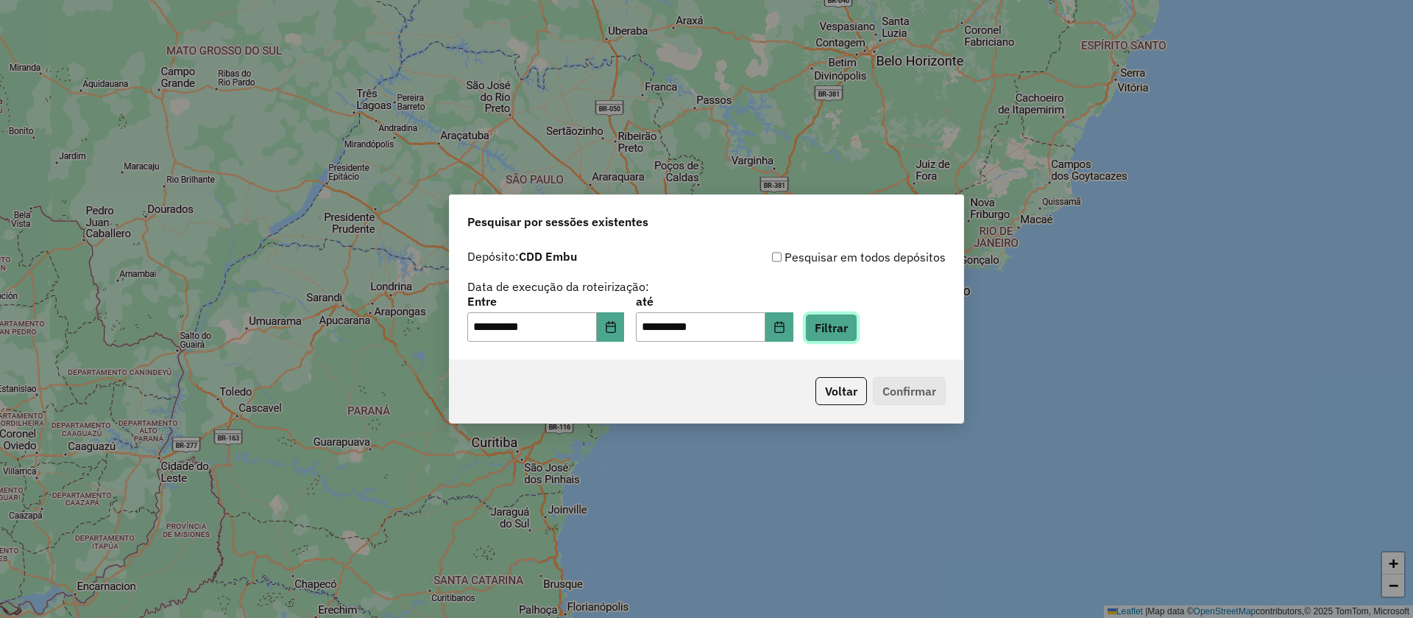
click at [847, 330] on button "Filtrar" at bounding box center [831, 328] width 52 height 28
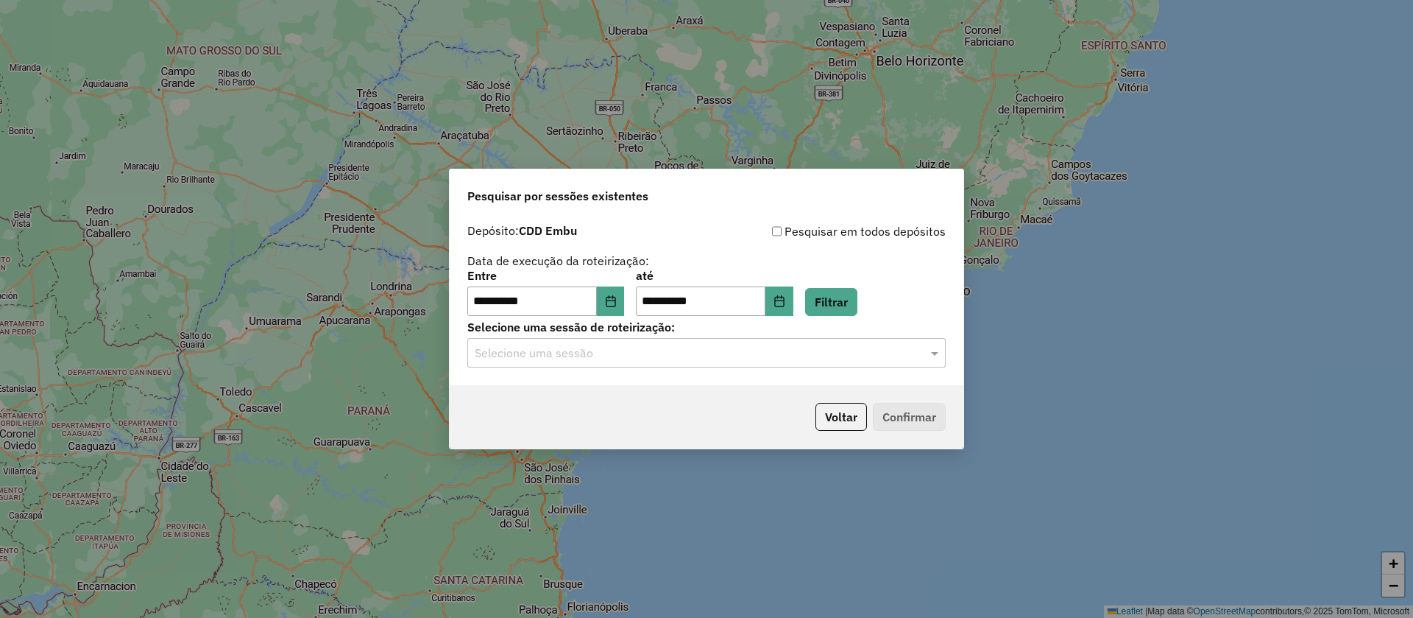
click at [550, 348] on input "text" at bounding box center [692, 354] width 434 height 18
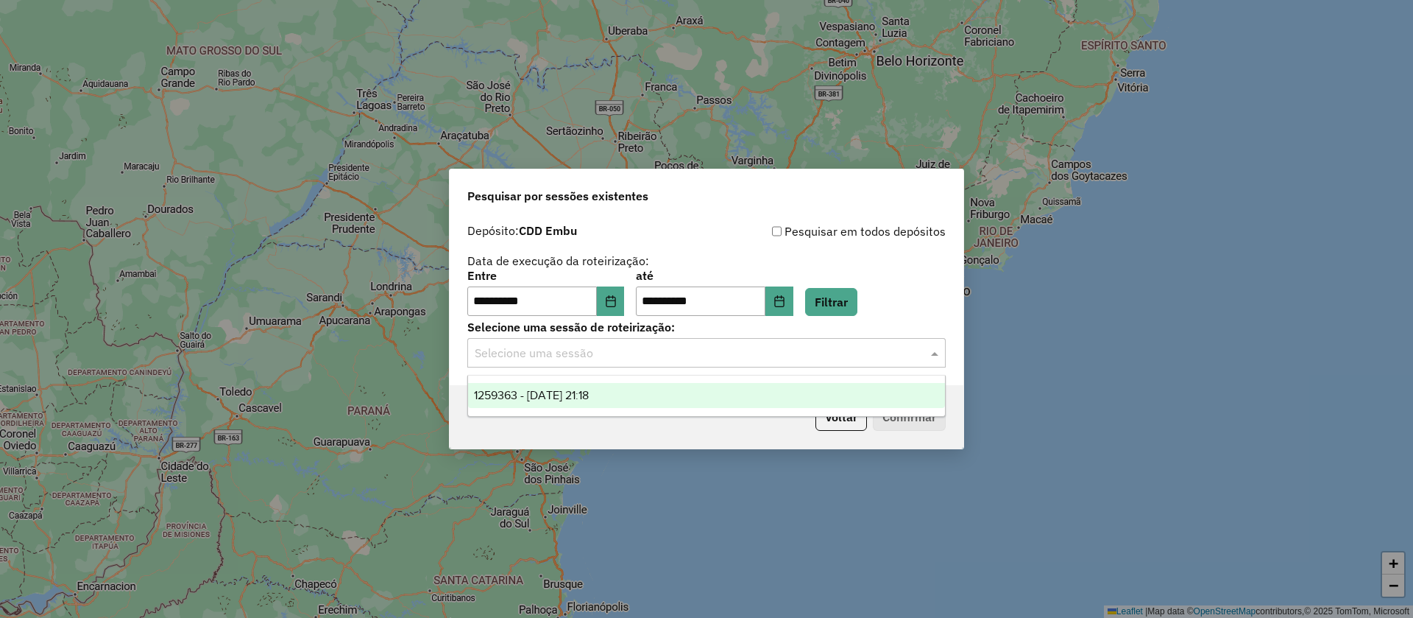
click at [523, 396] on span "1259363 - [DATE] 21:18" at bounding box center [531, 395] width 115 height 13
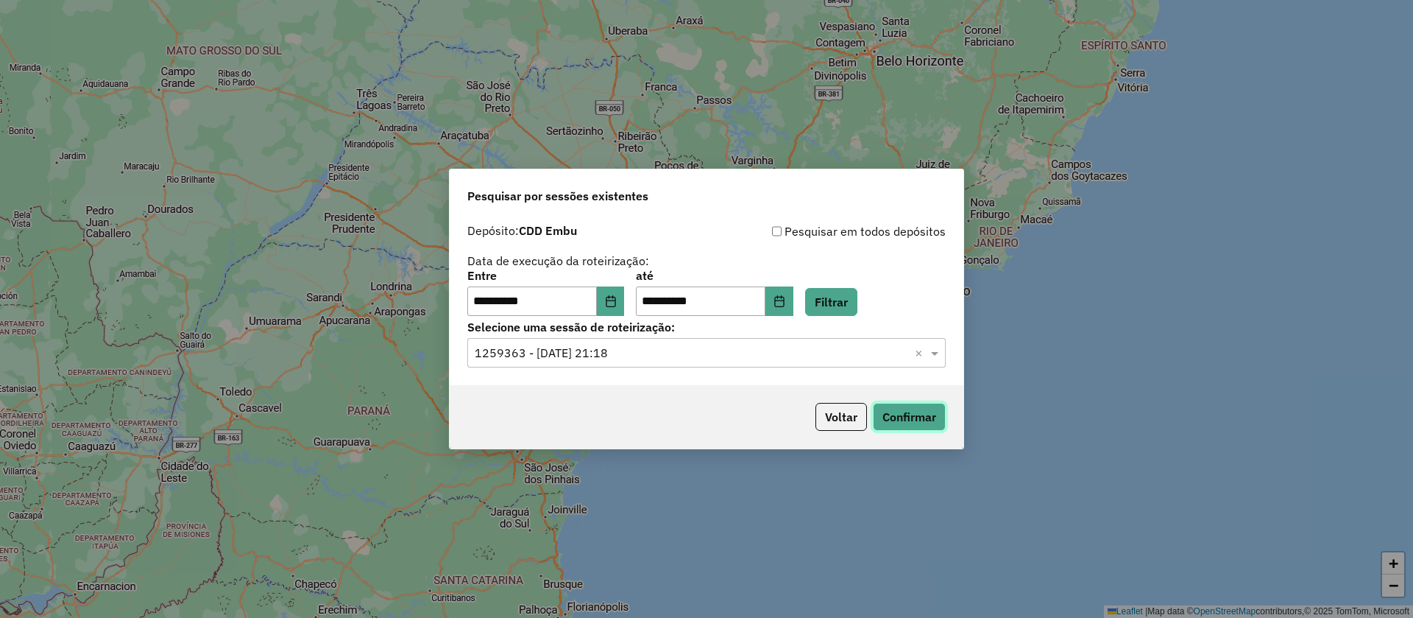
click at [898, 408] on button "Confirmar" at bounding box center [909, 417] width 73 height 28
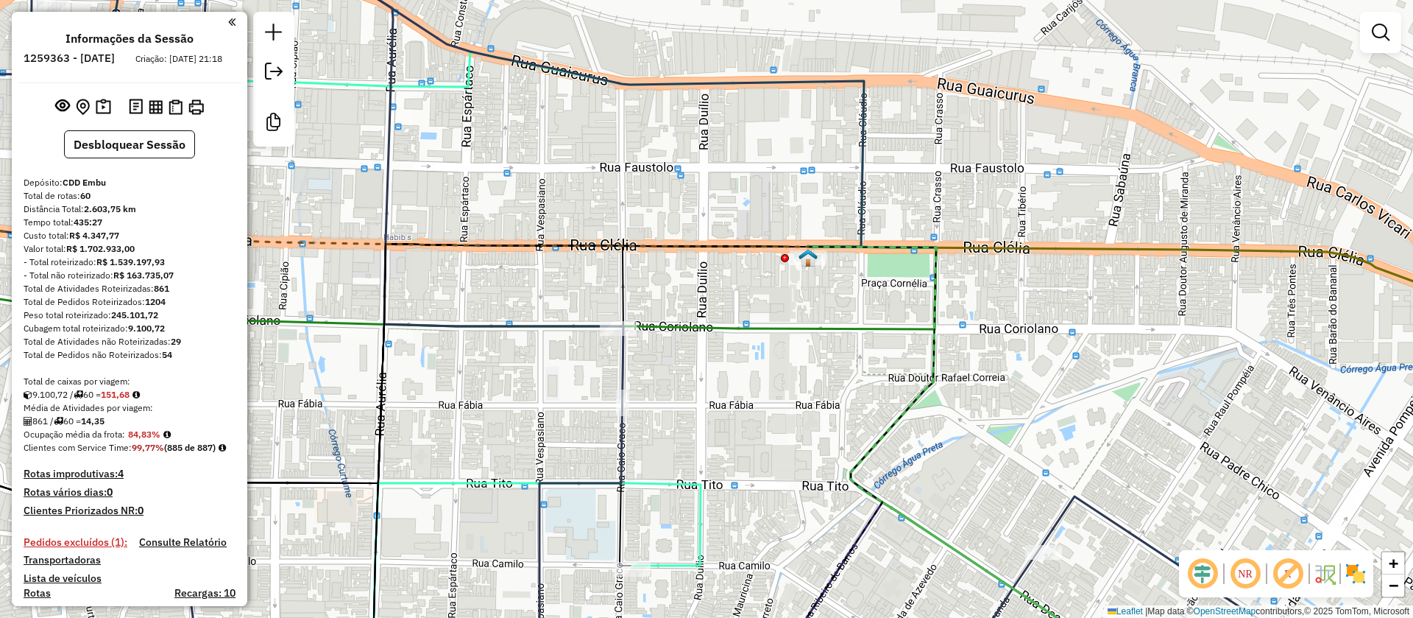
click at [808, 257] on img at bounding box center [808, 257] width 19 height 19
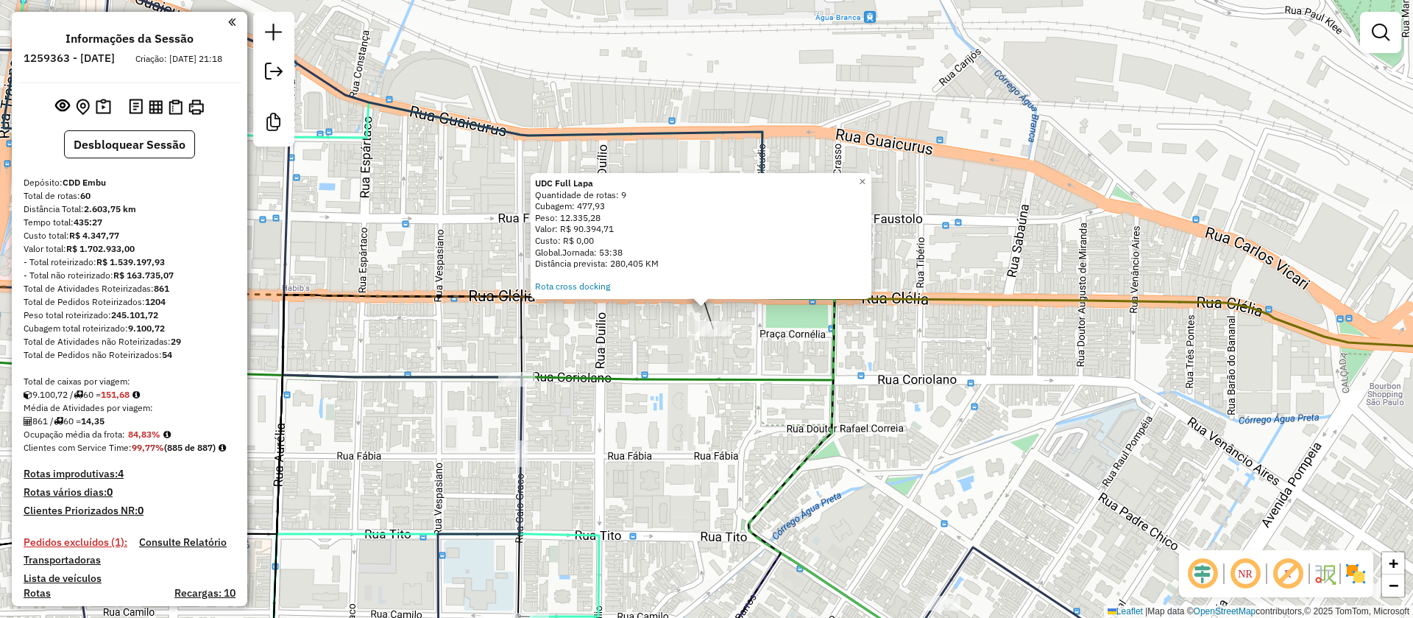
click at [751, 380] on icon at bounding box center [347, 338] width 976 height 82
select select "**********"
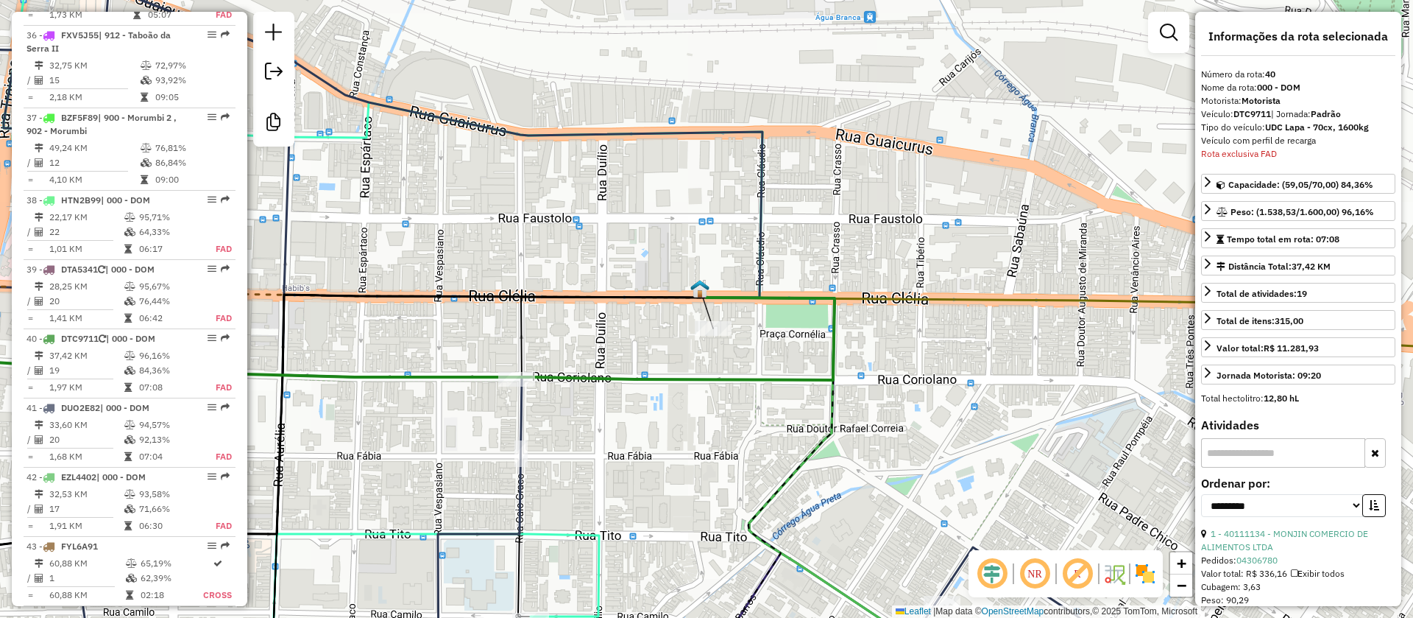
scroll to position [3877, 0]
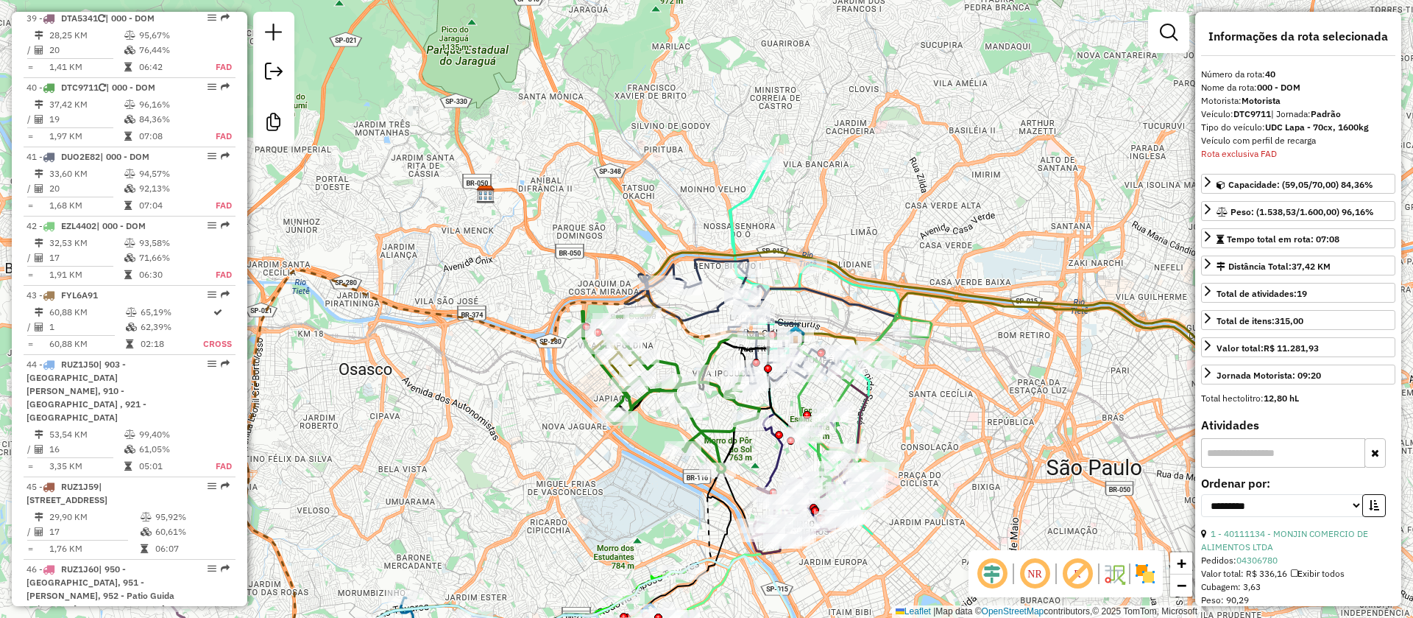
drag, startPoint x: 953, startPoint y: 448, endPoint x: 797, endPoint y: 241, distance: 258.6
click at [801, 249] on div "Janela de atendimento Grade de atendimento Capacidade Transportadoras Veículos …" at bounding box center [706, 309] width 1413 height 618
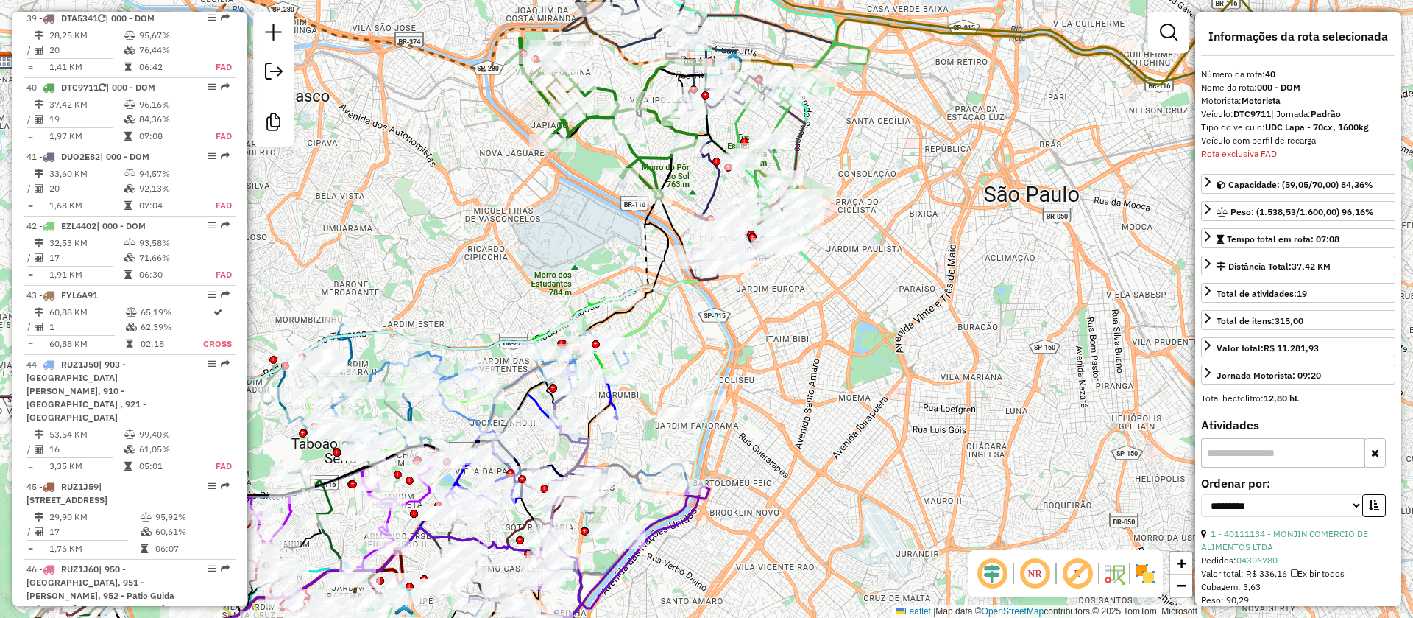
click at [988, 570] on em at bounding box center [992, 573] width 35 height 35
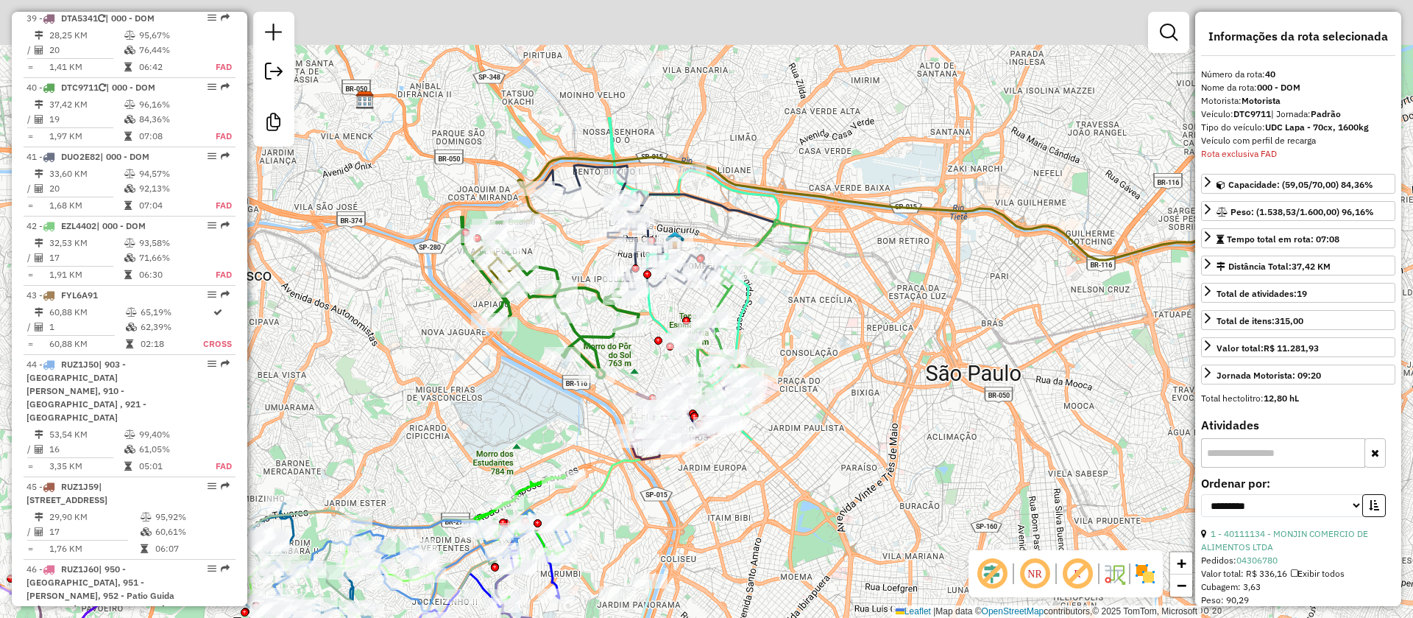
drag, startPoint x: 919, startPoint y: 306, endPoint x: 848, endPoint y: 503, distance: 208.9
click at [851, 503] on div "Janela de atendimento Grade de atendimento Capacidade Transportadoras Veículos …" at bounding box center [706, 309] width 1413 height 618
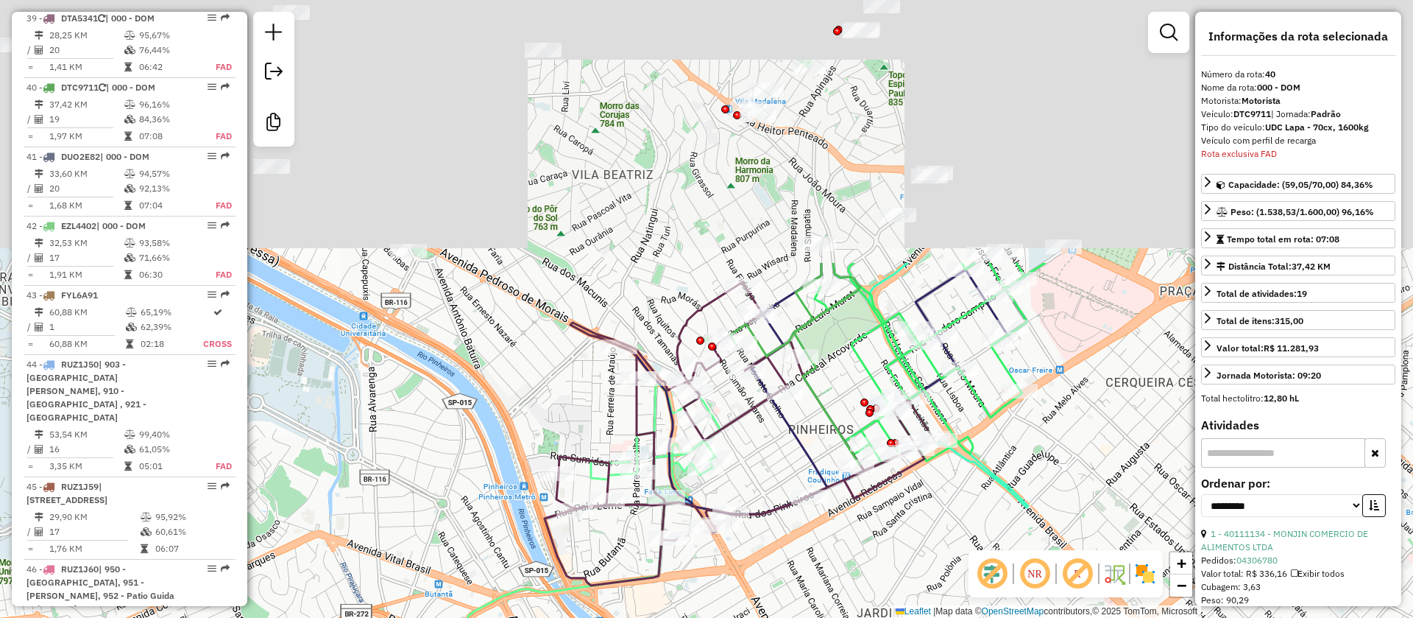
drag, startPoint x: 772, startPoint y: 359, endPoint x: 836, endPoint y: 613, distance: 261.9
click at [836, 613] on div "Janela de atendimento Grade de atendimento Capacidade Transportadoras Veículos …" at bounding box center [706, 309] width 1413 height 618
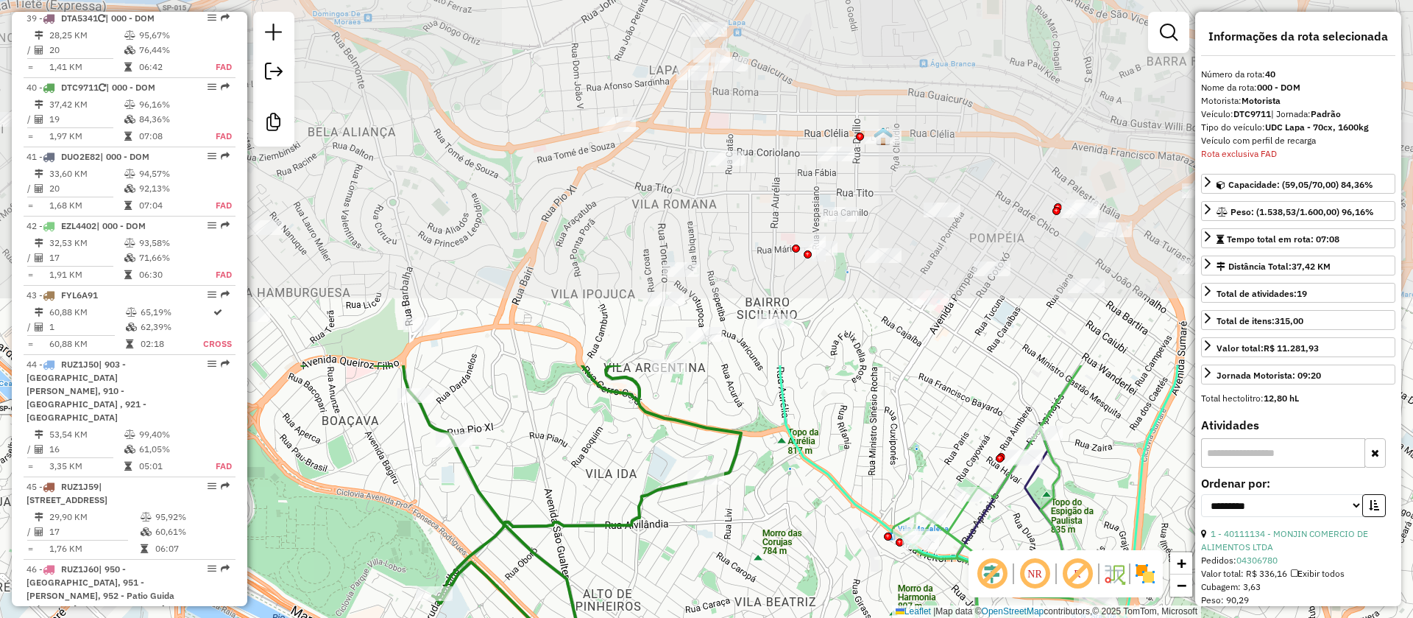
drag, startPoint x: 745, startPoint y: 292, endPoint x: 788, endPoint y: 207, distance: 94.8
click at [769, 617] on html "Aguarde... Pop-up bloqueado! Seu navegador bloqueou automáticamente a abertura …" at bounding box center [706, 309] width 1413 height 618
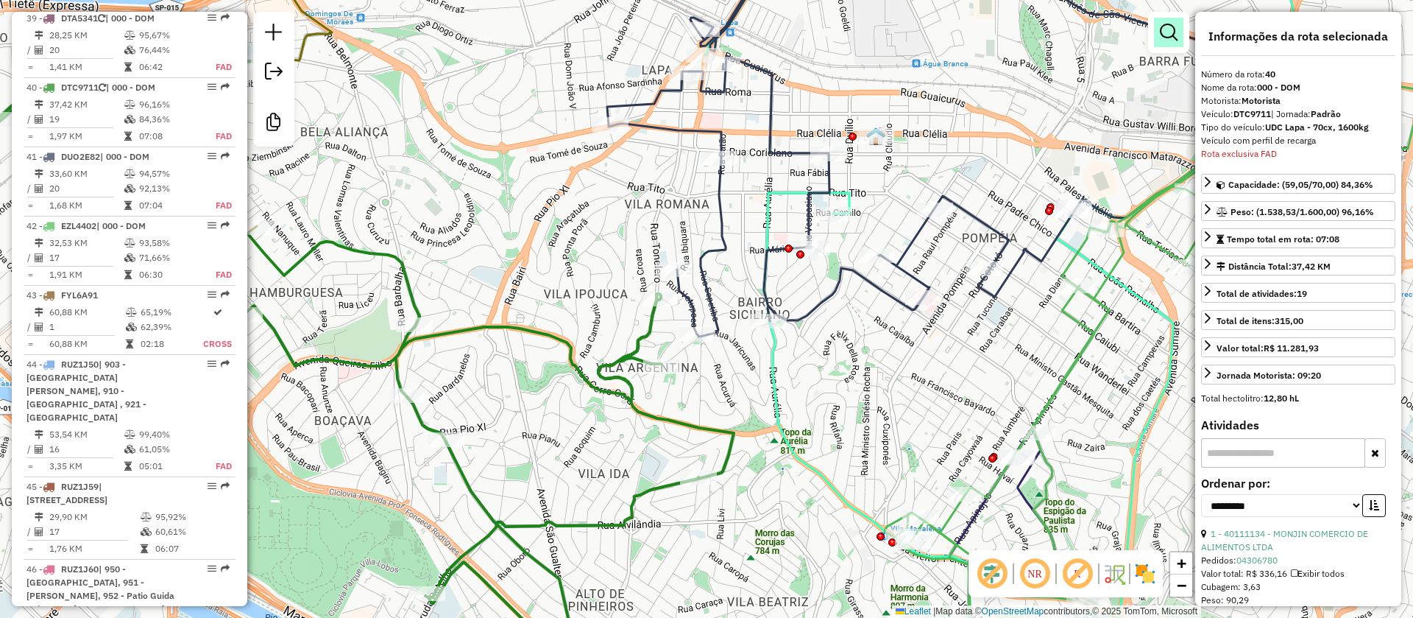
click at [1180, 38] on link at bounding box center [1168, 32] width 29 height 29
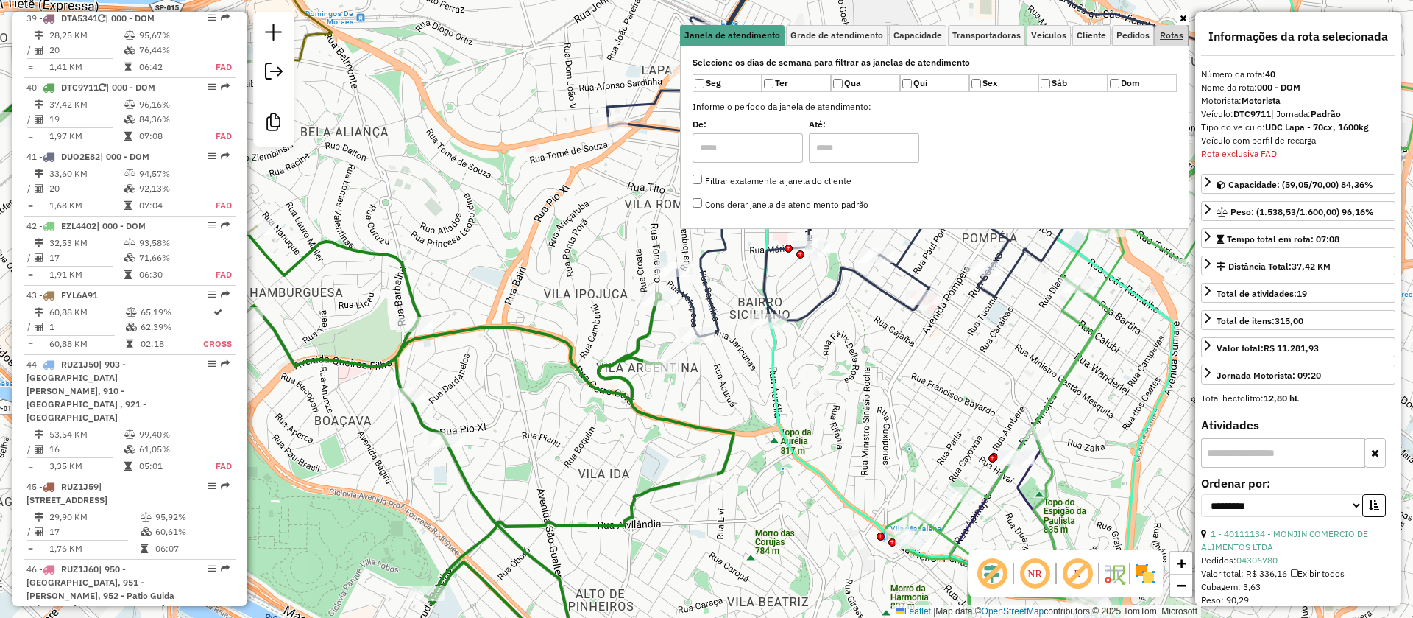
click at [1171, 39] on span "Rotas" at bounding box center [1172, 35] width 24 height 9
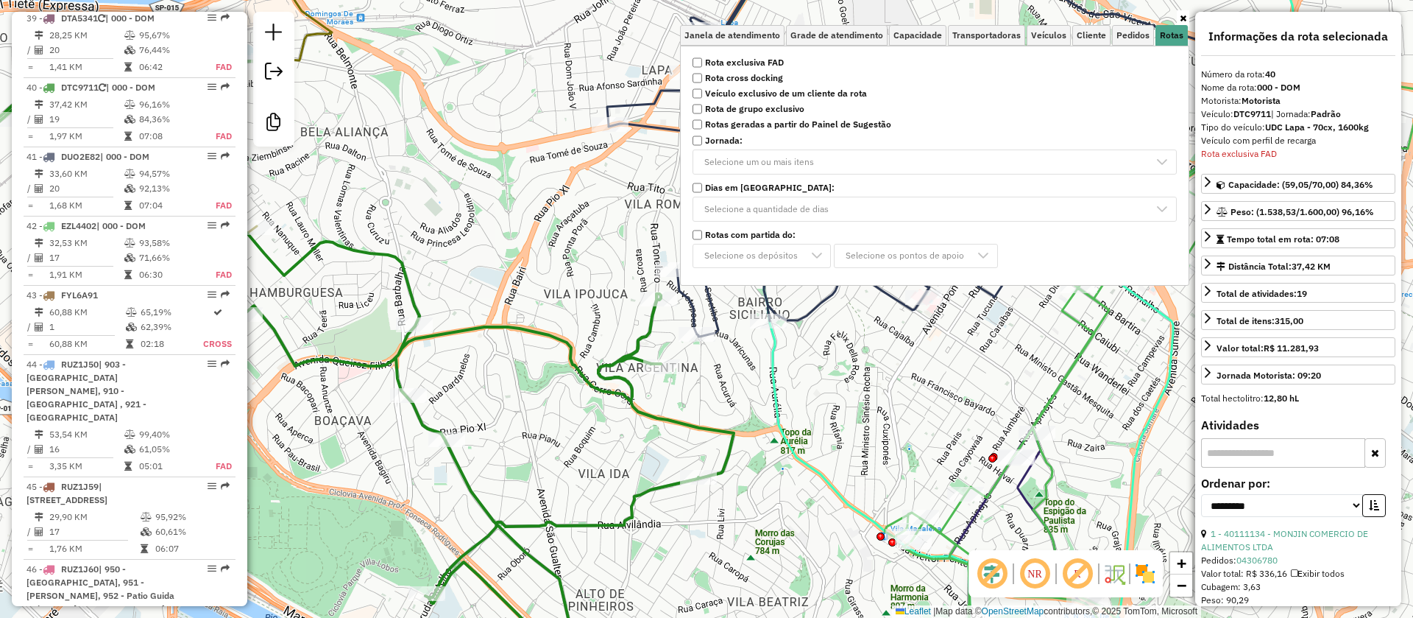
click at [763, 235] on strong "Rotas com partida do:" at bounding box center [750, 234] width 91 height 13
click at [872, 250] on div "Selecione os pontos de apoio" at bounding box center [905, 256] width 129 height 24
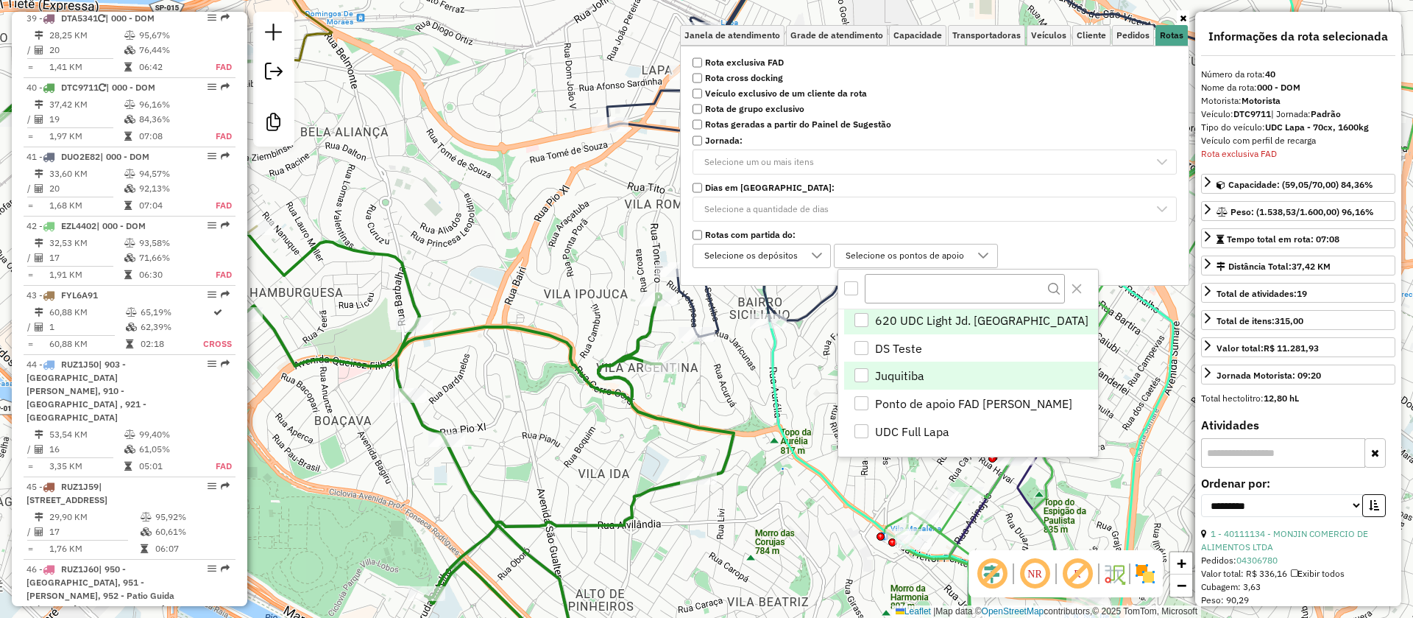
scroll to position [4, 0]
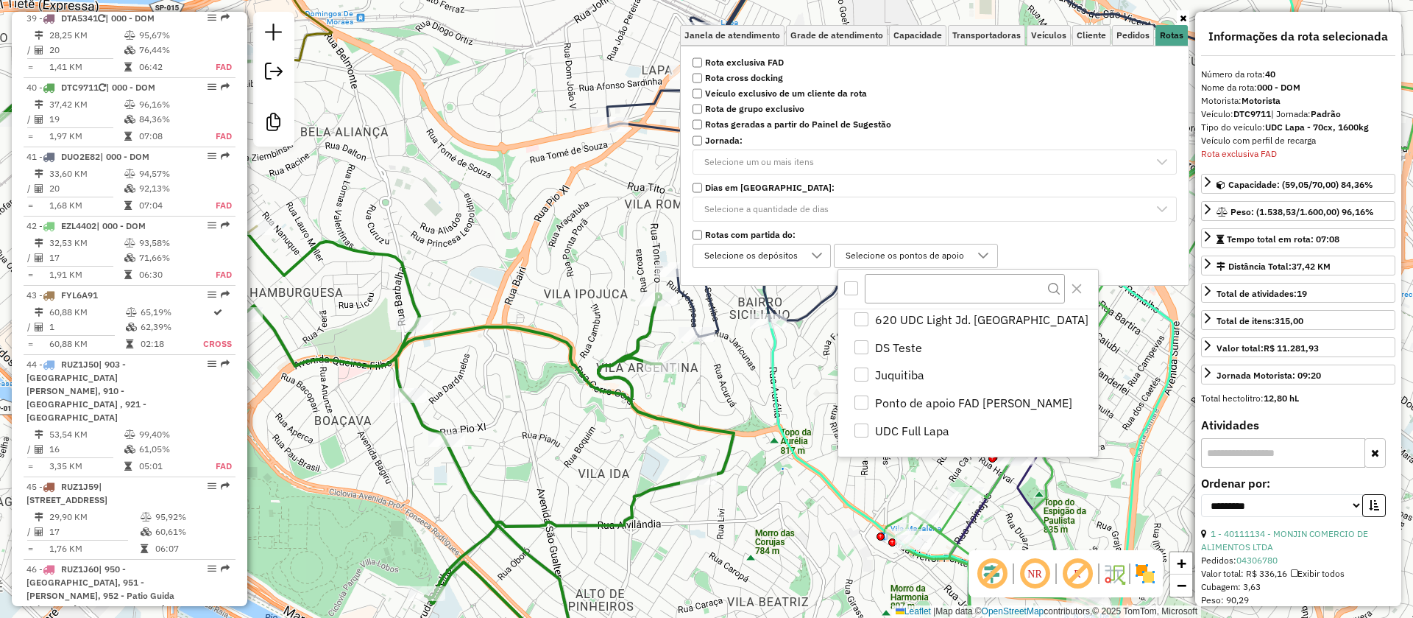
drag, startPoint x: 345, startPoint y: 424, endPoint x: 365, endPoint y: 417, distance: 21.0
click at [345, 424] on div "Janela de atendimento Grade de atendimento Capacidade Transportadoras Veículos …" at bounding box center [706, 309] width 1413 height 618
